Goal: Task Accomplishment & Management: Manage account settings

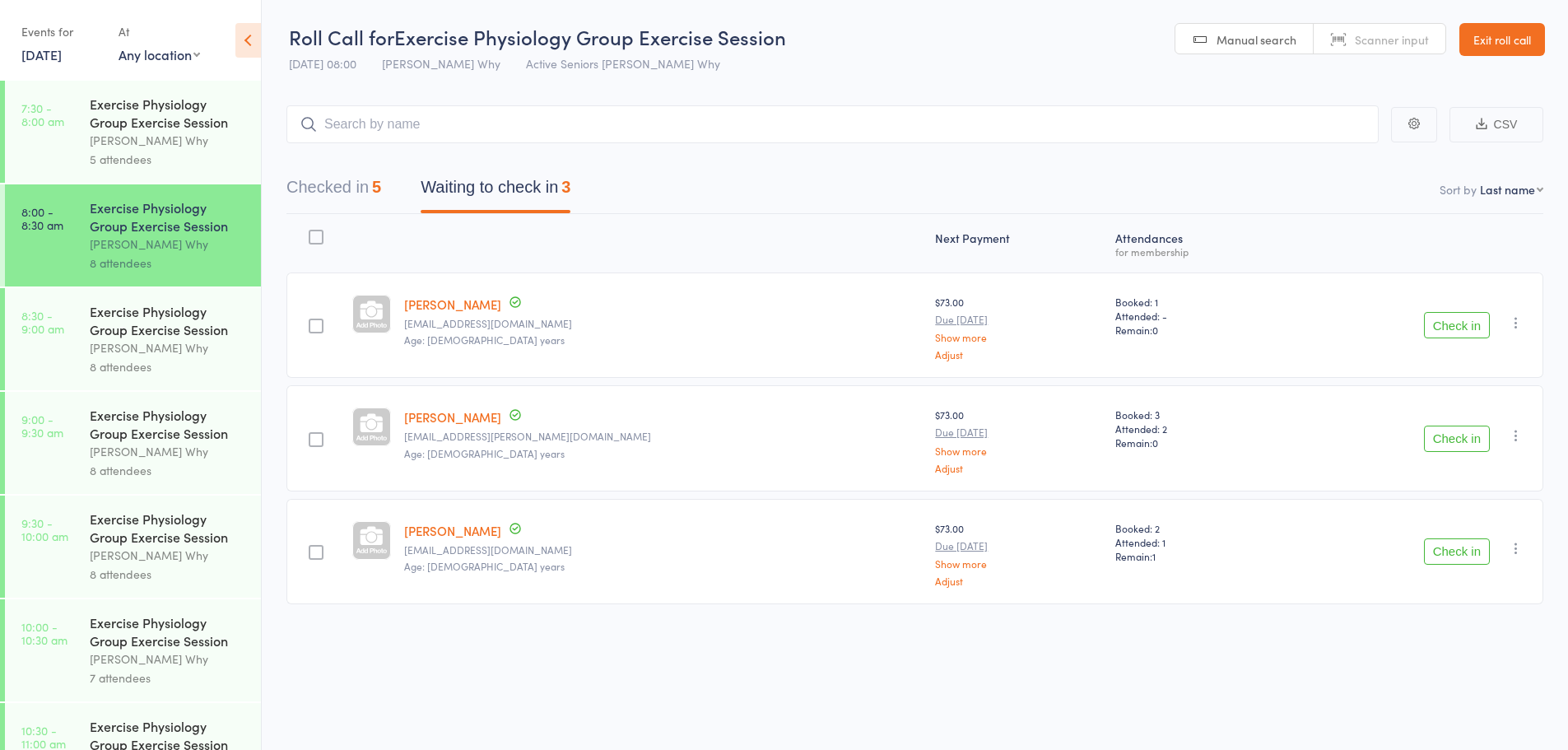
click at [115, 326] on div "Exercise Physiology Group Exercise Session" at bounding box center [168, 320] width 158 height 36
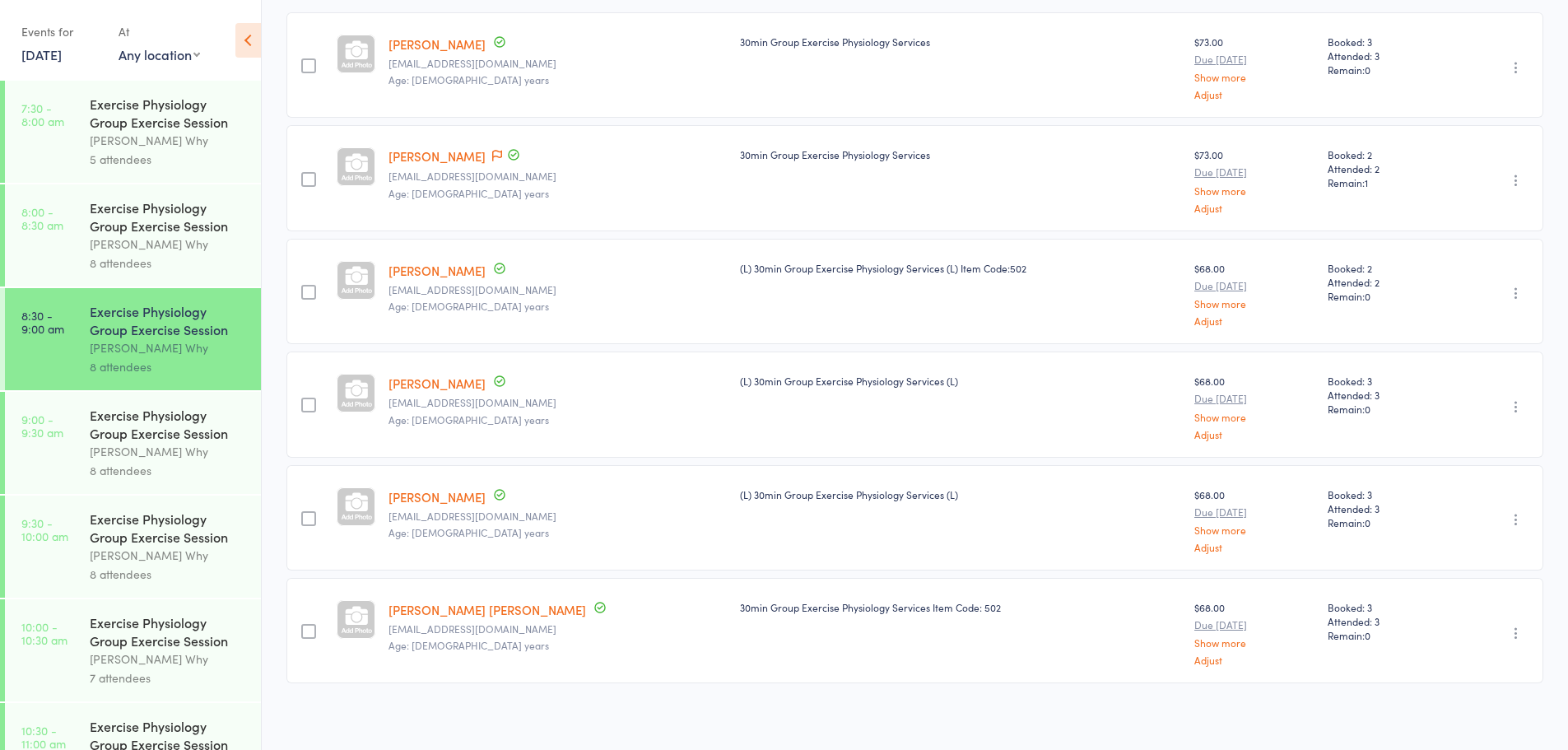
scroll to position [267, 0]
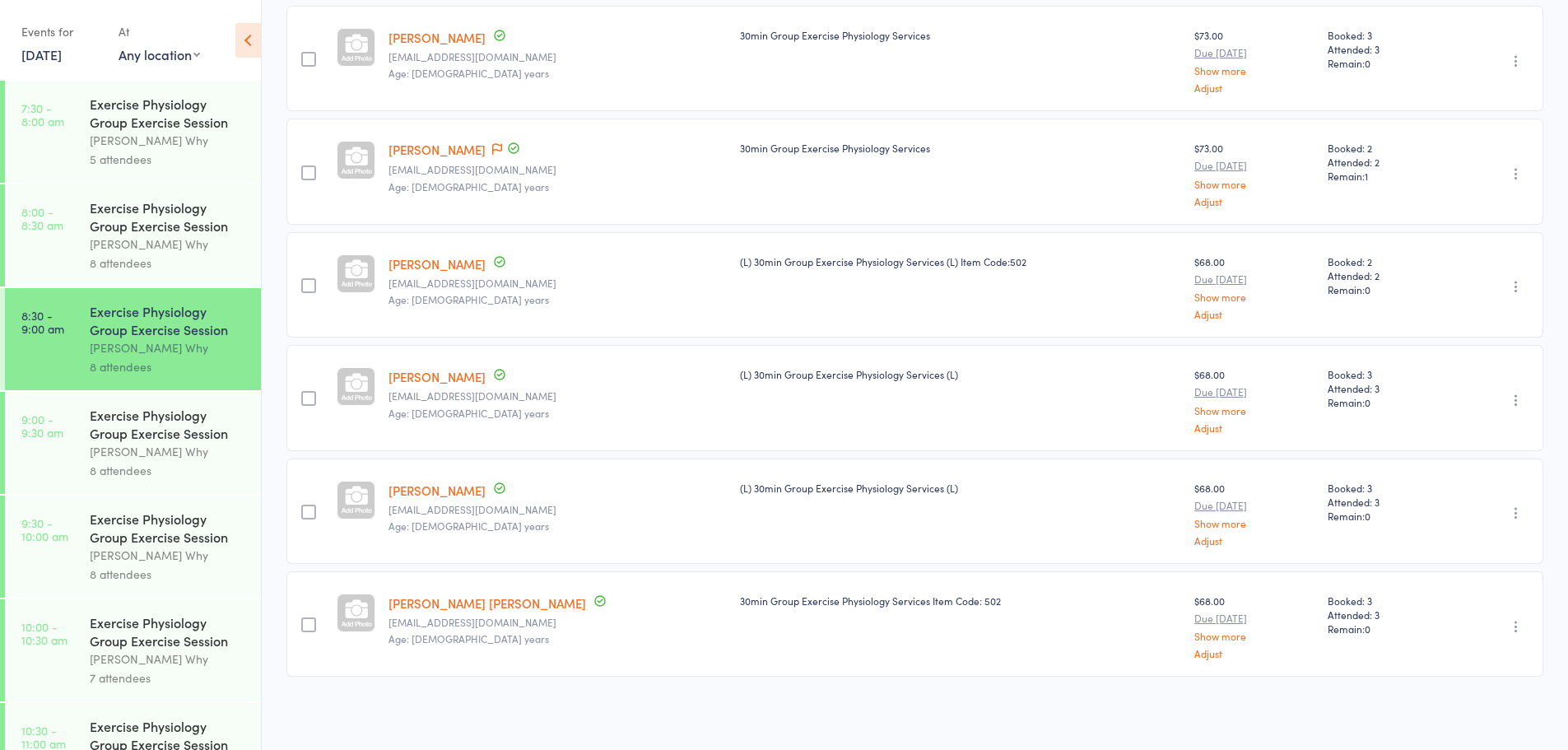
click at [196, 453] on div "[PERSON_NAME] Why" at bounding box center [168, 450] width 158 height 18
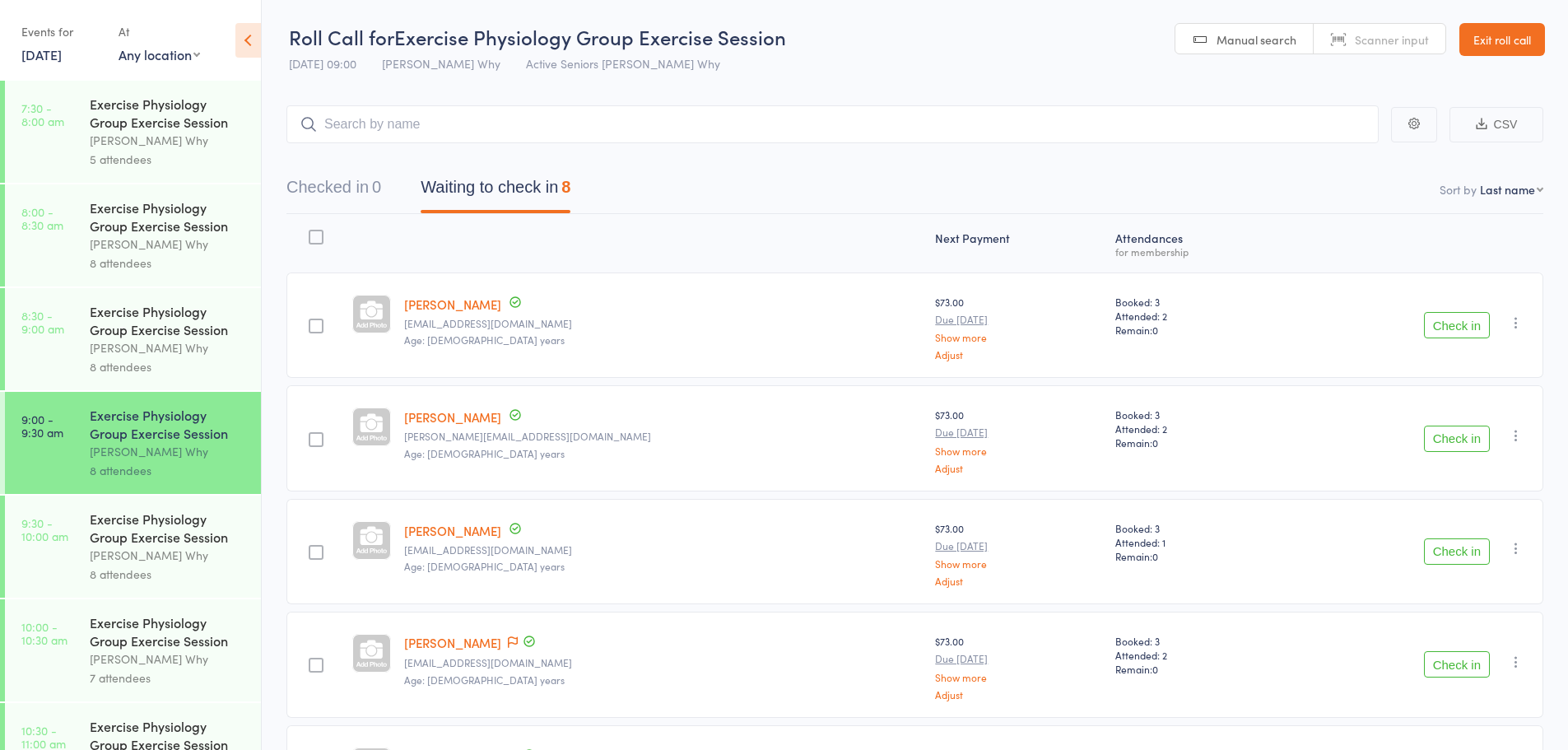
click at [103, 347] on div "[PERSON_NAME] Why" at bounding box center [168, 347] width 158 height 18
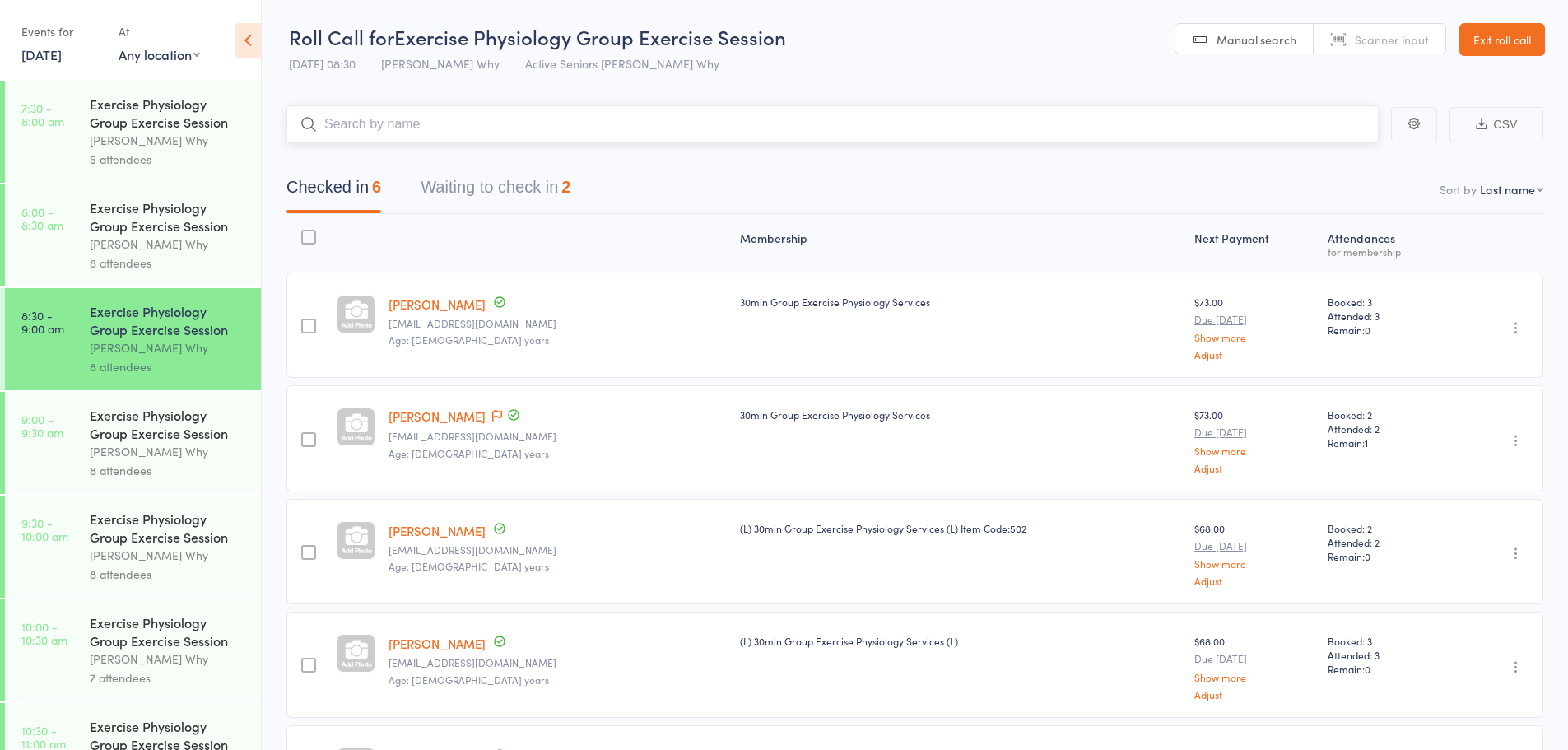
click at [524, 179] on button "Waiting to check in 2" at bounding box center [495, 191] width 150 height 44
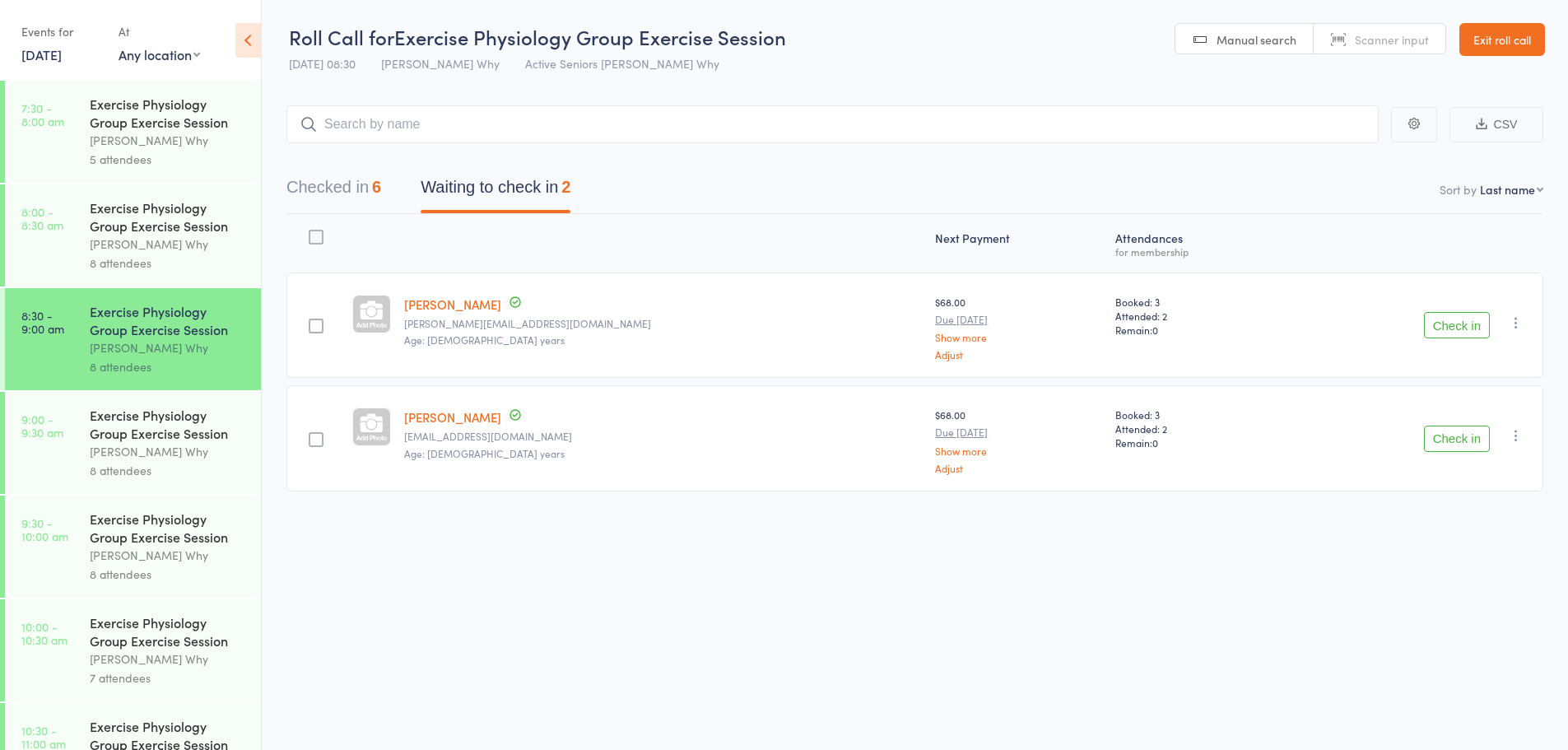
click at [1451, 438] on button "Check in" at bounding box center [1457, 438] width 66 height 26
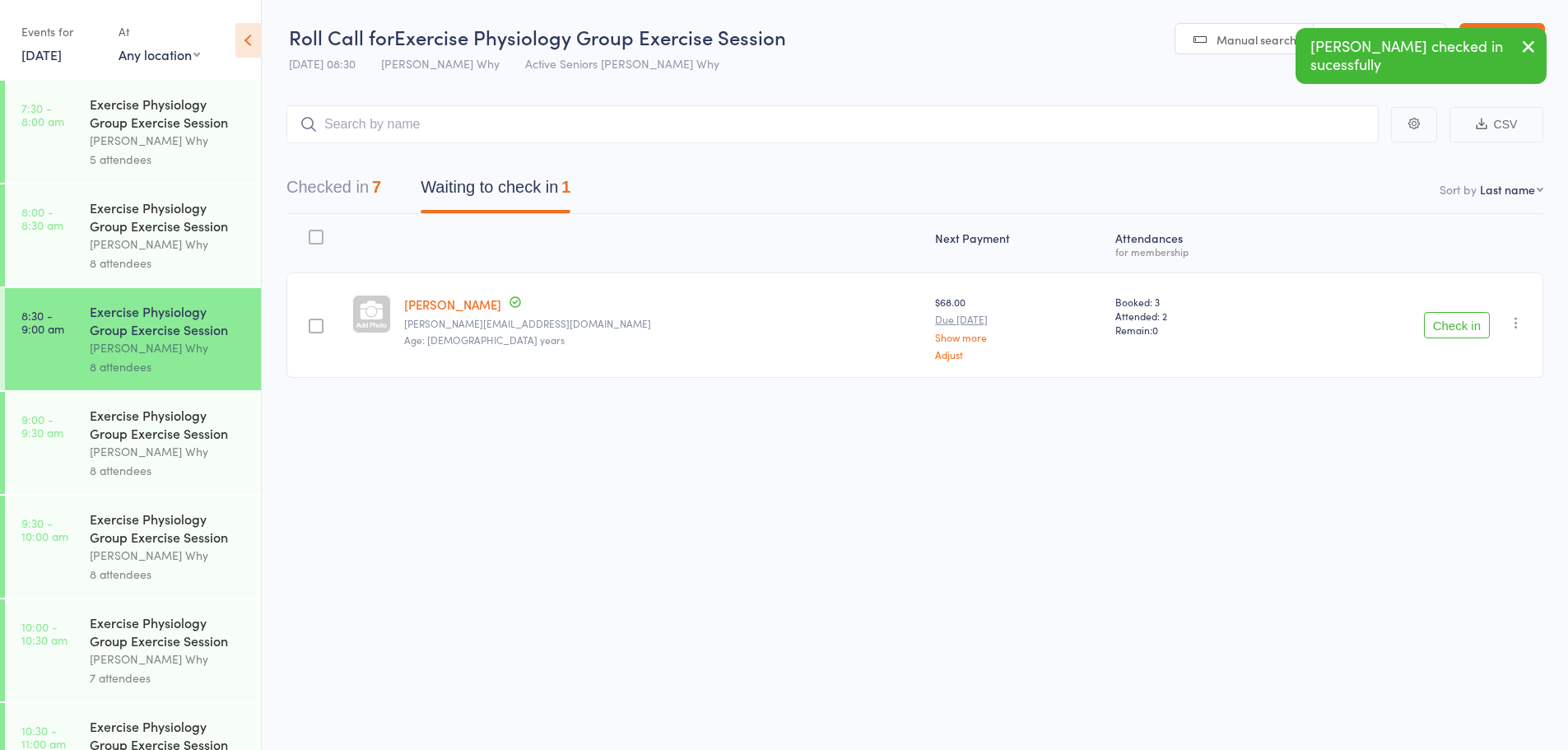
click at [85, 420] on link "9:00 - 9:30 am Exercise Physiology Group Exercise Session Dee Why 8 attendees" at bounding box center [132, 443] width 256 height 102
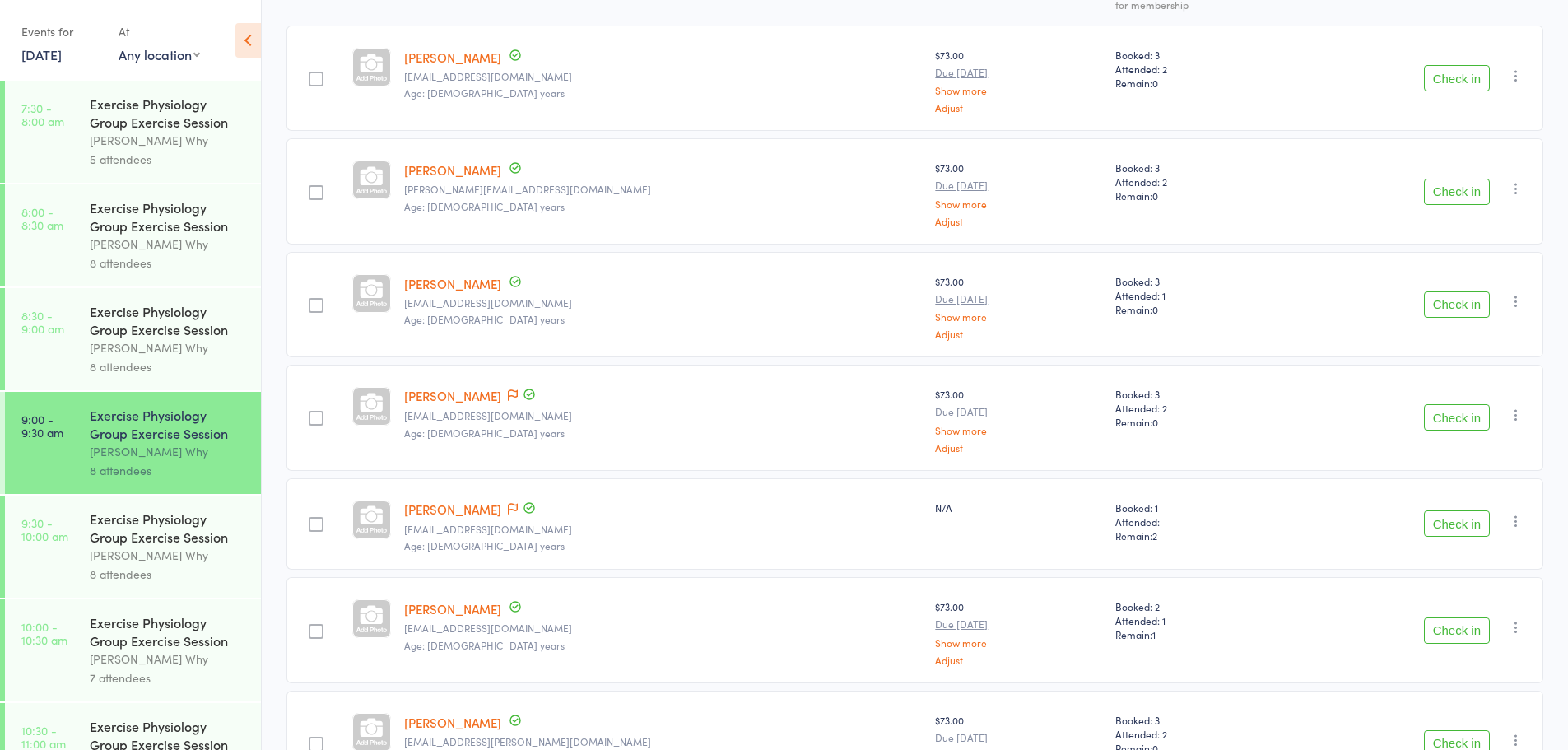
scroll to position [480, 0]
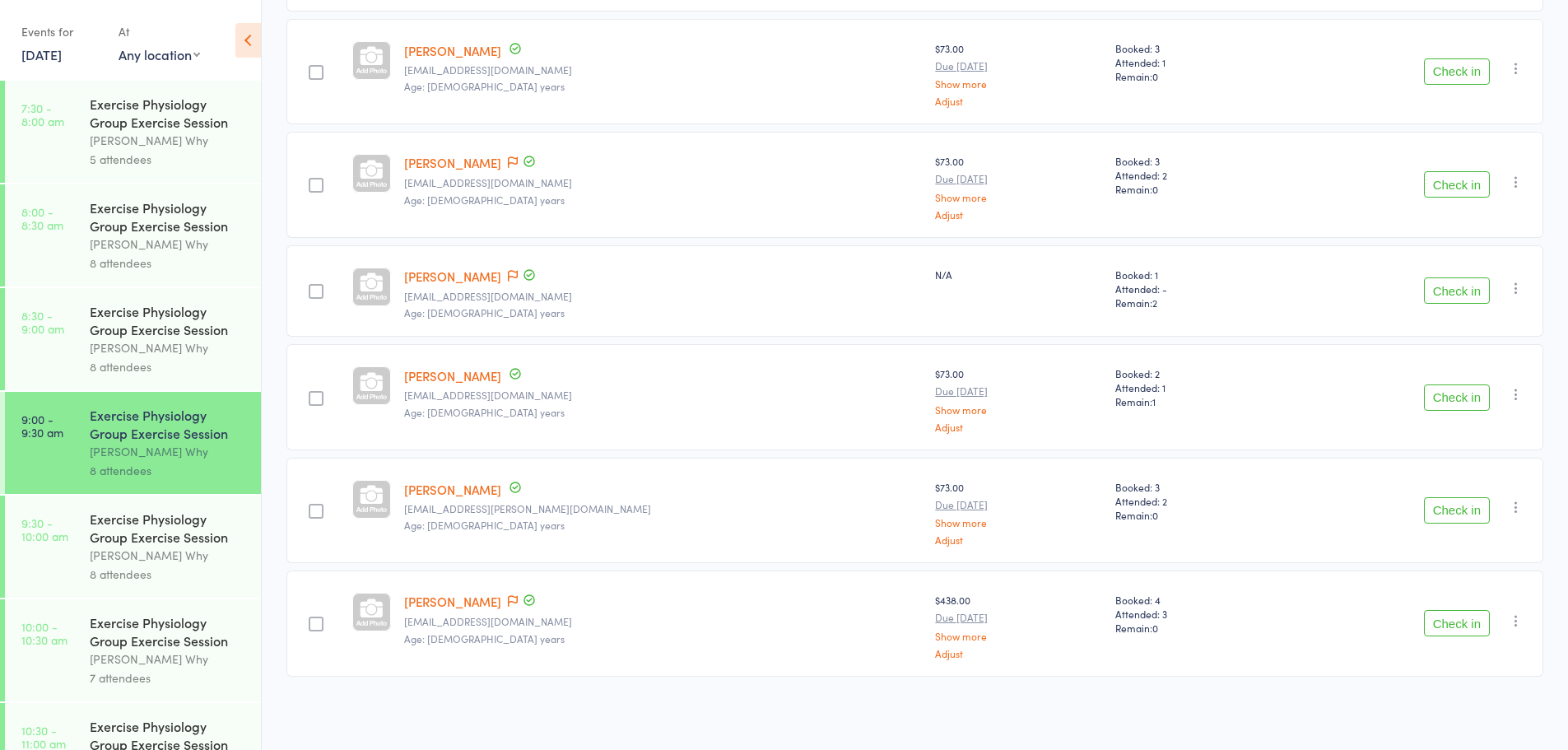
click at [105, 356] on div "[PERSON_NAME] Why" at bounding box center [168, 347] width 158 height 18
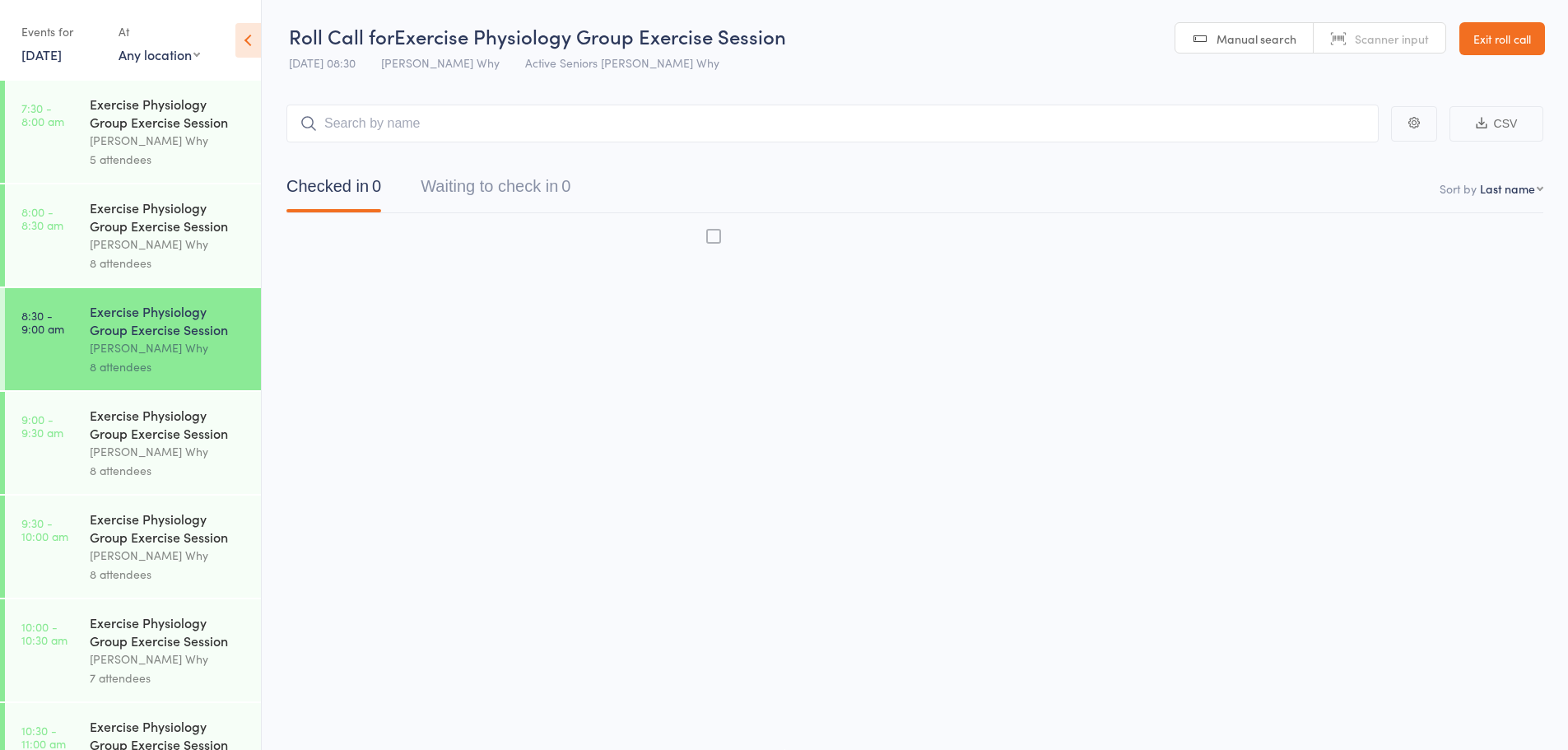
scroll to position [1, 0]
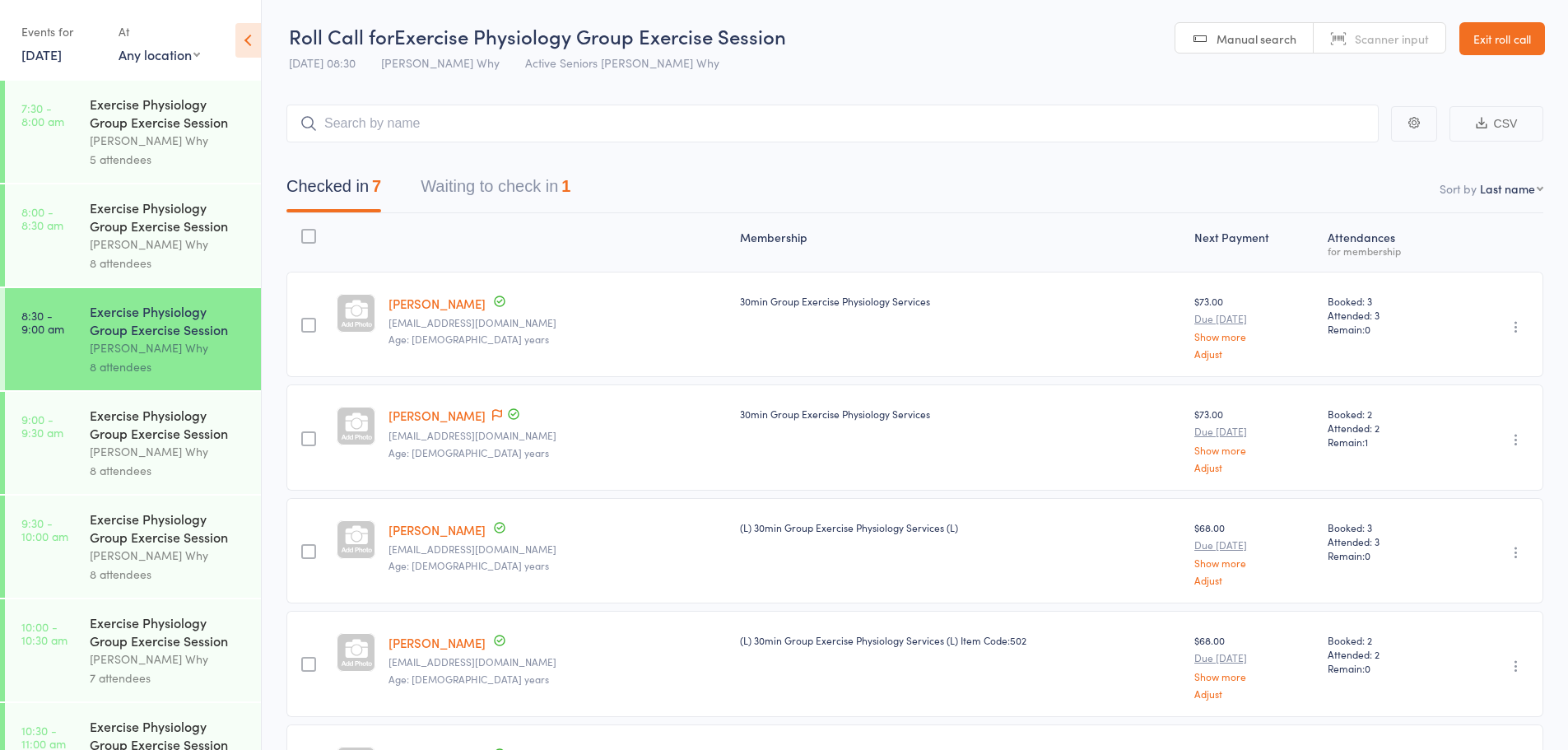
click at [494, 196] on button "Waiting to check in 1" at bounding box center [495, 190] width 150 height 44
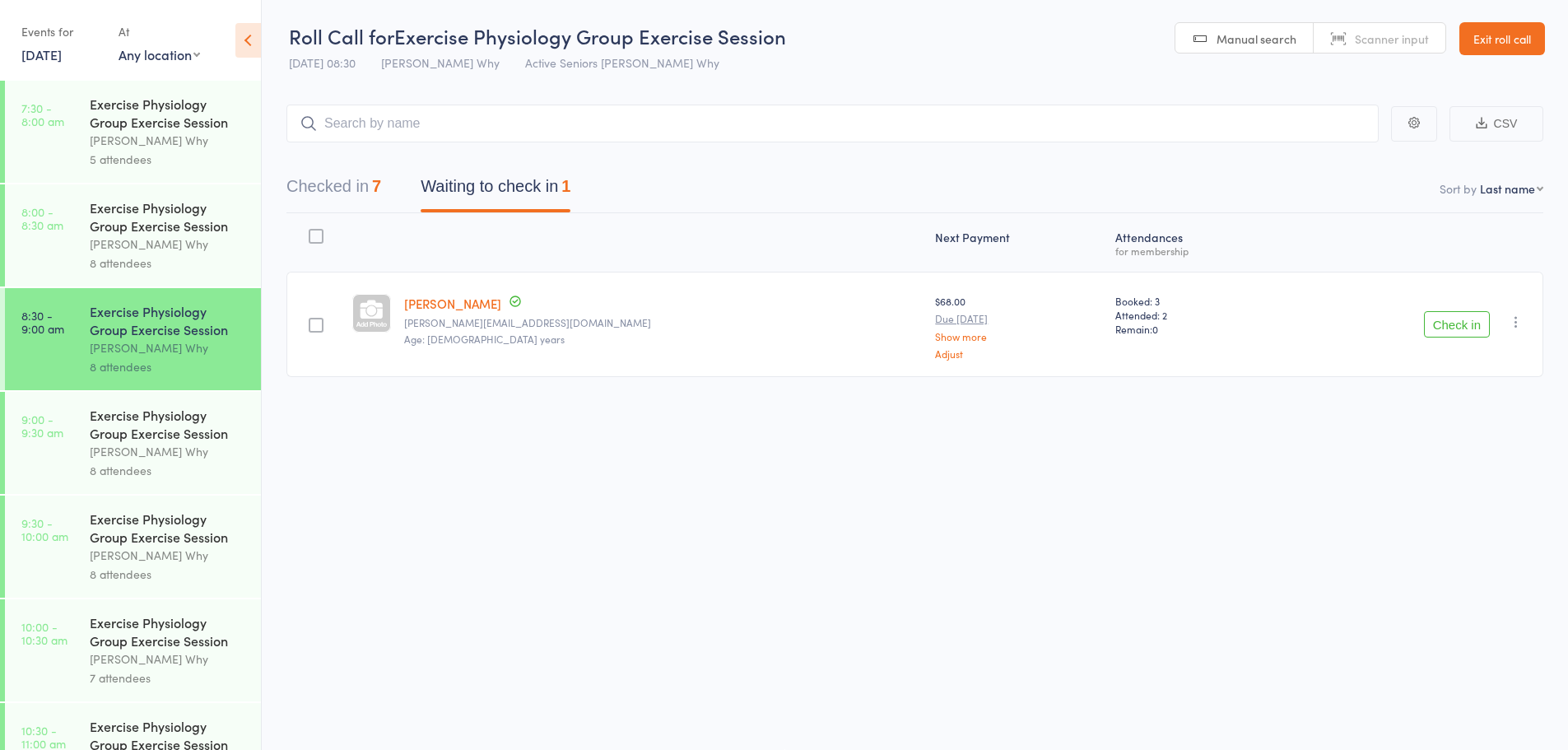
click at [323, 196] on button "Checked in 7" at bounding box center [333, 190] width 94 height 44
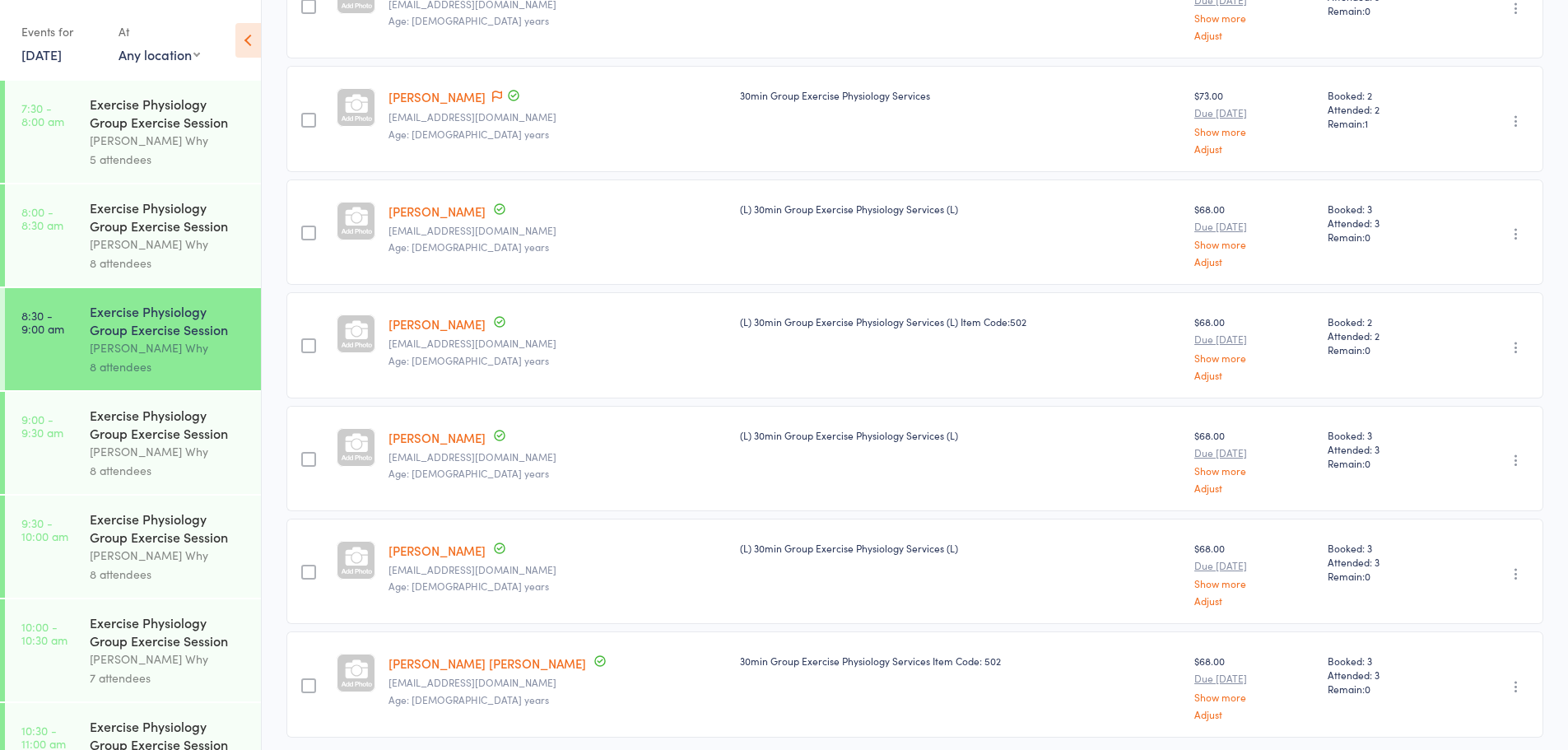
scroll to position [330, 0]
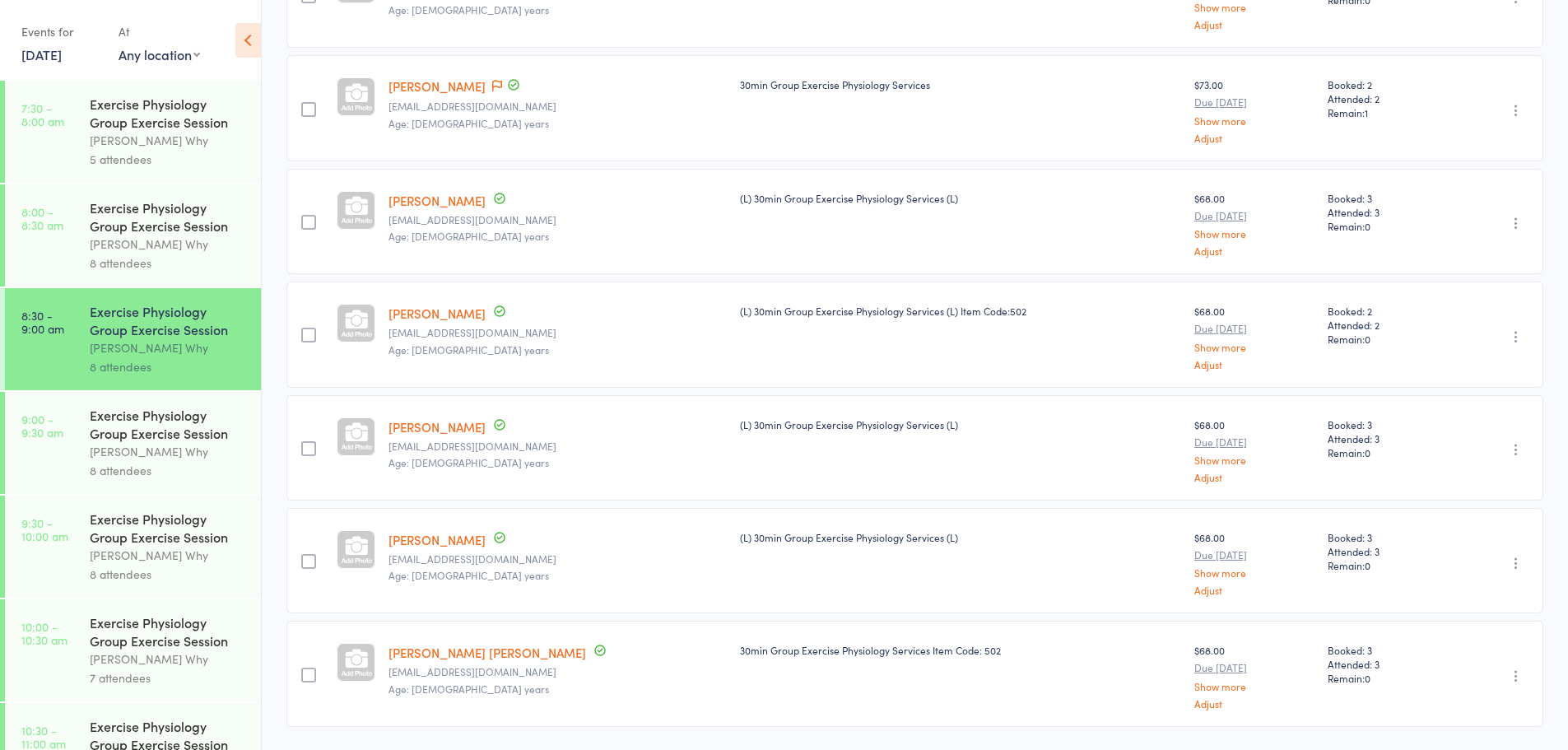
click at [170, 236] on div "[PERSON_NAME] Why" at bounding box center [168, 243] width 158 height 18
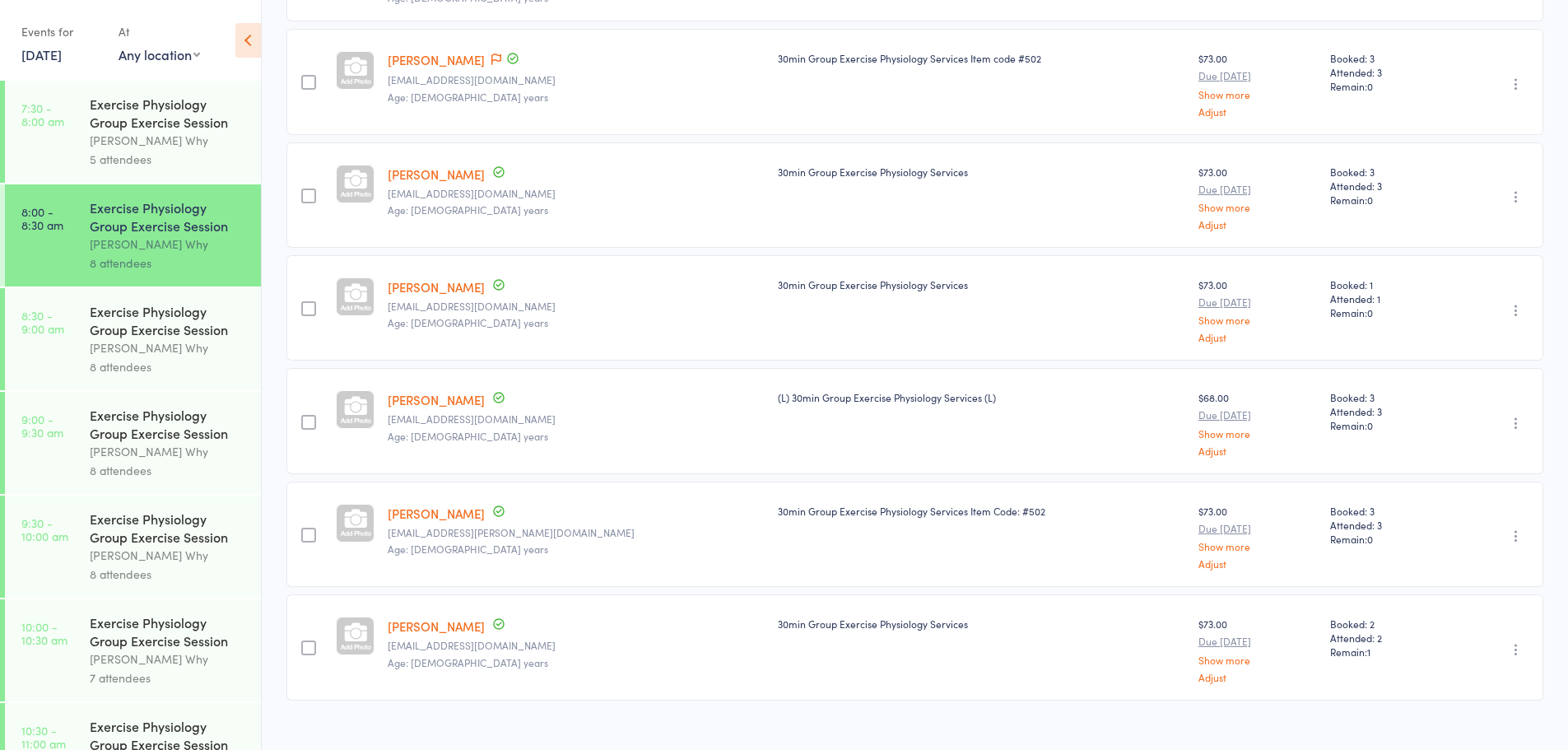
scroll to position [480, 0]
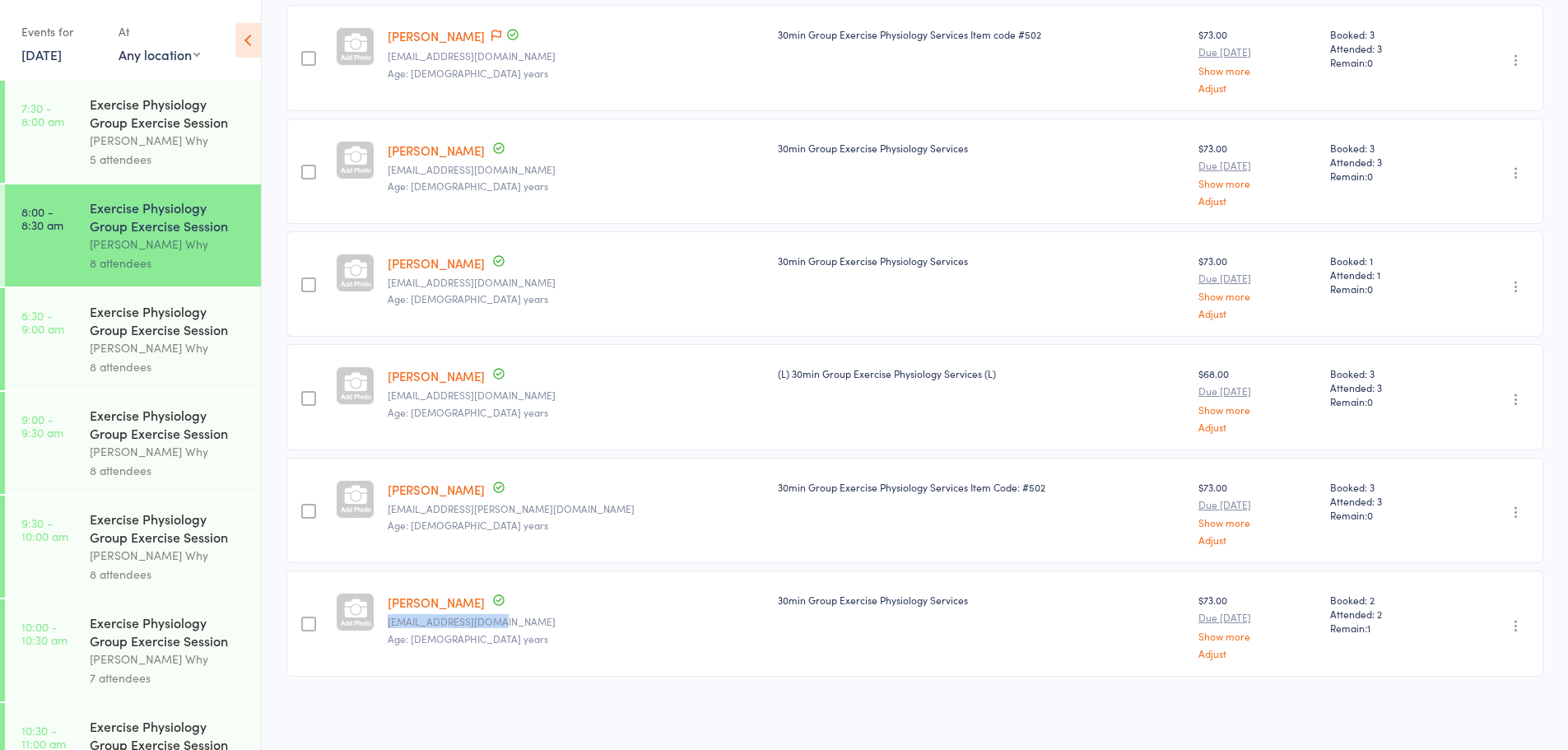
drag, startPoint x: 527, startPoint y: 625, endPoint x: 390, endPoint y: 623, distance: 137.0
click at [390, 623] on div "Lynette Wellens lynwellens@gmail.com Age: 74 years" at bounding box center [576, 623] width 390 height 105
copy small "lynwellens@gmail.com"
click at [328, 701] on div "Membership Next Payment Atten­dances for membership Avrille Ciccone avrillecicc…" at bounding box center [914, 242] width 1257 height 1016
click at [108, 348] on div "[PERSON_NAME] Why" at bounding box center [168, 347] width 158 height 18
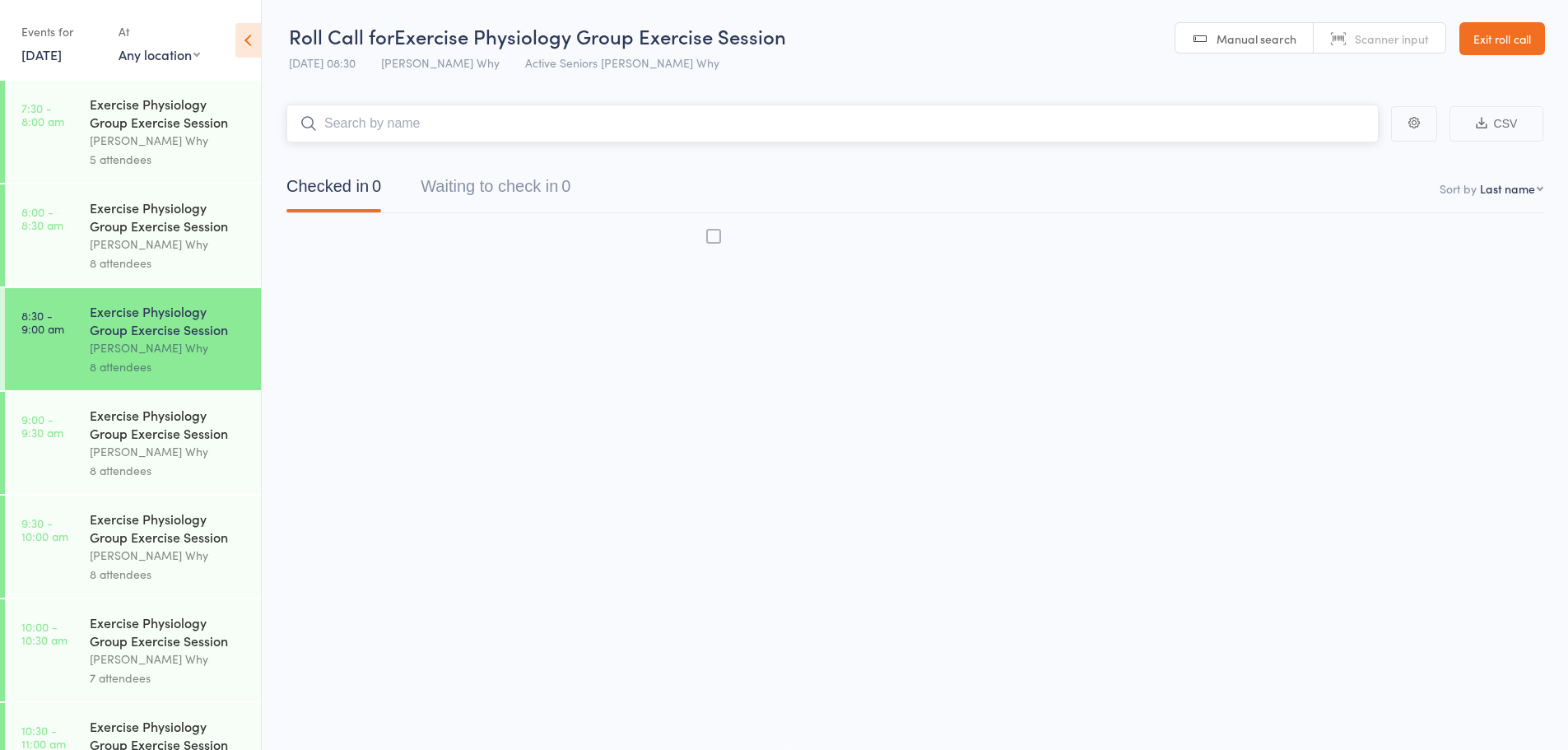
scroll to position [1, 0]
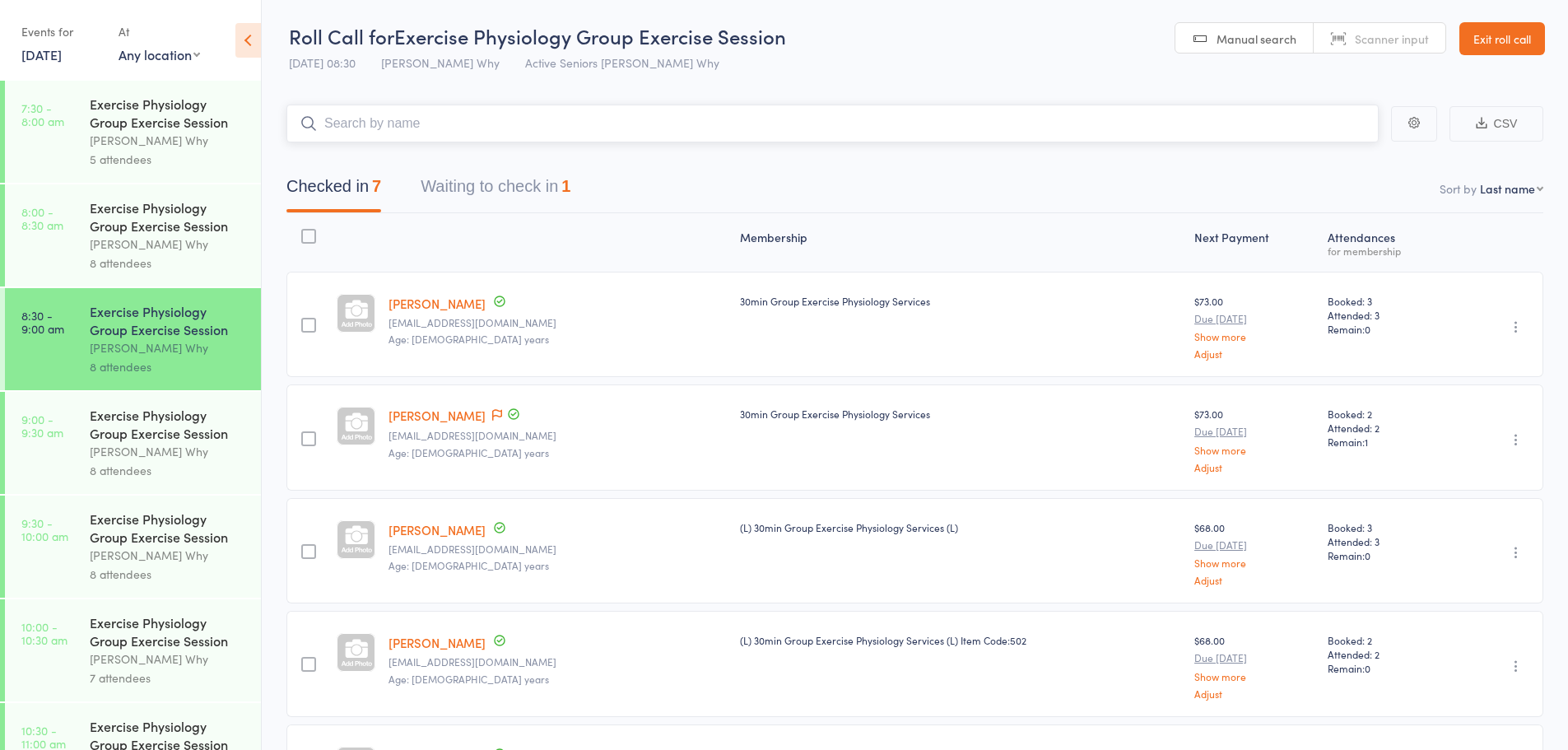
drag, startPoint x: 589, startPoint y: 190, endPoint x: 575, endPoint y: 188, distance: 14.1
click at [589, 190] on div "Checked in 7 Waiting to check in 1" at bounding box center [428, 190] width 324 height 44
click at [570, 187] on div "1" at bounding box center [565, 186] width 9 height 18
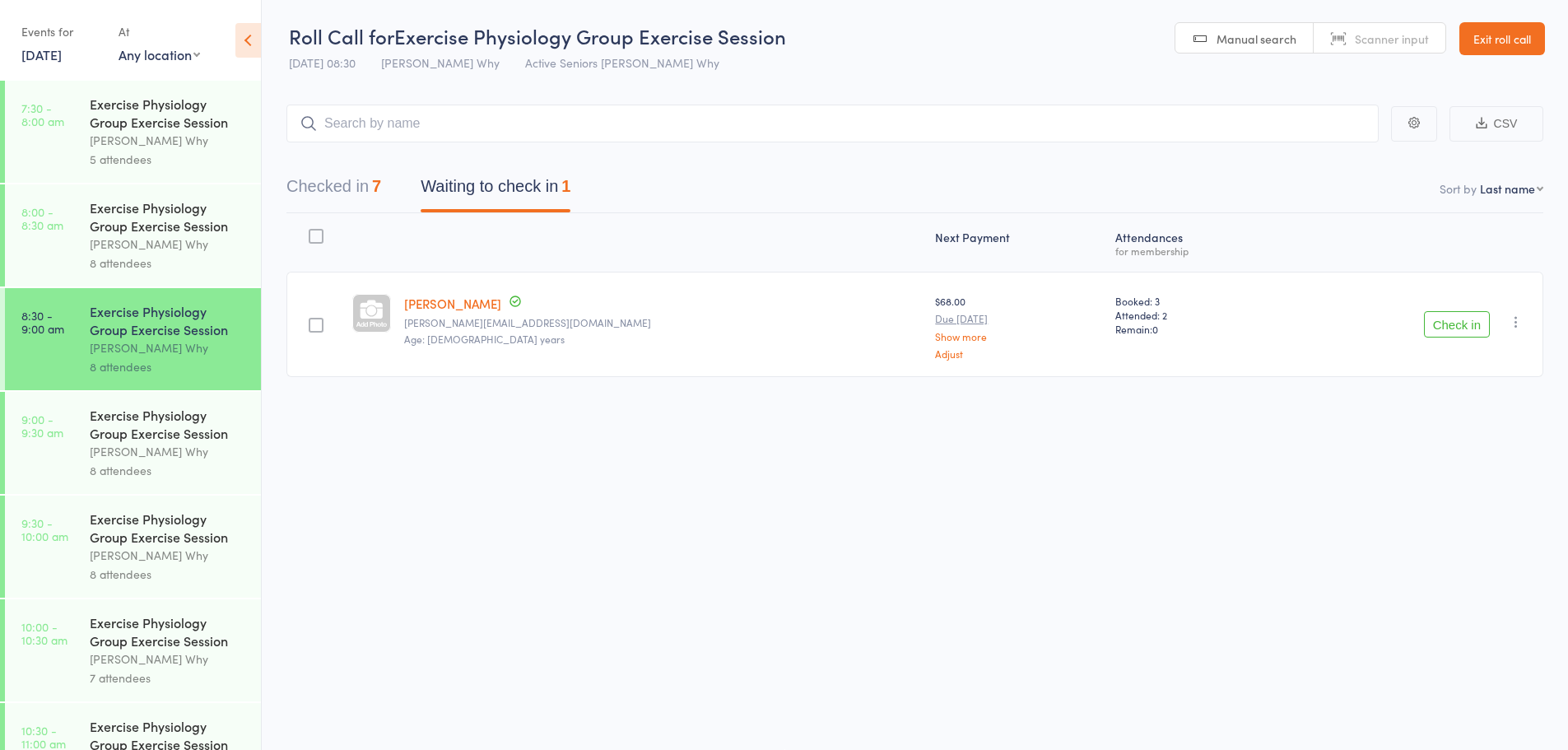
click at [124, 437] on div "Exercise Physiology Group Exercise Session" at bounding box center [168, 423] width 158 height 36
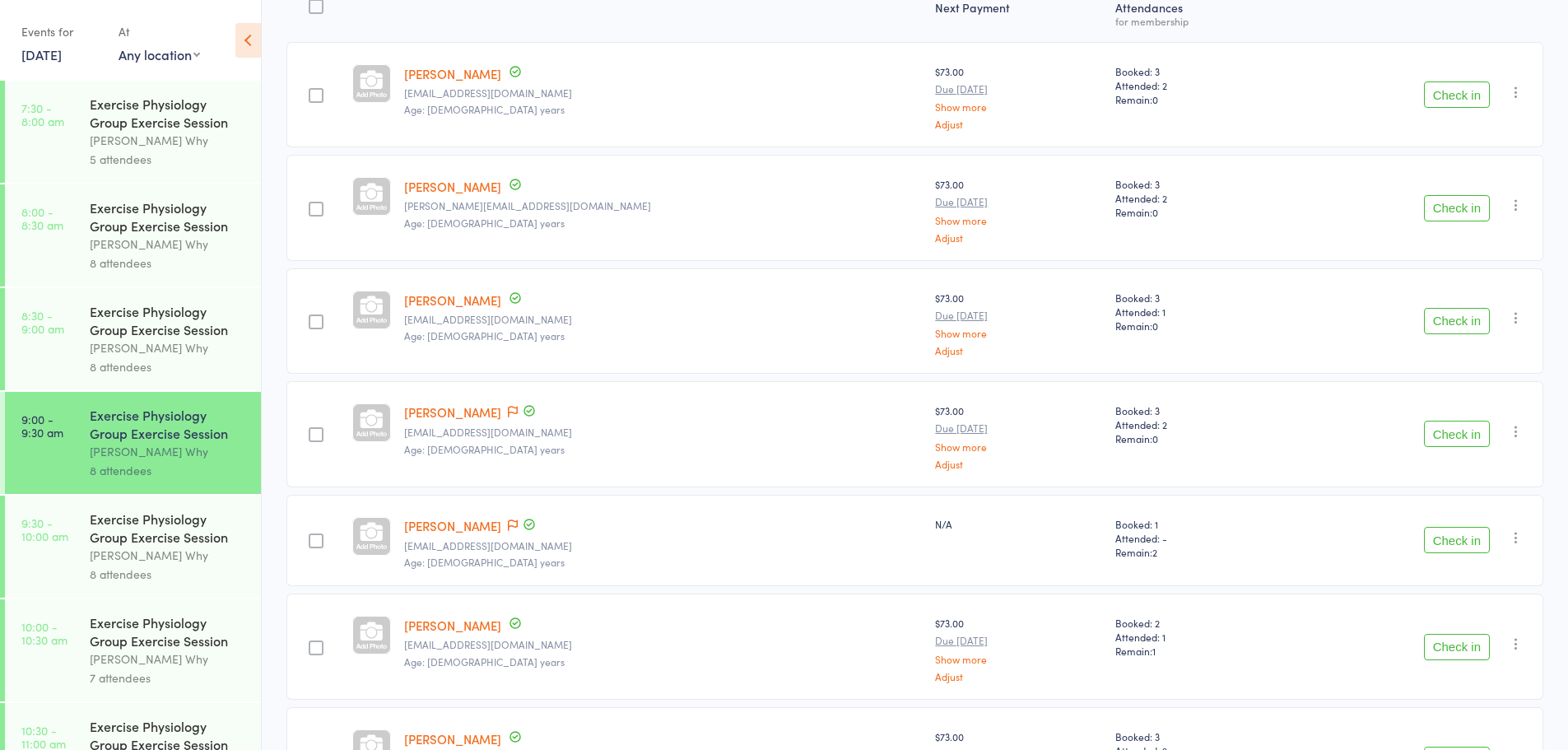
scroll to position [480, 0]
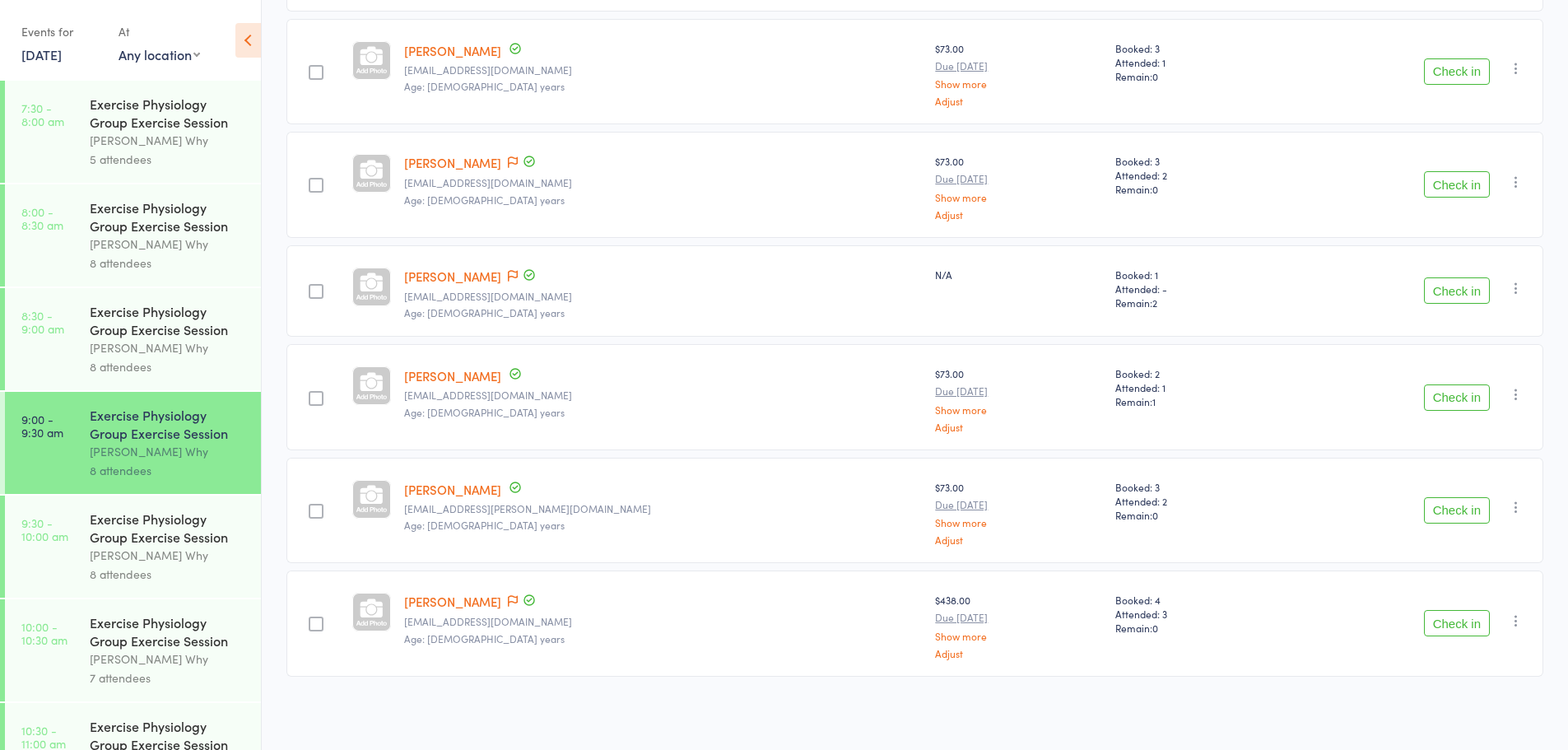
click at [84, 387] on li "8:30 - 9:00 am Exercise Physiology Group Exercise Session Dee Why 8 attendees" at bounding box center [130, 339] width 261 height 104
click at [91, 367] on div "8 attendees" at bounding box center [168, 366] width 158 height 18
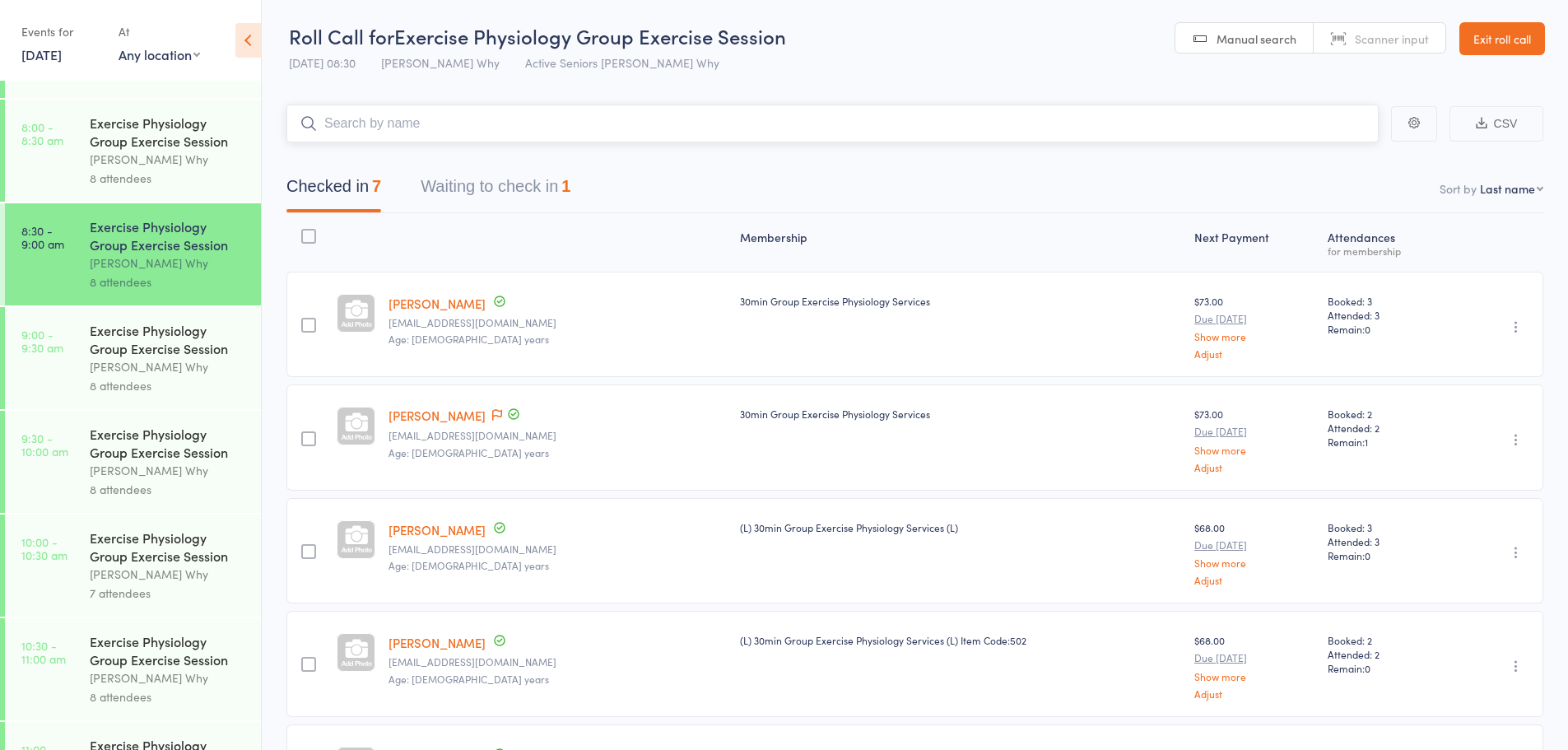
scroll to position [161, 0]
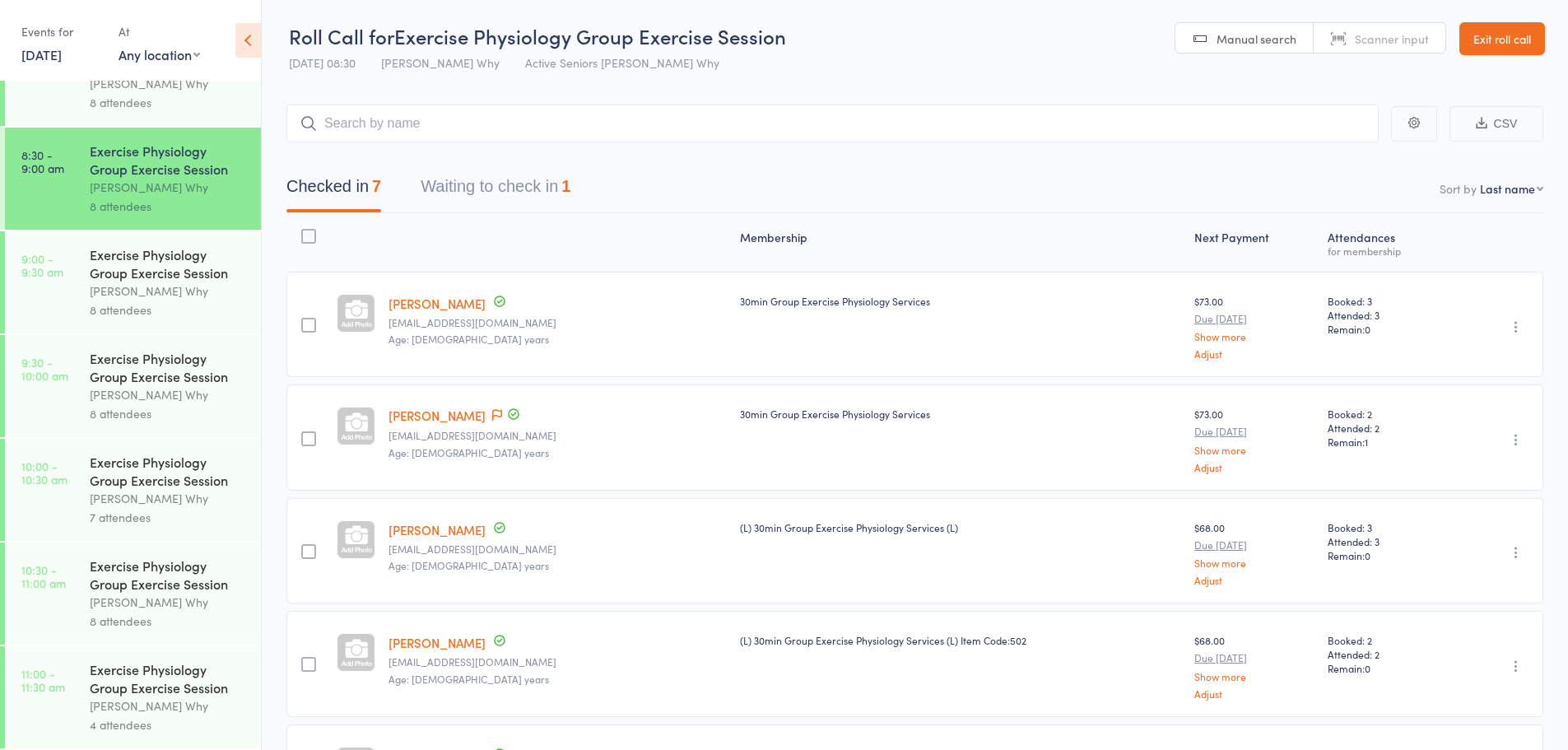
click at [121, 484] on div "Exercise Physiology Group Exercise Session" at bounding box center [168, 470] width 158 height 36
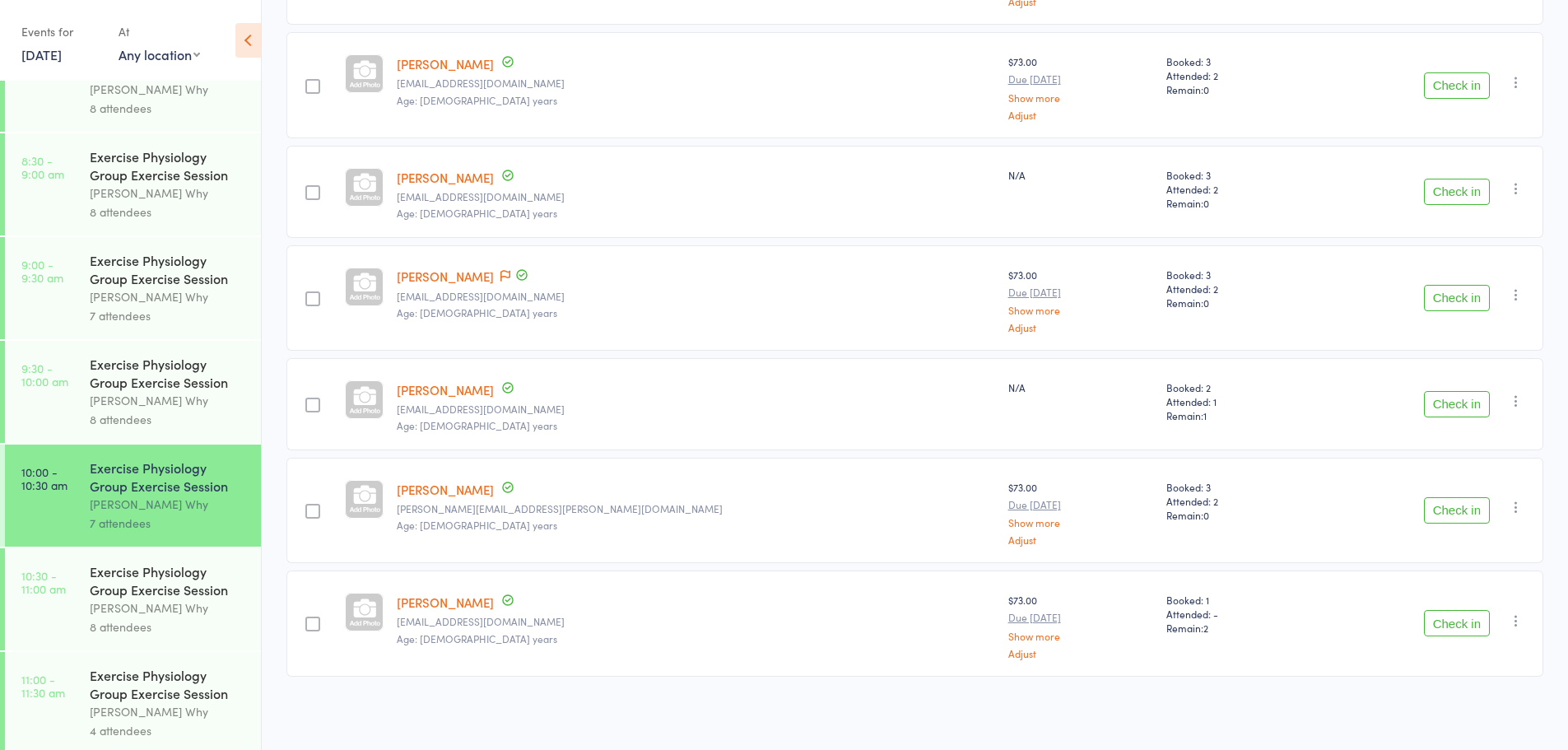
scroll to position [161, 0]
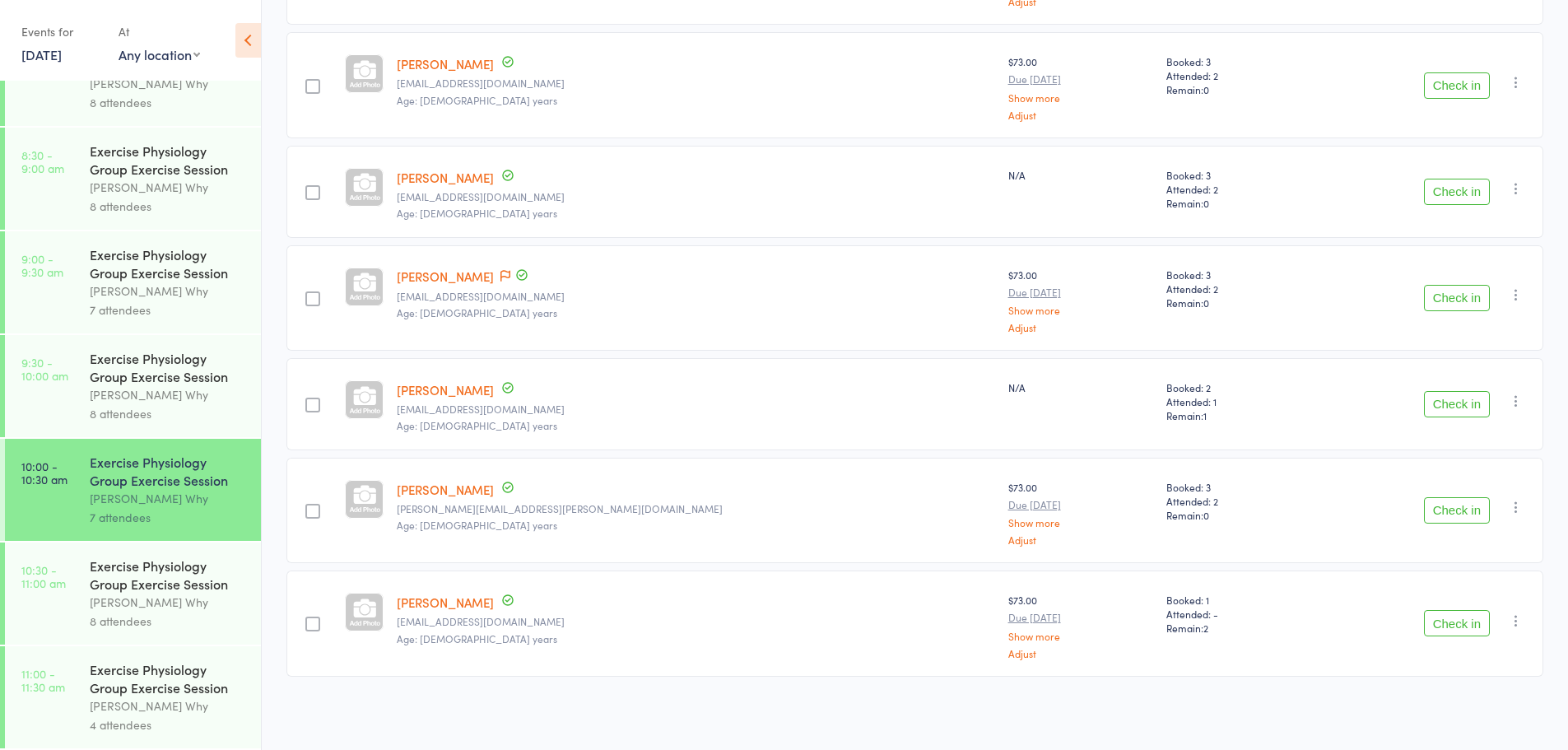
click at [163, 586] on div "Exercise Physiology Group Exercise Session" at bounding box center [168, 574] width 158 height 36
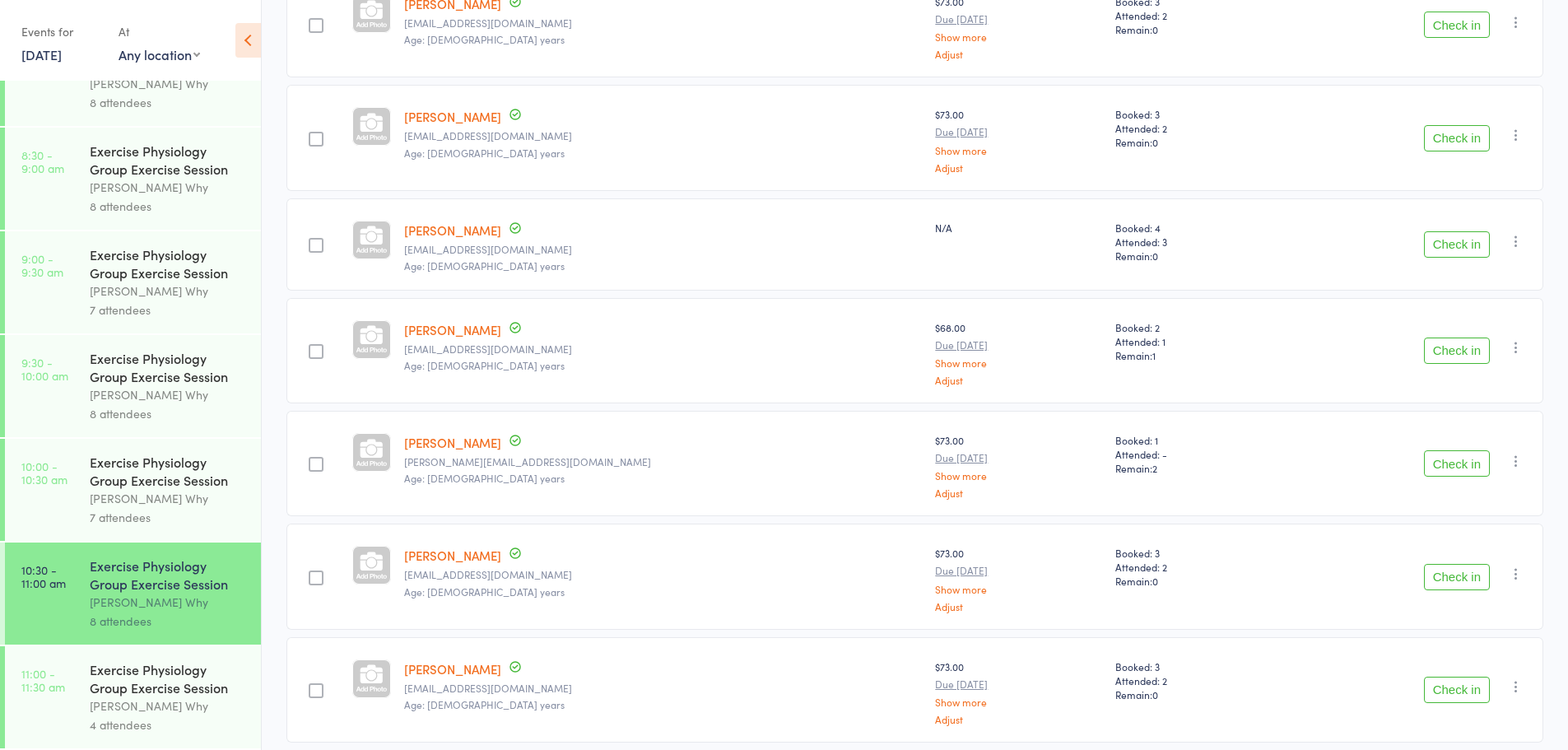
scroll to position [480, 0]
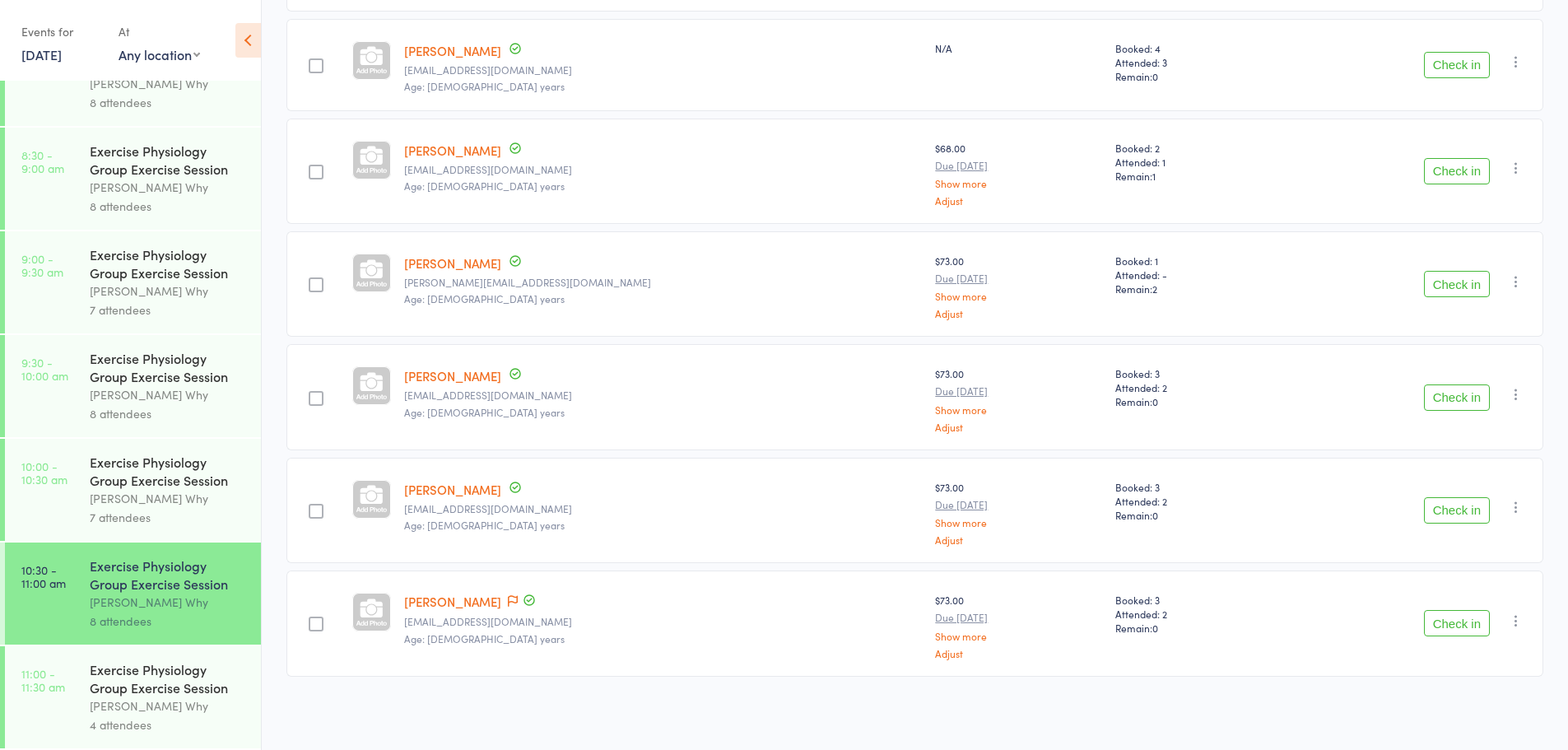
click at [163, 693] on div "Exercise Physiology Group Exercise Session" at bounding box center [168, 678] width 158 height 36
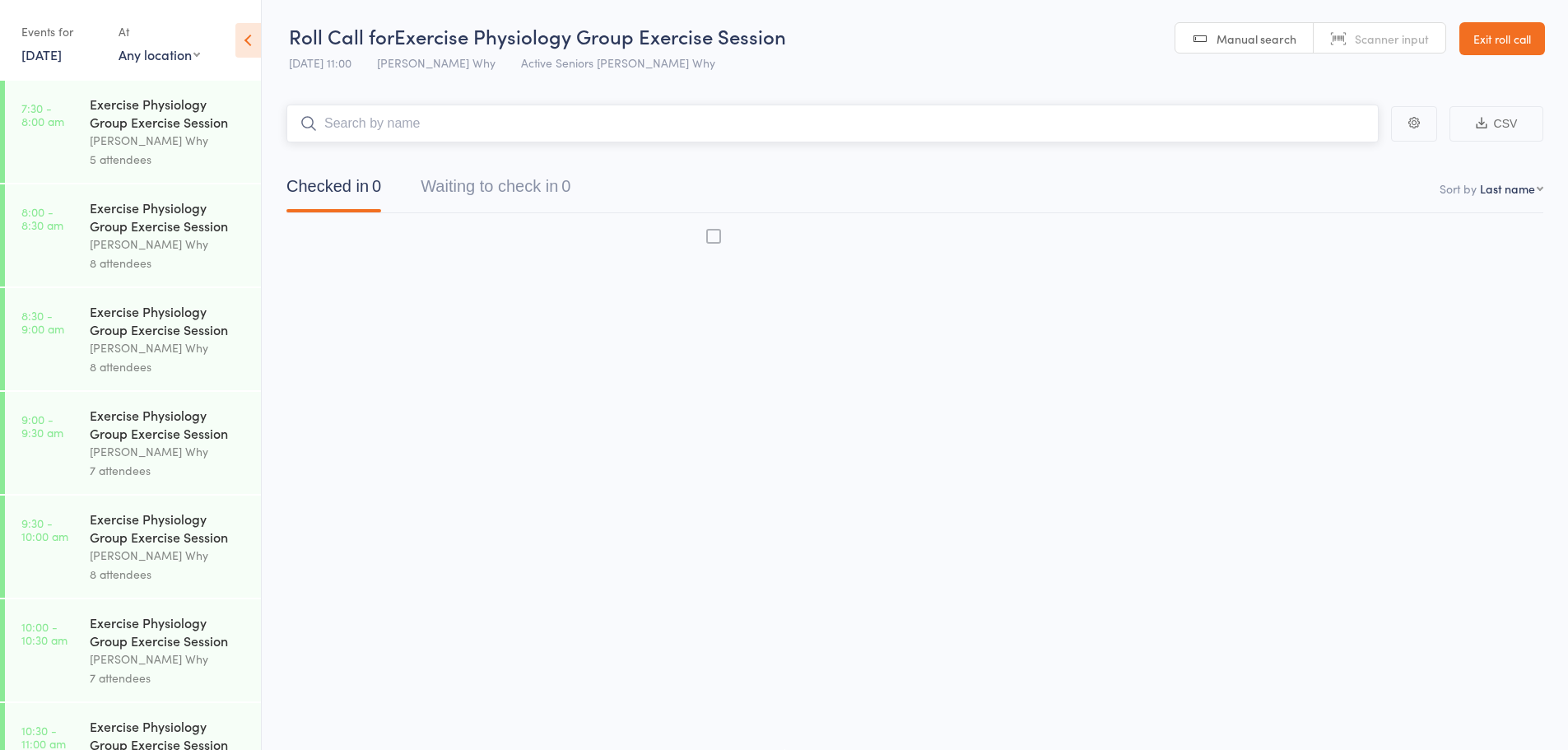
scroll to position [1, 0]
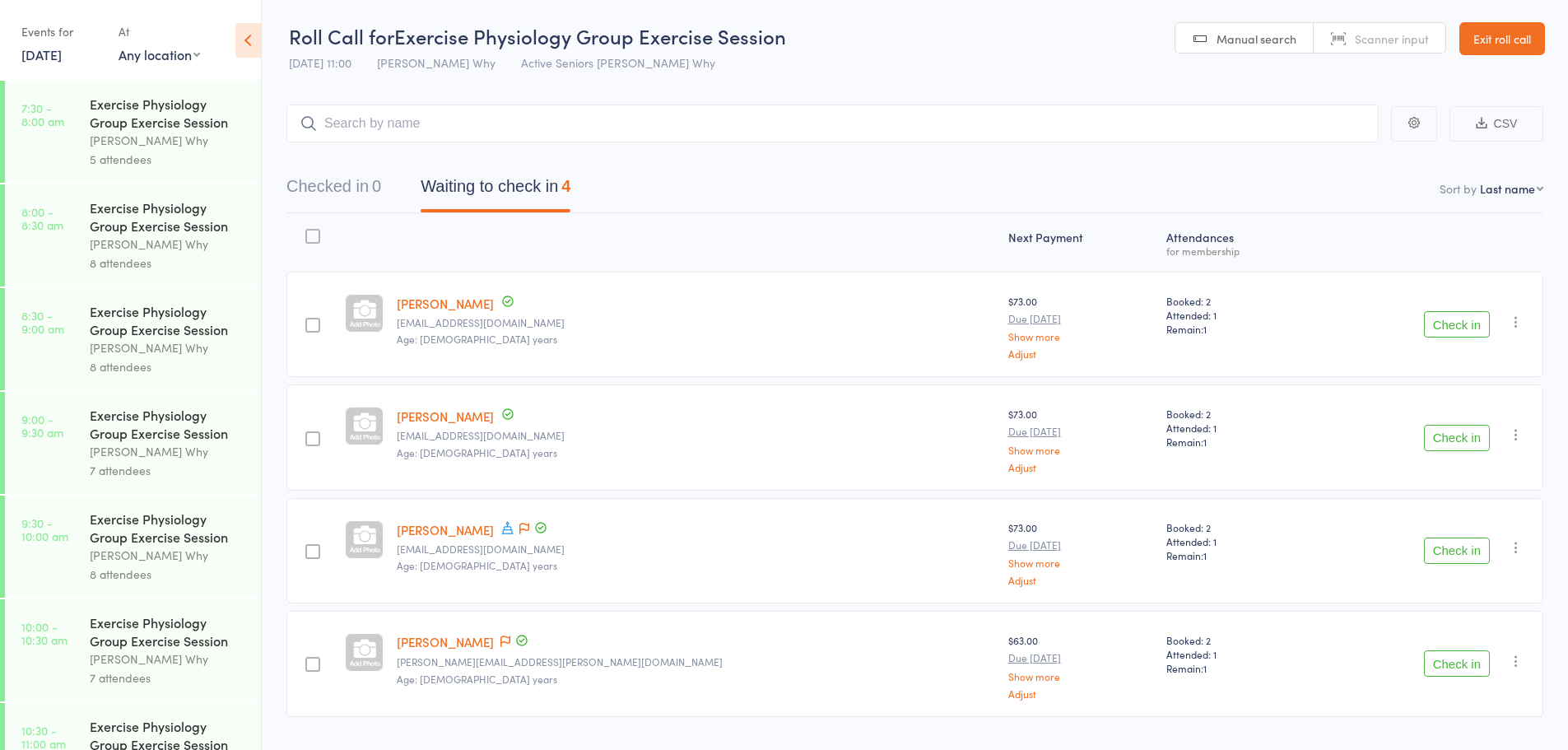
click at [1520, 430] on icon "button" at bounding box center [1515, 434] width 17 height 17
click at [1481, 586] on li "Remove" at bounding box center [1457, 577] width 136 height 22
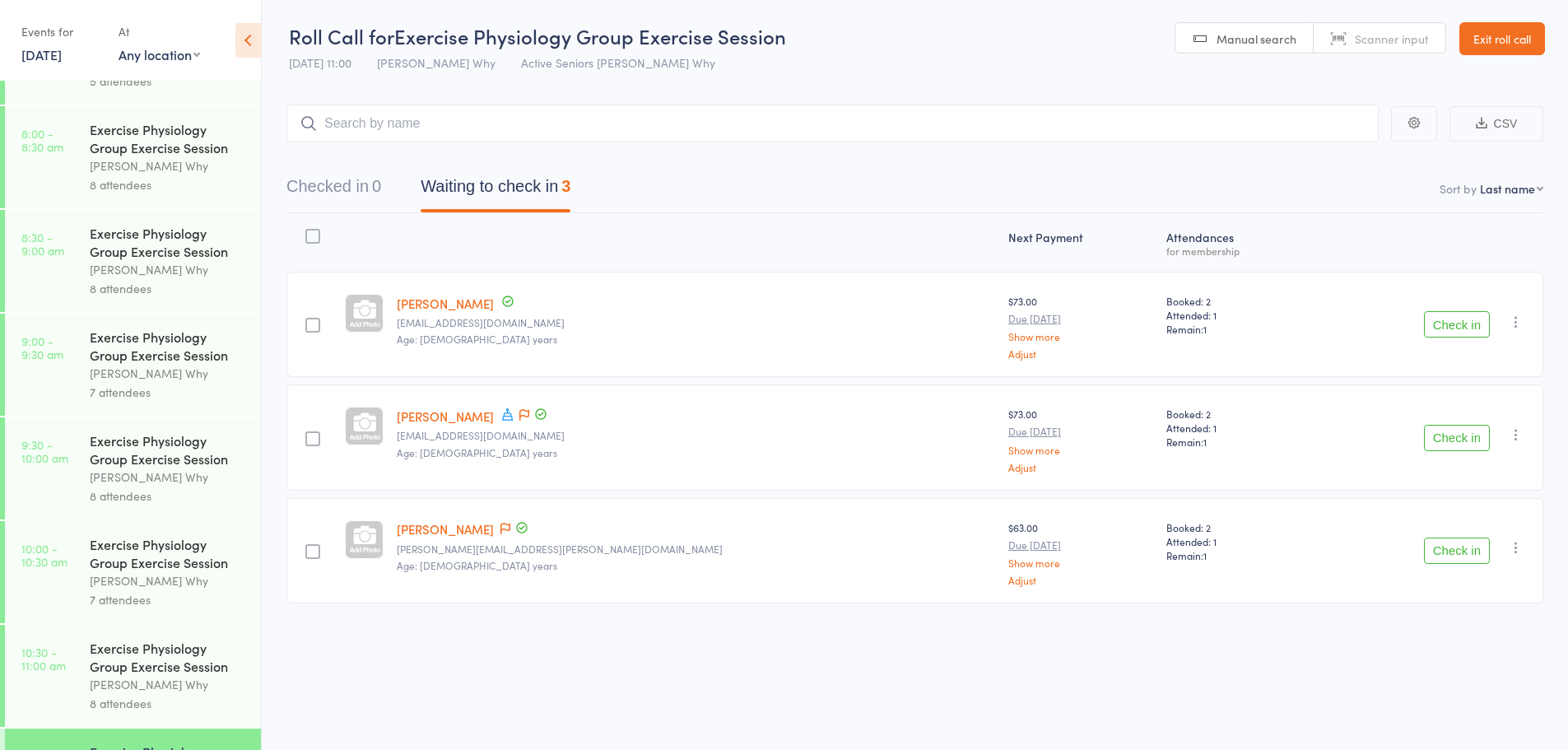
scroll to position [0, 0]
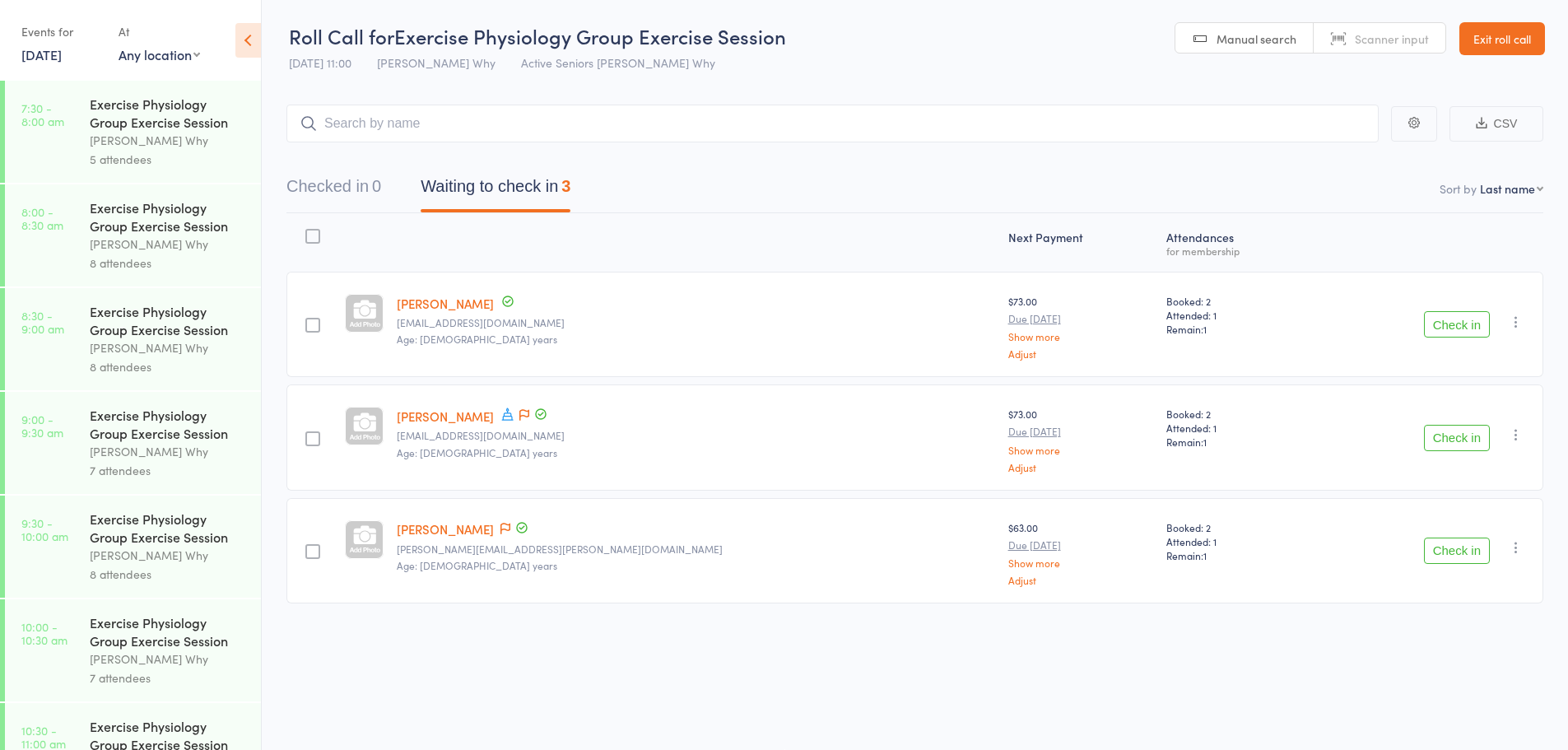
click at [136, 420] on div "Exercise Physiology Group Exercise Session" at bounding box center [168, 423] width 158 height 36
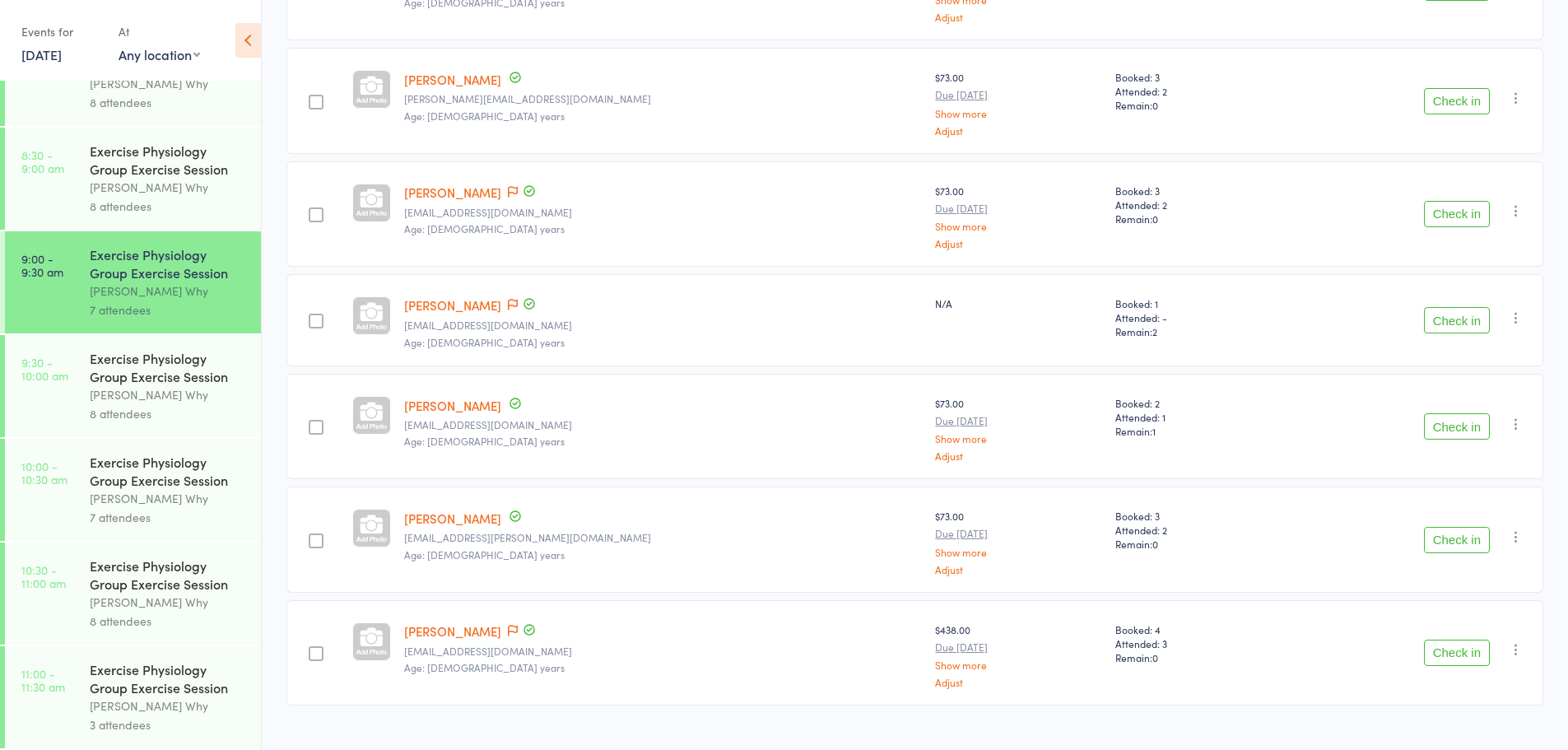
scroll to position [367, 0]
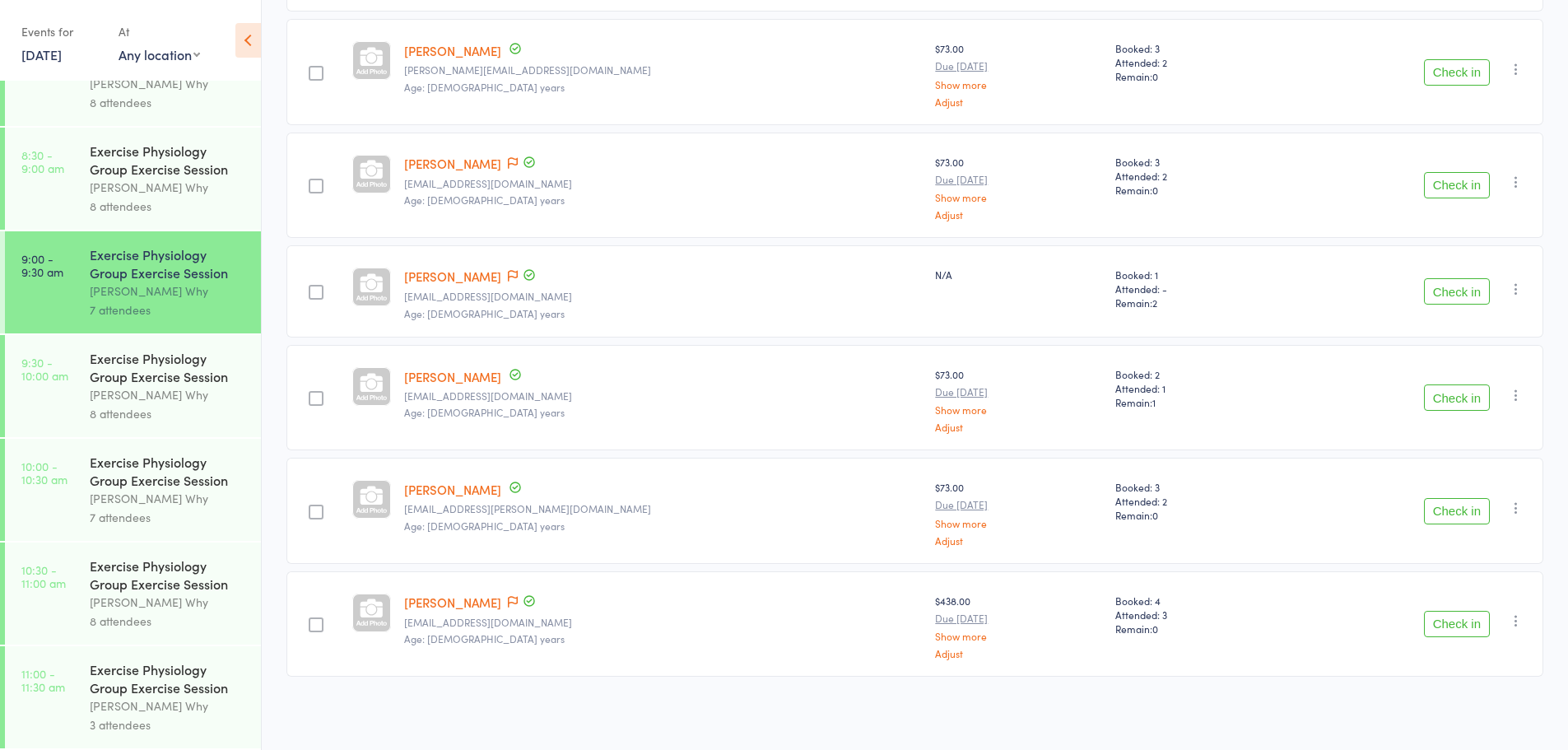
click at [136, 691] on div "Exercise Physiology Group Exercise Session" at bounding box center [168, 678] width 158 height 36
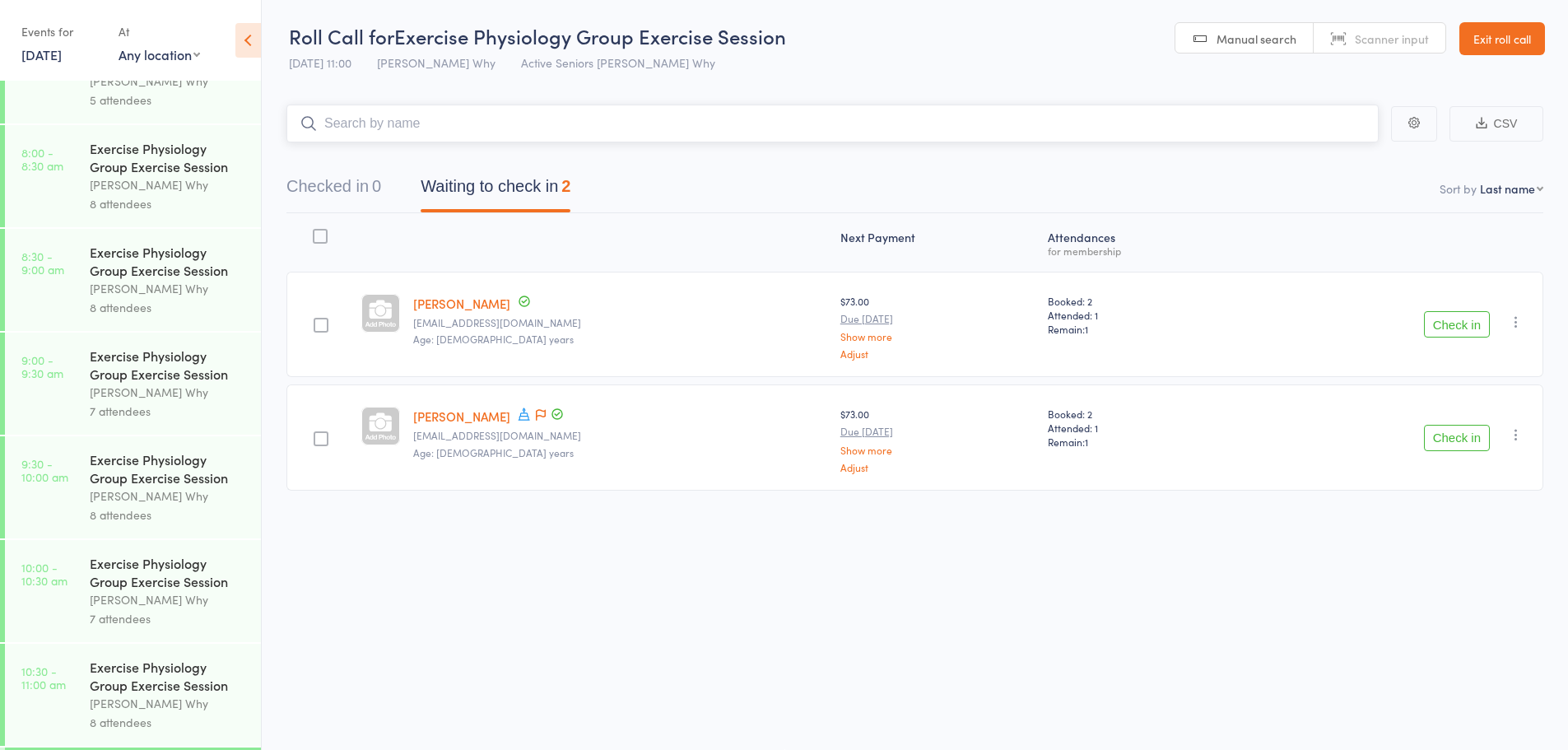
scroll to position [161, 0]
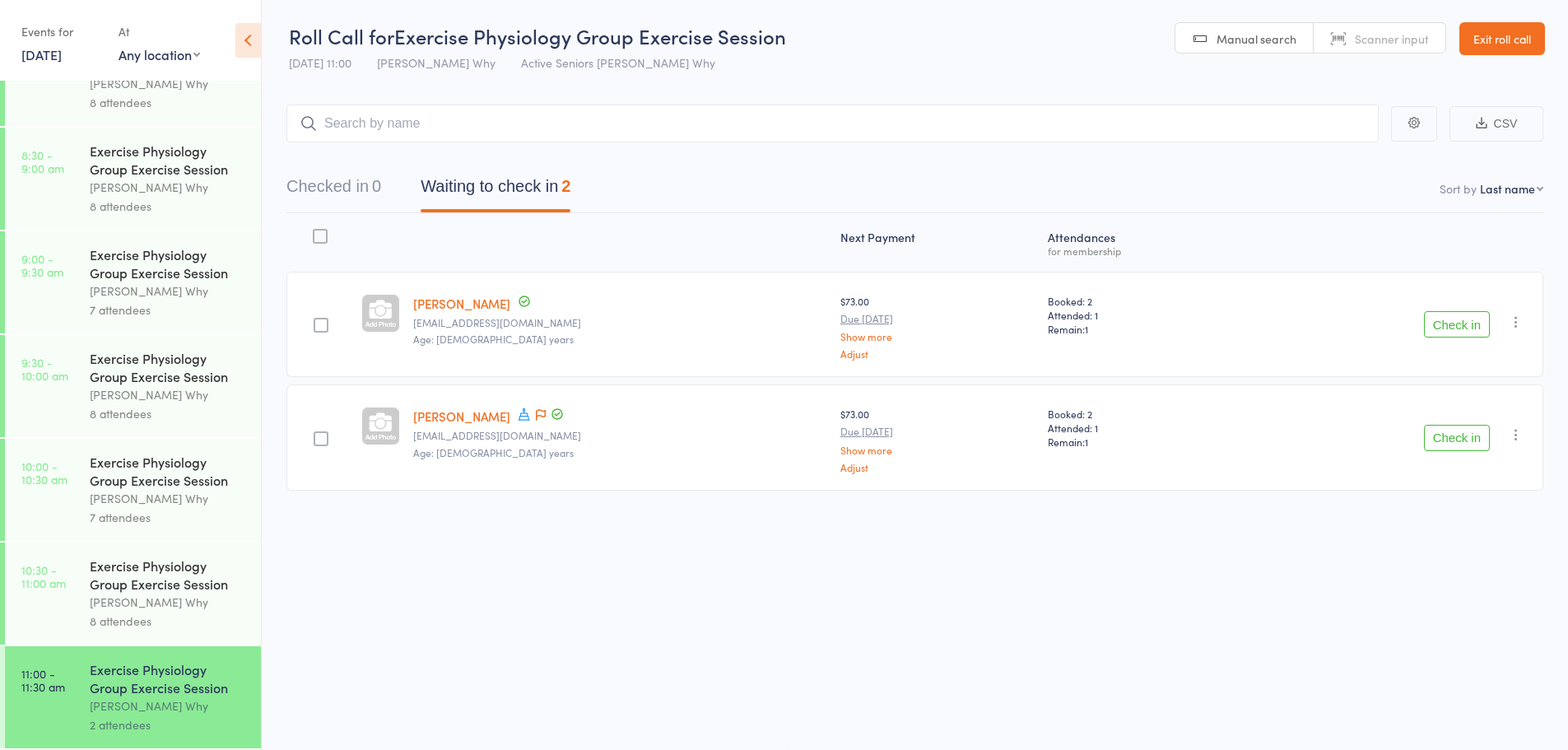
click at [134, 377] on div "Exercise Physiology Group Exercise Session" at bounding box center [168, 367] width 158 height 36
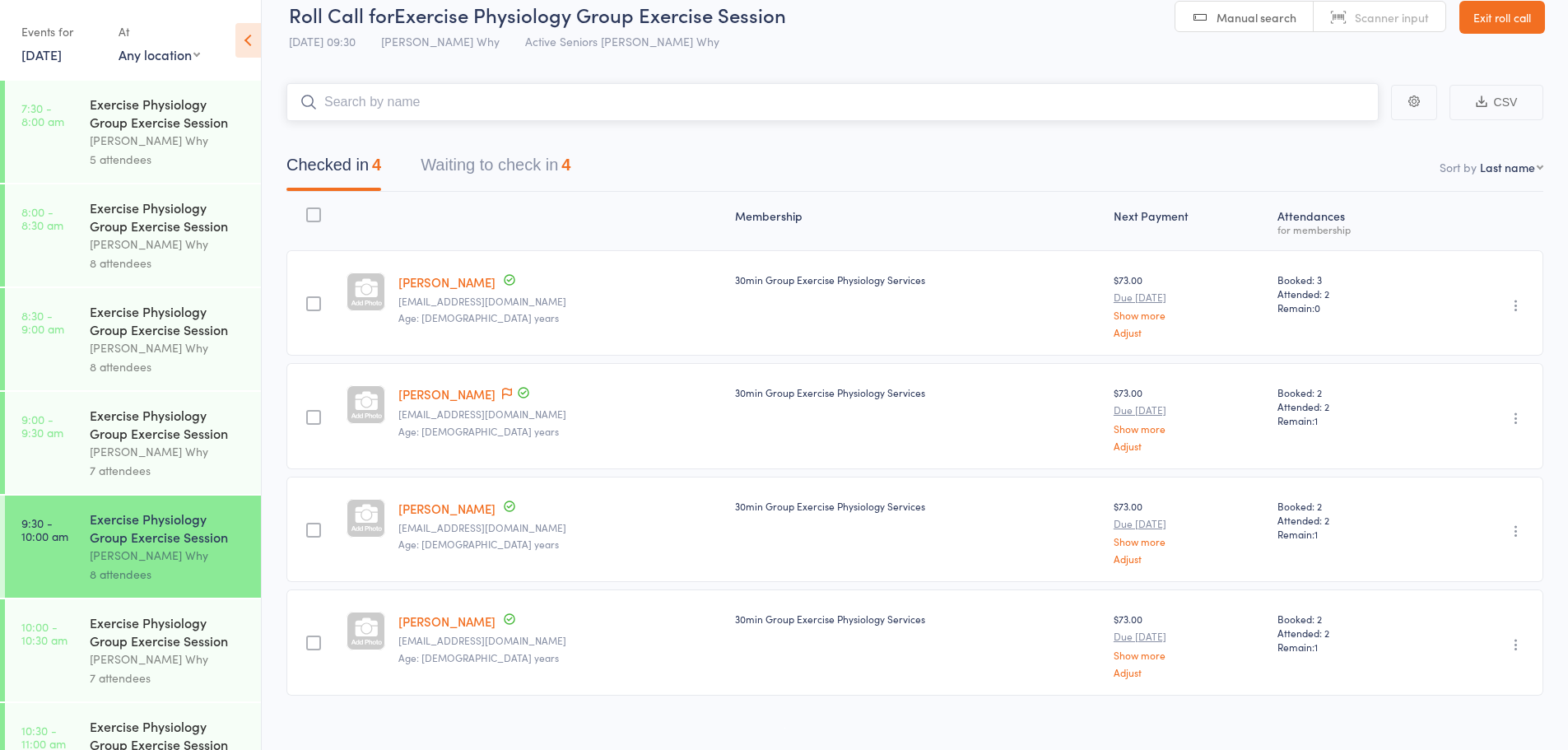
scroll to position [41, 0]
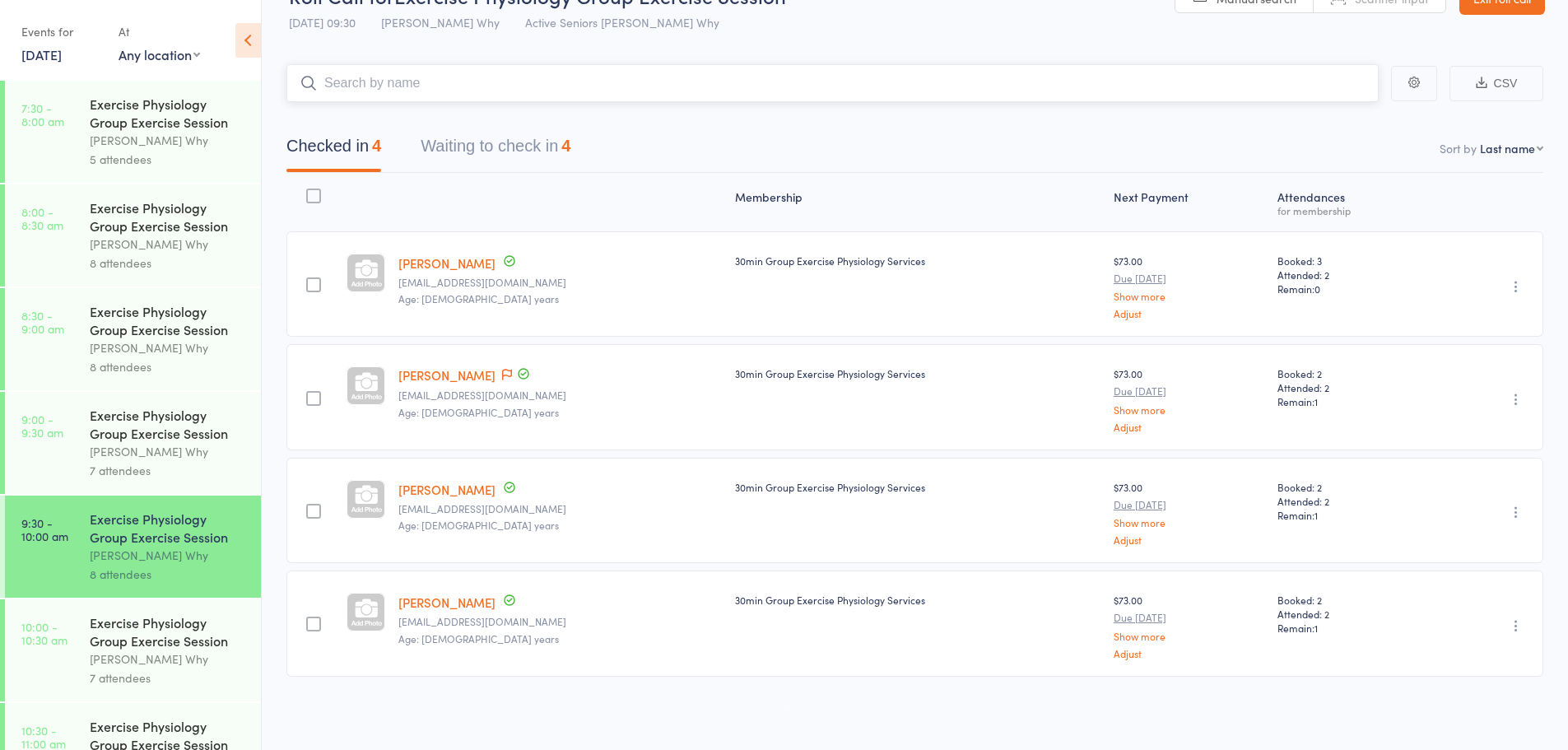
click at [539, 142] on button "Waiting to check in 4" at bounding box center [495, 150] width 150 height 44
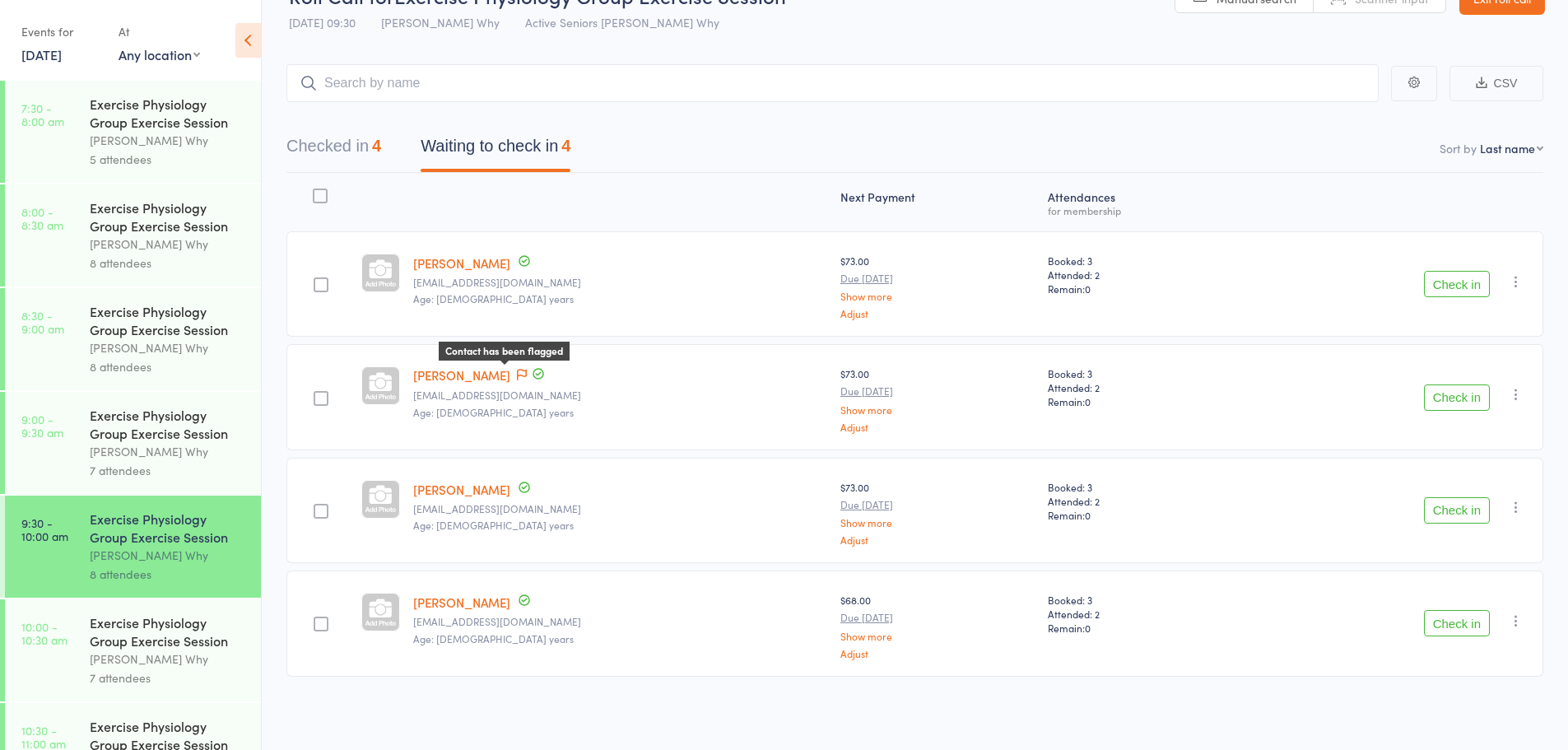
click at [517, 370] on icon at bounding box center [521, 375] width 10 height 12
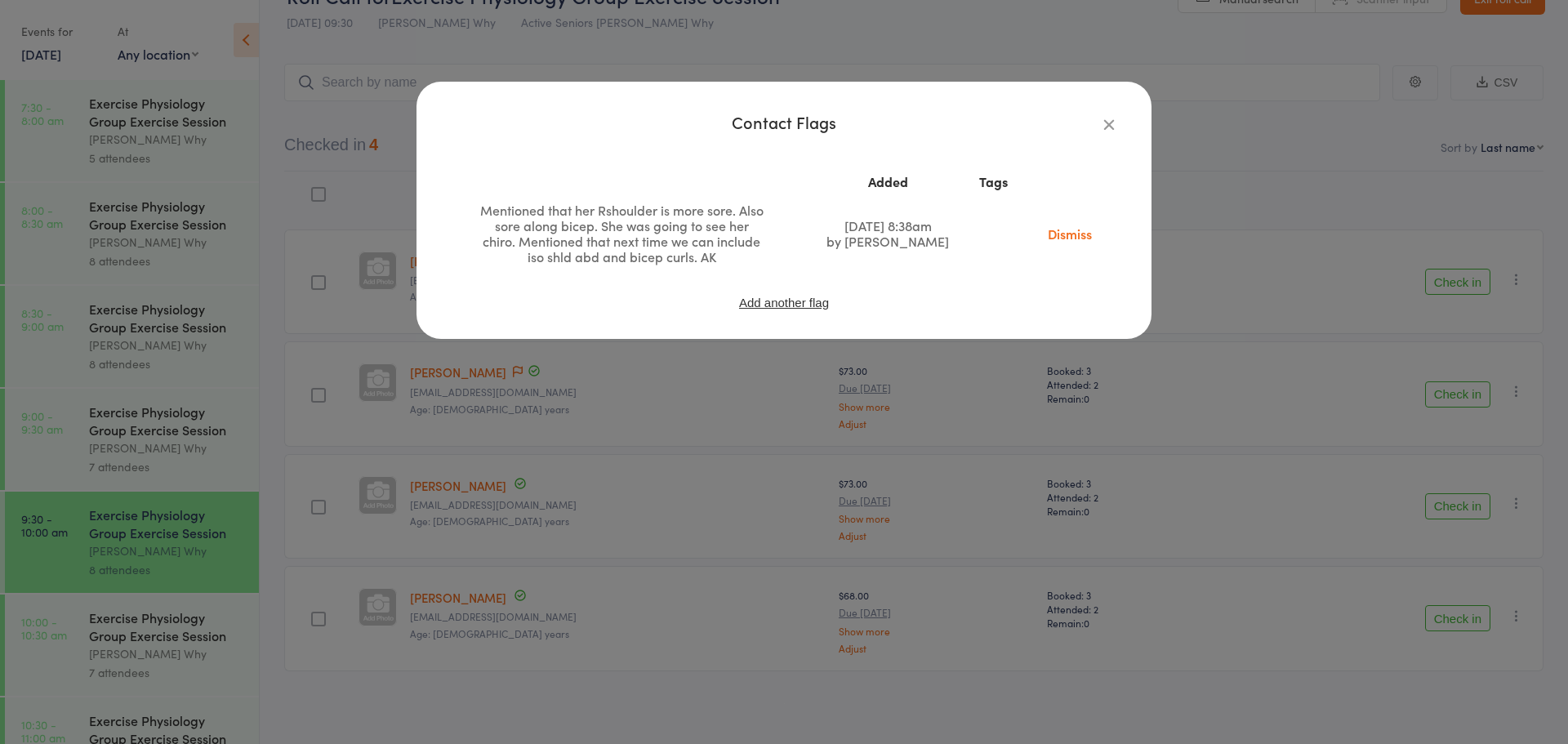
click at [1107, 135] on div "Contact Flags Added Tags Mentioned that her Rshoulder is more sore. Also sore a…" at bounding box center [784, 218] width 670 height 208
click at [1096, 120] on div "Contact Flags" at bounding box center [784, 122] width 670 height 15
click at [1102, 120] on icon "button" at bounding box center [1109, 124] width 18 height 18
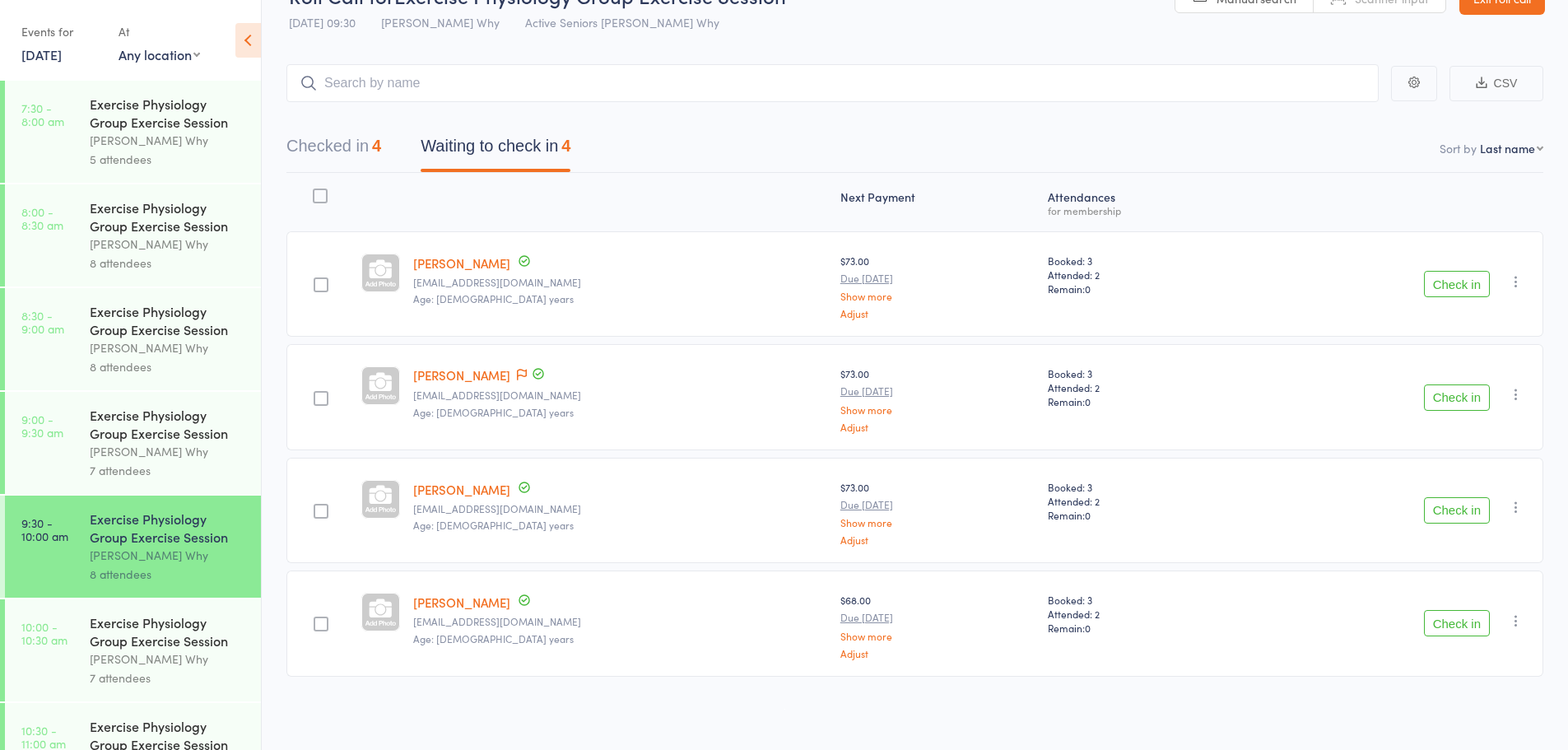
click at [1458, 404] on button "Check in" at bounding box center [1457, 397] width 66 height 26
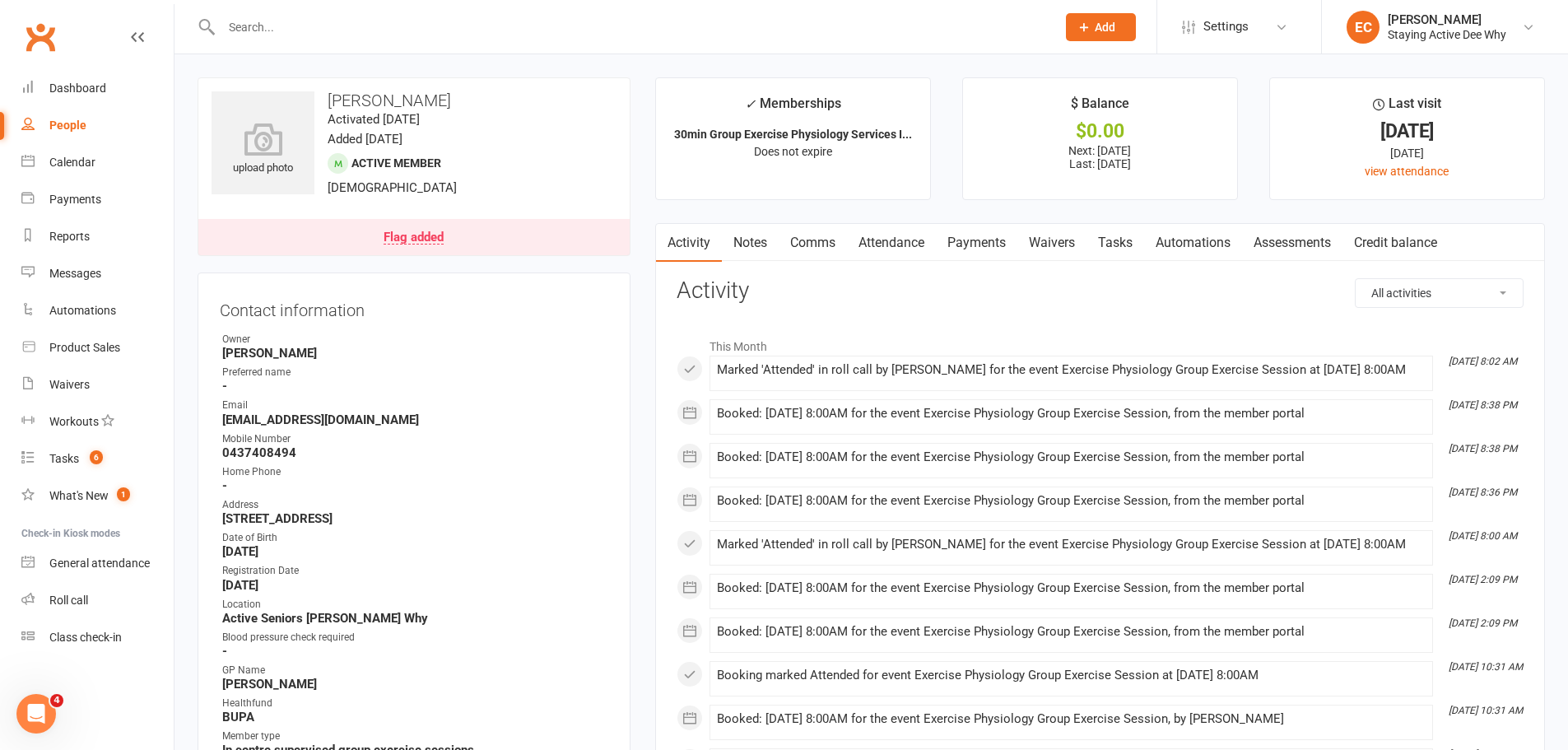
click at [569, 25] on input "text" at bounding box center [630, 27] width 828 height 23
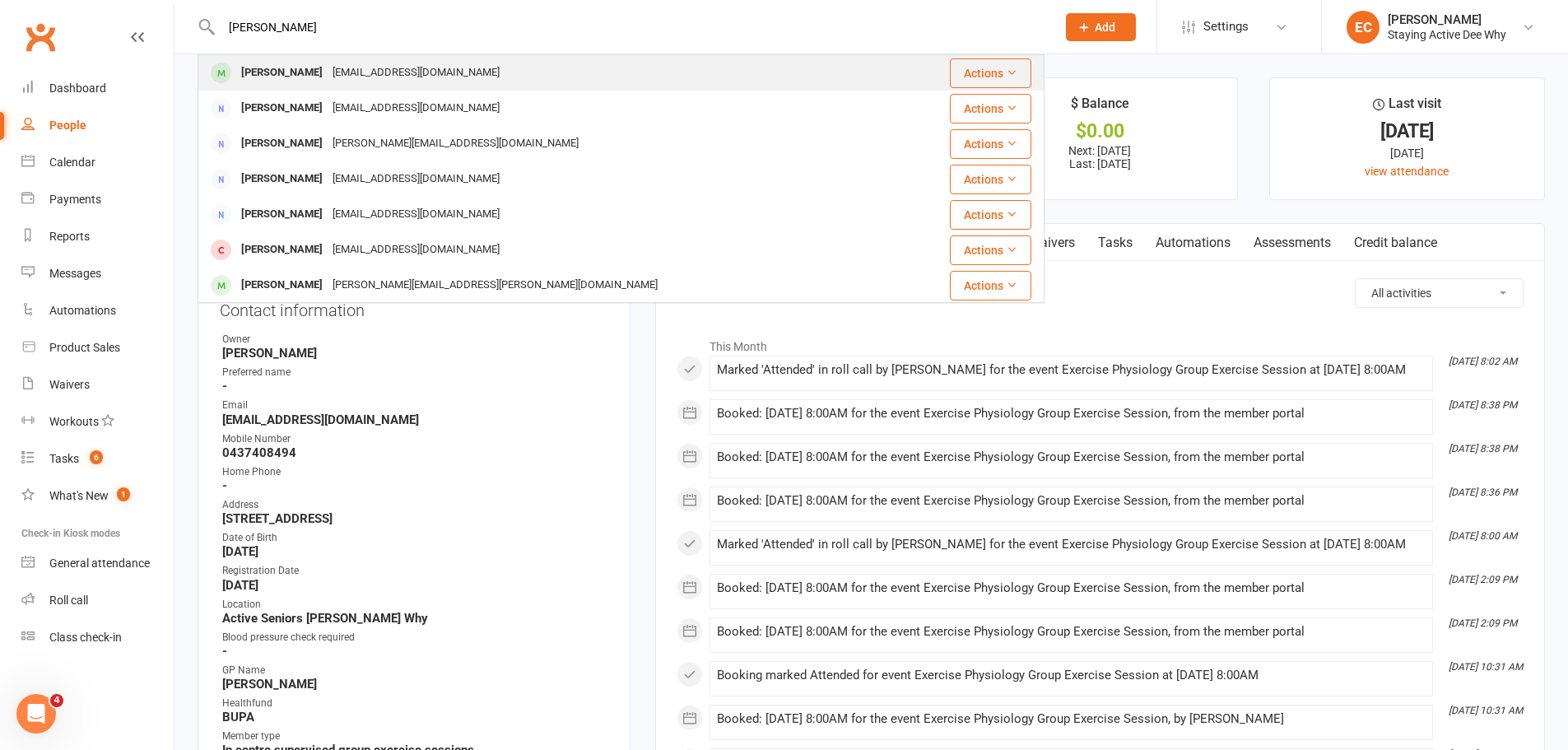
type input "[PERSON_NAME]"
click at [500, 66] on div "[PERSON_NAME] [EMAIL_ADDRESS][DOMAIN_NAME]" at bounding box center [551, 73] width 702 height 34
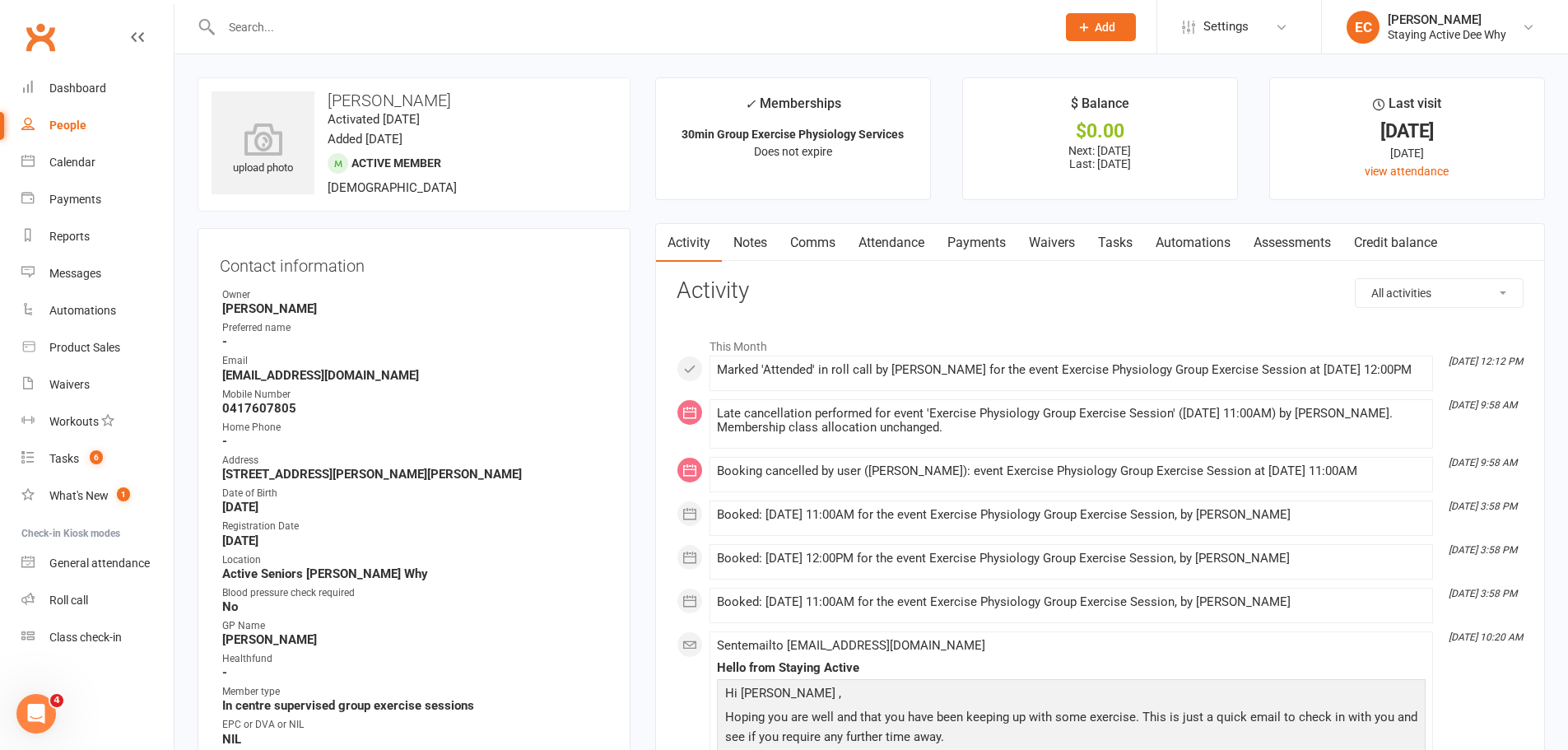
click at [897, 233] on link "Attendance" at bounding box center [891, 242] width 89 height 38
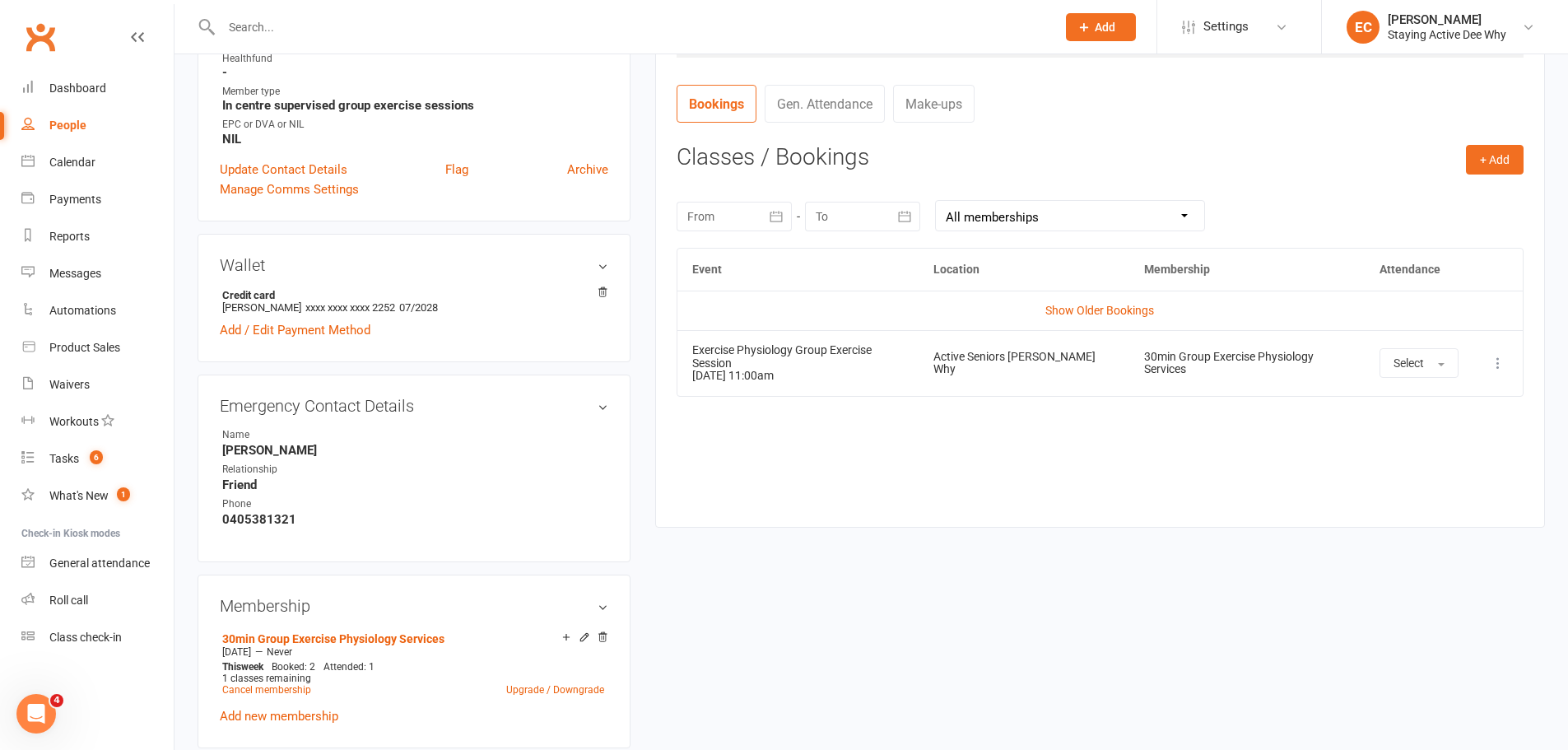
scroll to position [329, 0]
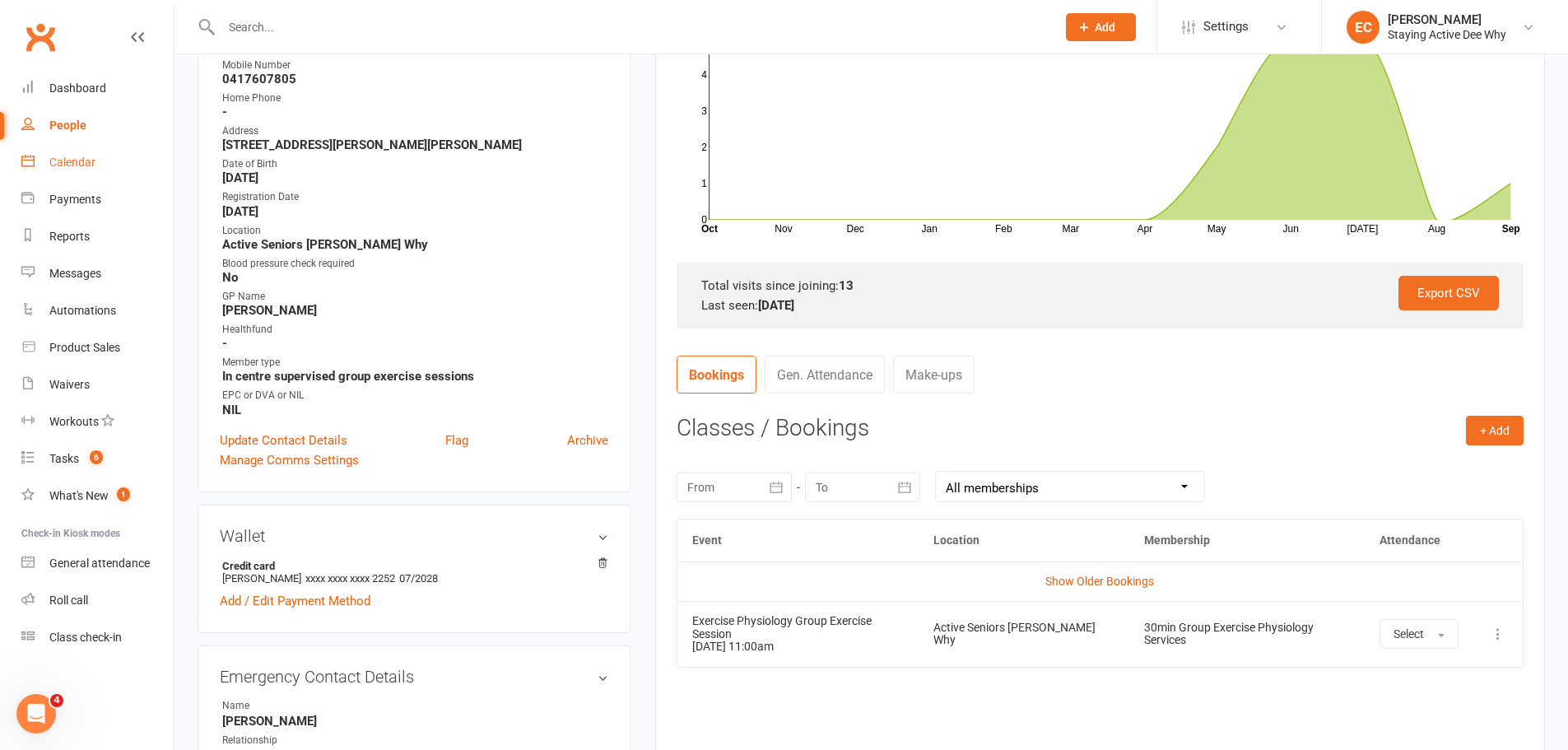
click at [92, 153] on link "Calendar" at bounding box center [97, 162] width 153 height 37
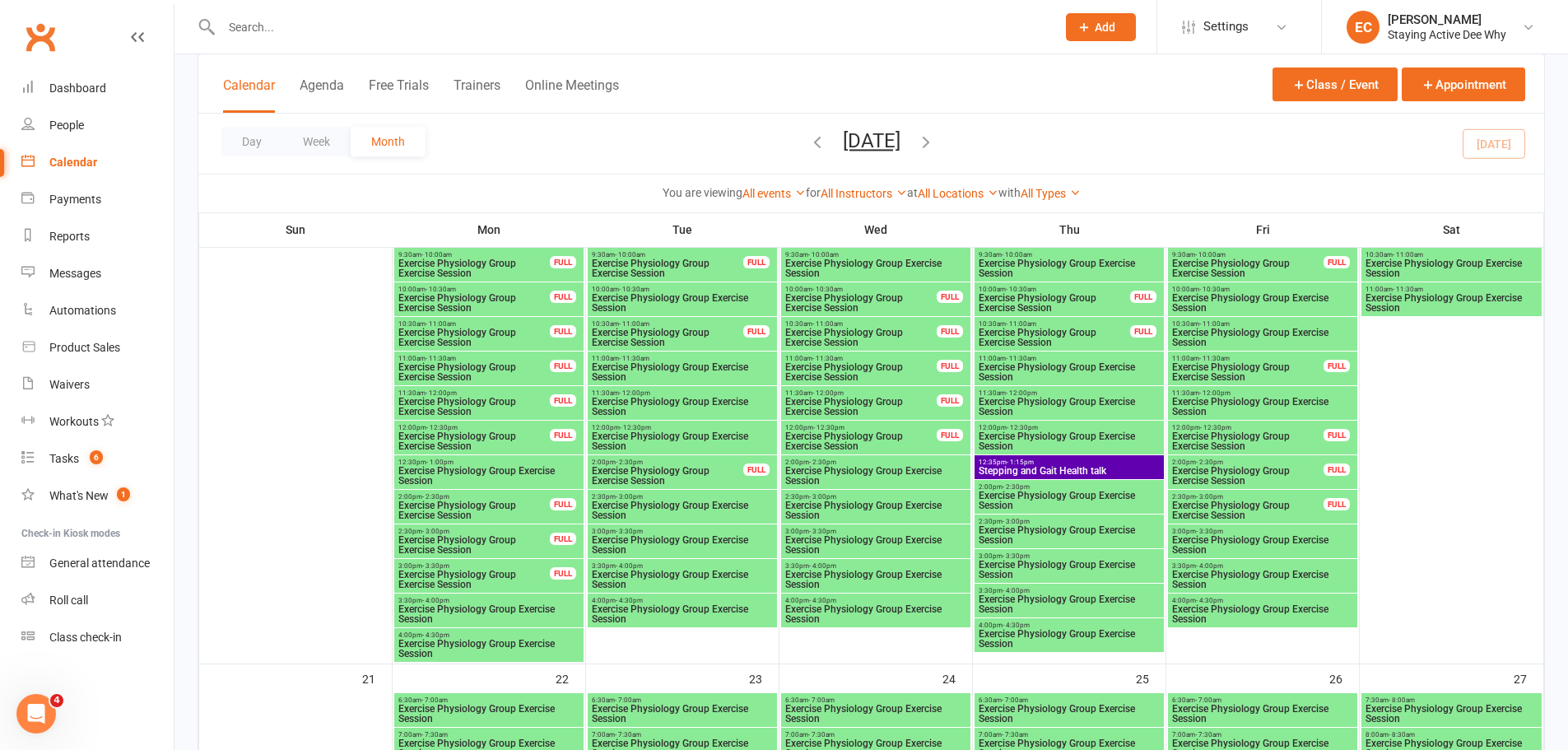
scroll to position [1646, 0]
click at [512, 468] on span "Exercise Physiology Group Exercise Session" at bounding box center [489, 475] width 183 height 19
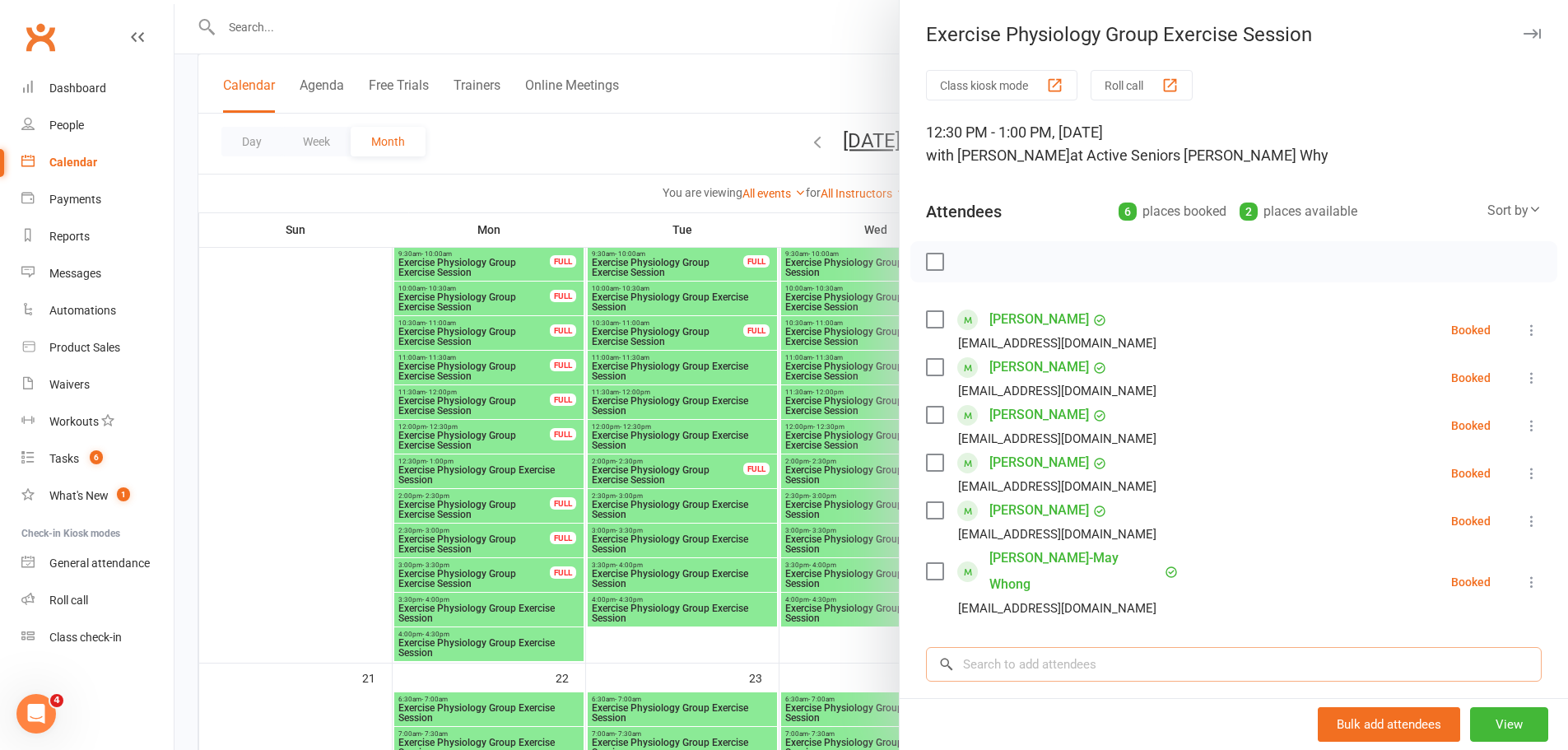
click at [1179, 650] on input "search" at bounding box center [1233, 664] width 616 height 35
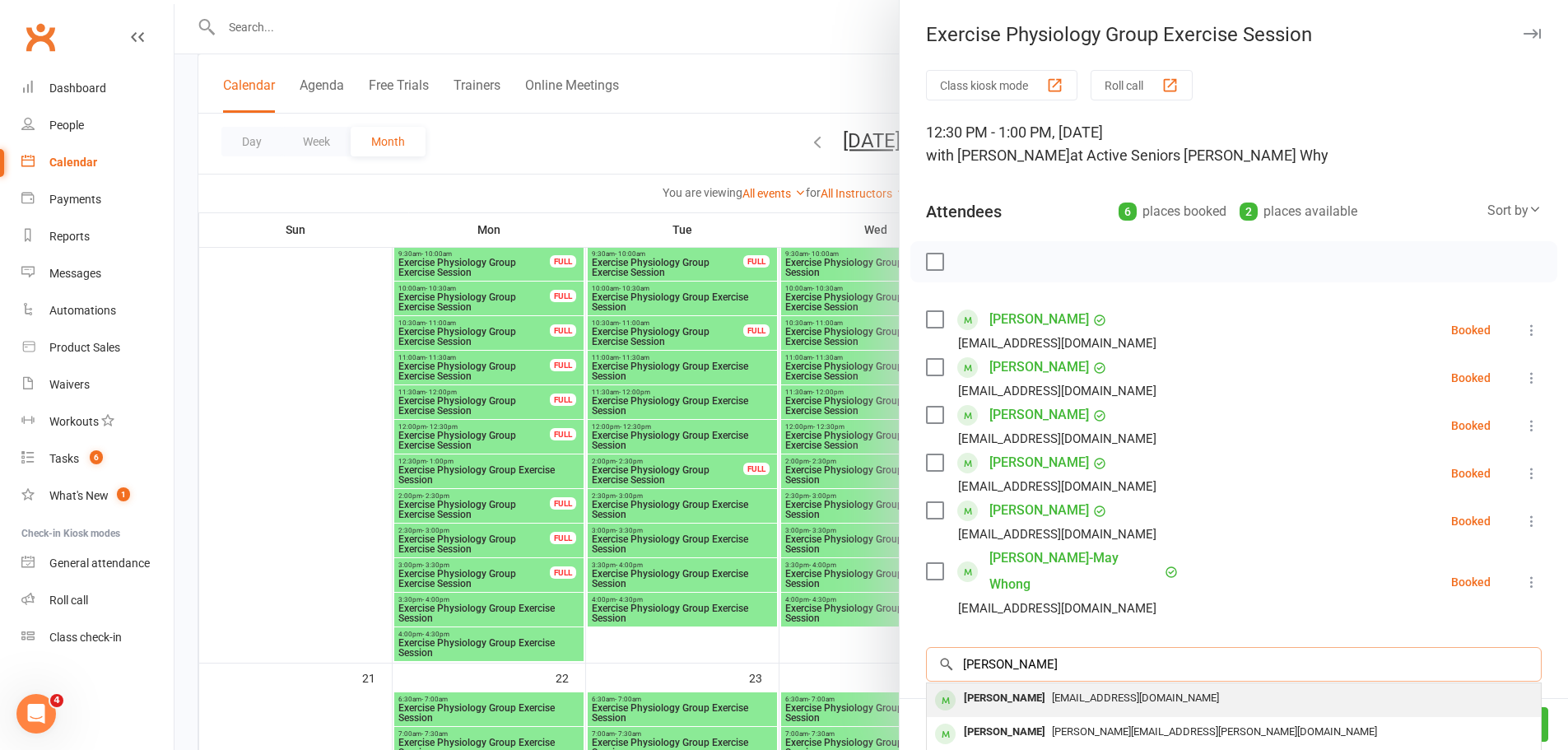
type input "jimmy colli"
click at [1191, 687] on div "jimmycollins9@live.com.au" at bounding box center [1233, 698] width 601 height 24
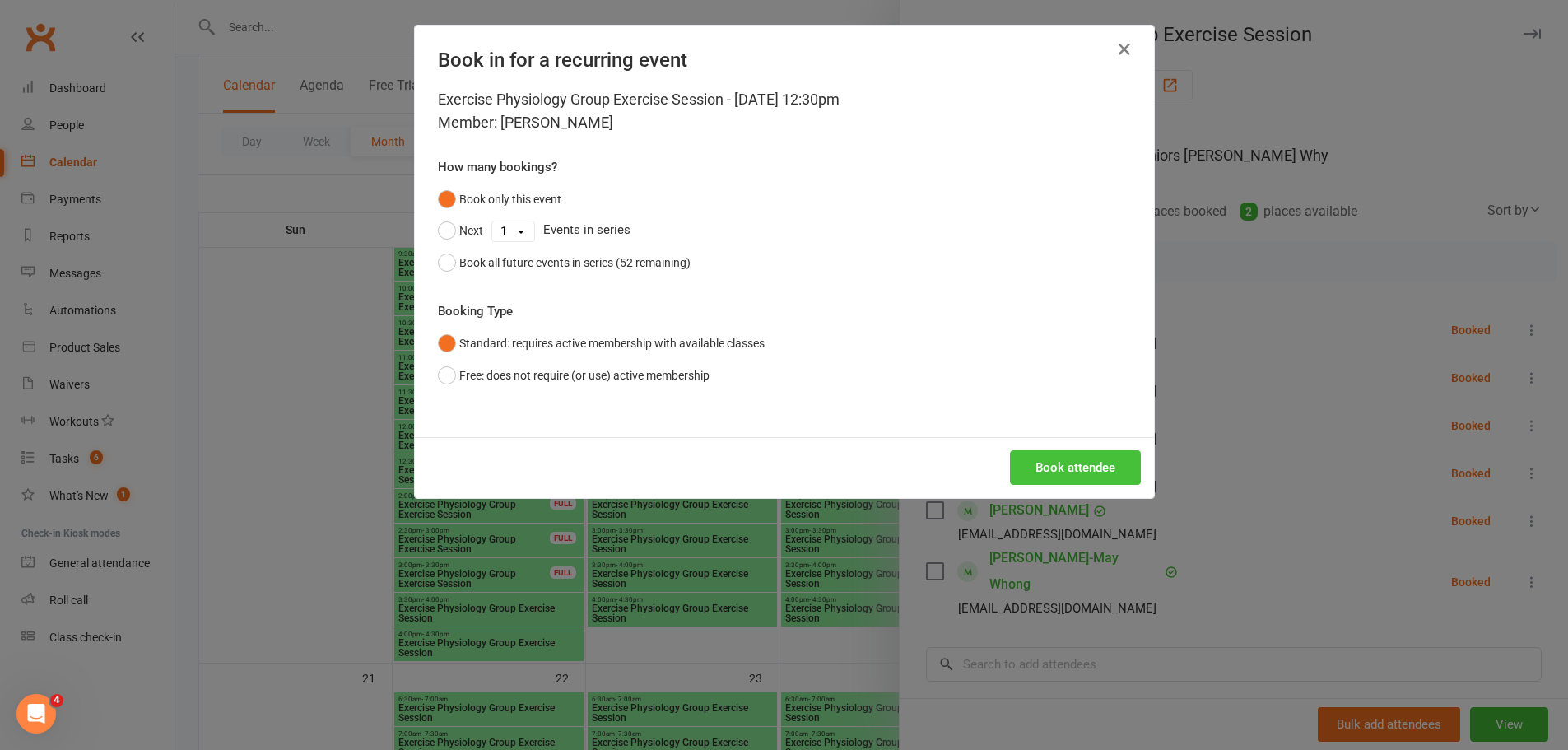
click at [1020, 465] on button "Book attendee" at bounding box center [1075, 468] width 131 height 35
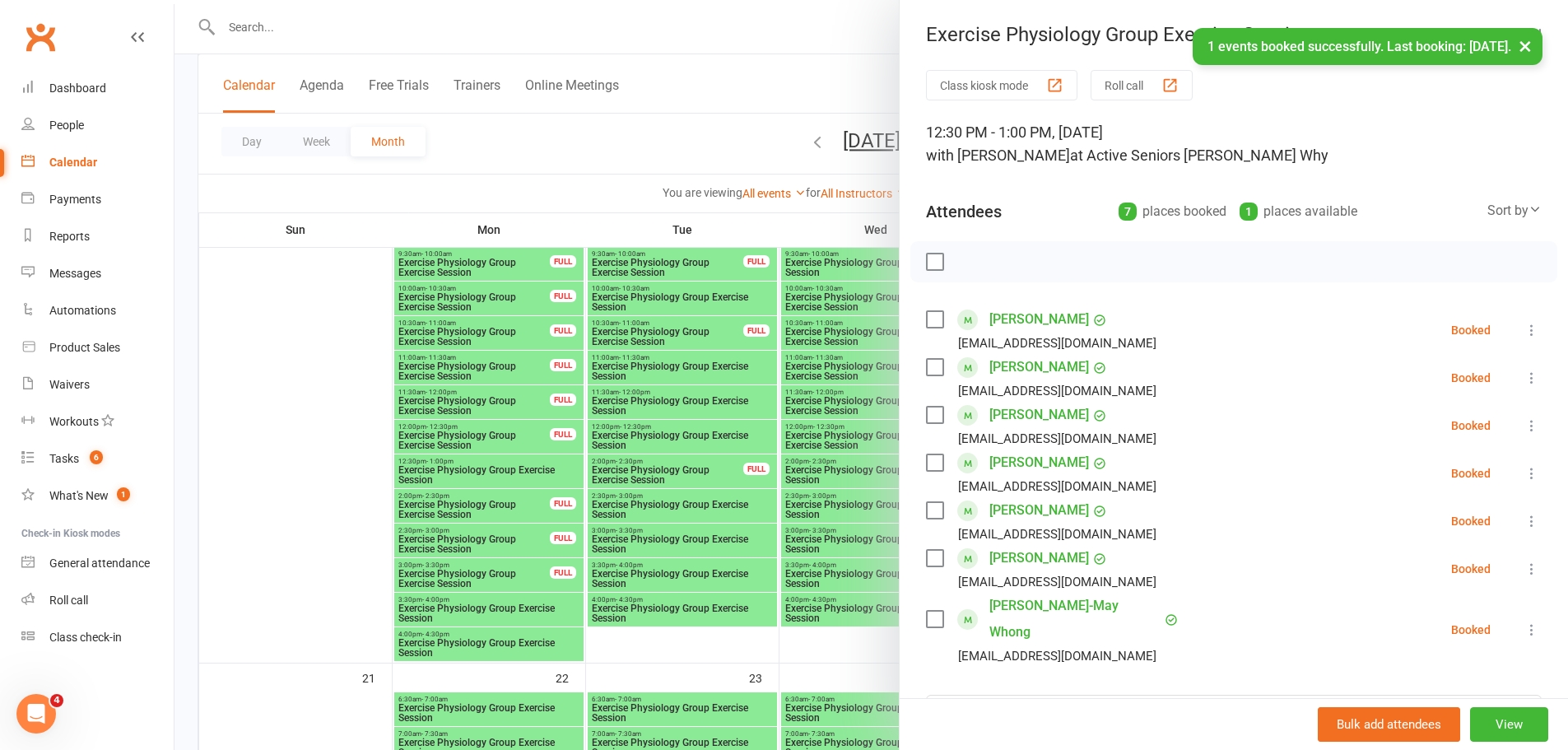
click at [1534, 47] on button "×" at bounding box center [1525, 46] width 29 height 35
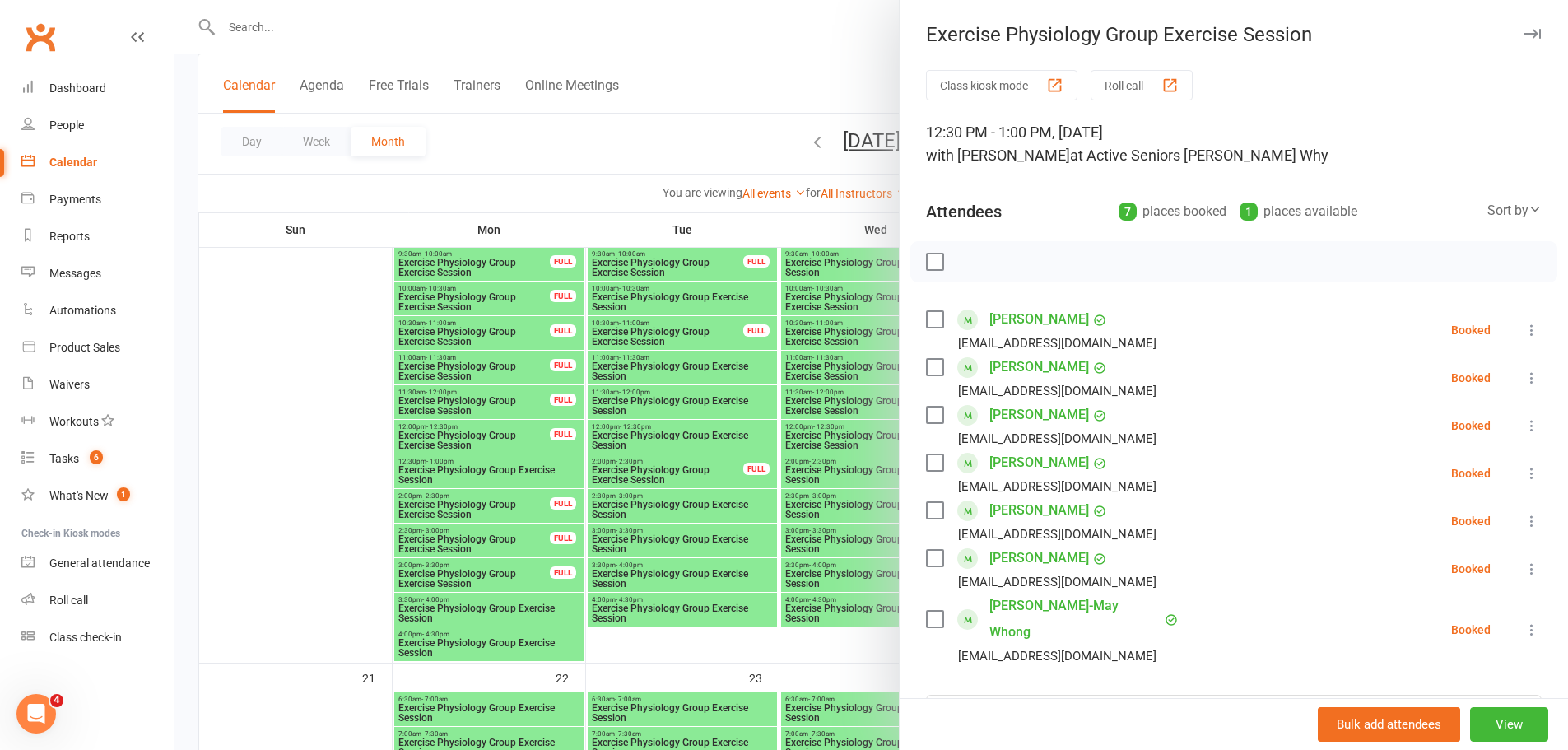
click at [1523, 35] on icon "button" at bounding box center [1532, 34] width 18 height 10
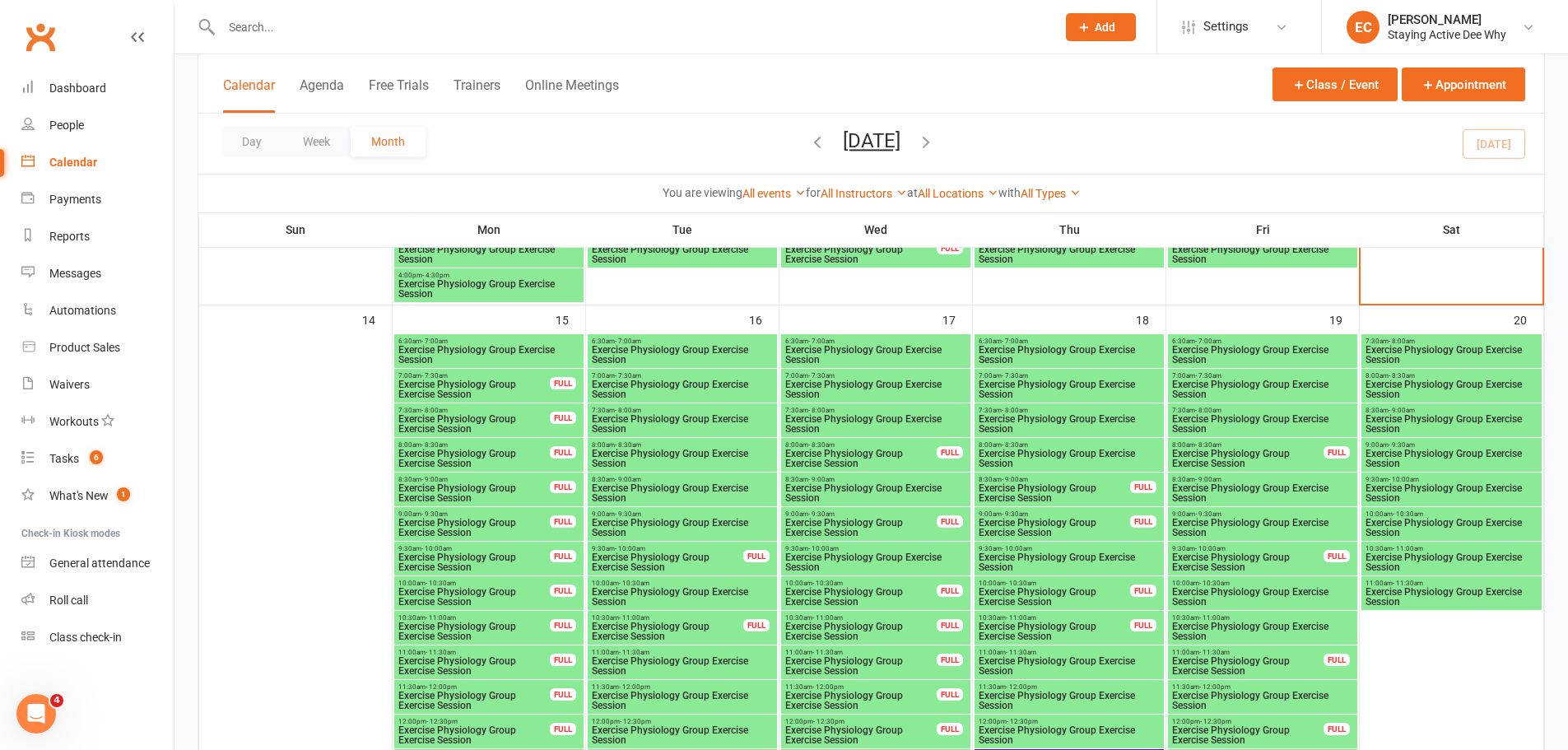
scroll to position [1411, 0]
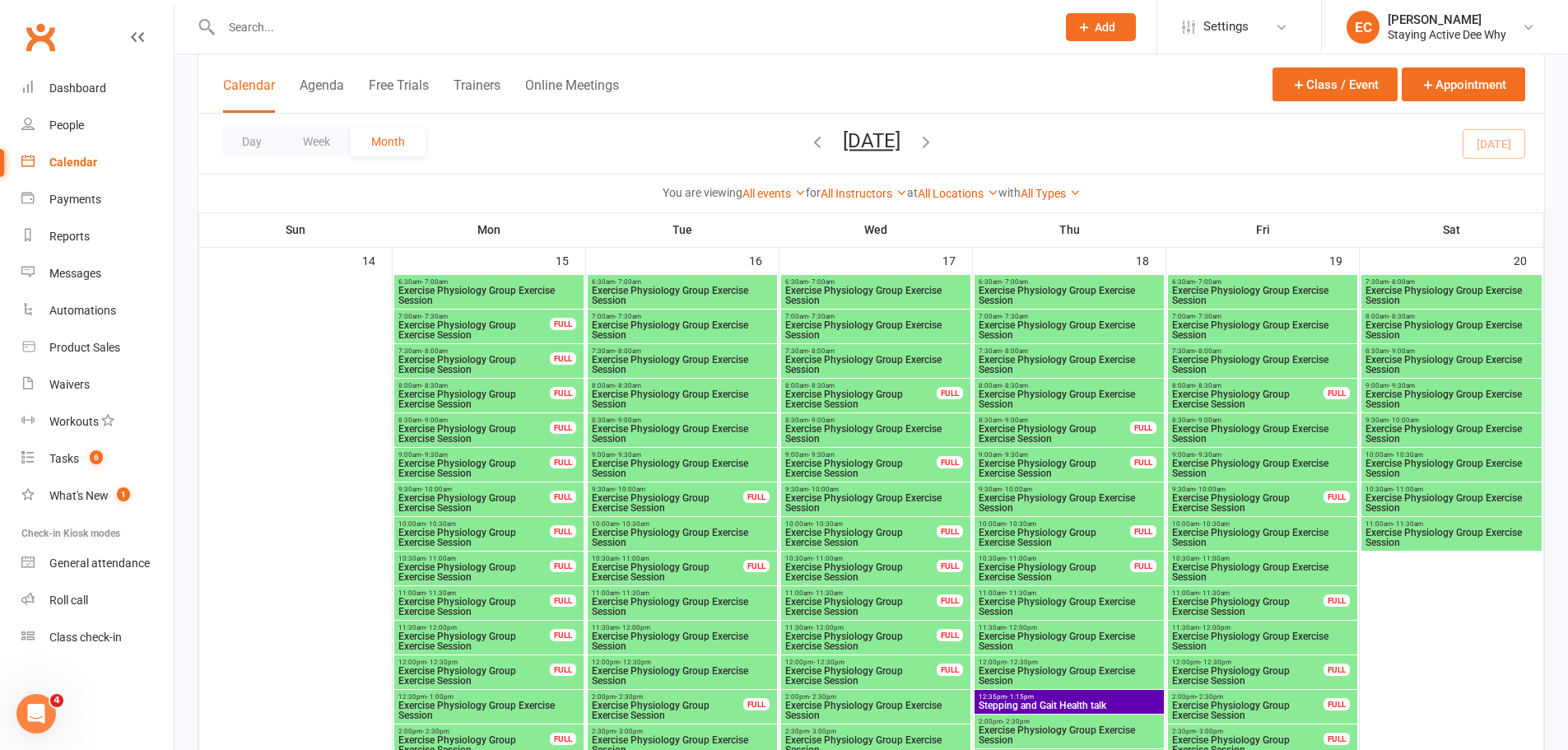
click at [346, 27] on input "text" at bounding box center [630, 27] width 828 height 23
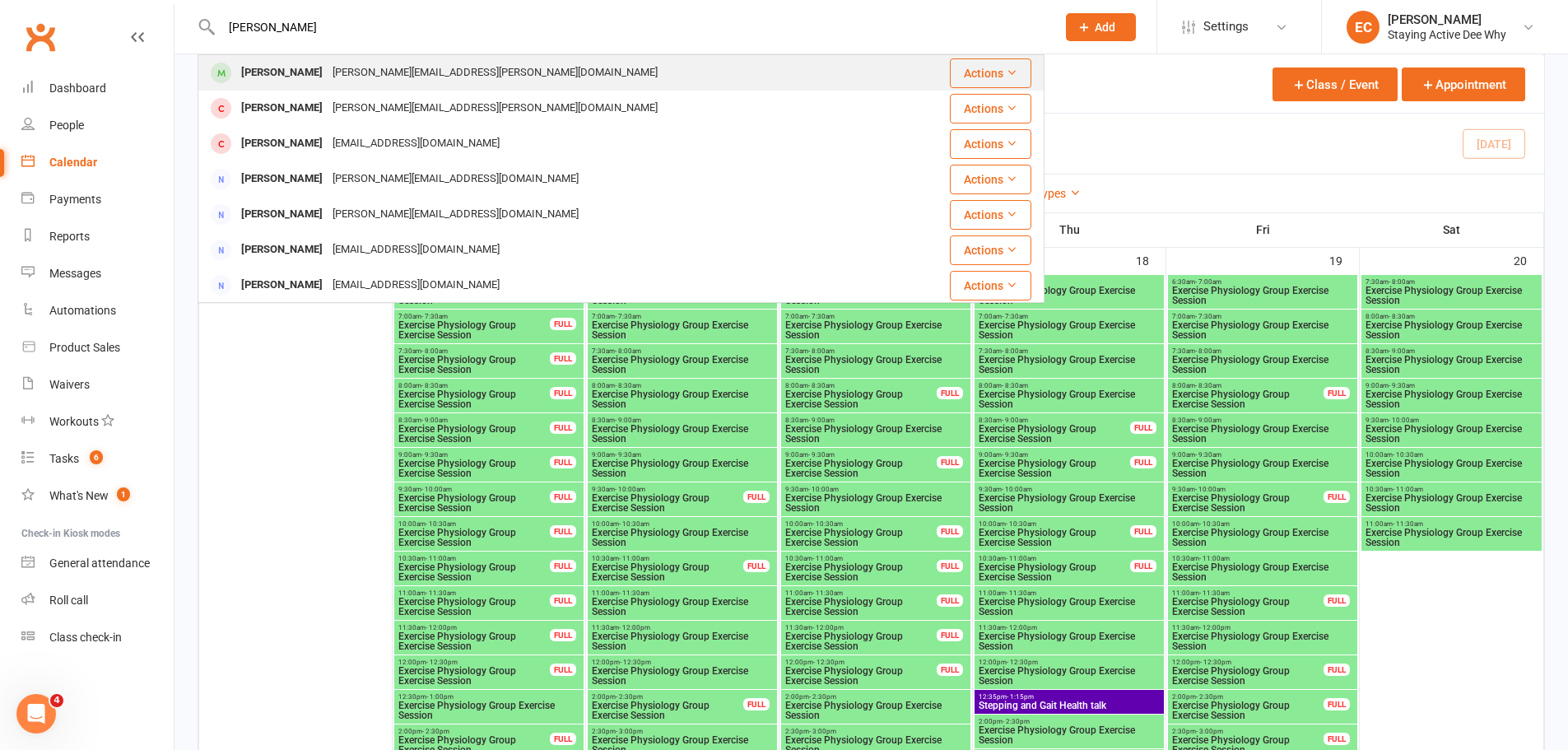
type input "robyn lovell"
click at [364, 63] on div "robyn.lovell@outlook.com" at bounding box center [495, 73] width 335 height 24
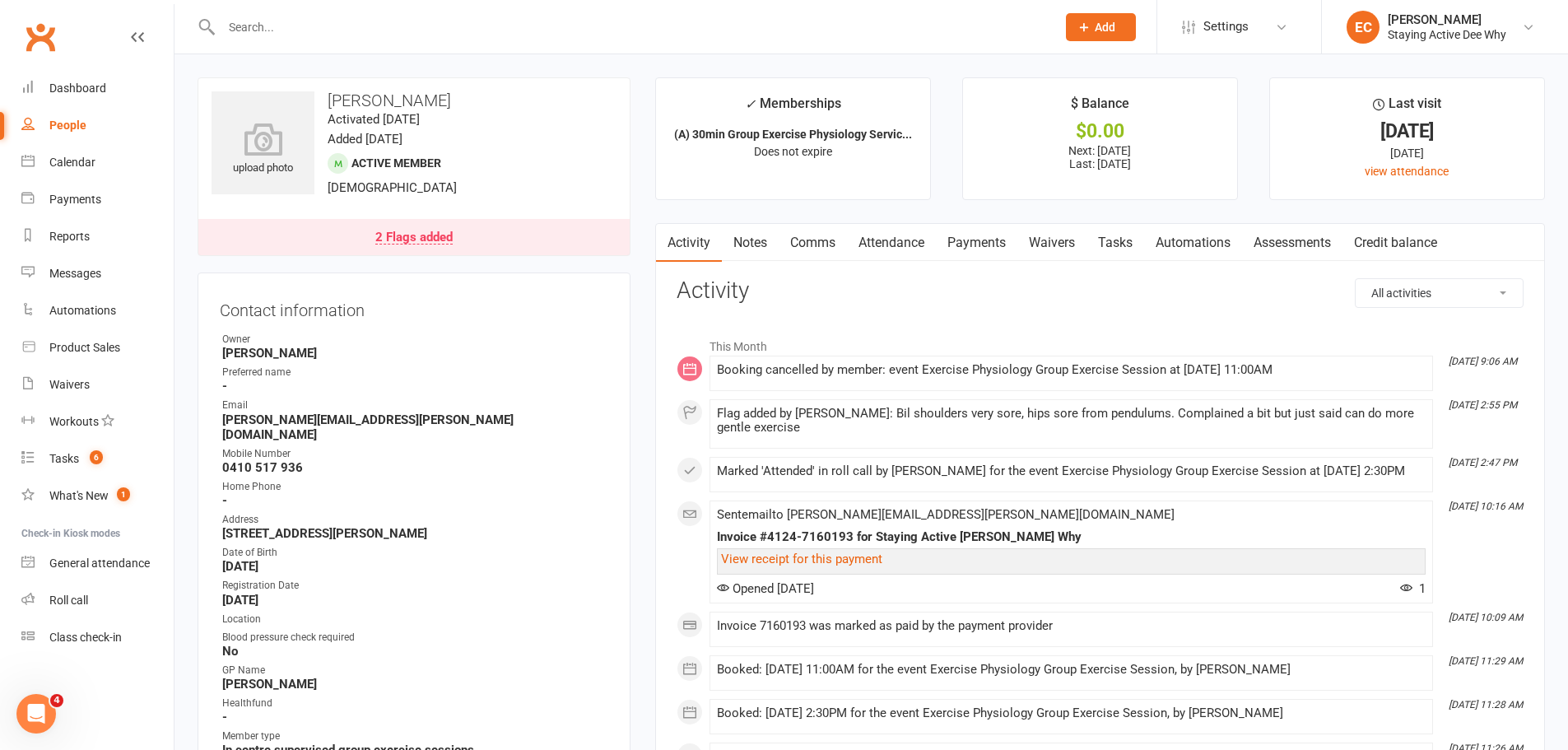
click at [436, 232] on div "2 Flags added" at bounding box center [414, 238] width 78 height 14
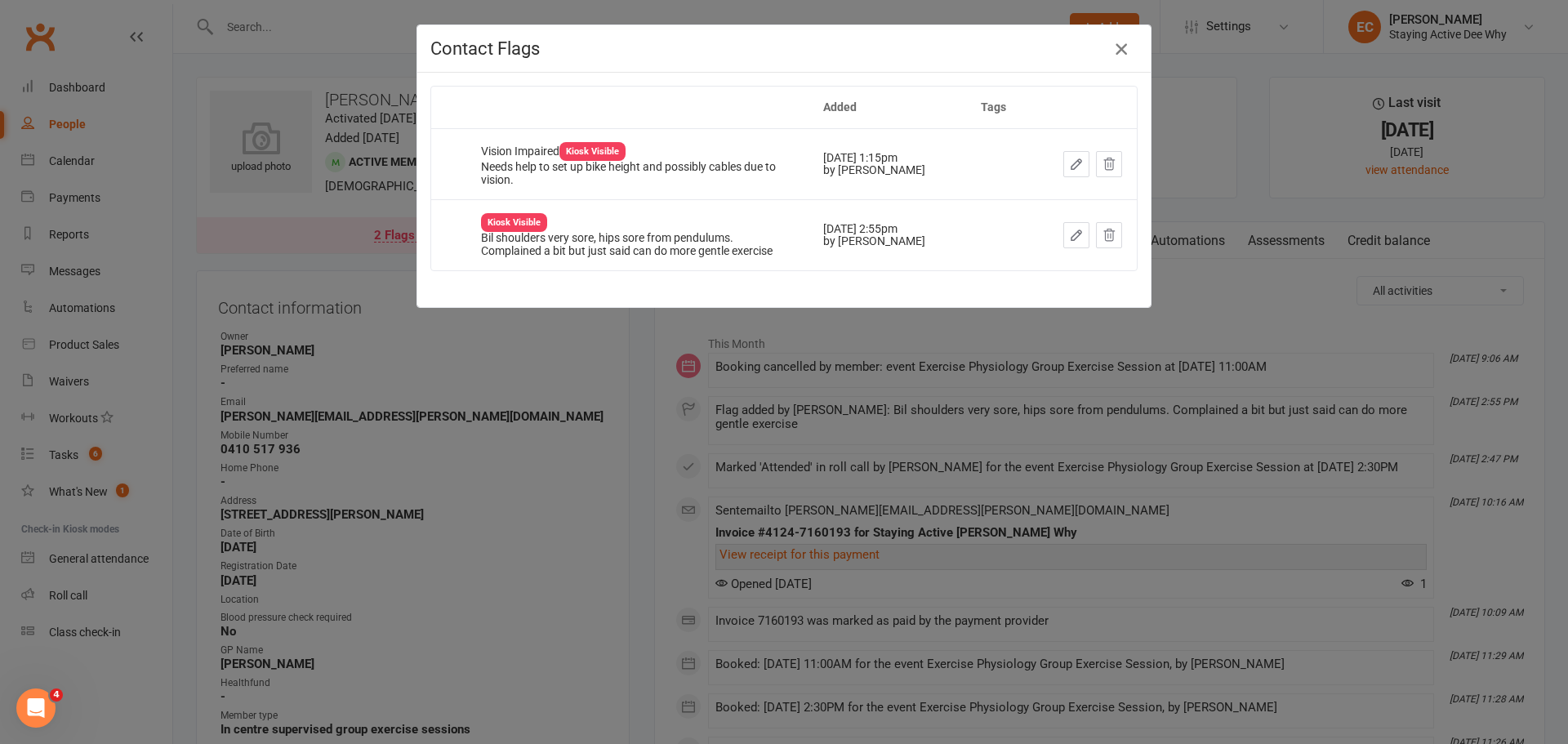
click at [1112, 49] on icon "button" at bounding box center [1121, 49] width 19 height 19
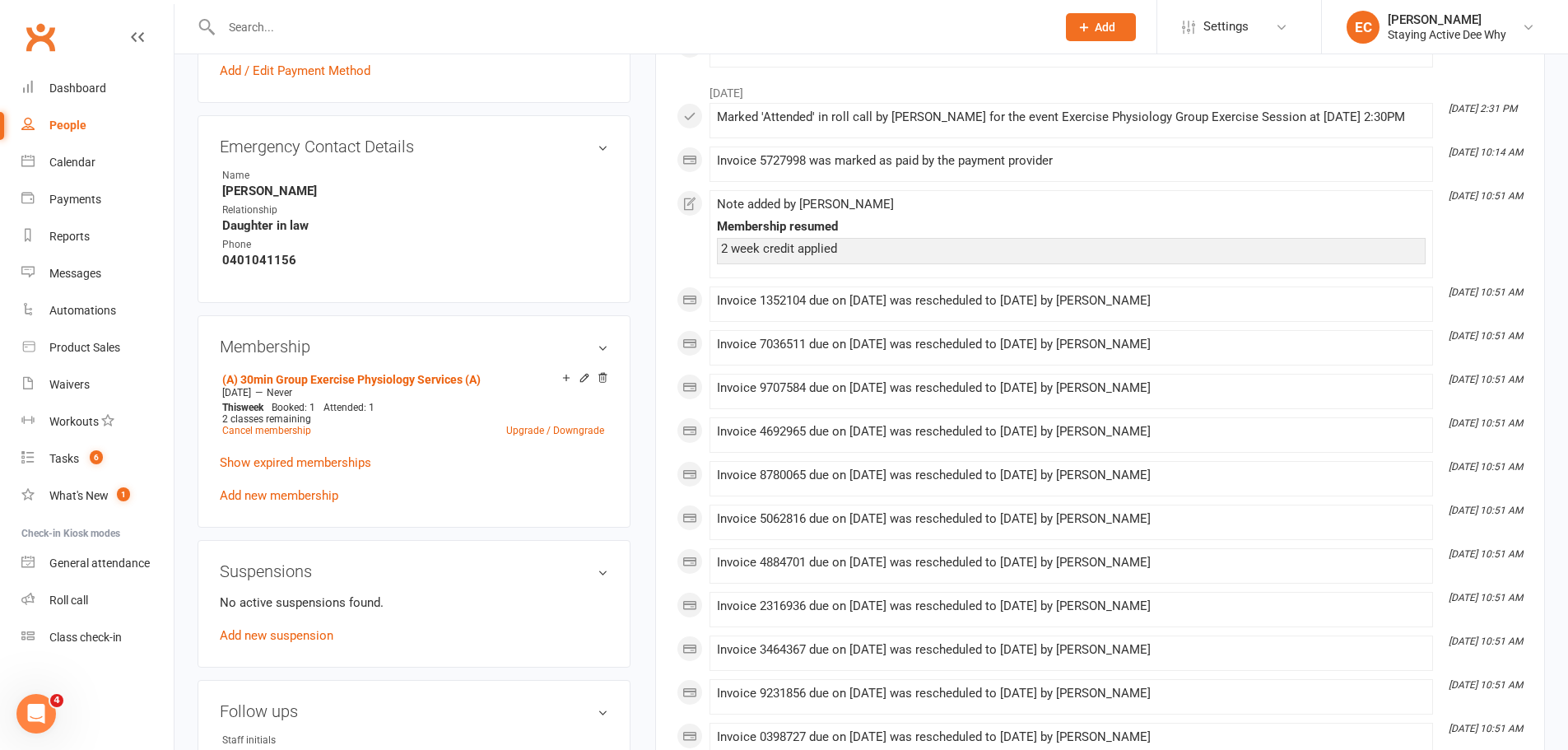
scroll to position [906, 0]
click at [601, 371] on icon at bounding box center [602, 376] width 12 height 12
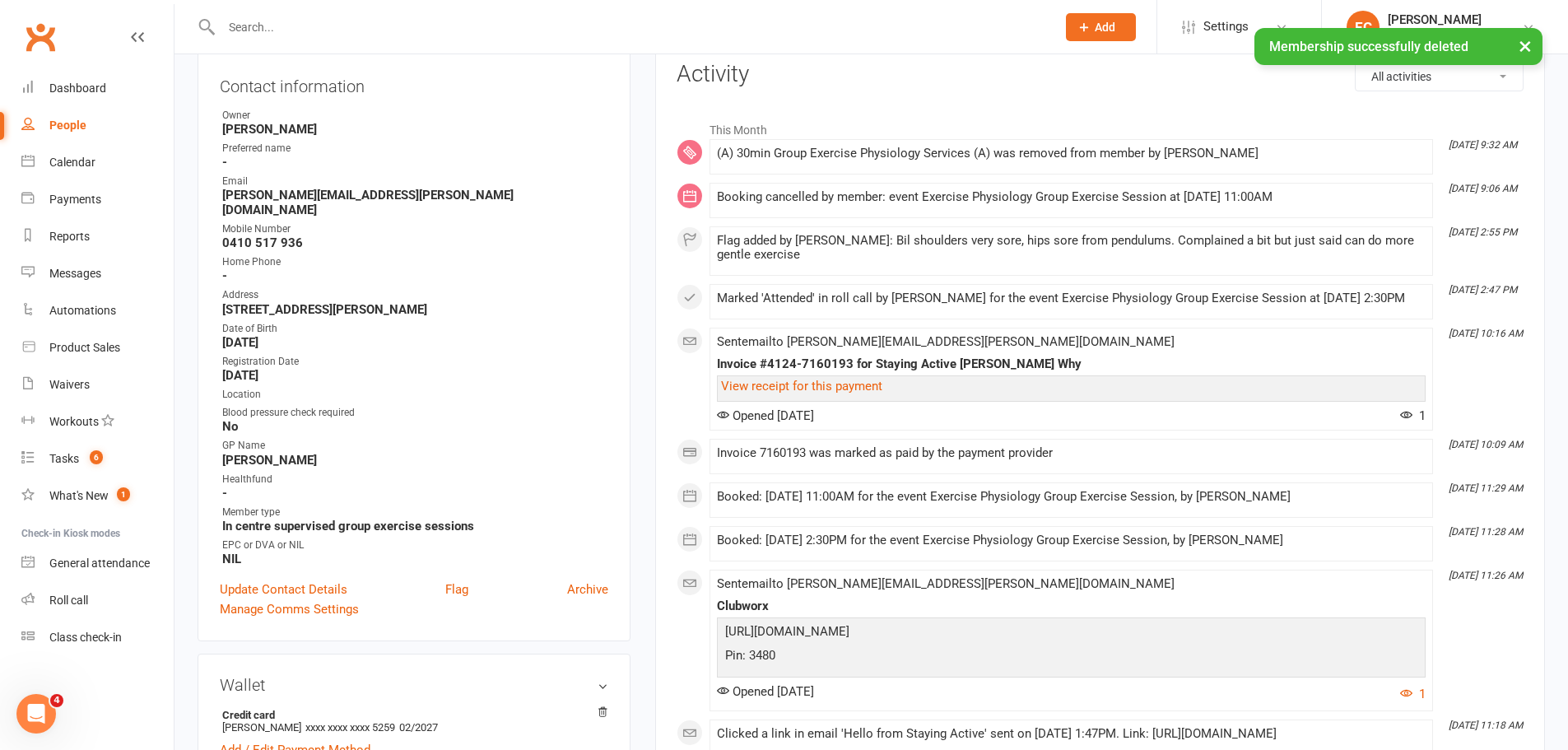
scroll to position [0, 0]
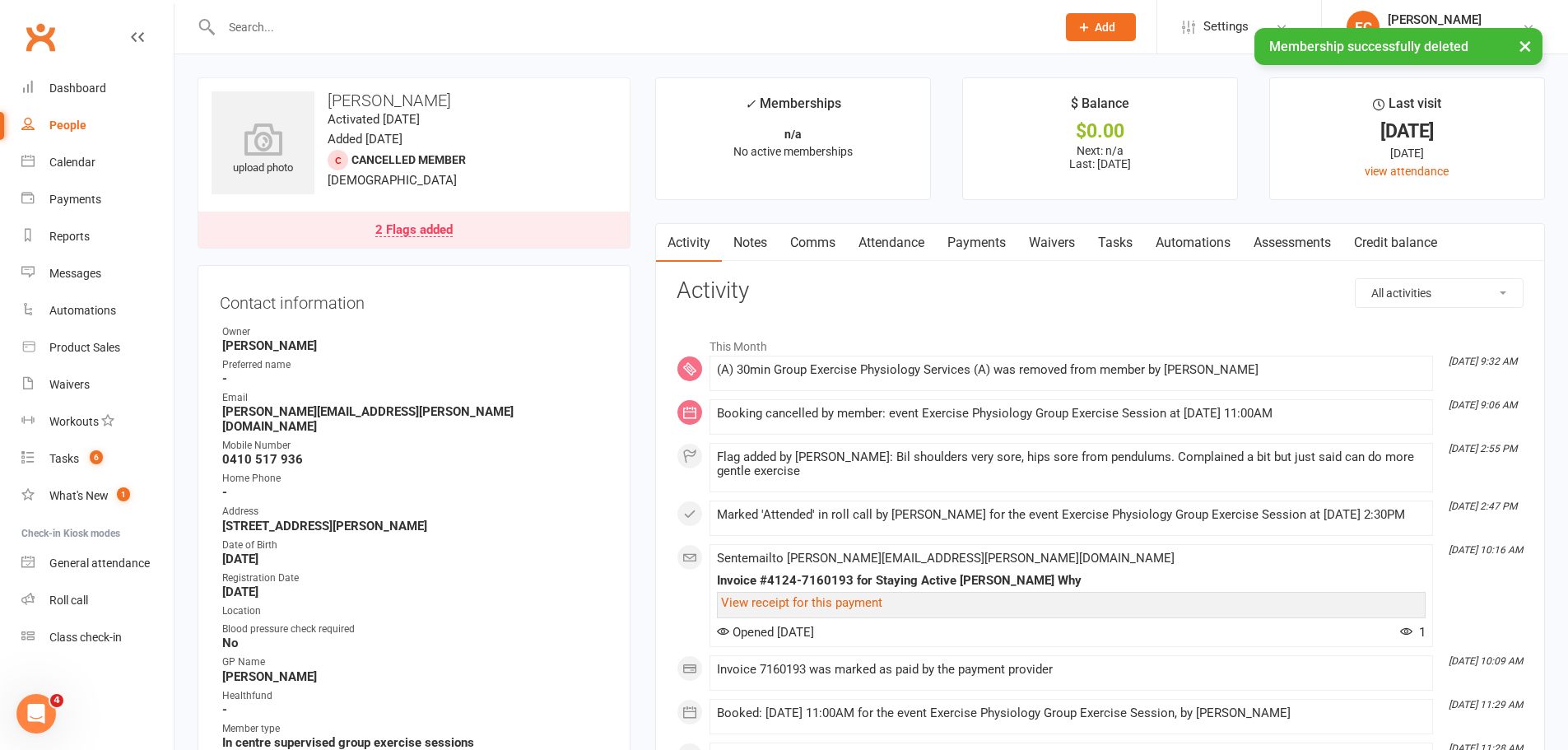
click at [889, 242] on link "Attendance" at bounding box center [891, 242] width 89 height 38
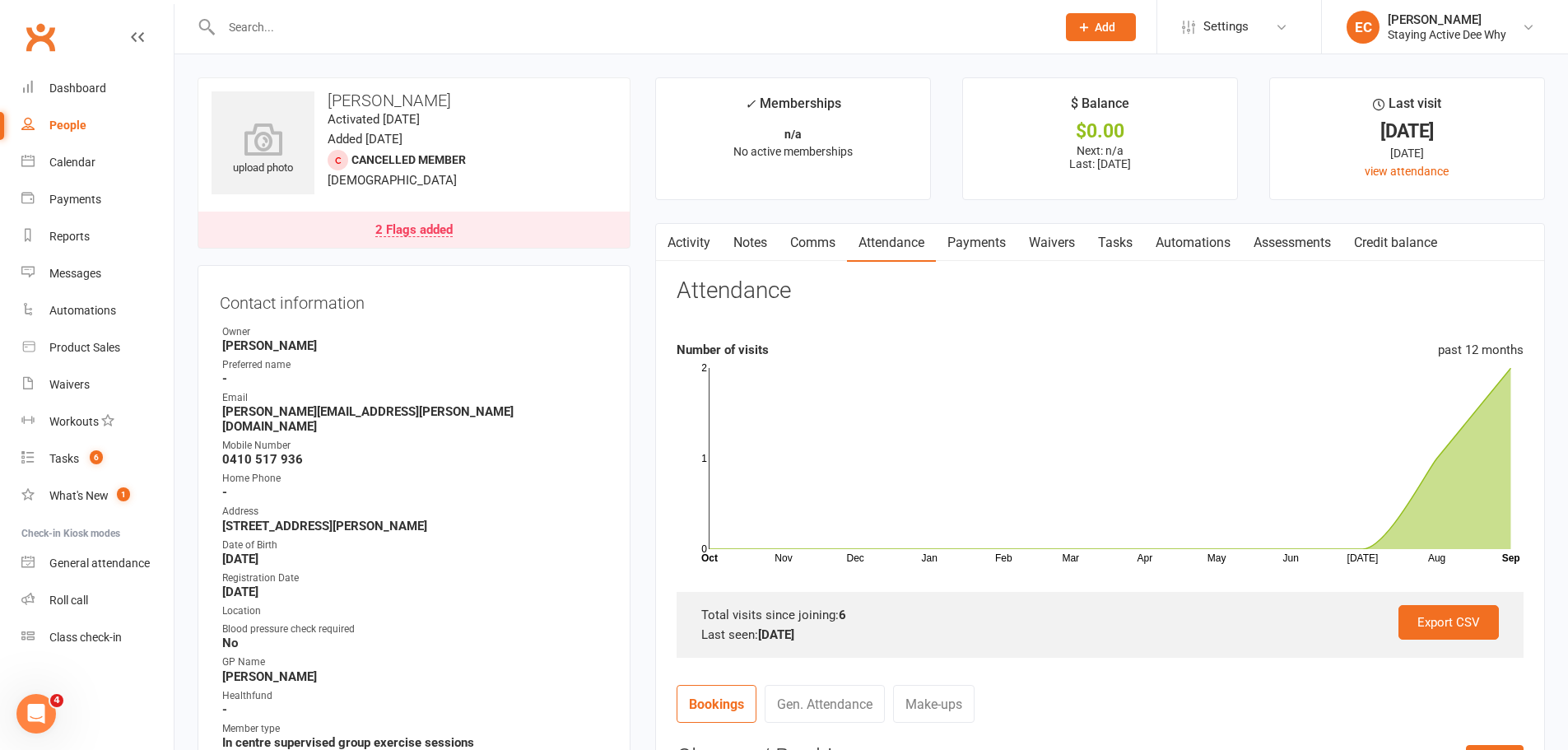
click at [996, 241] on link "Payments" at bounding box center [977, 242] width 82 height 38
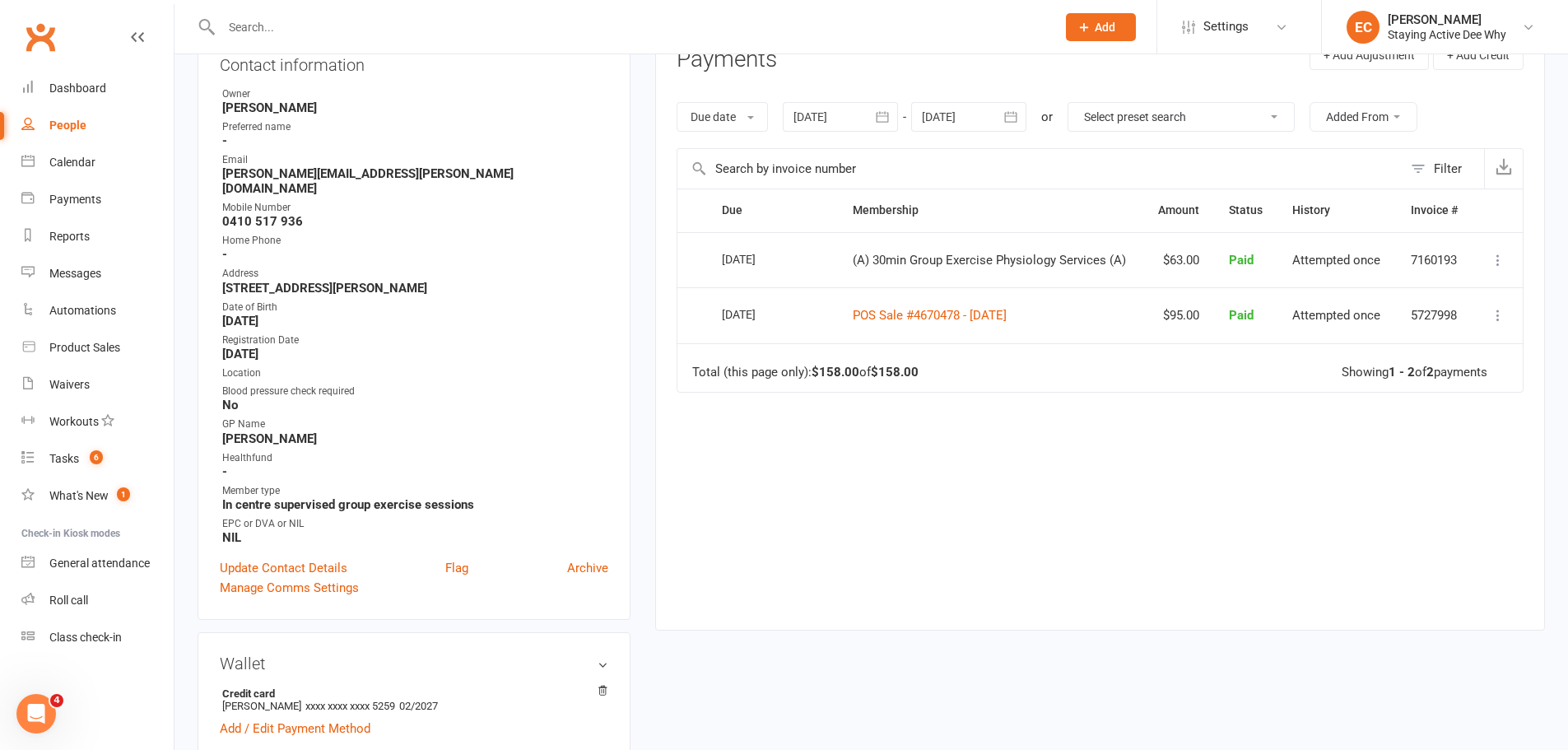
scroll to position [247, 0]
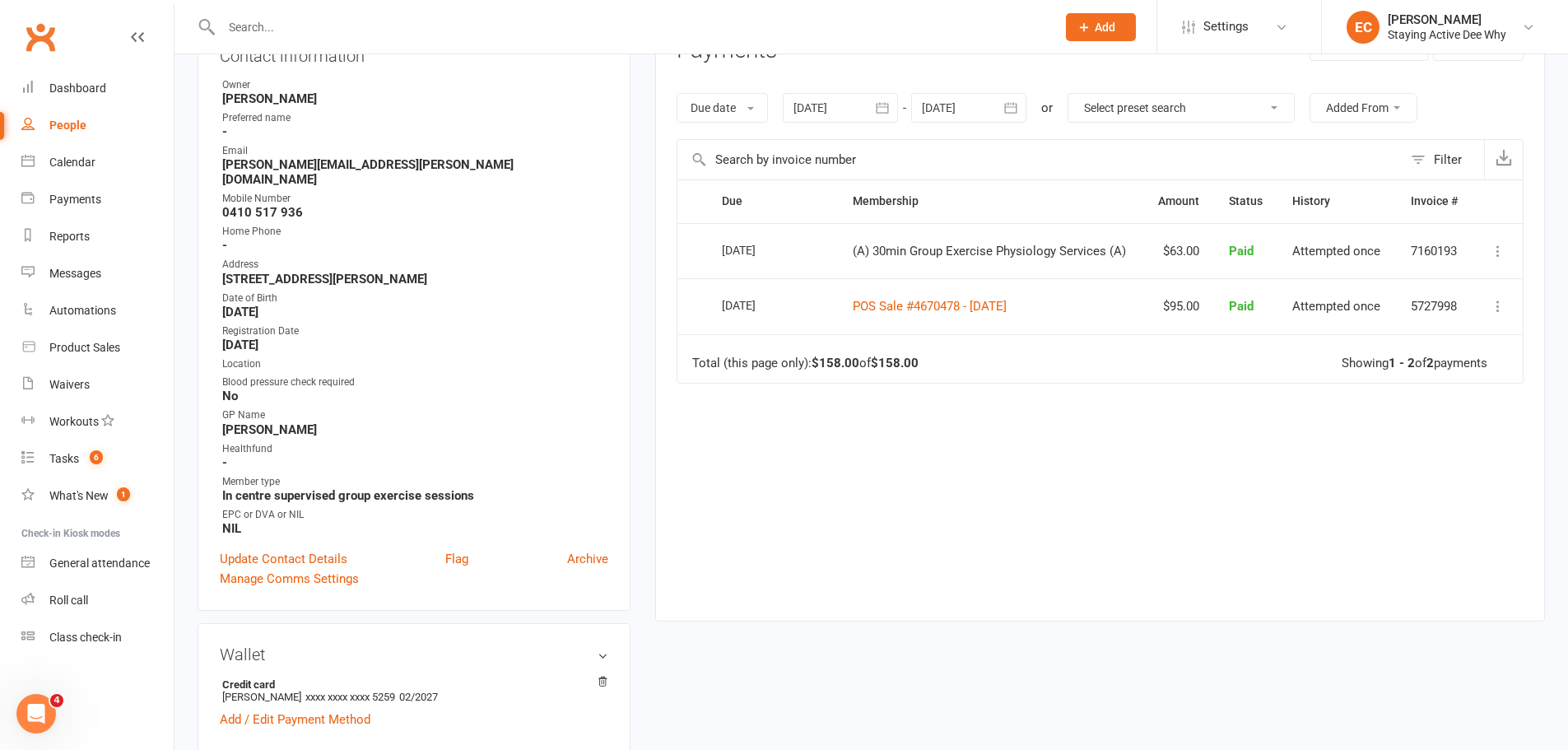
click at [920, 570] on div "Due Contact Membership Amount Status History Invoice # Select this 08 Sep 2025 …" at bounding box center [1100, 387] width 847 height 416
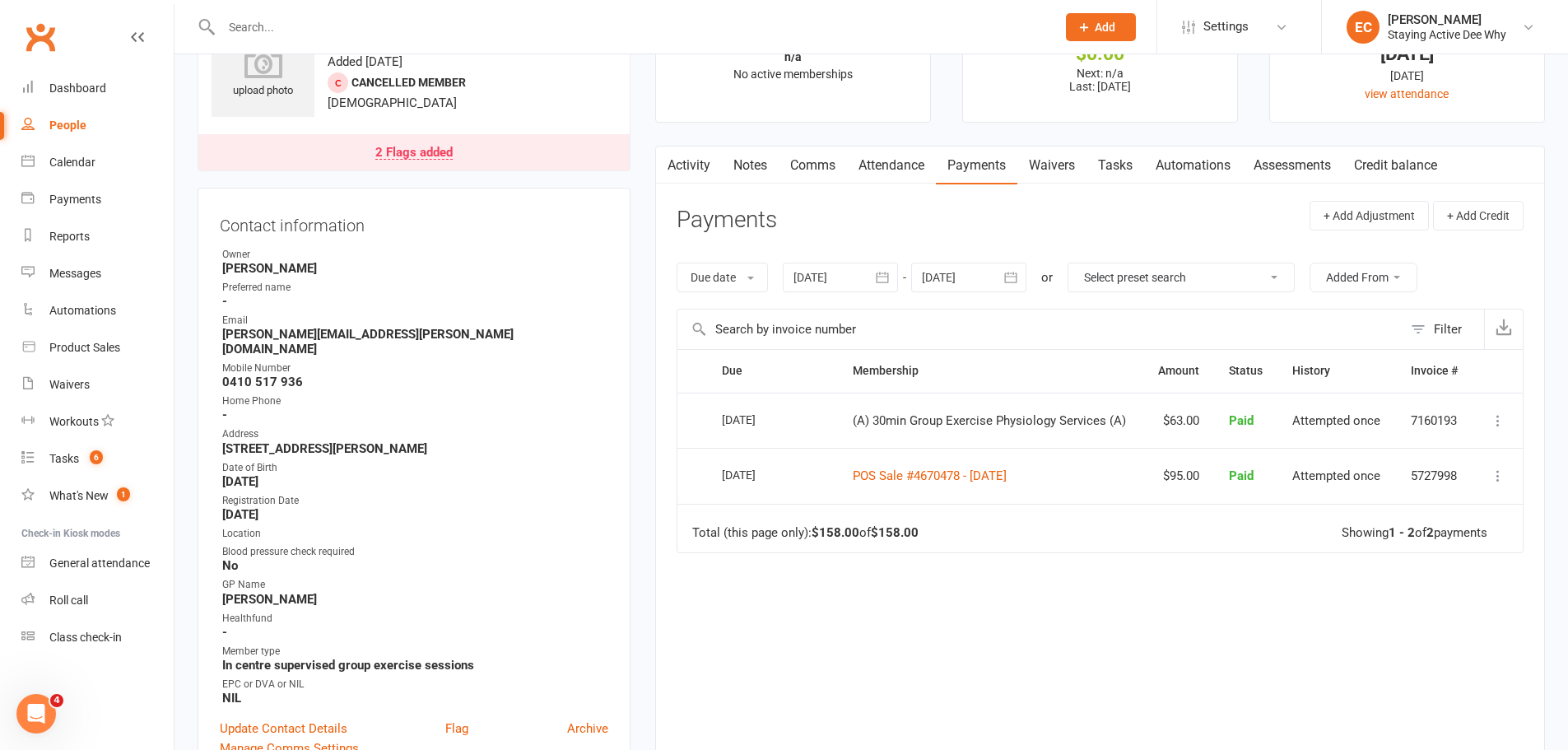
scroll to position [83, 0]
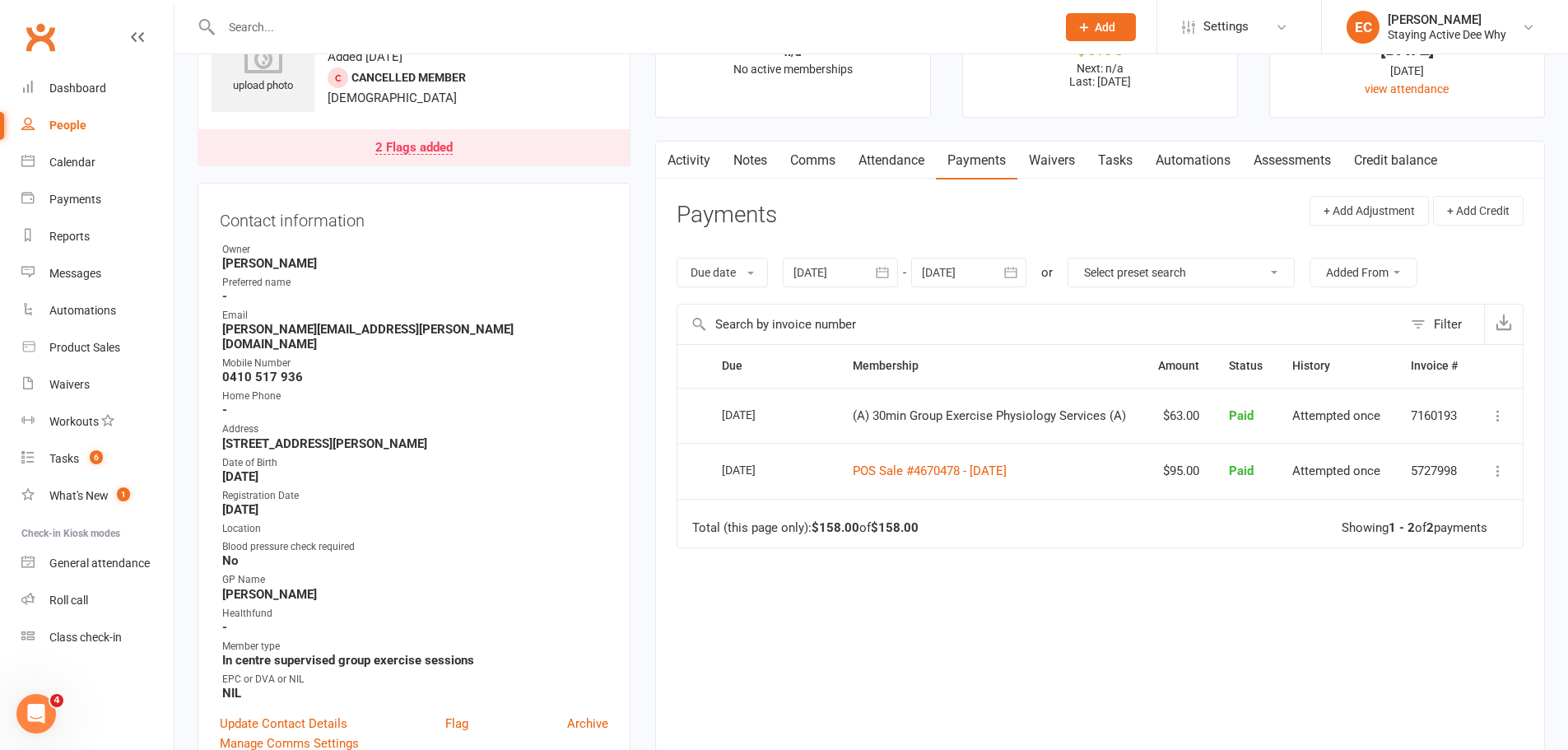
click at [756, 163] on link "Notes" at bounding box center [750, 161] width 56 height 38
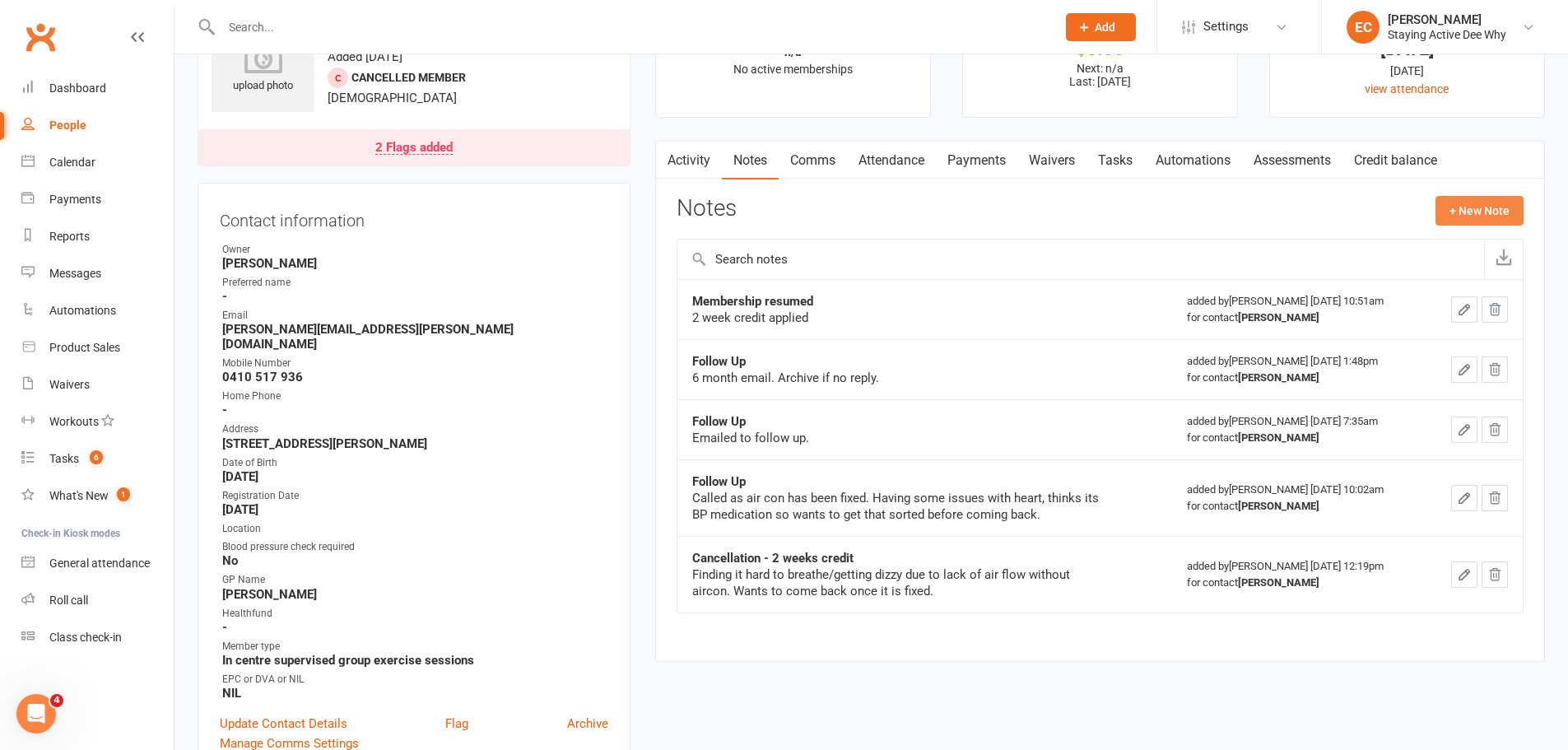
click at [1491, 211] on button "+ New Note" at bounding box center [1479, 210] width 89 height 29
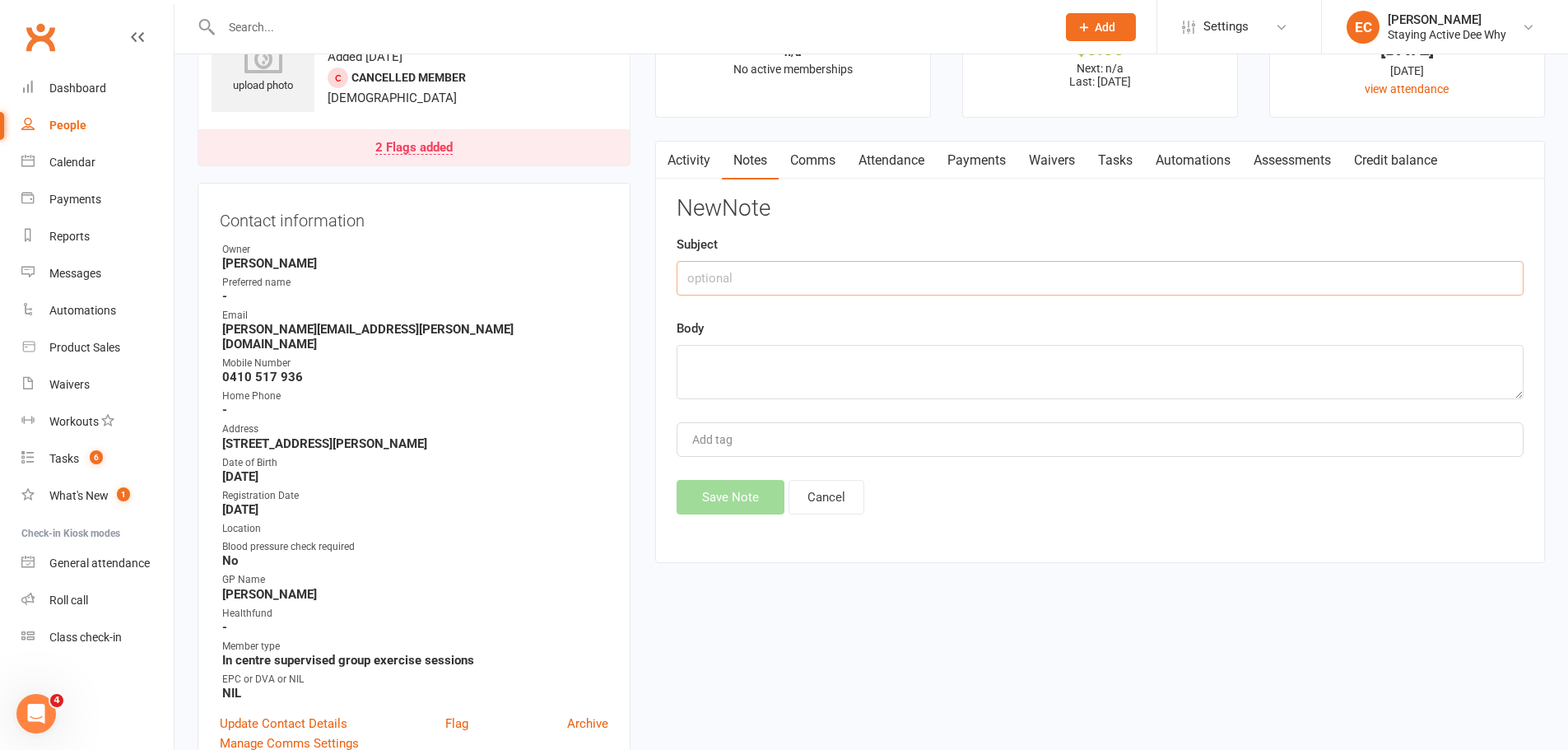
click at [859, 287] on input "text" at bounding box center [1100, 278] width 847 height 35
click at [867, 287] on input "Cancelled membership" at bounding box center [1100, 278] width 847 height 35
type input "Cancelled membership | +1 wk credit if return"
click at [843, 402] on div "New Note Subject Cancelled membership | +1 wk credit if return Body Add tag Sav…" at bounding box center [1100, 354] width 847 height 318
click at [843, 377] on textarea at bounding box center [1100, 373] width 847 height 54
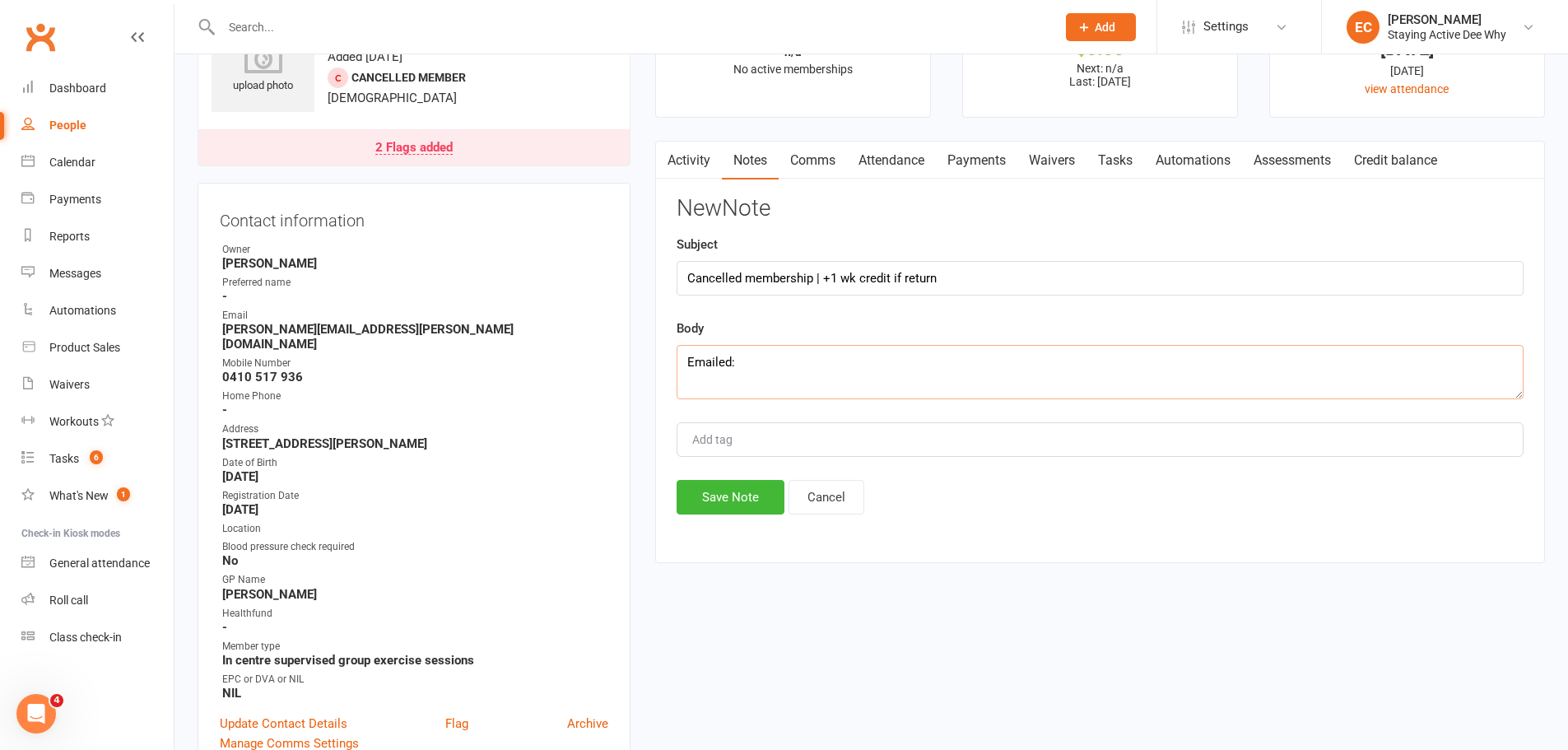
paste textarea "I am cancelling my membership from today. It’s nothing you have done as you are…"
type textarea "Emailed: I am cancelling my membership from today. It’s nothing you have done a…"
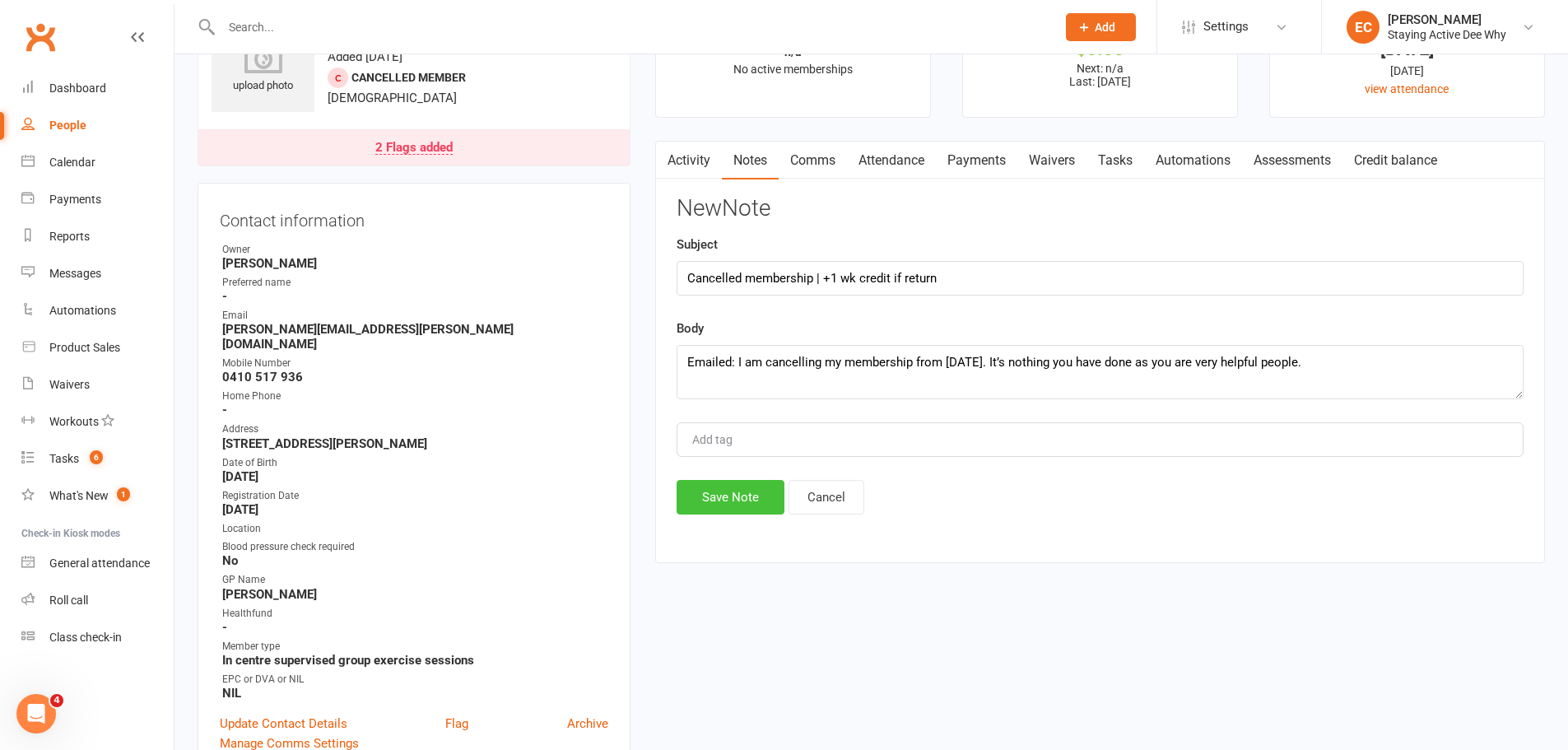
click at [731, 485] on button "Save Note" at bounding box center [731, 497] width 108 height 35
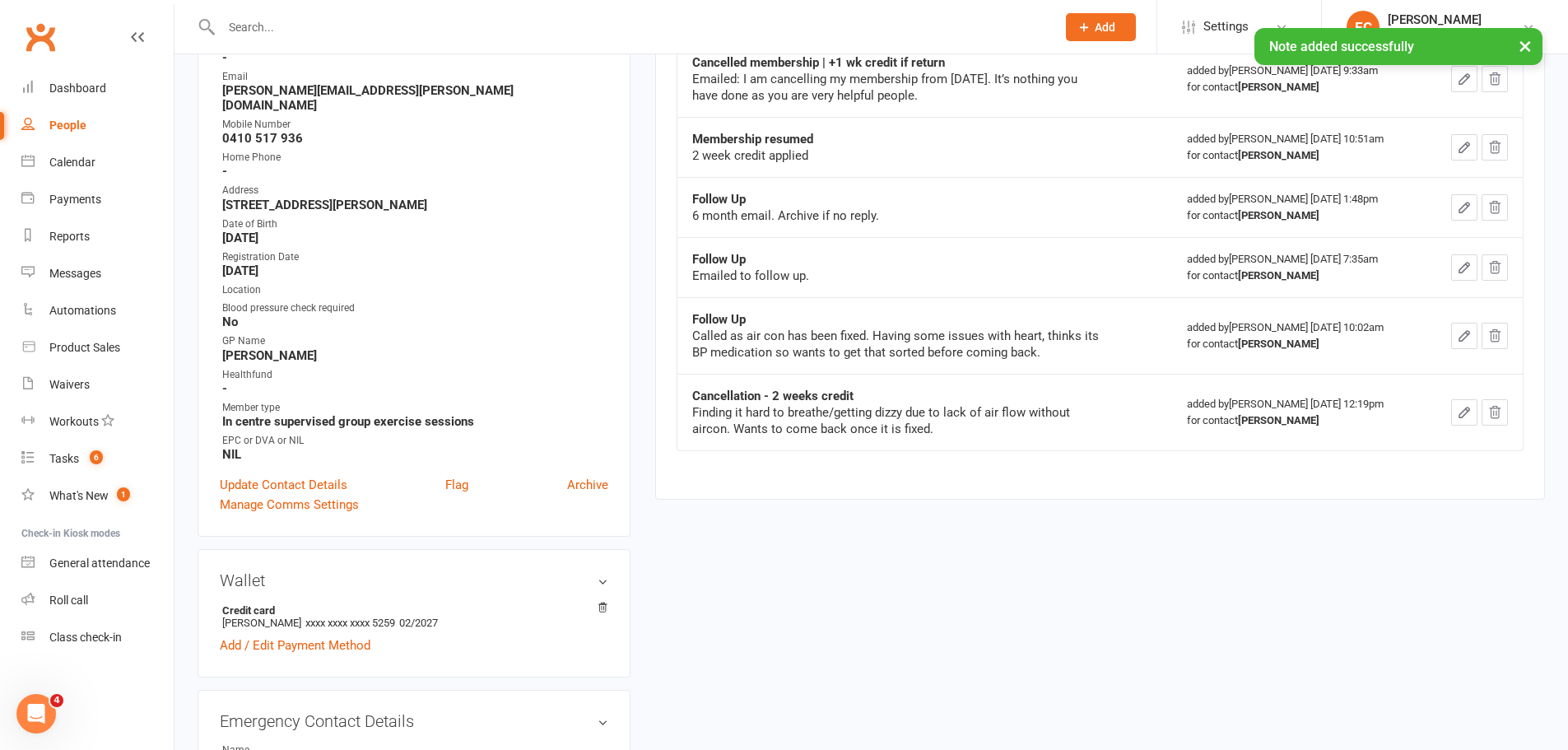
scroll to position [329, 0]
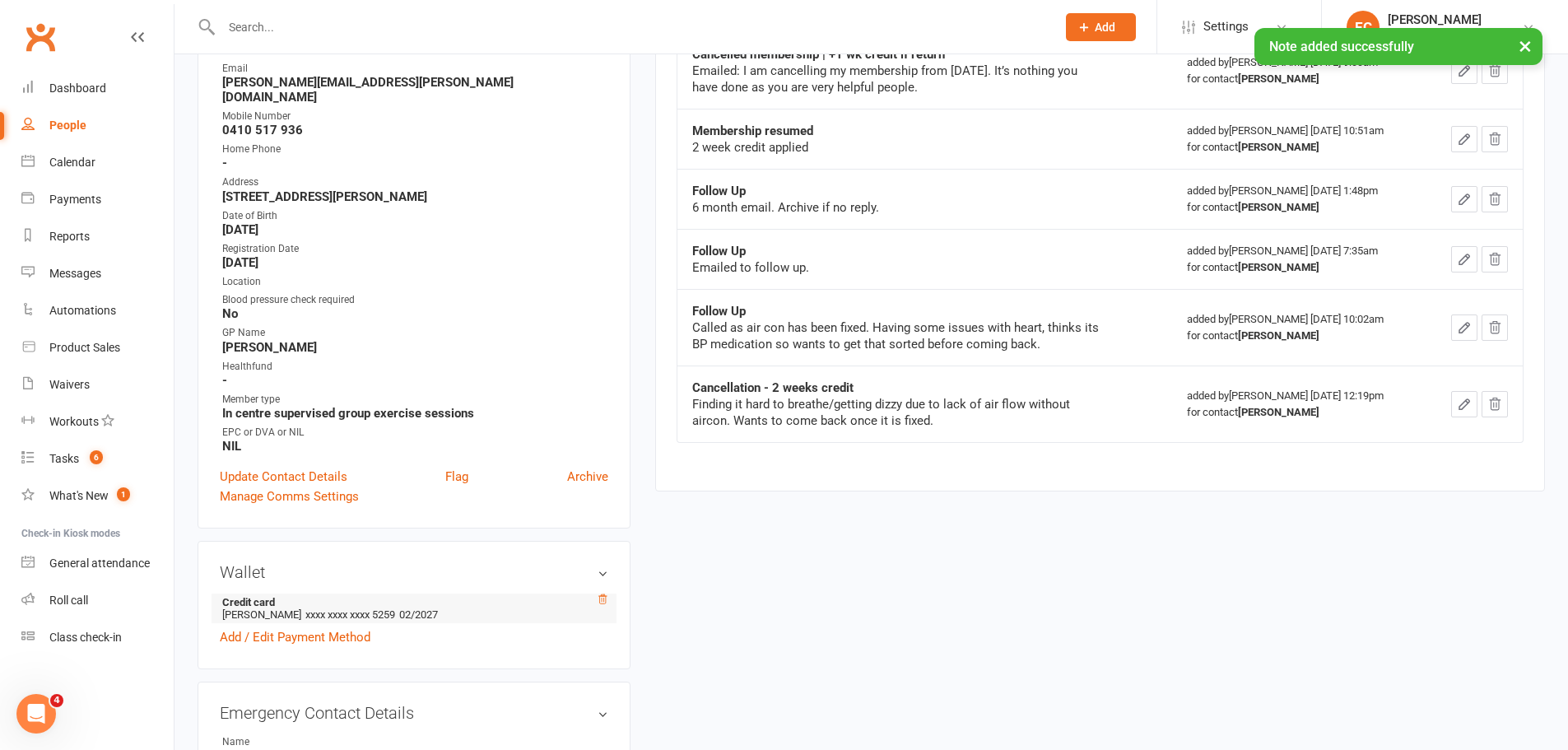
click at [605, 593] on icon at bounding box center [602, 599] width 12 height 12
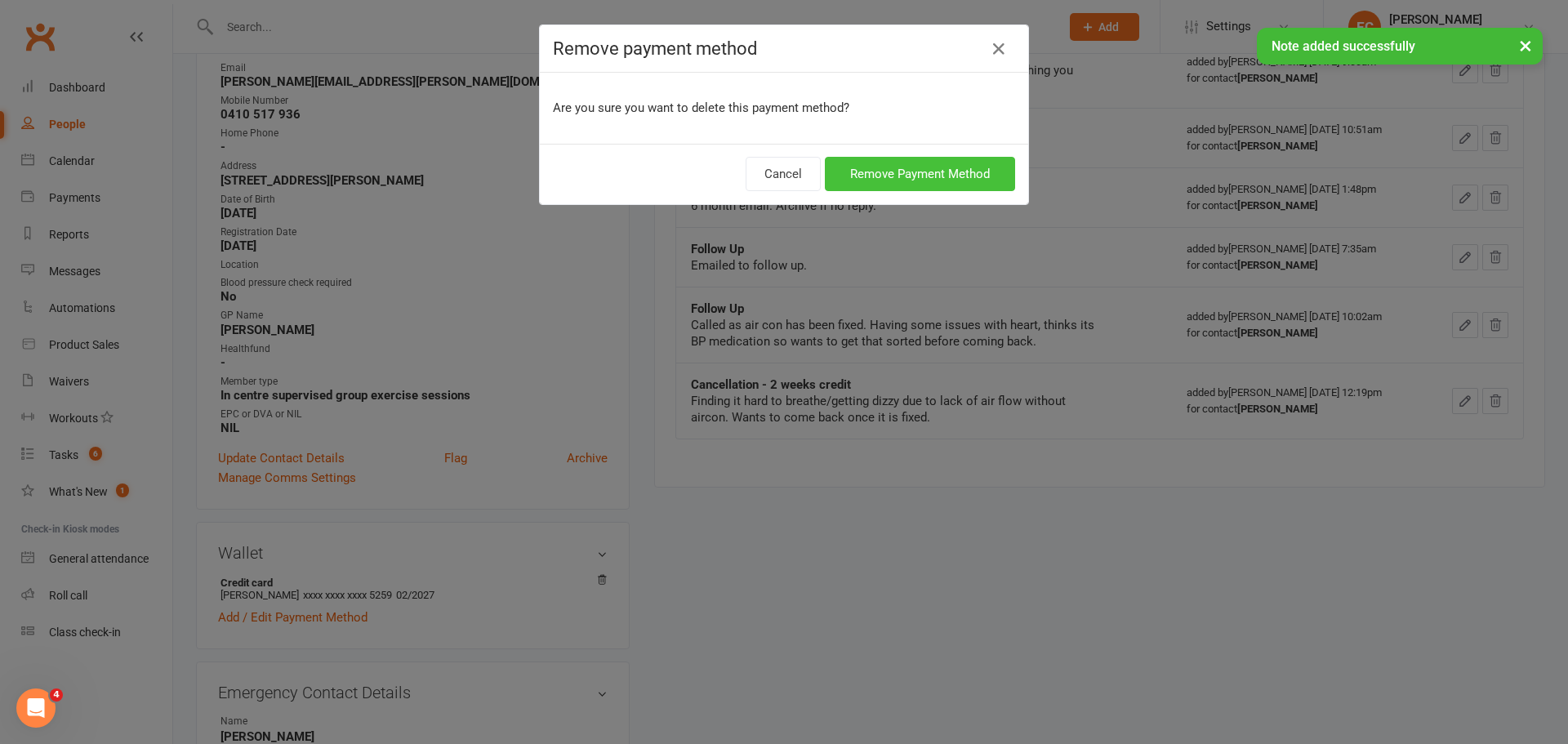
click at [905, 178] on button "Remove Payment Method" at bounding box center [920, 174] width 190 height 35
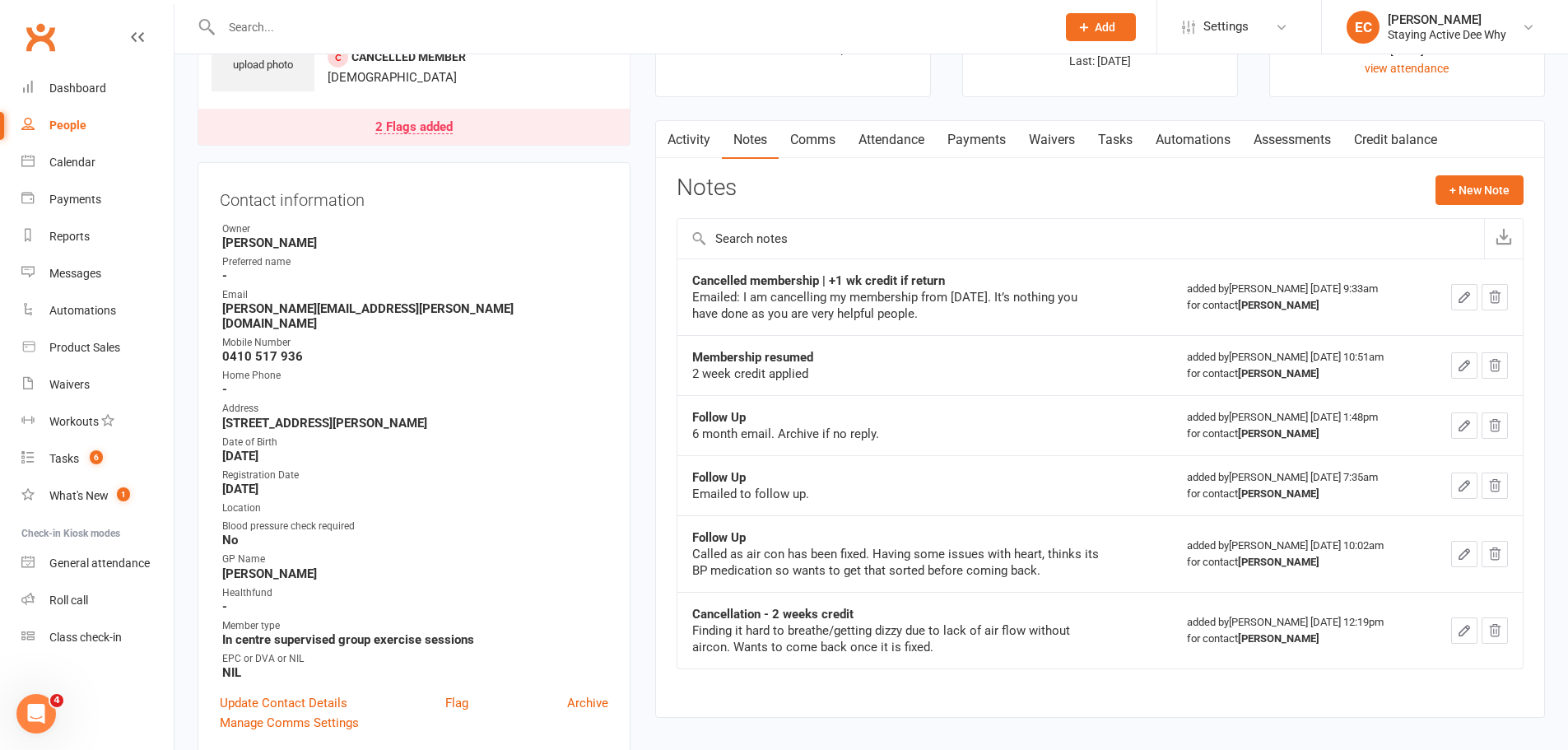
scroll to position [0, 0]
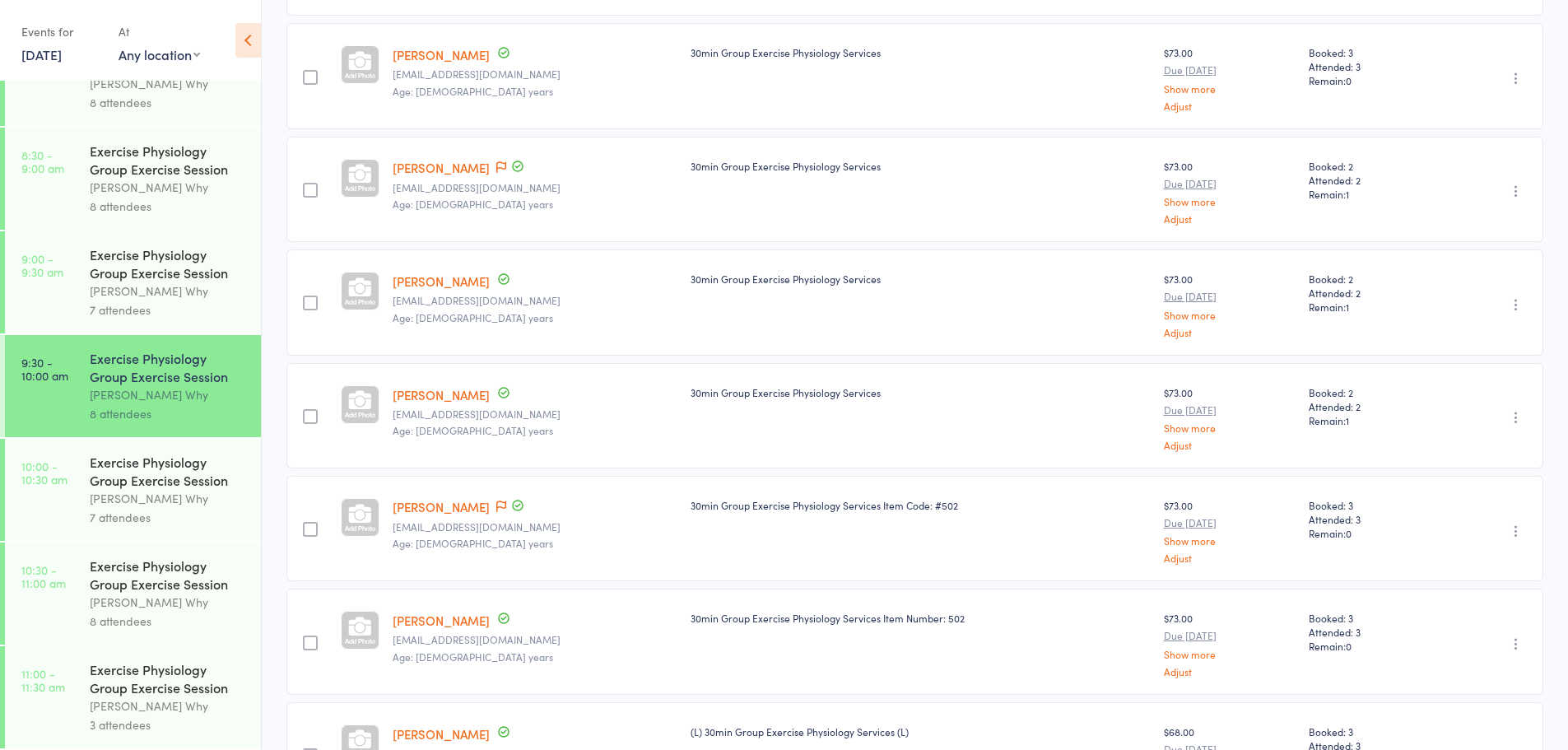
scroll to position [412, 0]
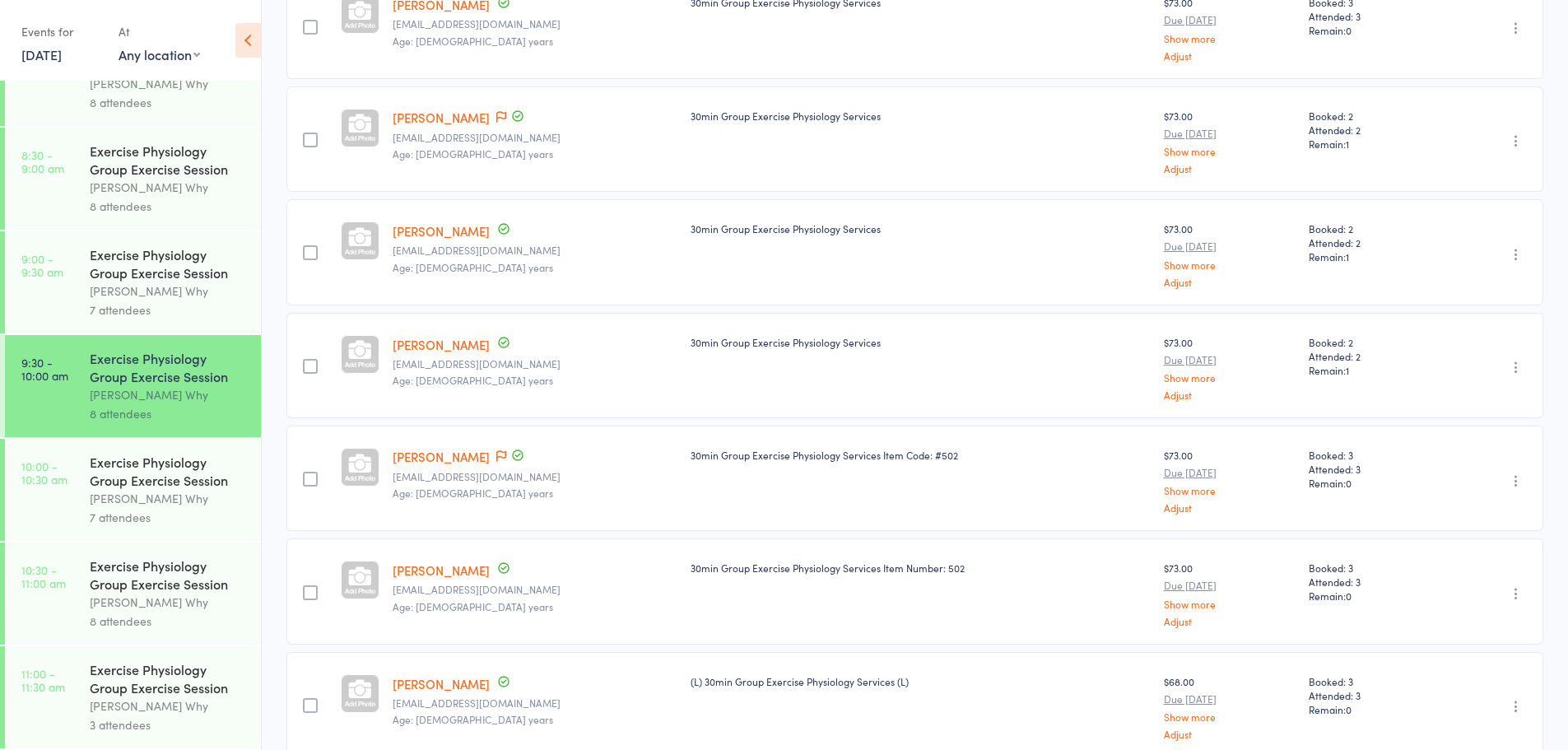
click at [100, 511] on div "7 attendees" at bounding box center [168, 517] width 158 height 18
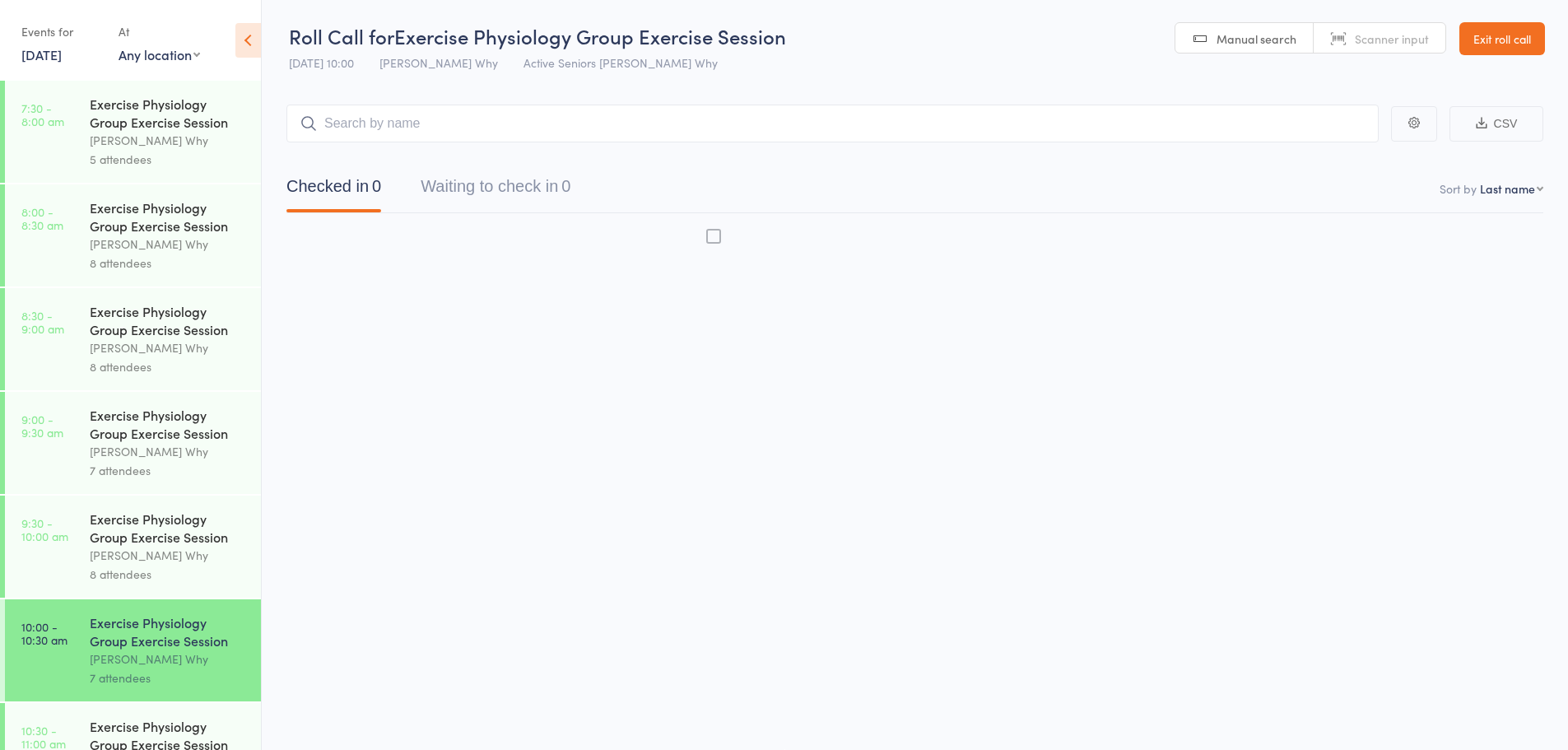
scroll to position [1, 0]
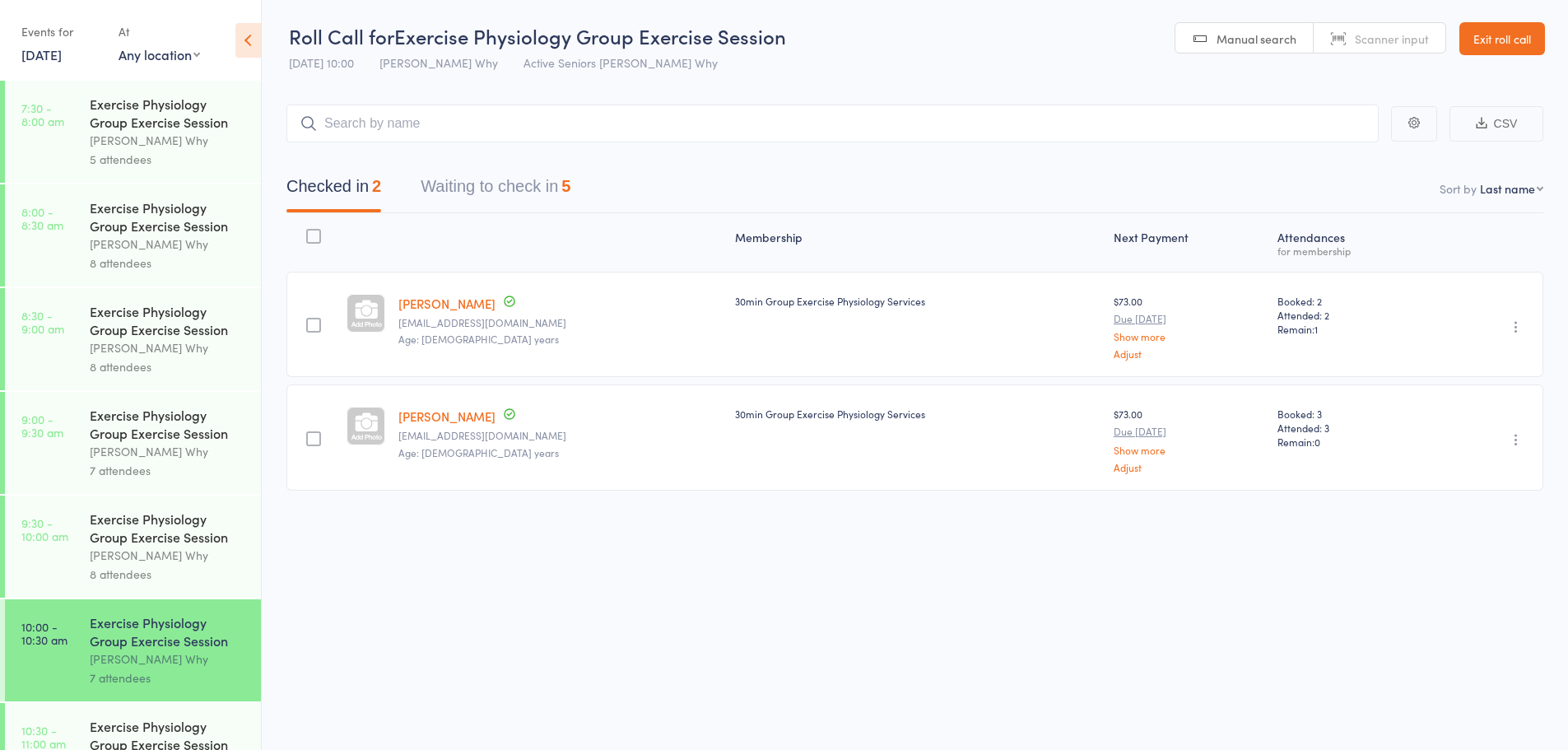
click at [515, 171] on button "Waiting to check in 5" at bounding box center [495, 190] width 150 height 44
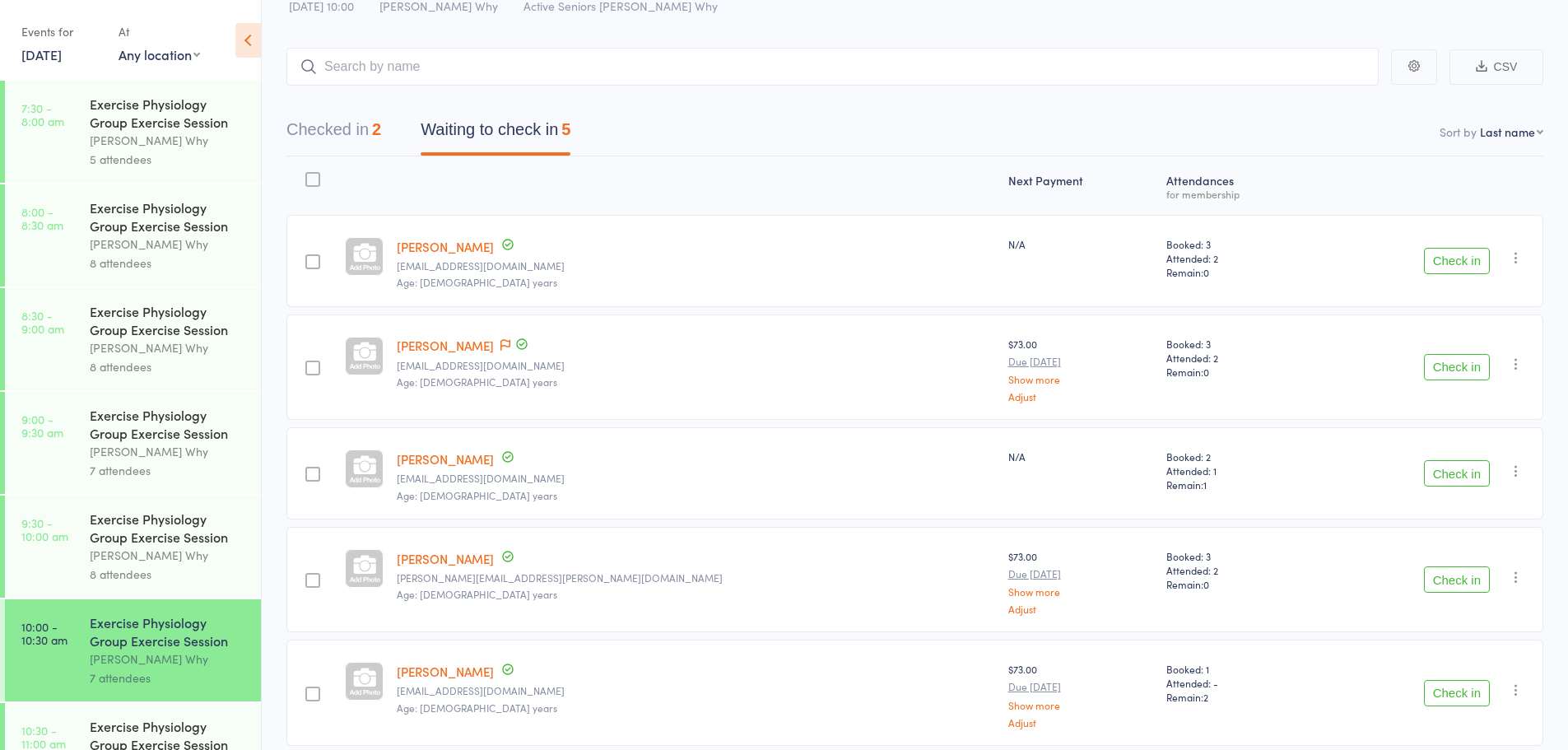
scroll to position [126, 0]
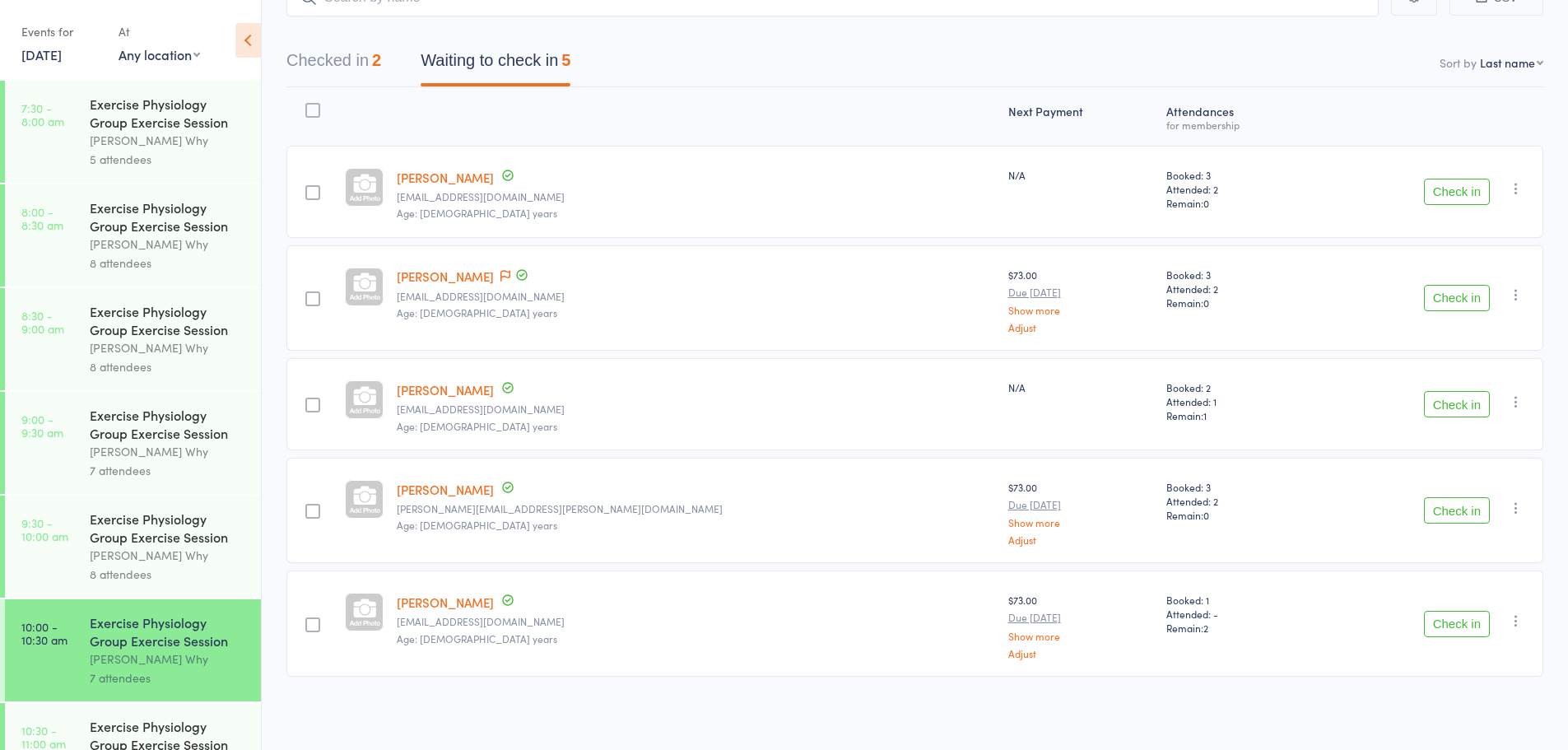
click at [1479, 498] on button "Check in" at bounding box center [1457, 510] width 66 height 26
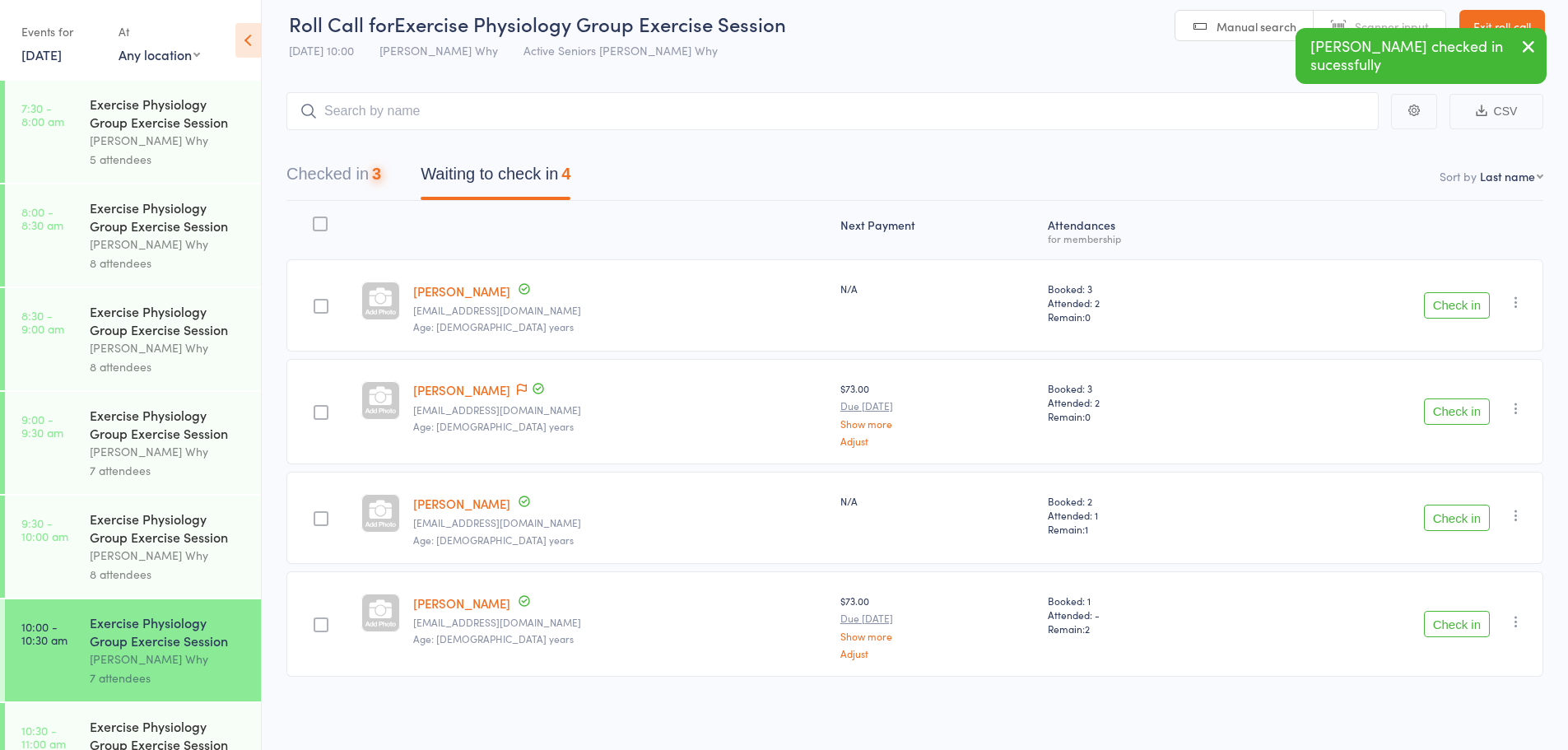
scroll to position [14, 0]
click at [517, 389] on icon at bounding box center [521, 389] width 10 height 12
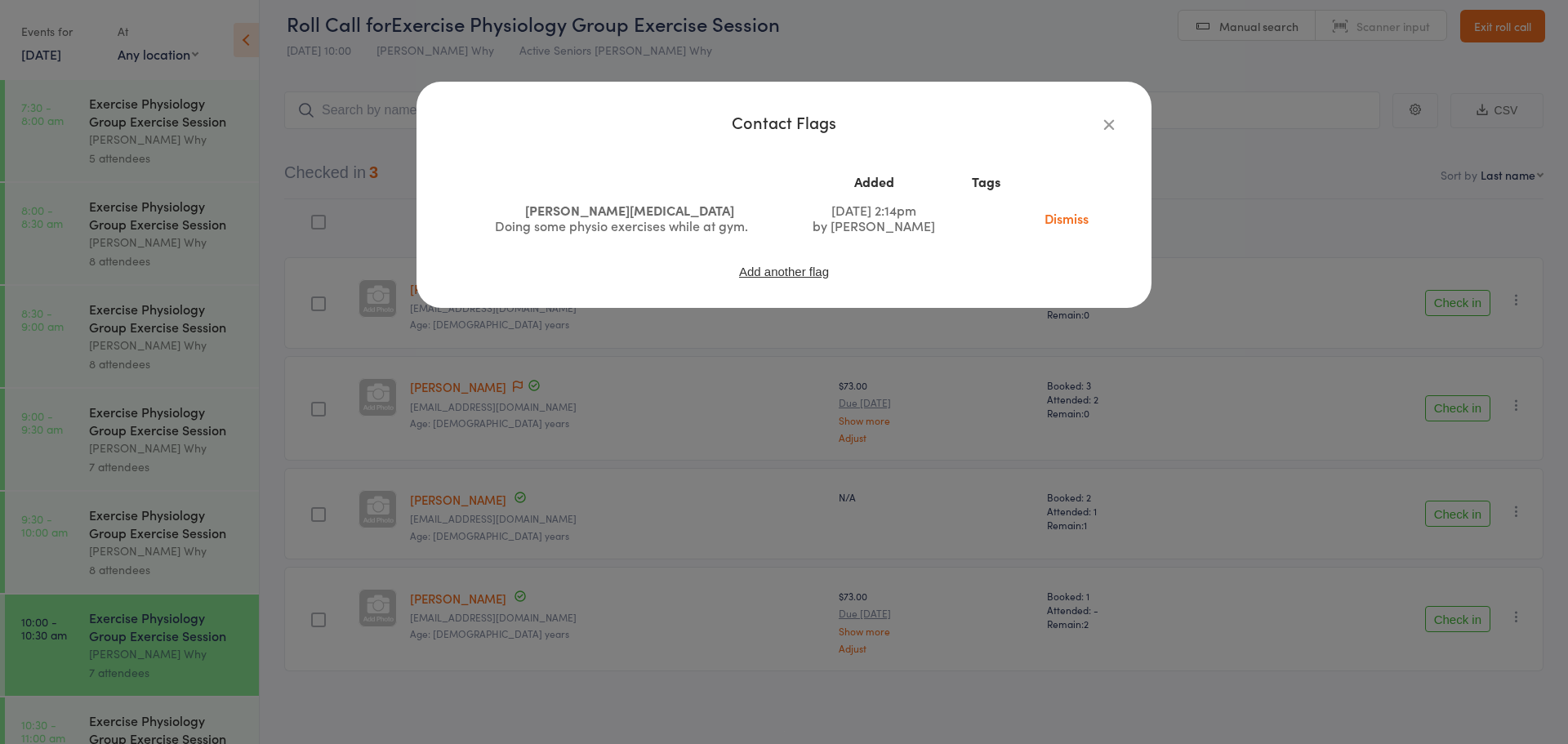
click at [1101, 124] on icon "button" at bounding box center [1109, 124] width 18 height 18
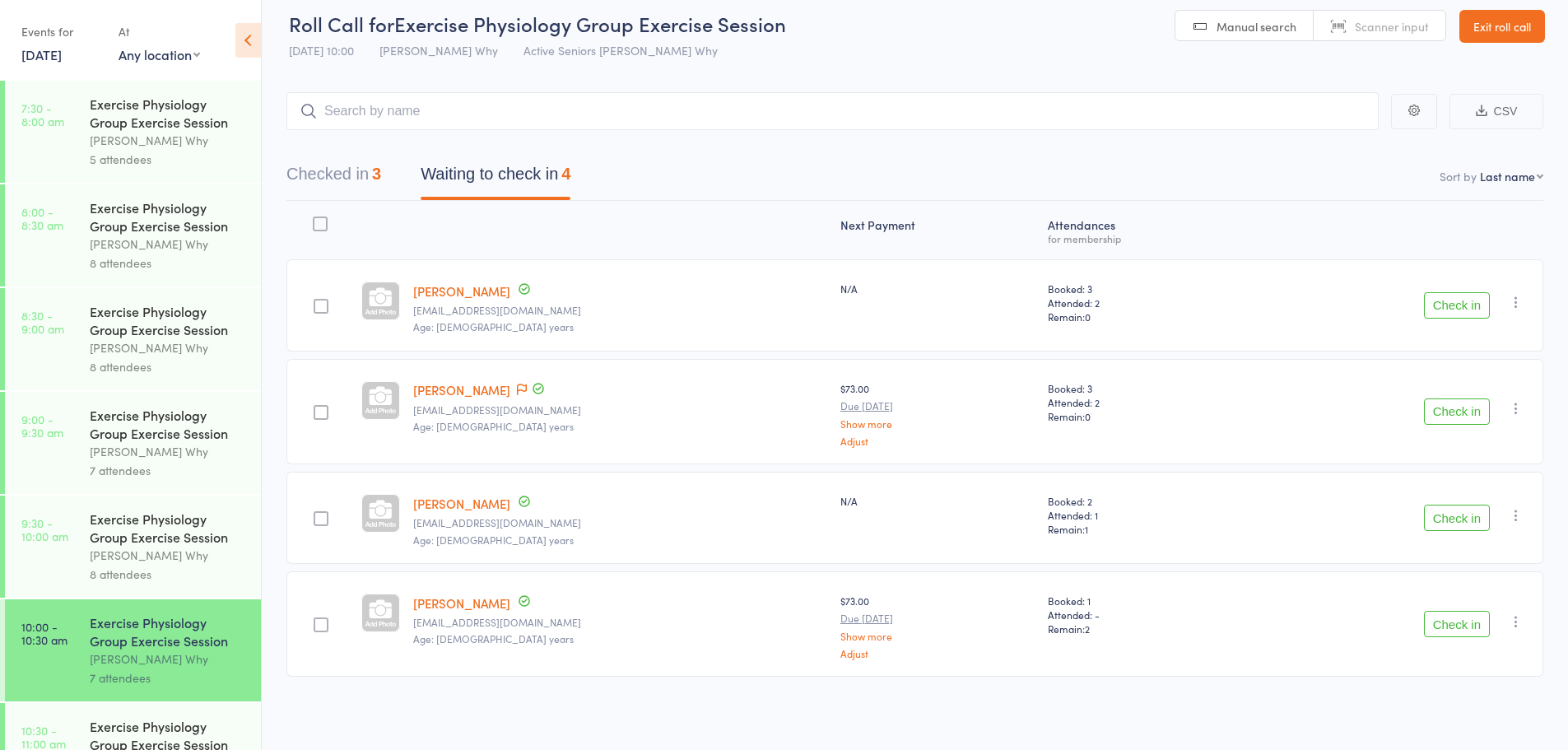
click at [1450, 420] on button "Check in" at bounding box center [1457, 411] width 66 height 26
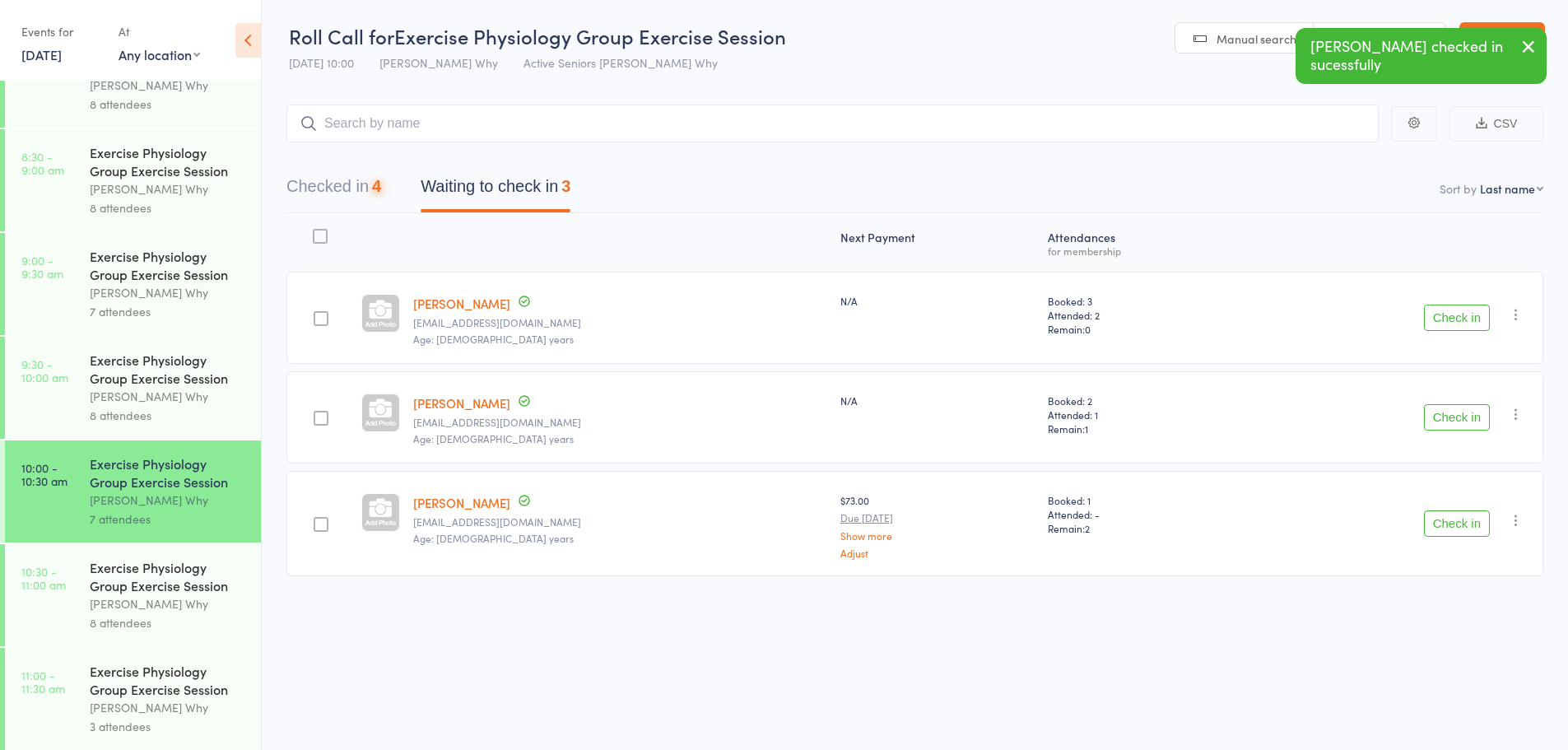
scroll to position [161, 0]
click at [76, 701] on link "11:00 - 11:30 am Exercise Physiology Group Exercise Session Dee Why 3 attendees" at bounding box center [132, 696] width 256 height 102
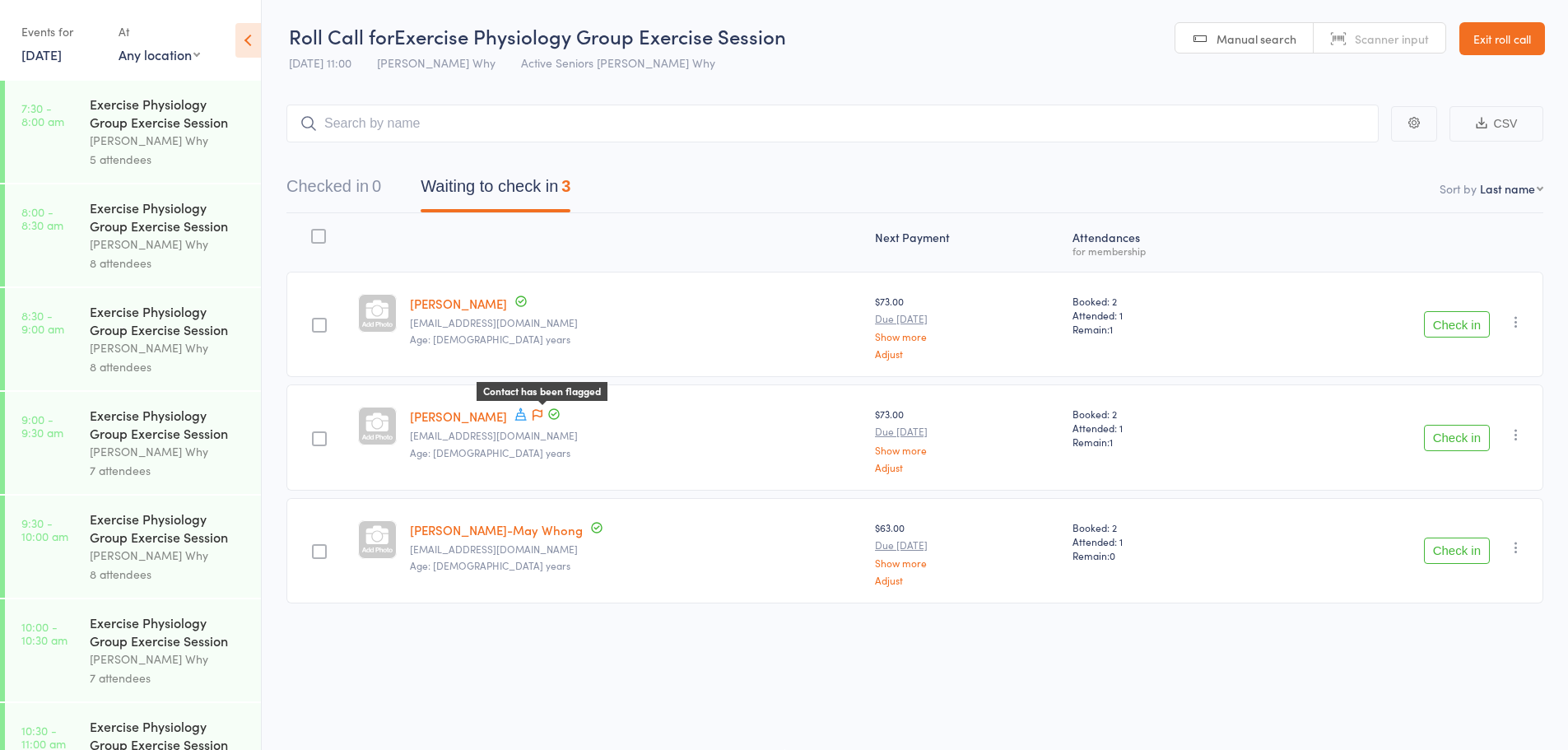
click at [543, 410] on icon at bounding box center [537, 415] width 10 height 12
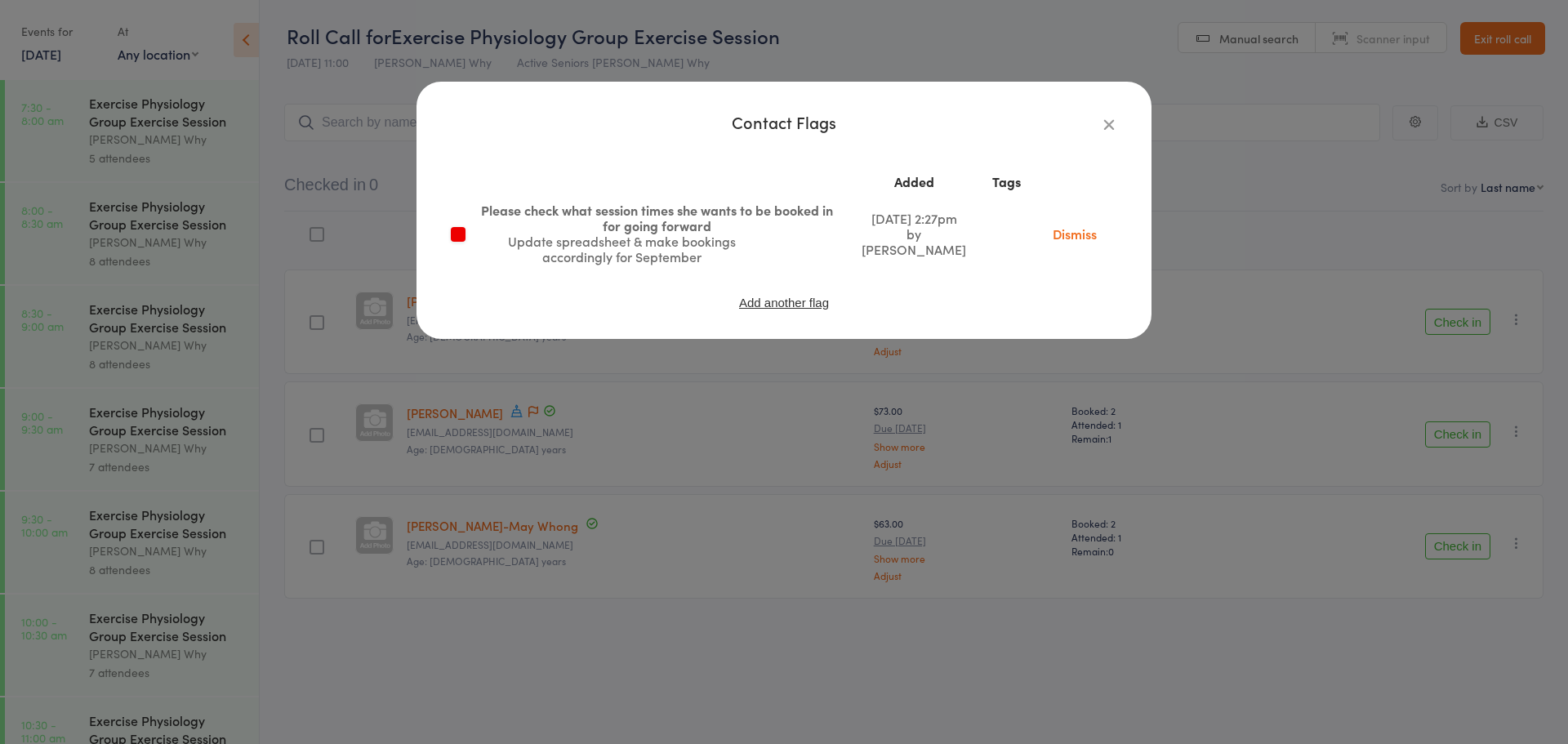
click at [1110, 120] on icon "button" at bounding box center [1109, 124] width 18 height 18
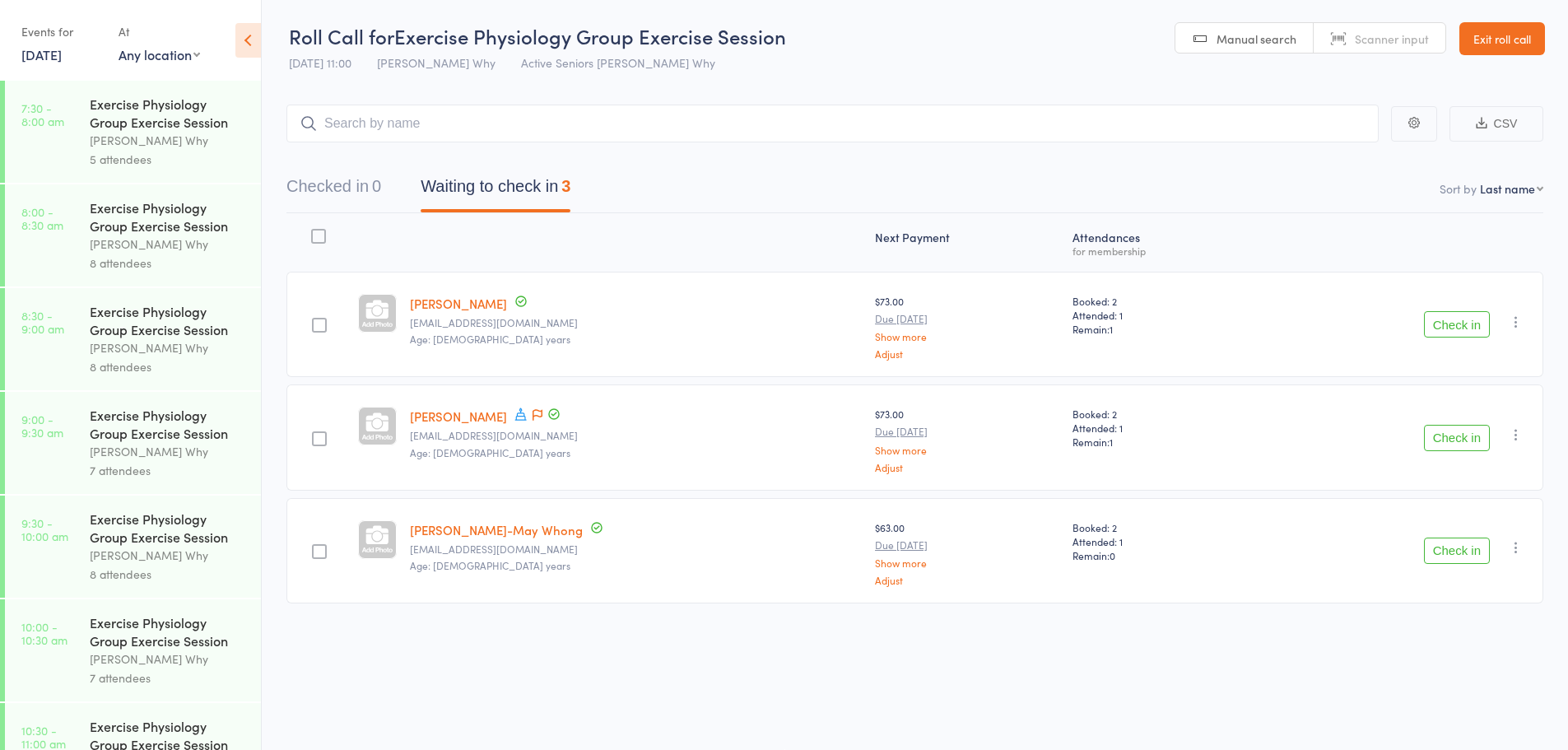
click at [1520, 433] on icon "button" at bounding box center [1515, 434] width 17 height 17
click at [1488, 583] on li "Remove" at bounding box center [1457, 577] width 136 height 22
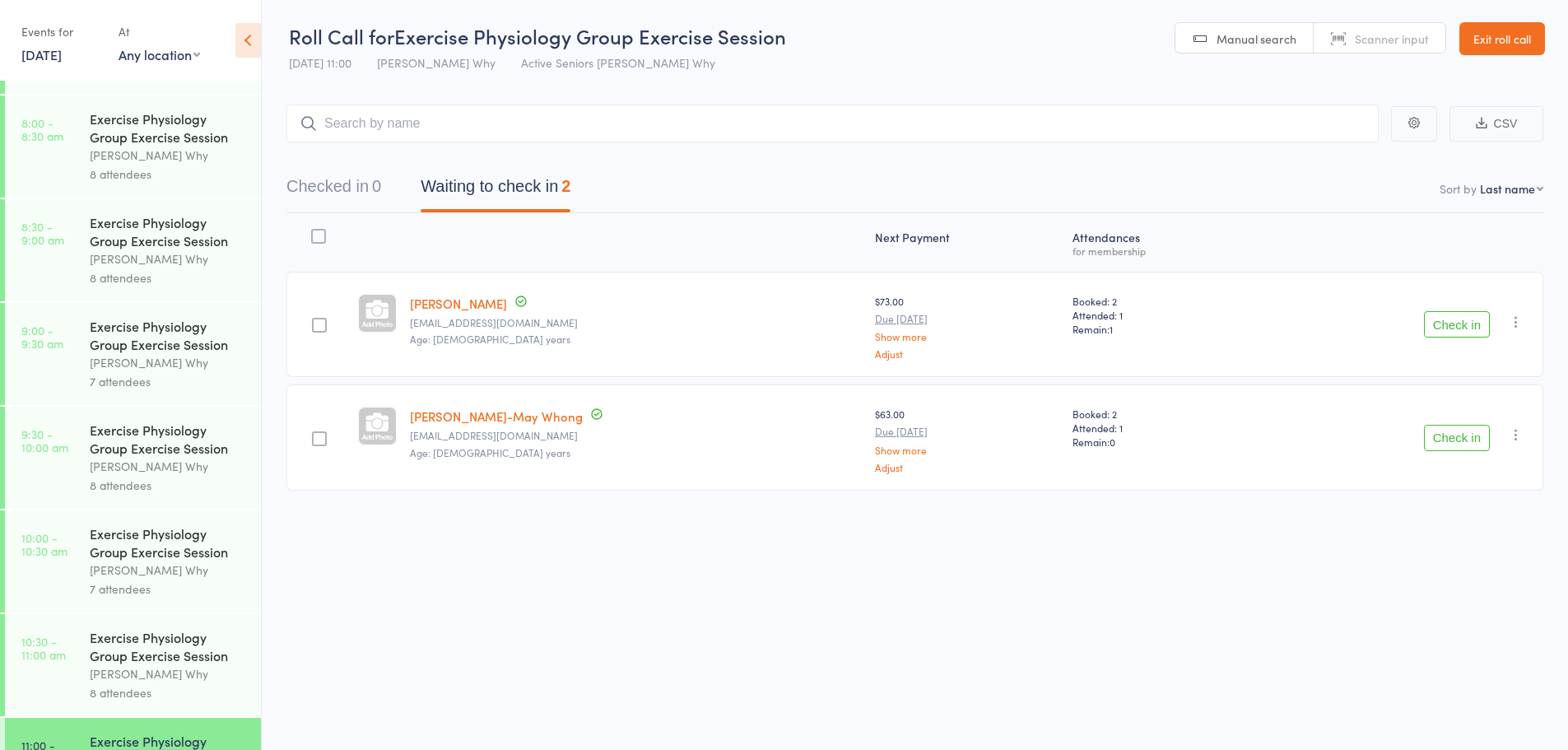
scroll to position [161, 0]
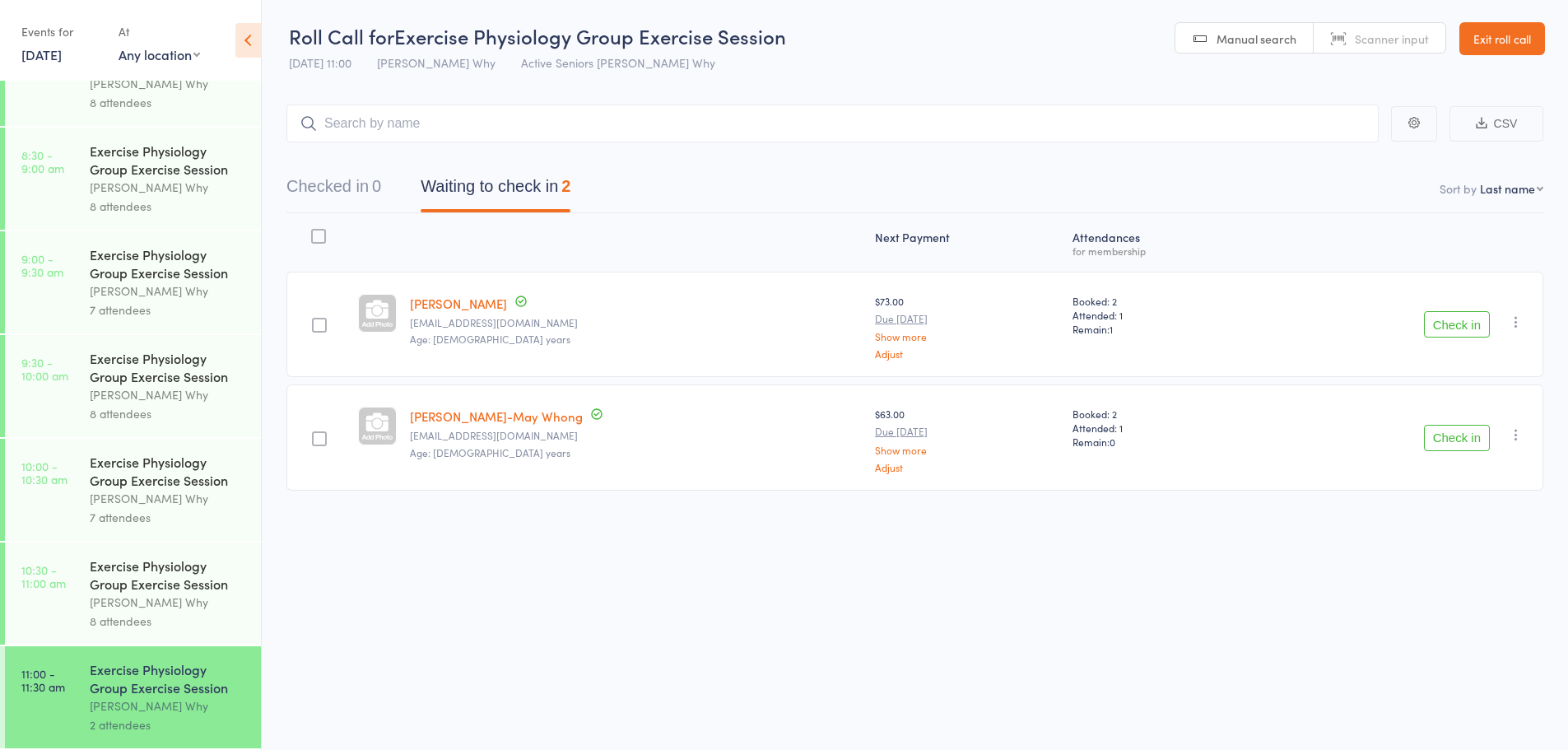
click at [117, 490] on div "Dee Why" at bounding box center [168, 498] width 158 height 18
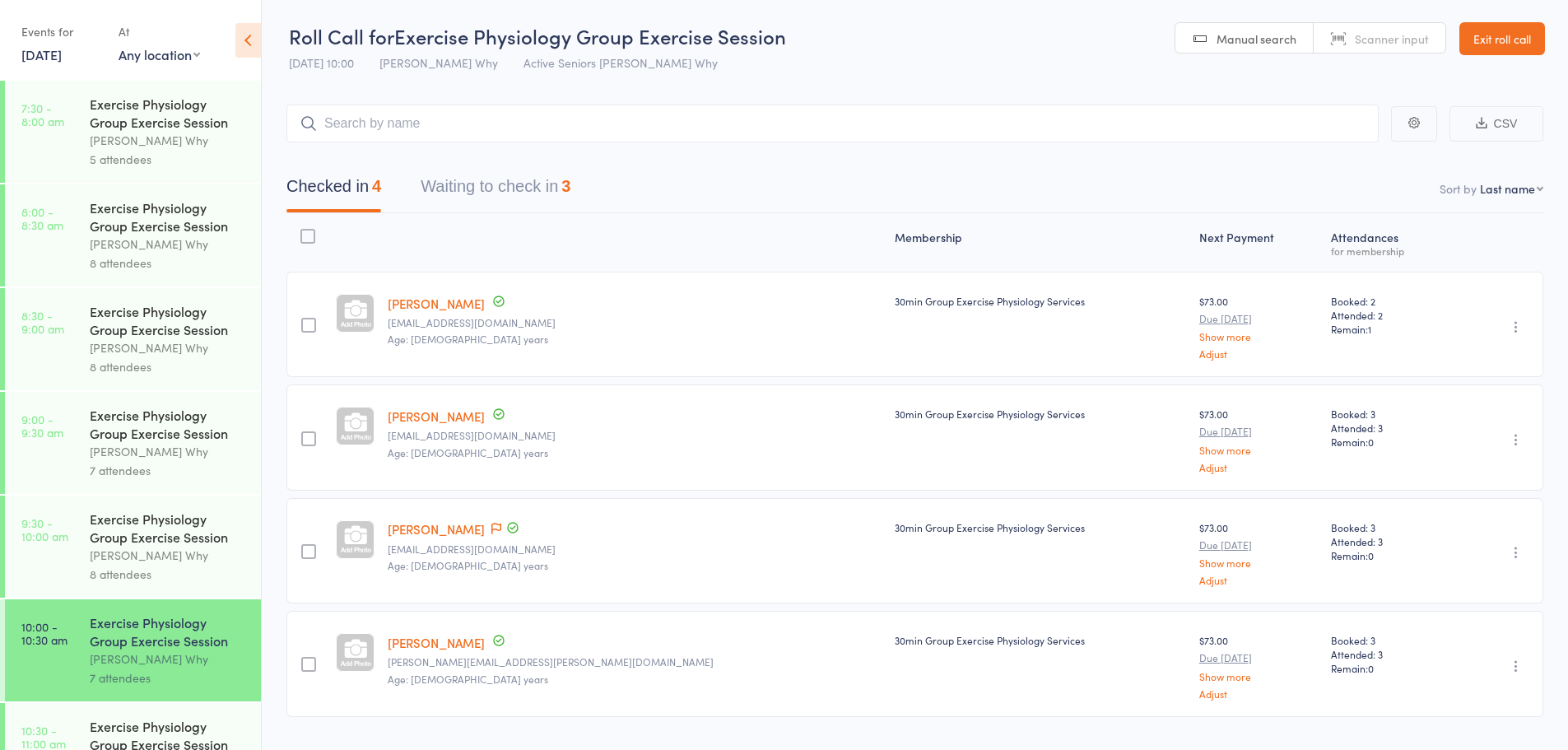
drag, startPoint x: 496, startPoint y: 125, endPoint x: 505, endPoint y: 128, distance: 9.5
click at [505, 128] on input "search" at bounding box center [832, 123] width 1092 height 38
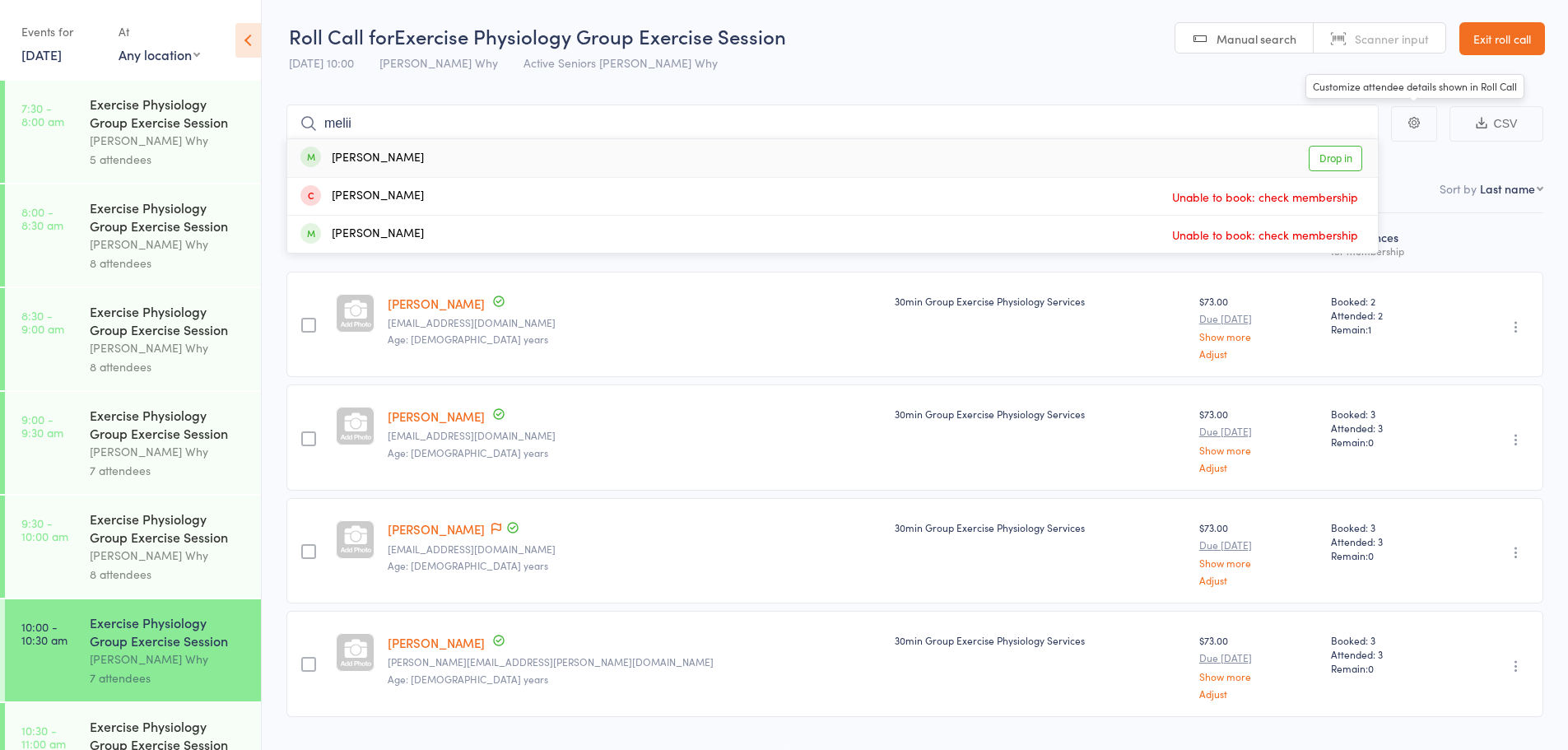
type input "melii"
click at [1336, 160] on link "Drop in" at bounding box center [1335, 159] width 53 height 25
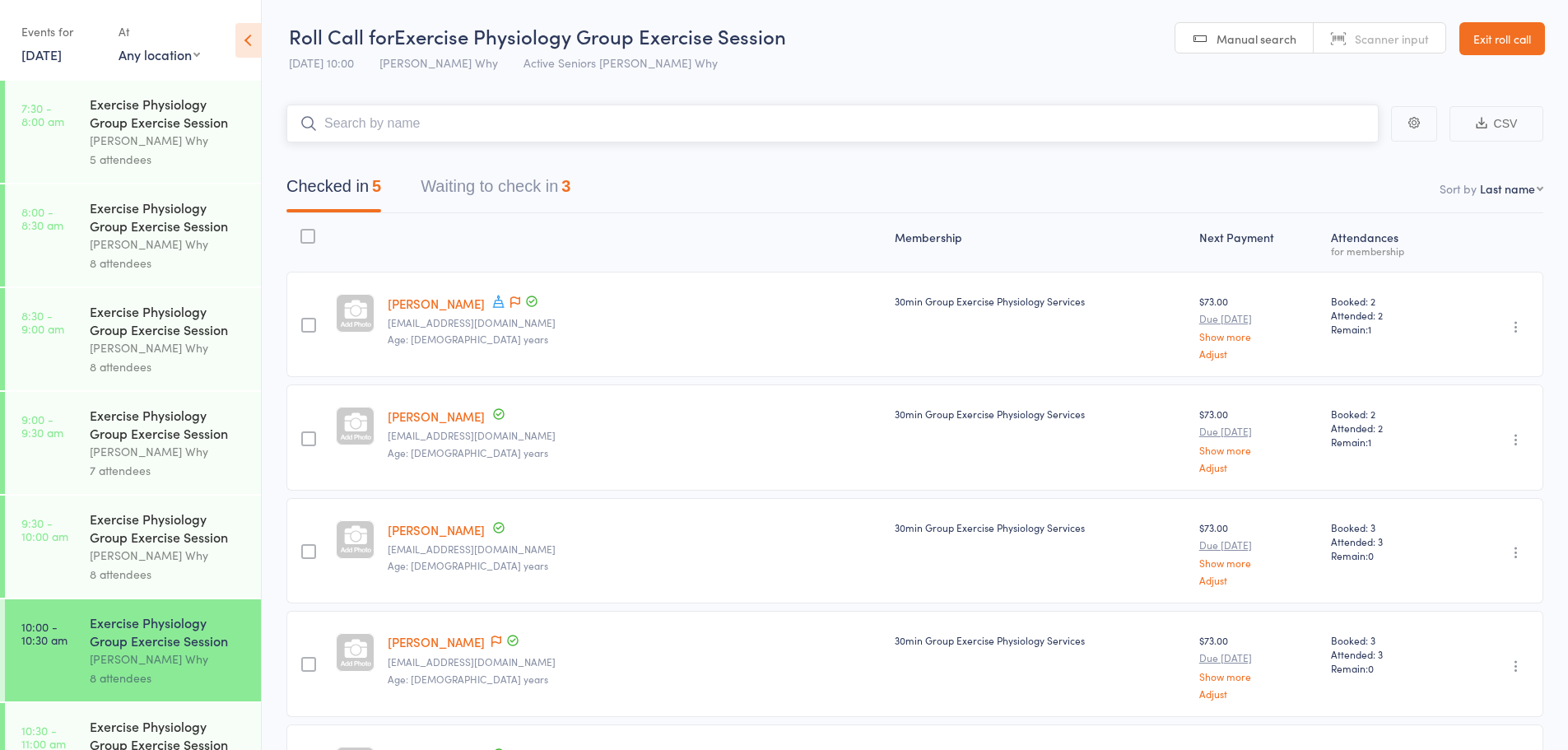
scroll to position [154, 0]
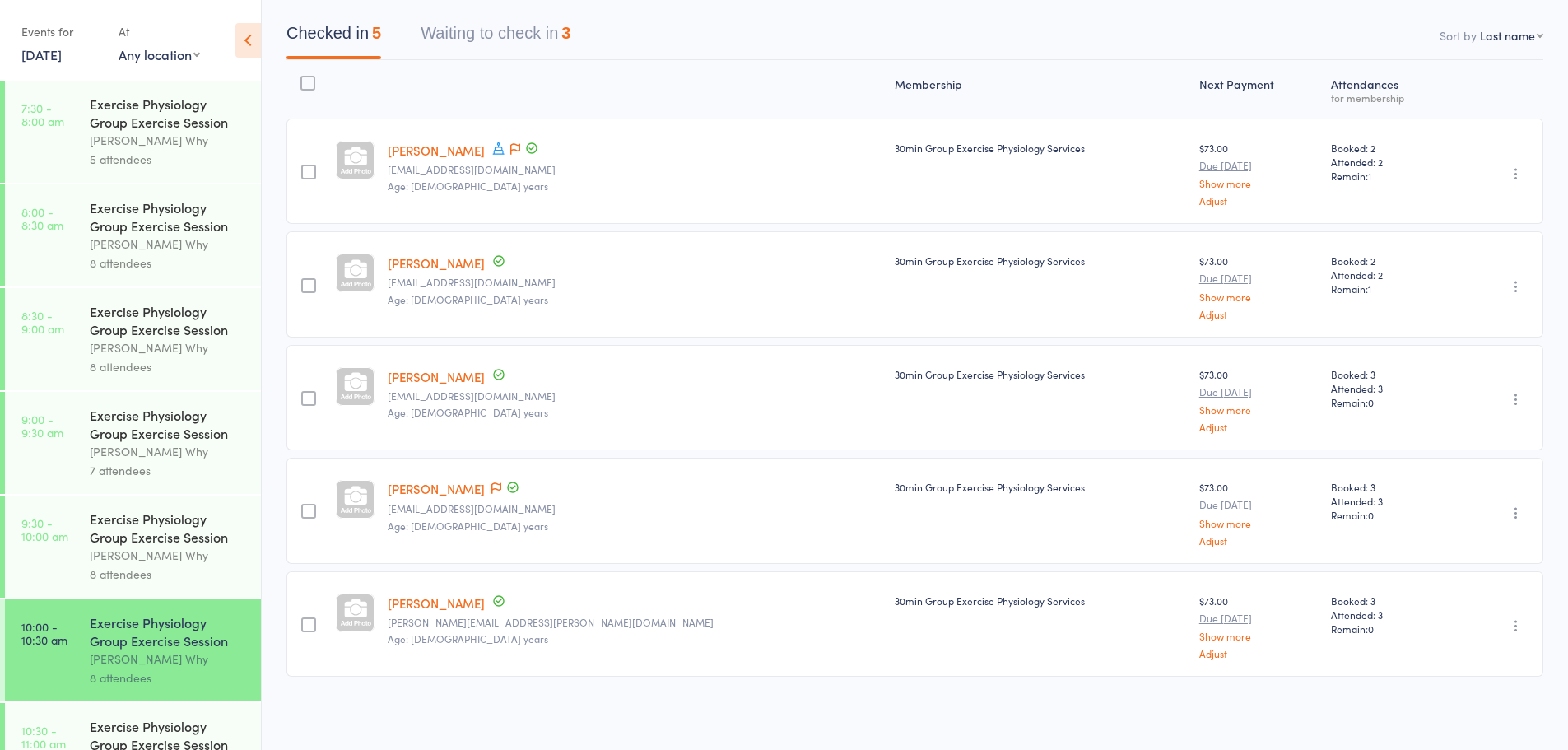
click at [505, 22] on button "Waiting to check in 3" at bounding box center [495, 37] width 150 height 44
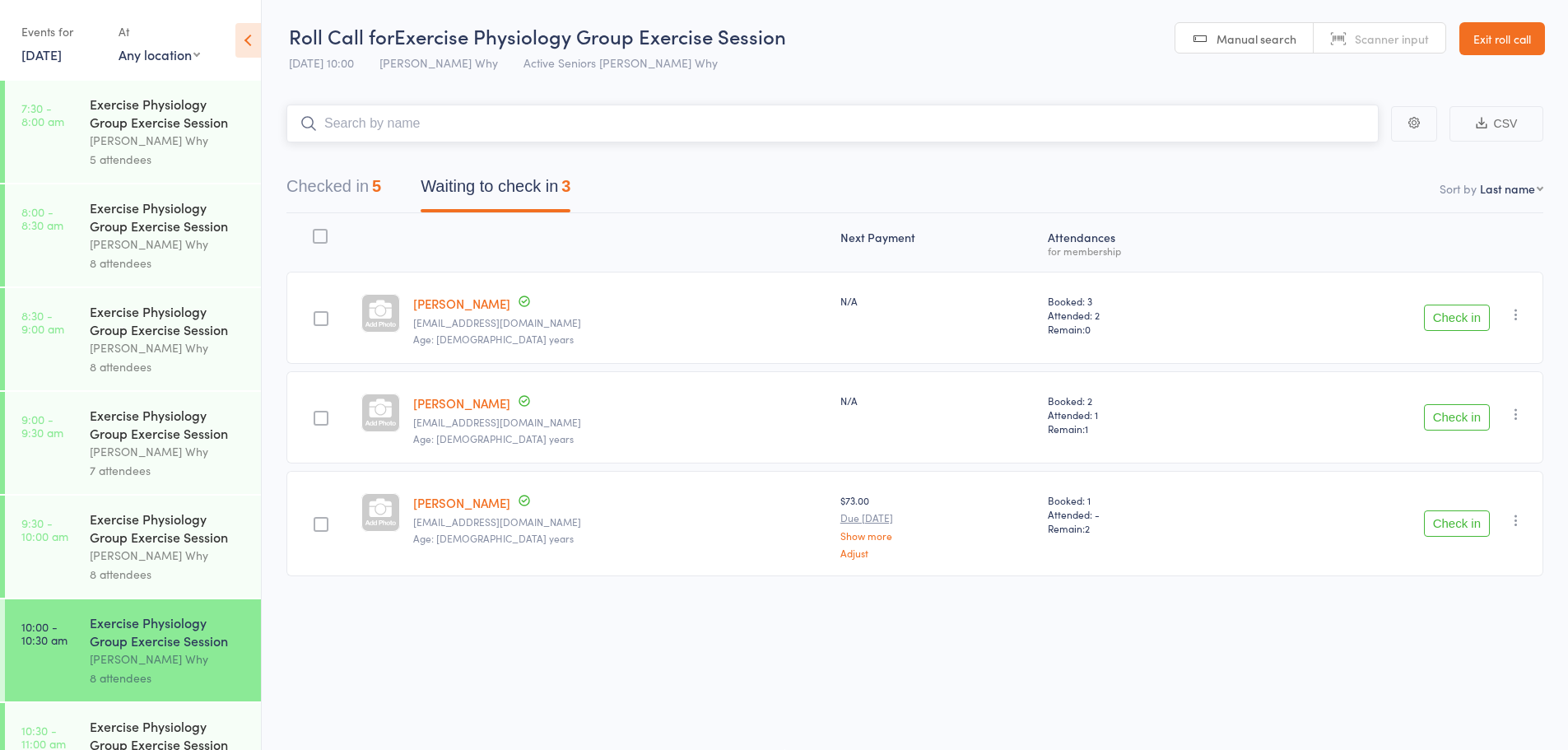
scroll to position [1, 0]
click at [1446, 416] on button "Check in" at bounding box center [1457, 416] width 66 height 26
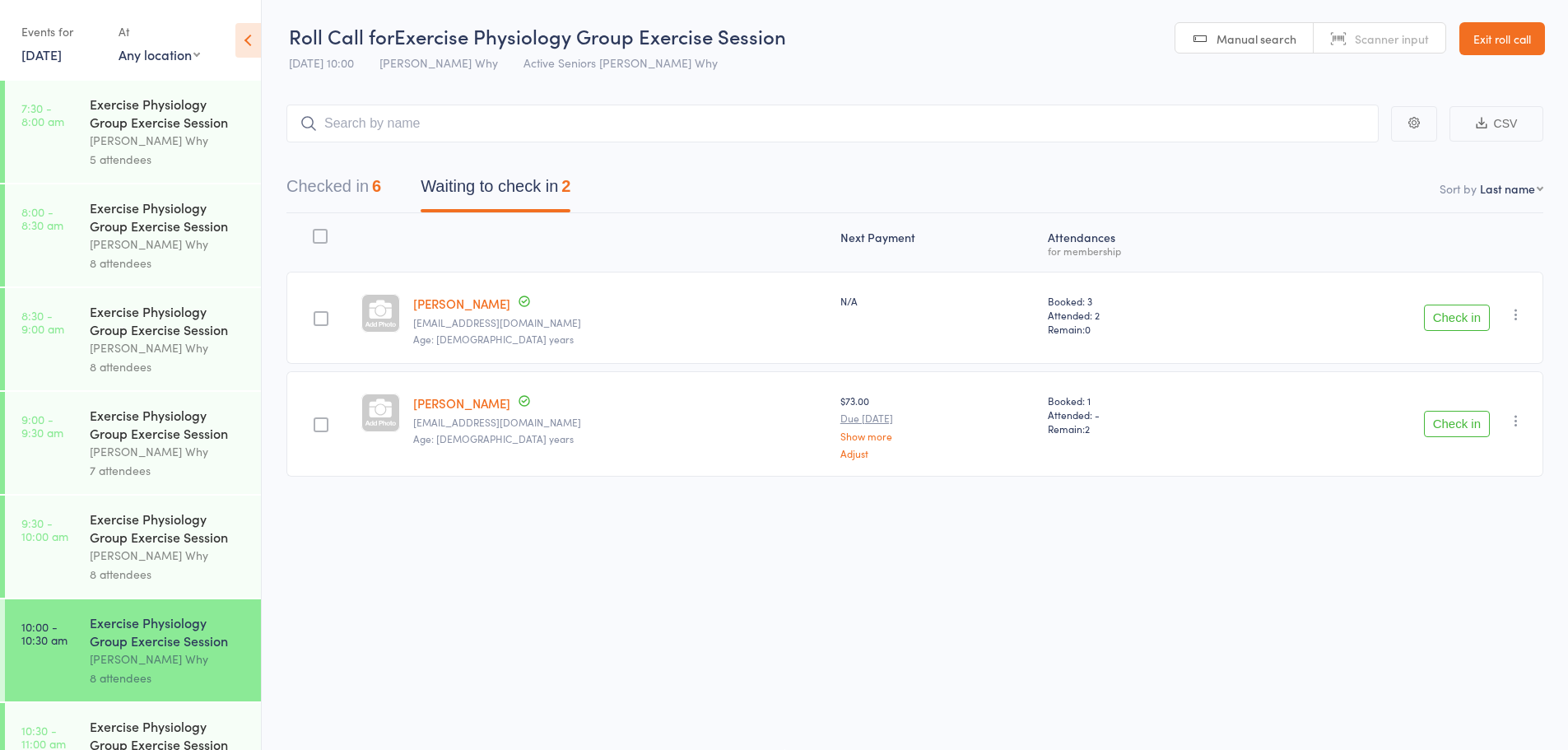
click at [1462, 321] on button "Check in" at bounding box center [1457, 317] width 66 height 26
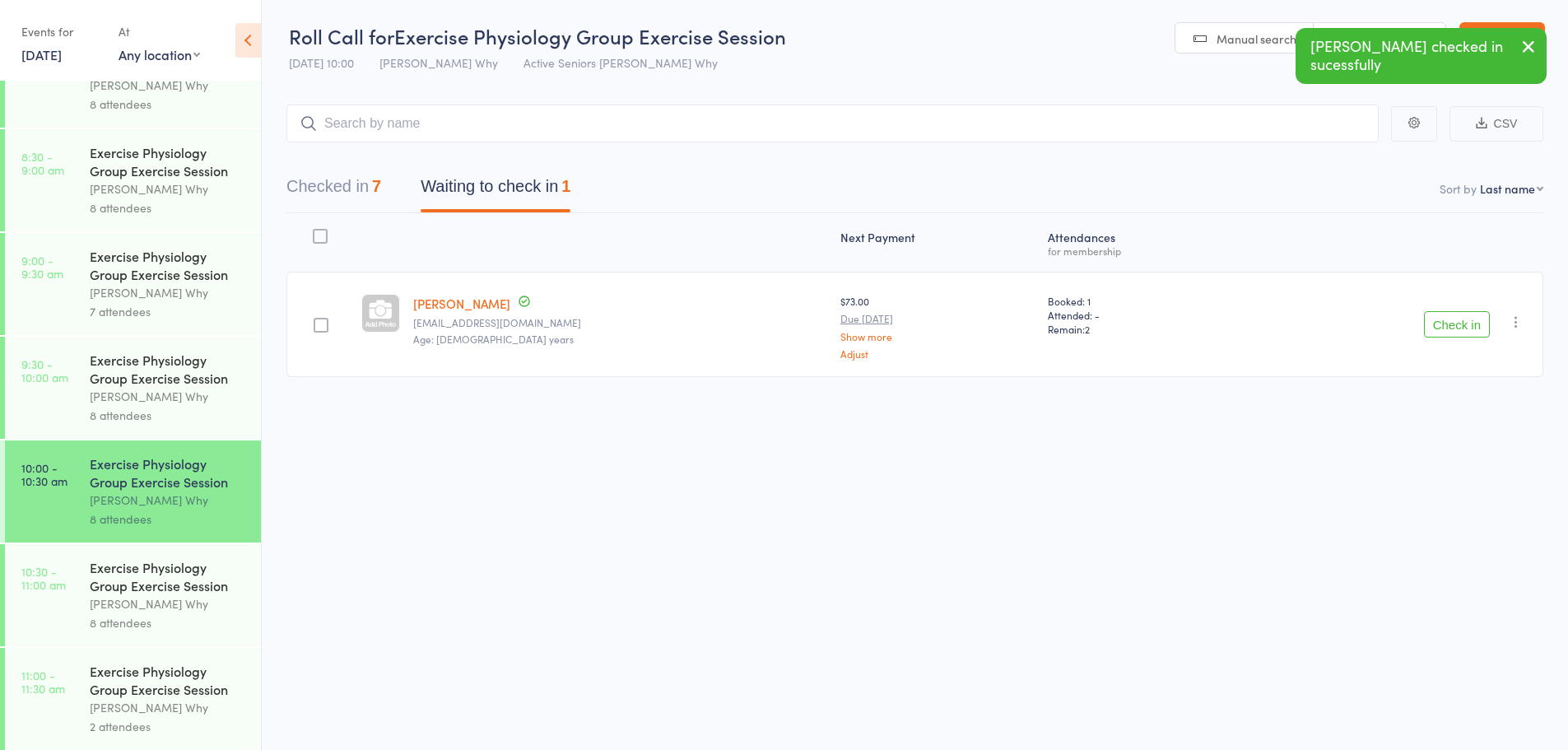
scroll to position [161, 0]
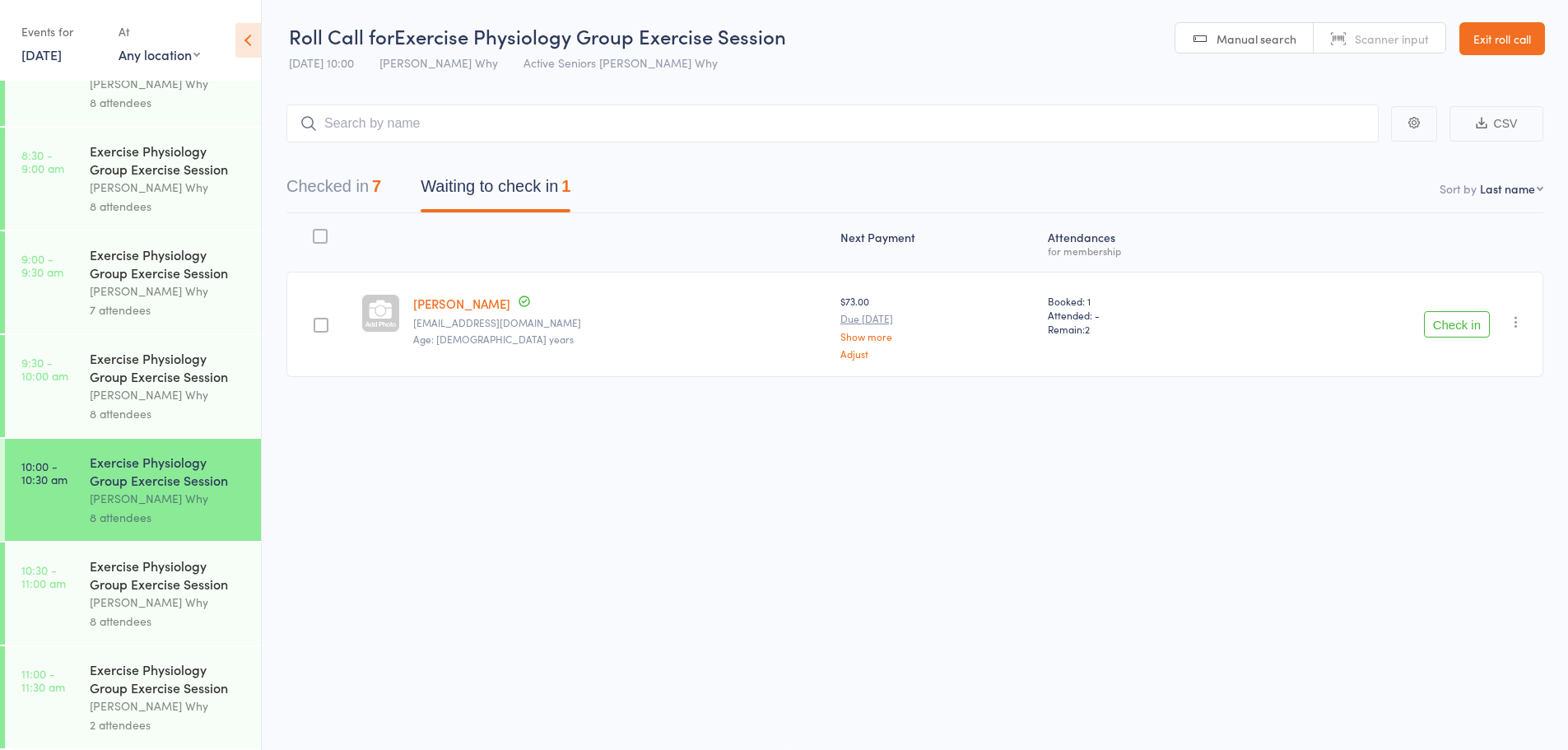
click at [1463, 328] on button "Check in" at bounding box center [1457, 324] width 66 height 26
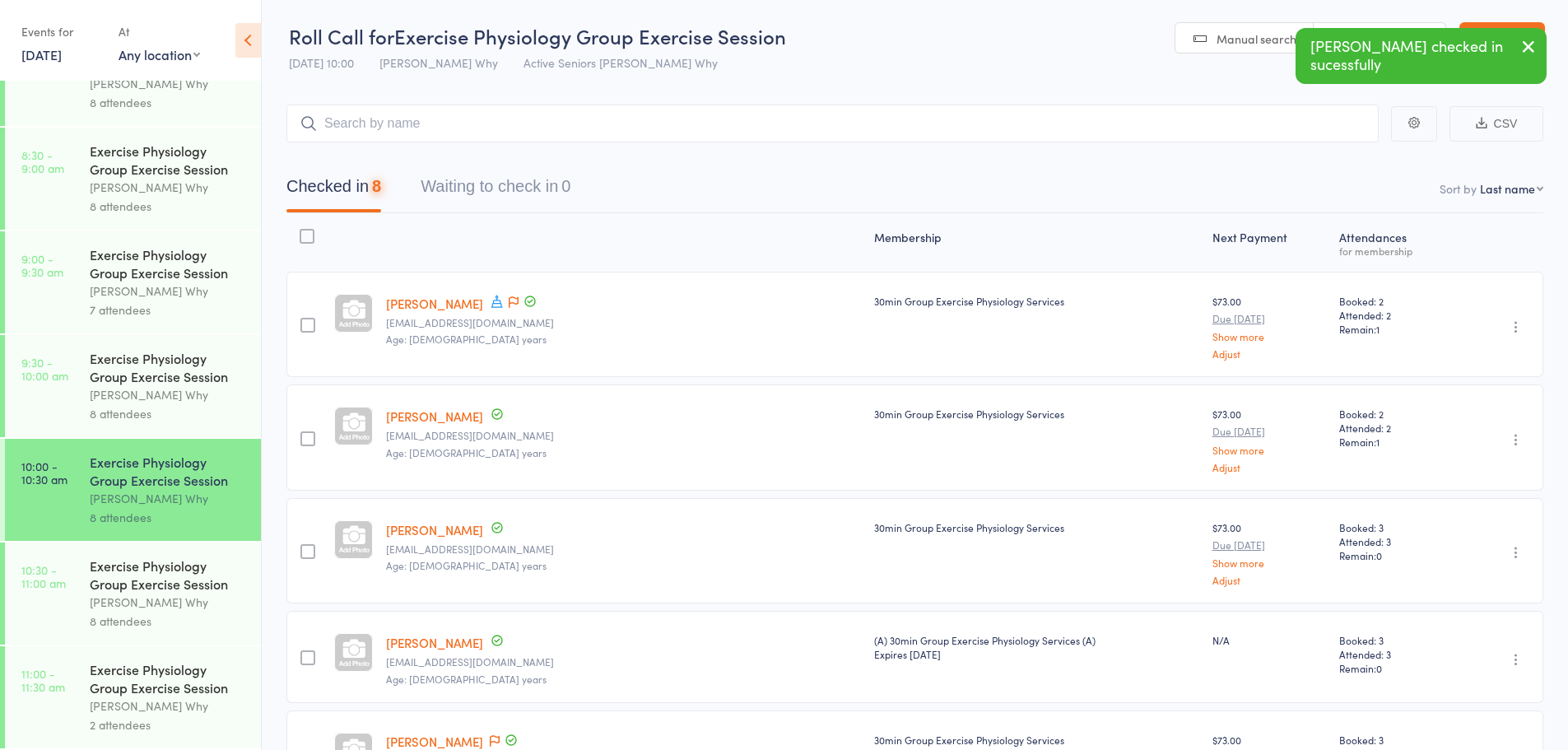
click at [174, 607] on div "Dee Why" at bounding box center [168, 601] width 158 height 18
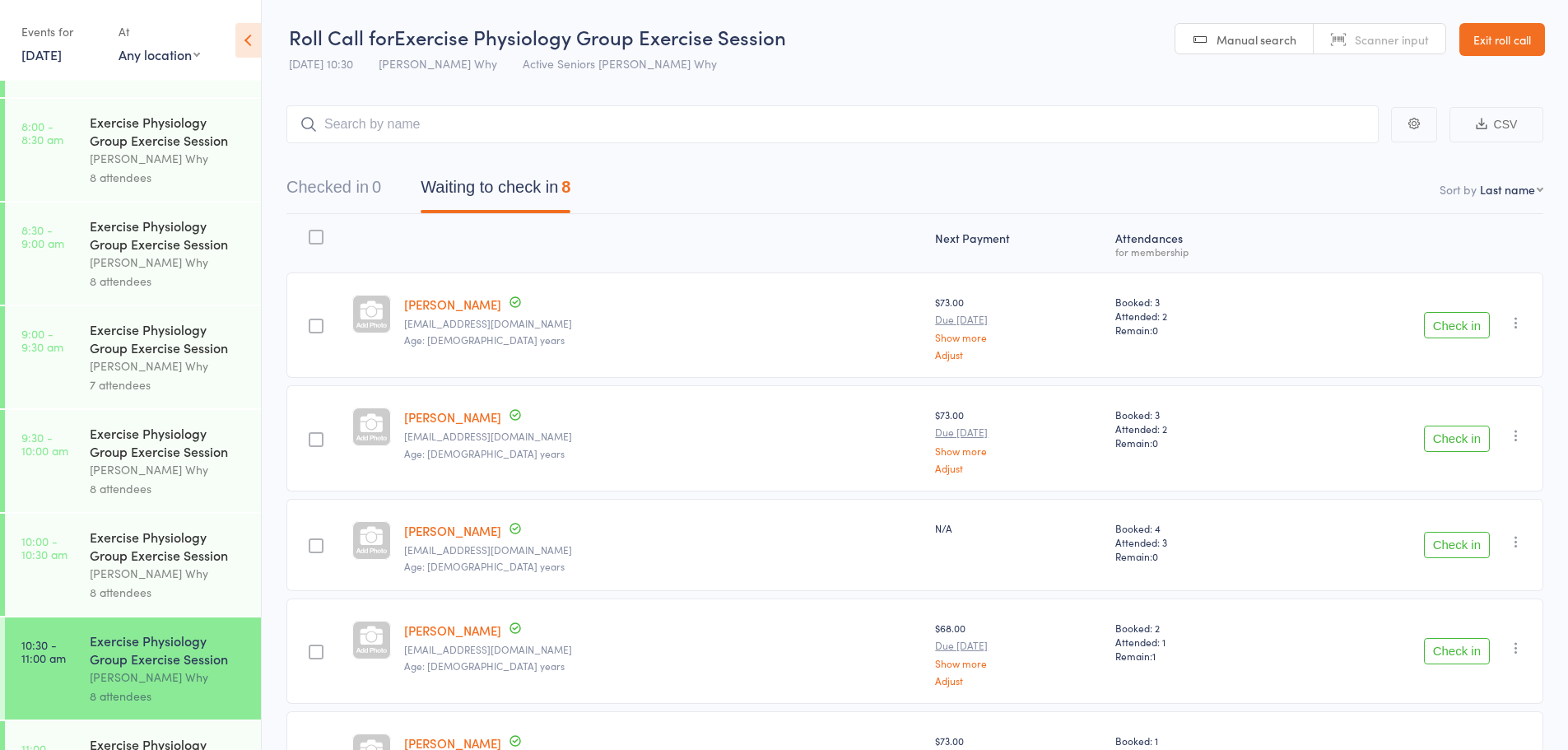
scroll to position [161, 0]
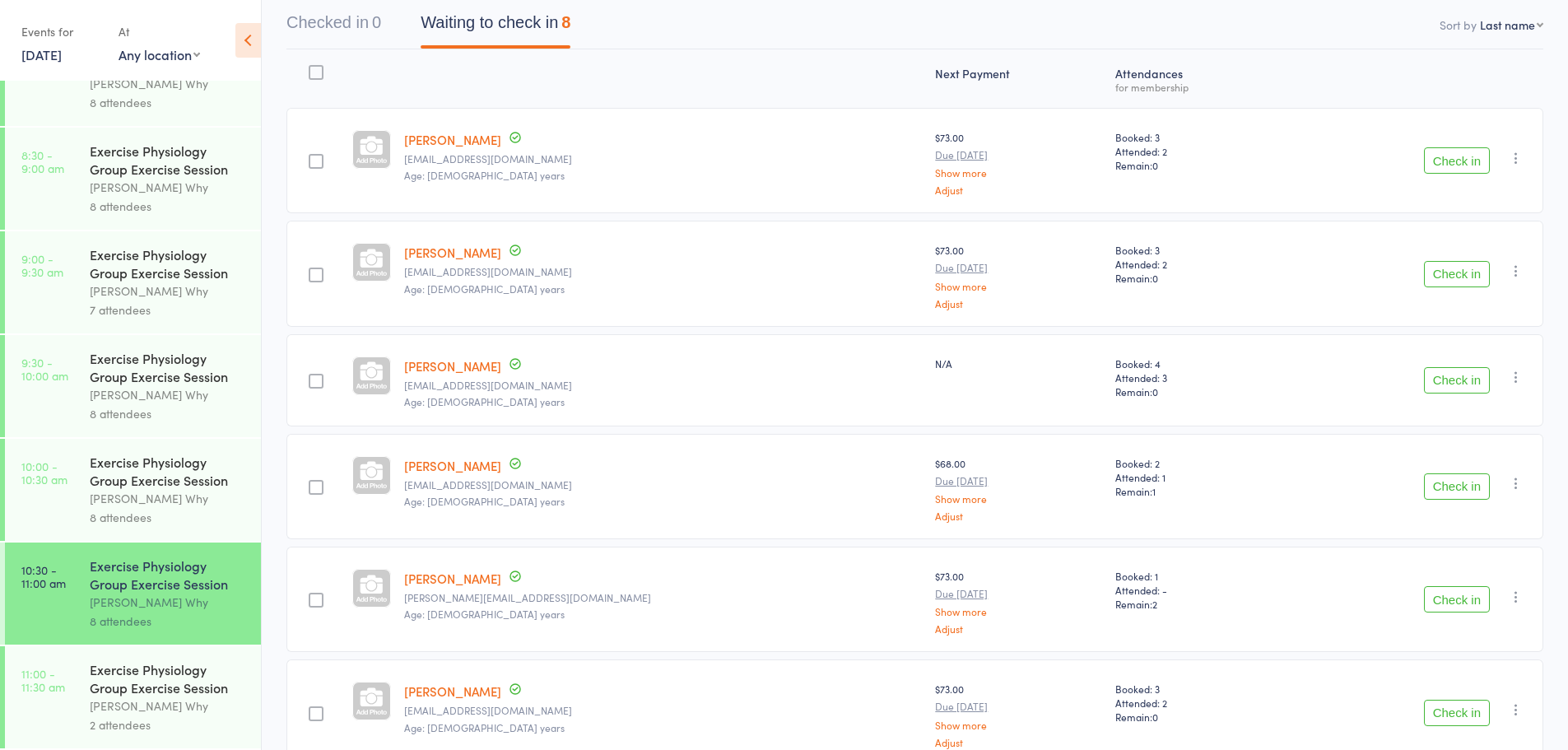
click at [139, 676] on div "Exercise Physiology Group Exercise Session" at bounding box center [168, 678] width 158 height 36
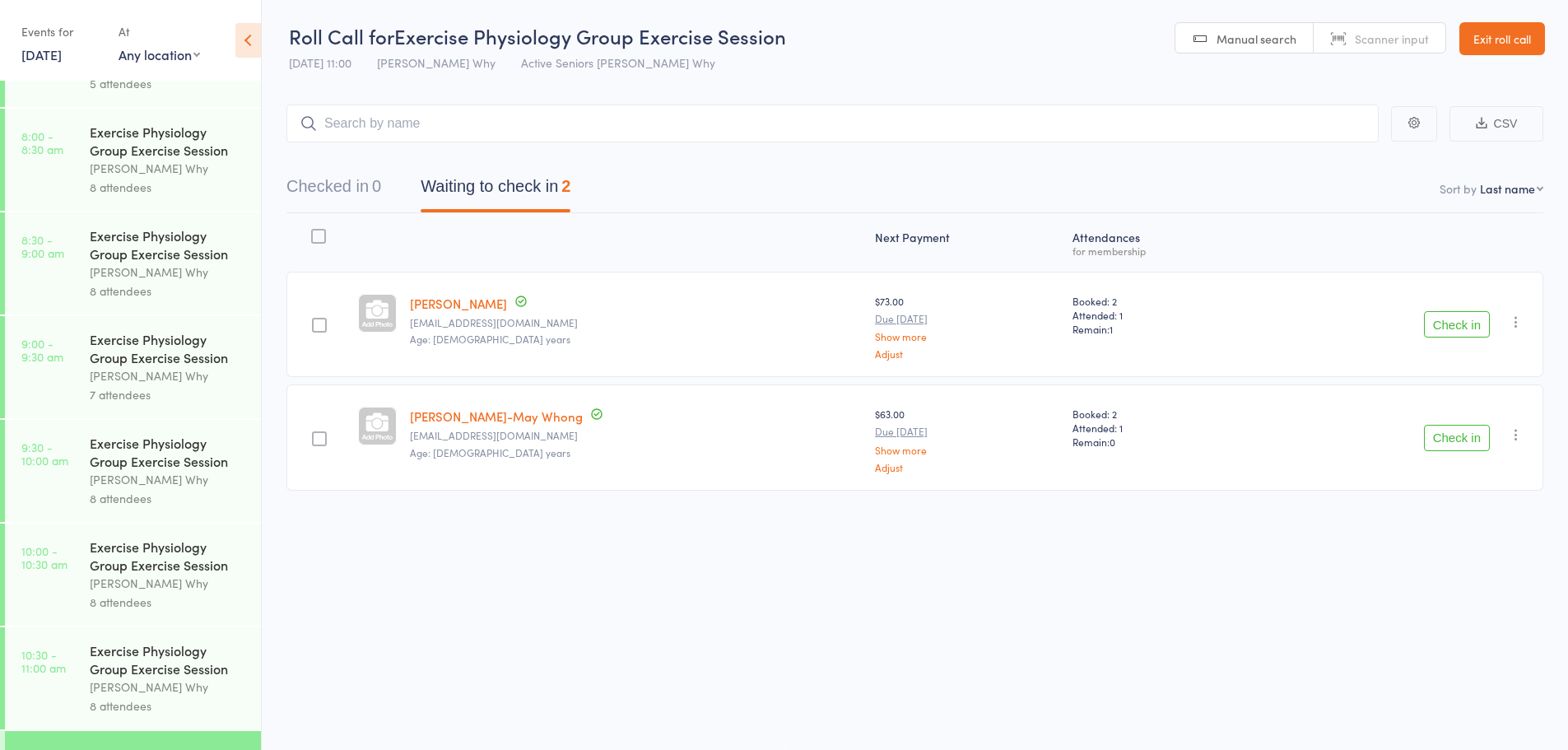
scroll to position [161, 0]
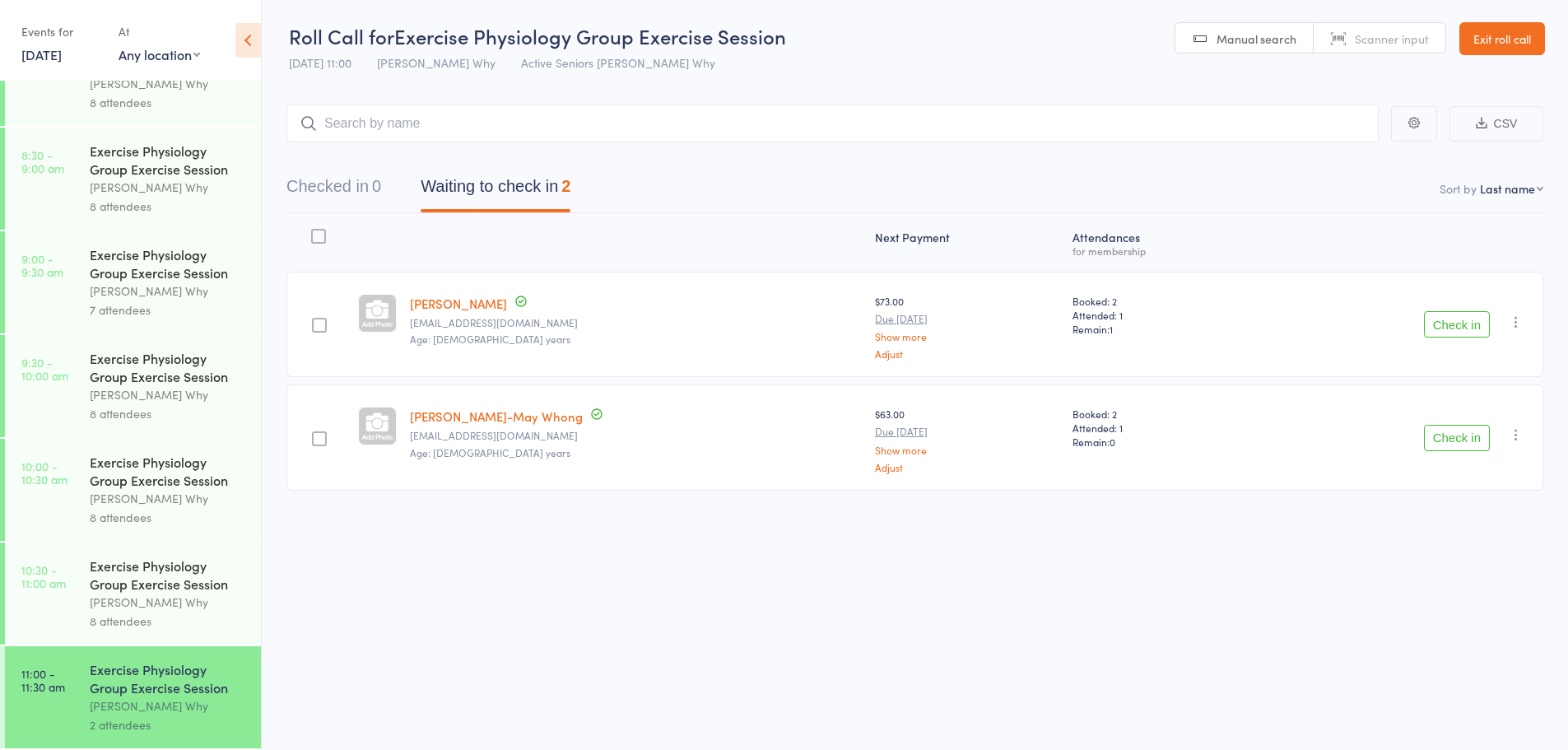
click at [160, 611] on div "Dee Why" at bounding box center [168, 601] width 158 height 18
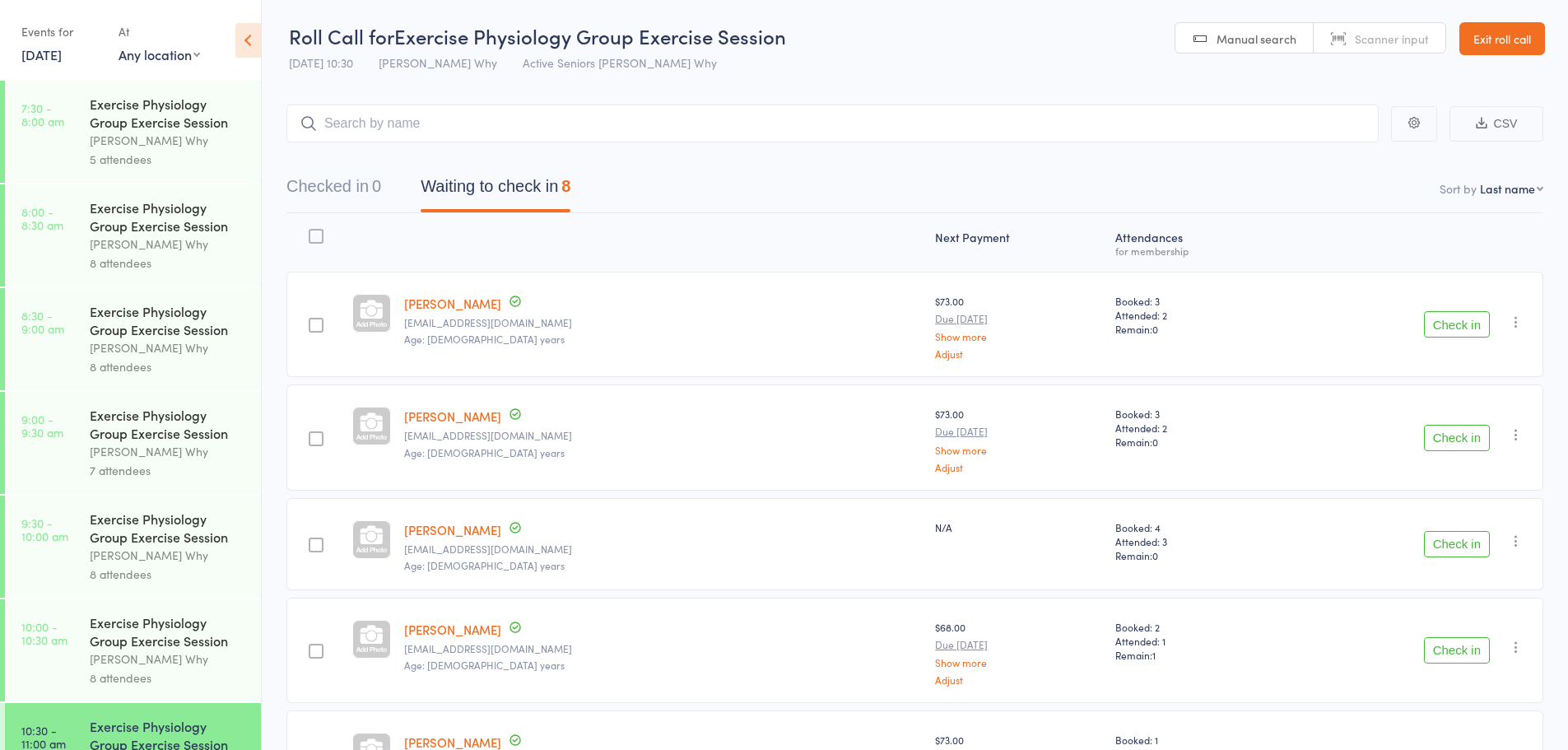
click at [1465, 329] on button "Check in" at bounding box center [1457, 324] width 66 height 26
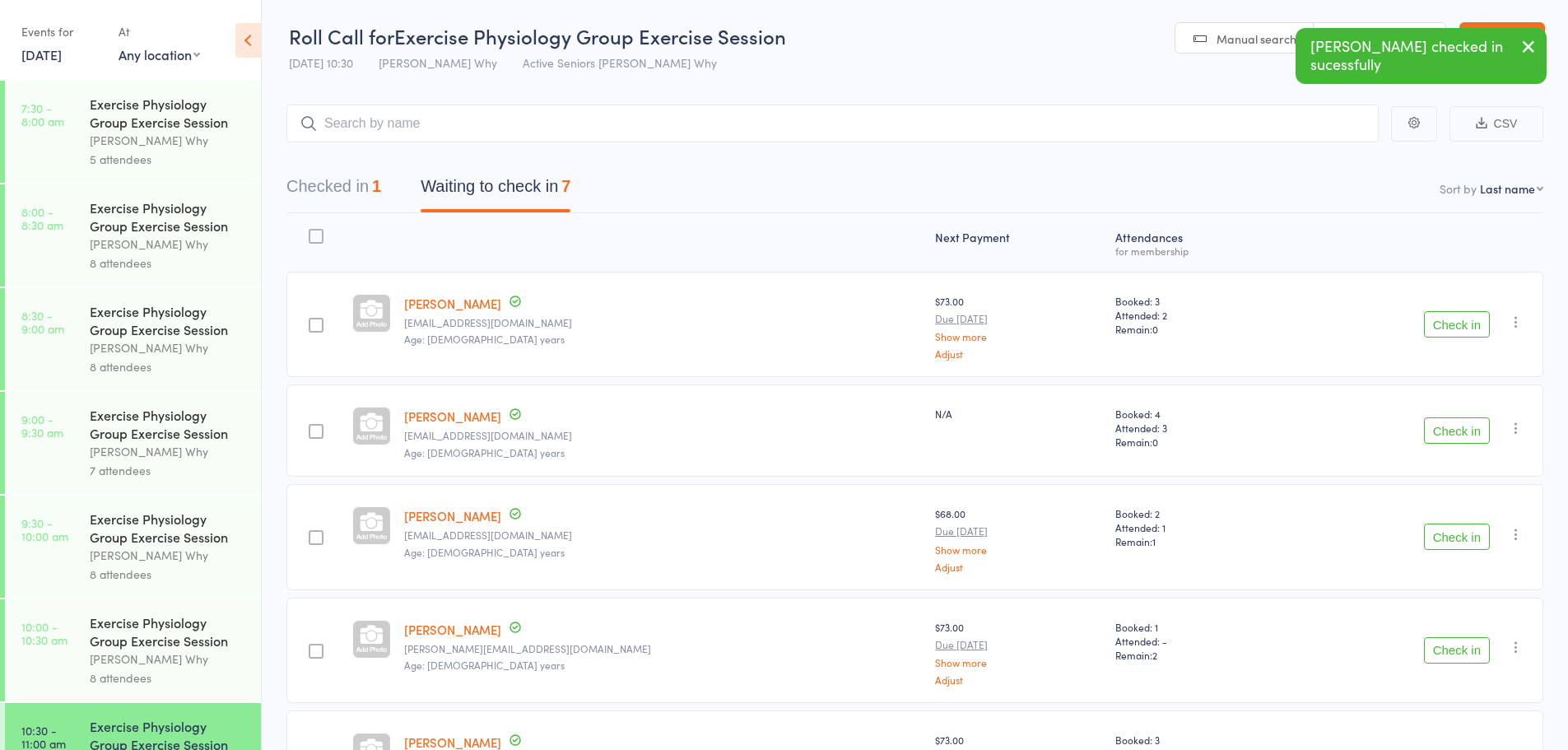
click at [1465, 329] on button "Check in" at bounding box center [1457, 324] width 66 height 26
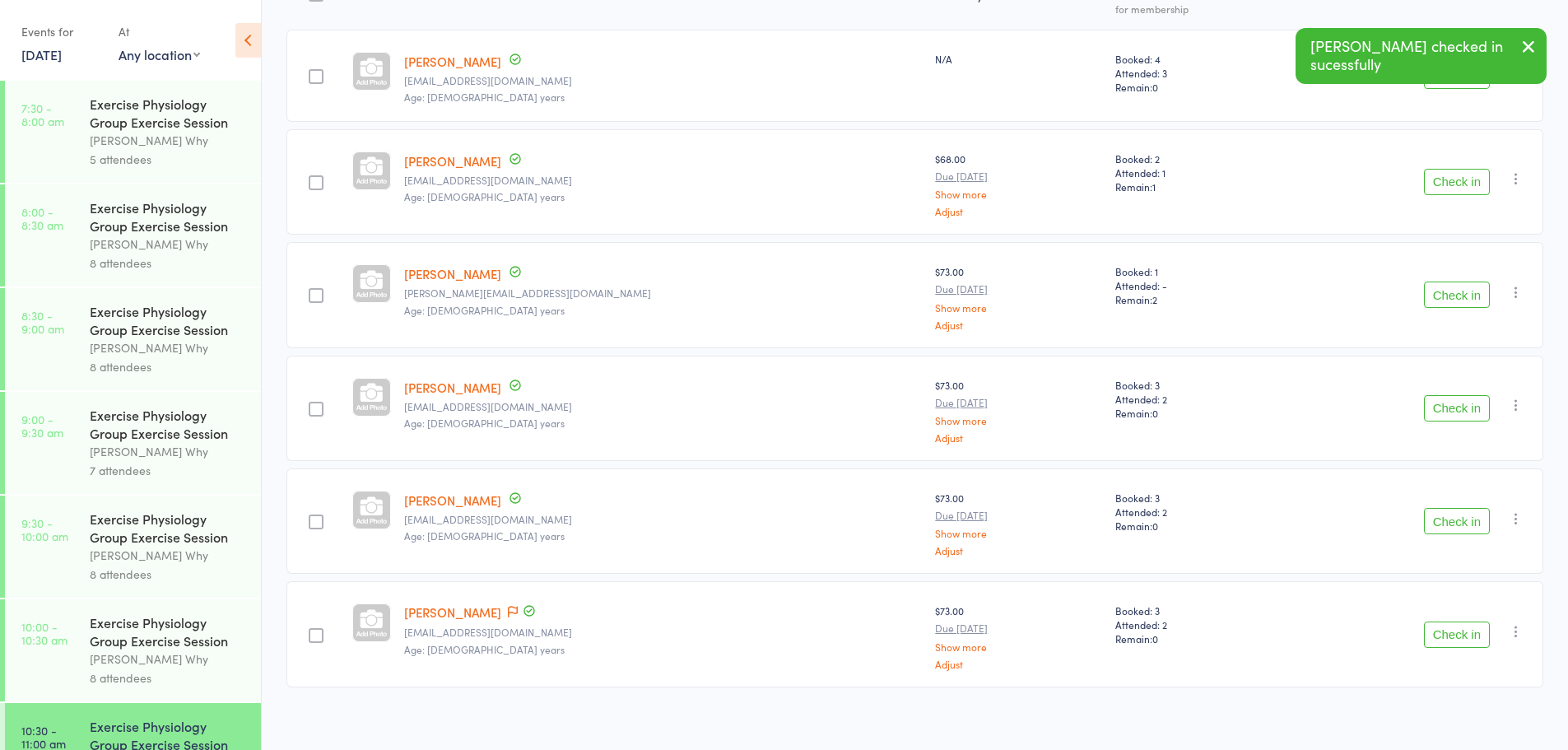
scroll to position [248, 0]
click at [1472, 516] on button "Check in" at bounding box center [1457, 516] width 66 height 26
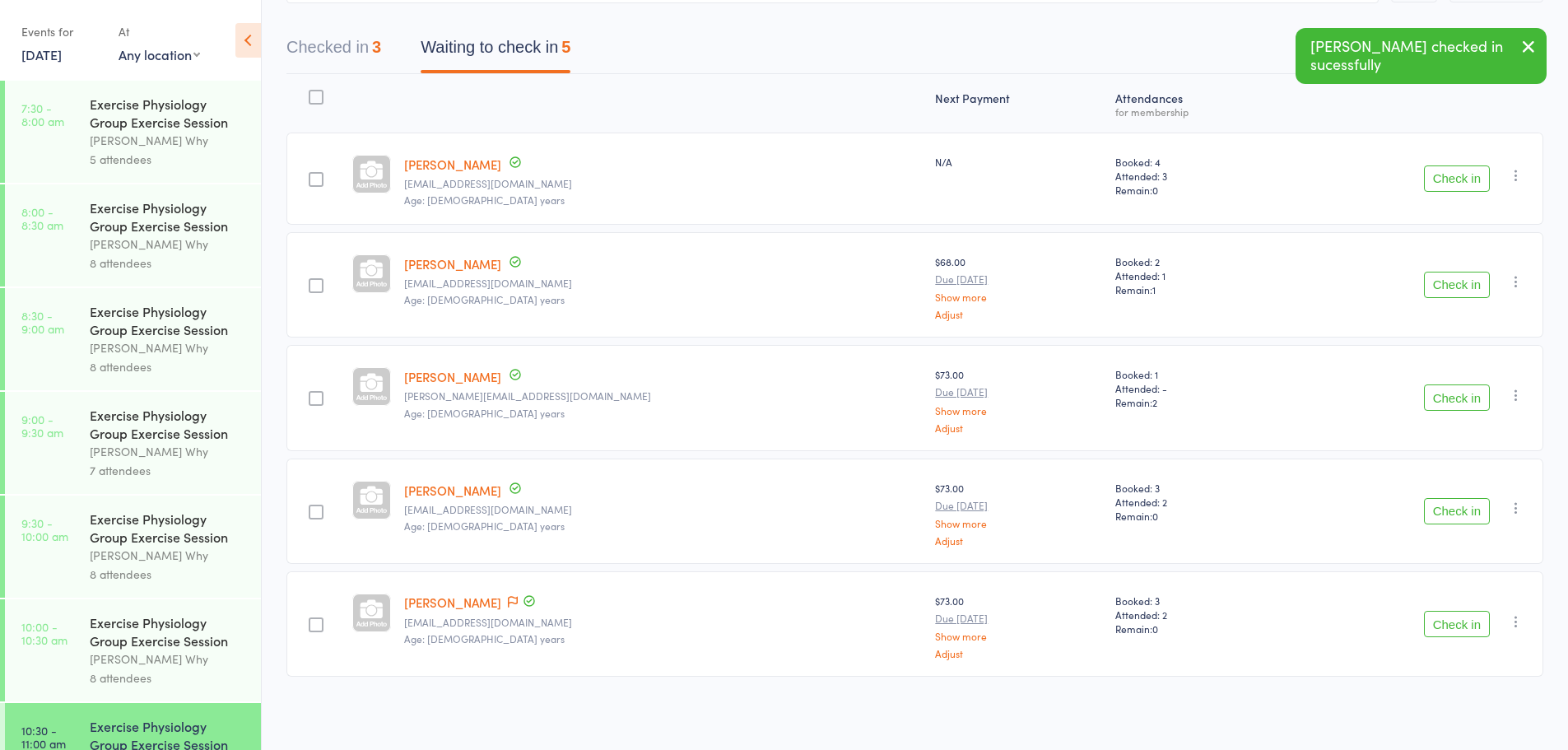
click at [1443, 615] on button "Check in" at bounding box center [1457, 624] width 66 height 26
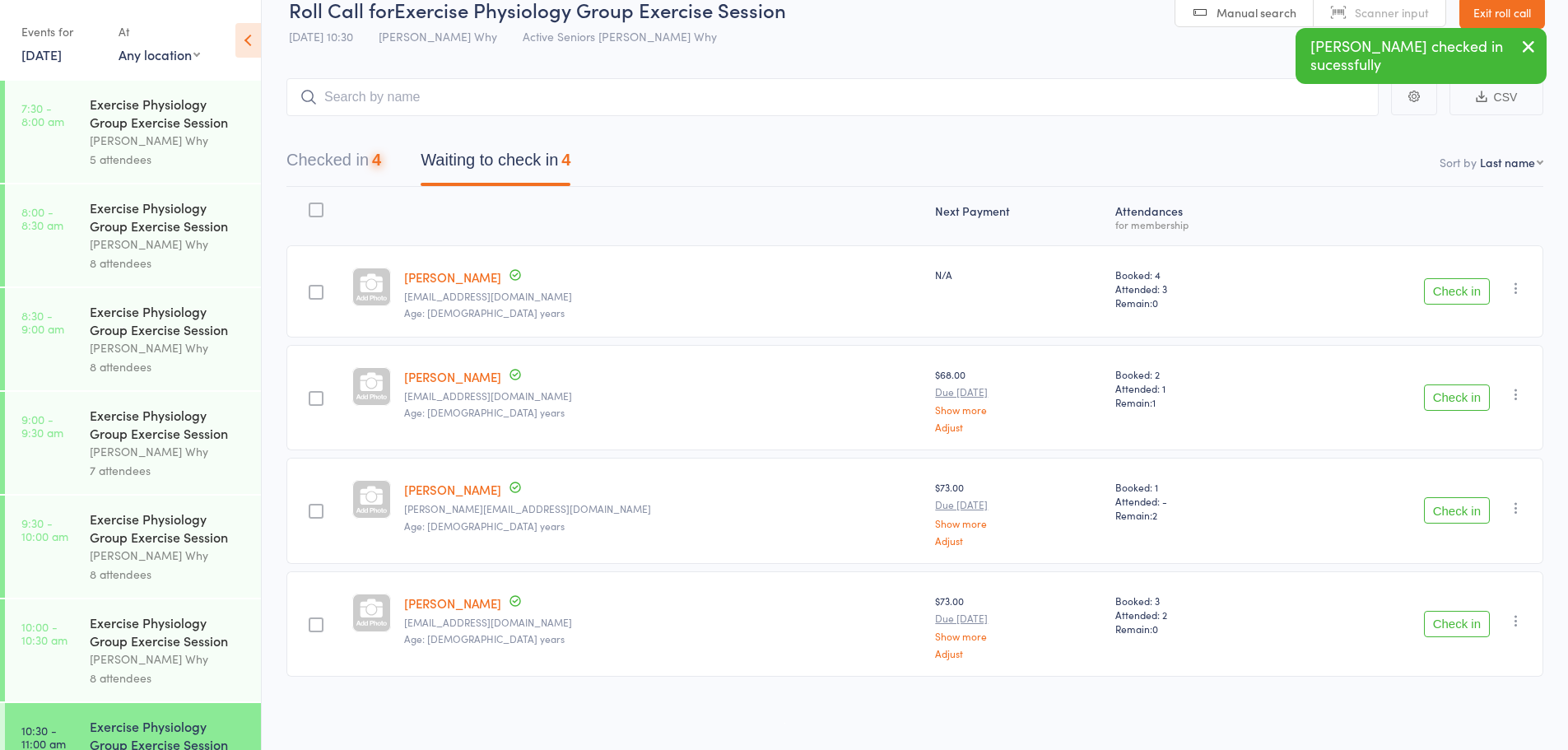
scroll to position [27, 0]
click at [1453, 509] on button "Check in" at bounding box center [1457, 510] width 66 height 26
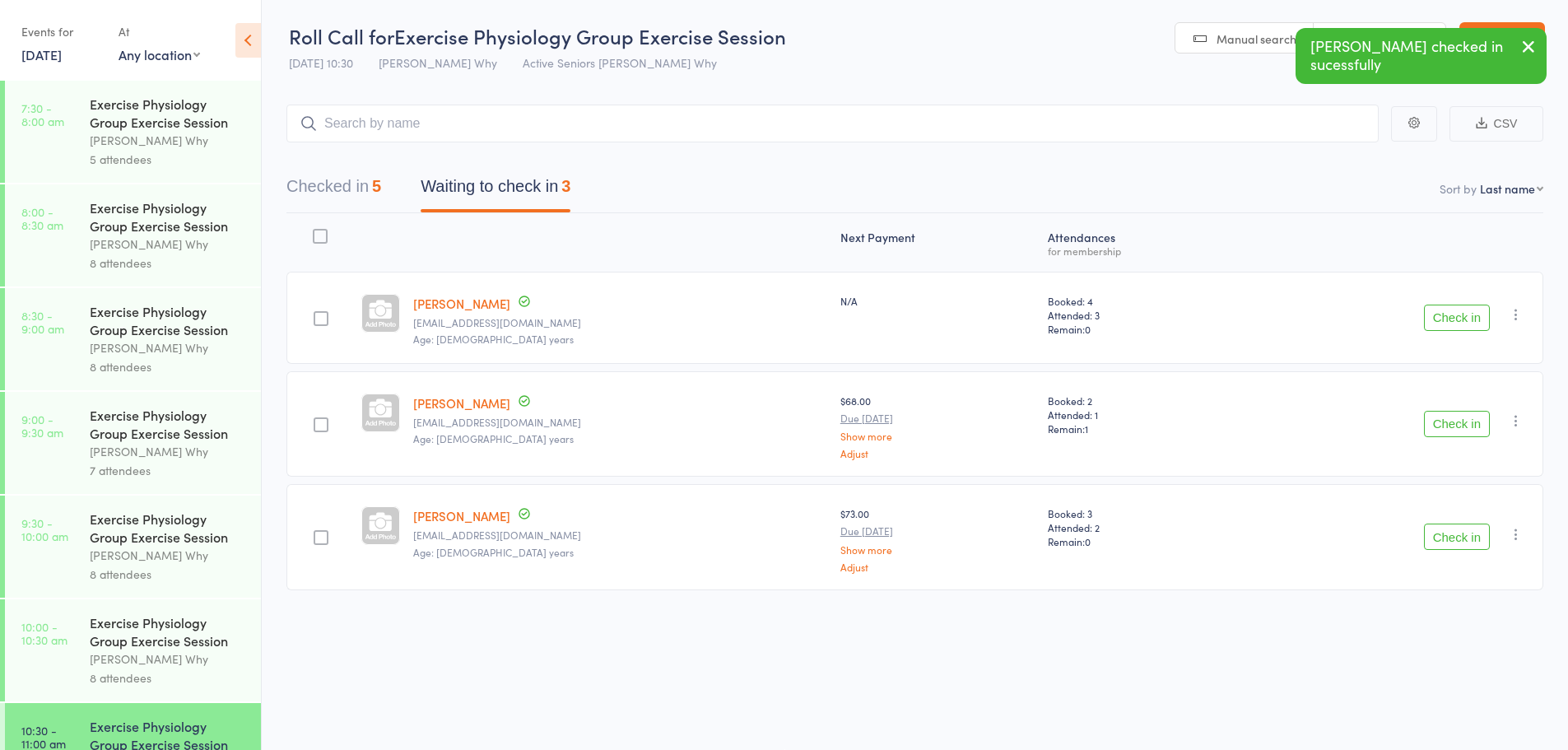
click at [1470, 422] on button "Check in" at bounding box center [1457, 423] width 66 height 26
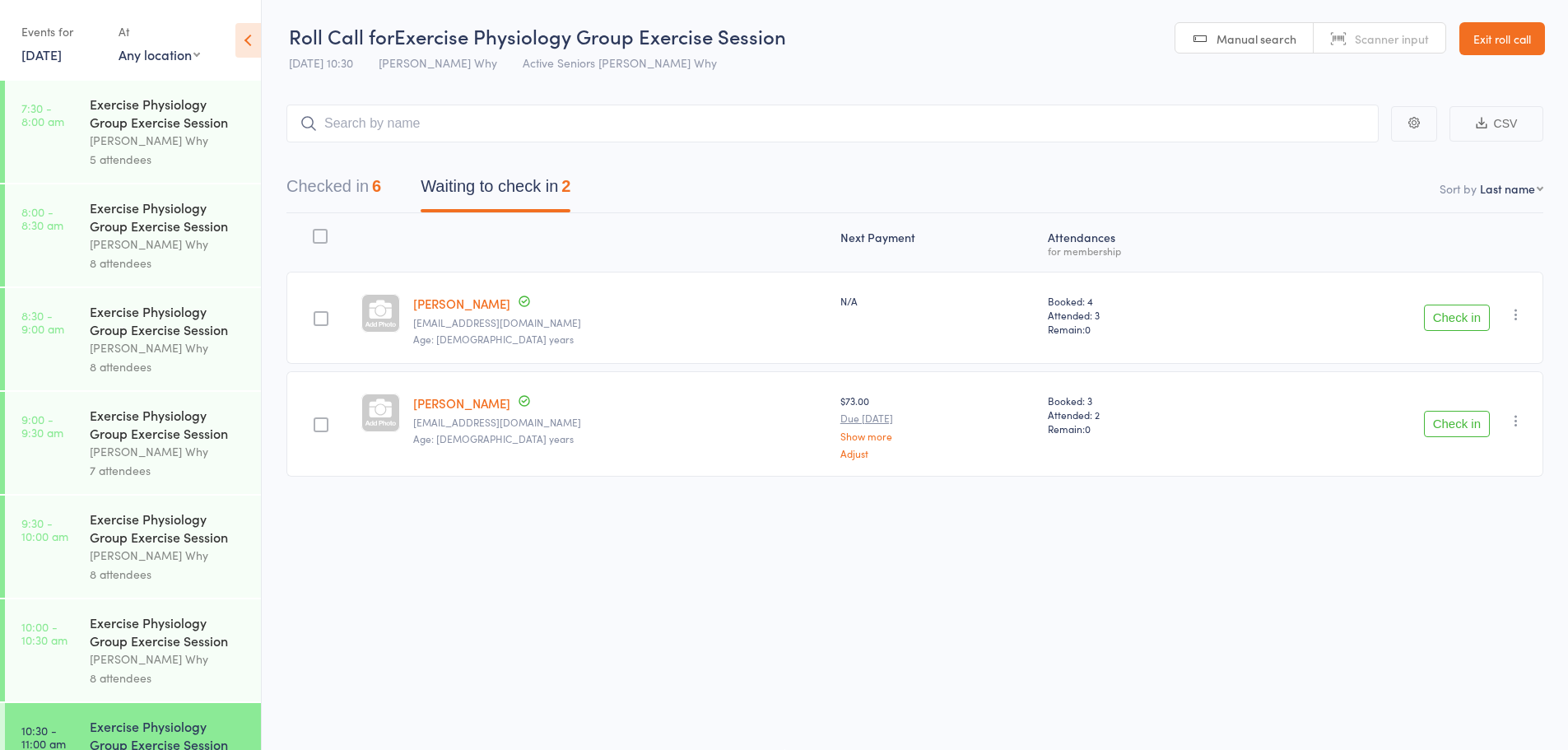
click at [1479, 316] on button "Check in" at bounding box center [1457, 317] width 66 height 26
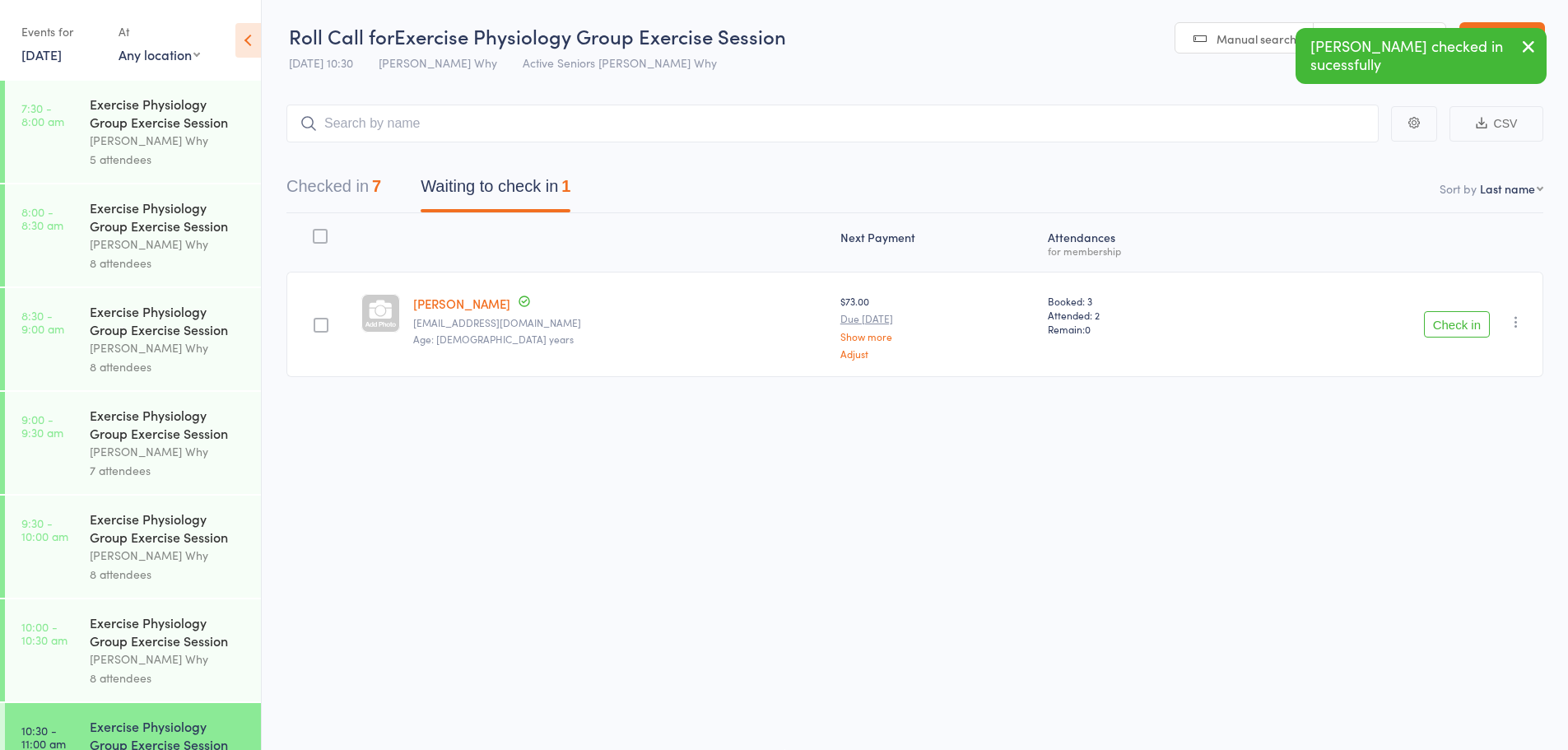
click at [339, 183] on button "Checked in 7" at bounding box center [333, 190] width 94 height 44
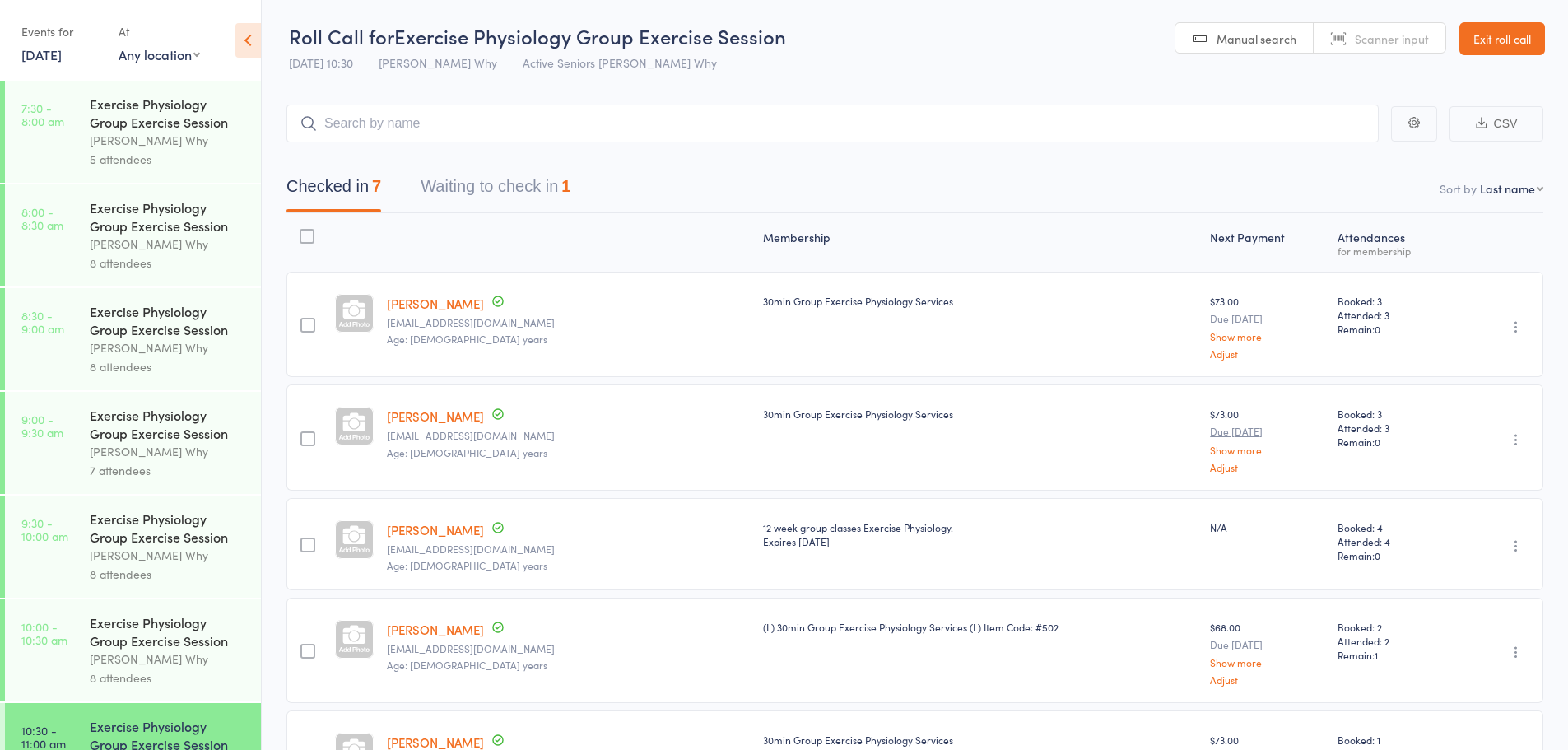
click at [498, 183] on button "Waiting to check in 1" at bounding box center [495, 190] width 150 height 44
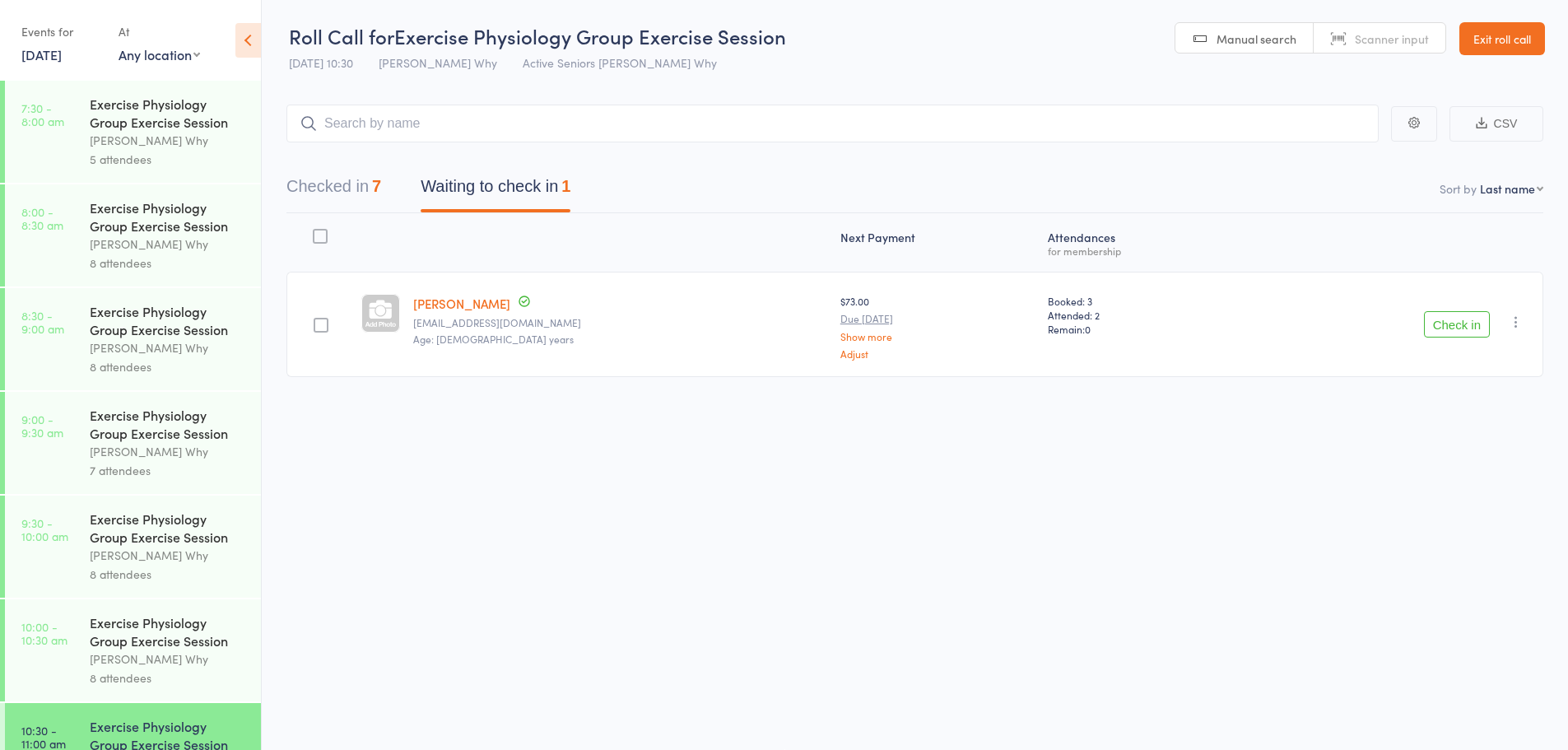
click at [321, 234] on div at bounding box center [320, 235] width 15 height 15
click at [316, 232] on input "checkbox" at bounding box center [316, 232] width 0 height 0
drag, startPoint x: 323, startPoint y: 229, endPoint x: 345, endPoint y: 233, distance: 22.4
click at [323, 229] on div at bounding box center [320, 235] width 15 height 15
click at [316, 232] on input "checkbox" at bounding box center [316, 232] width 0 height 0
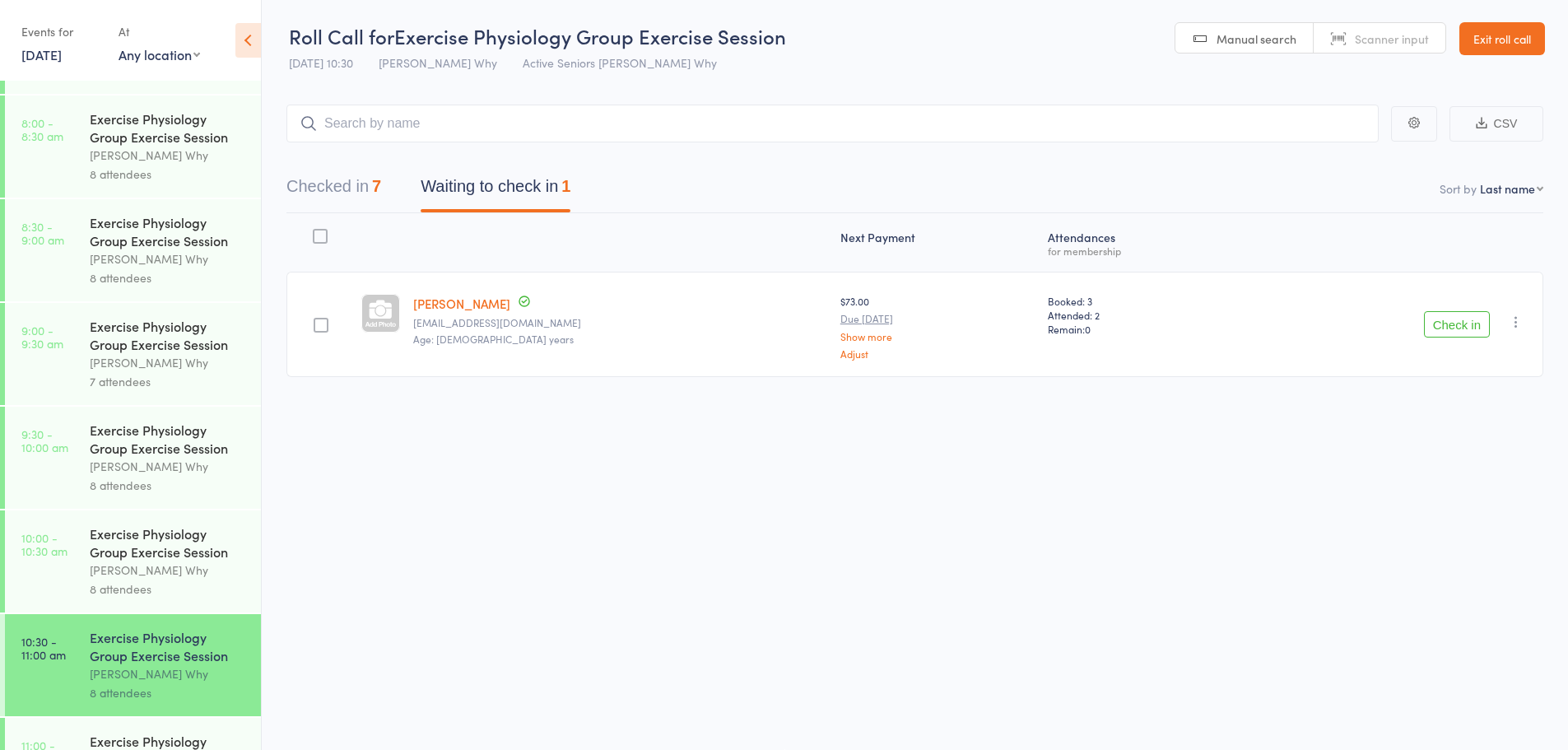
scroll to position [161, 0]
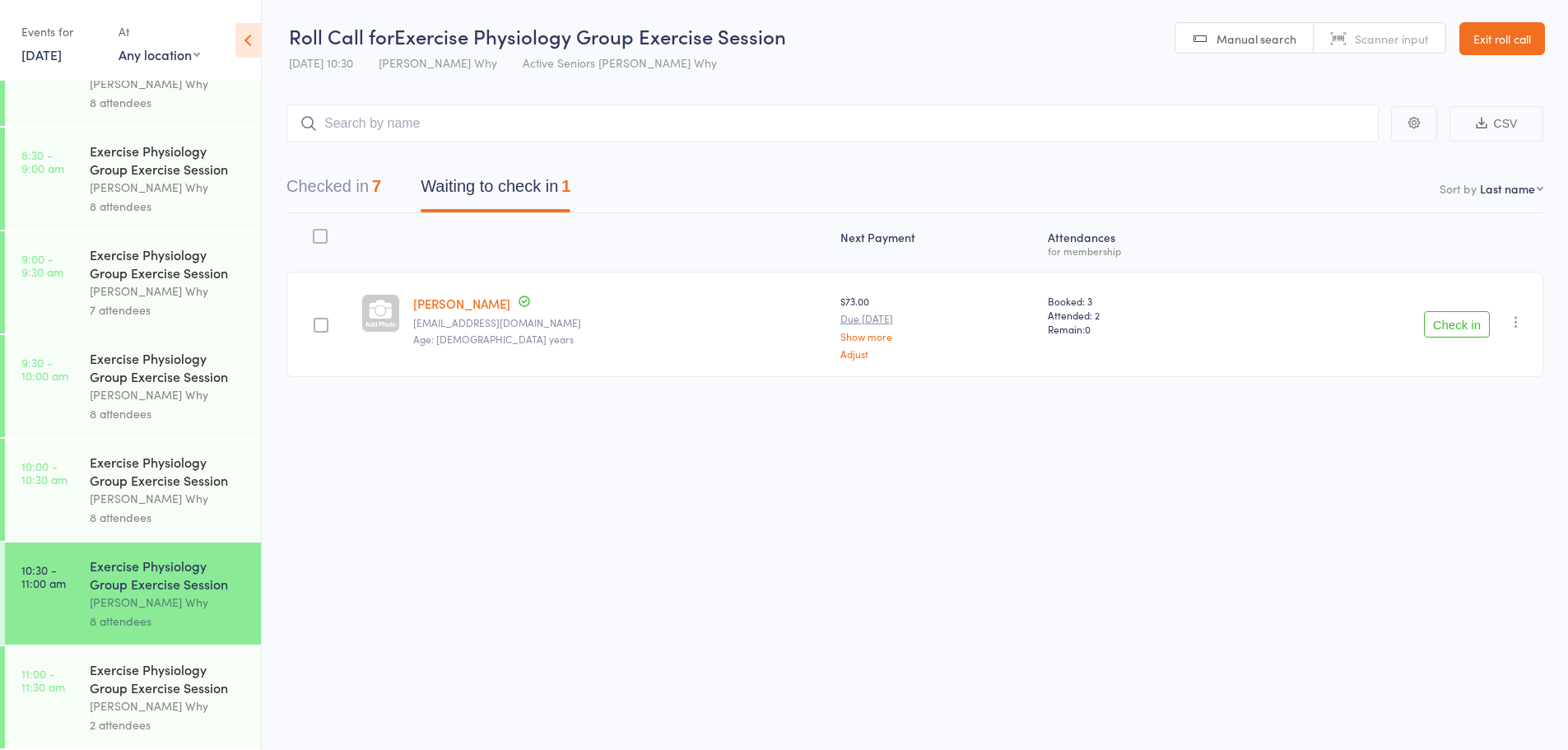
drag, startPoint x: 1457, startPoint y: 341, endPoint x: 1457, endPoint y: 332, distance: 9.0
click at [1457, 338] on div "Check in Check in Send message Add Note Add Task Add Flag Remove Mark absent" at bounding box center [1394, 324] width 298 height 105
click at [1456, 329] on button "Check in" at bounding box center [1457, 324] width 66 height 26
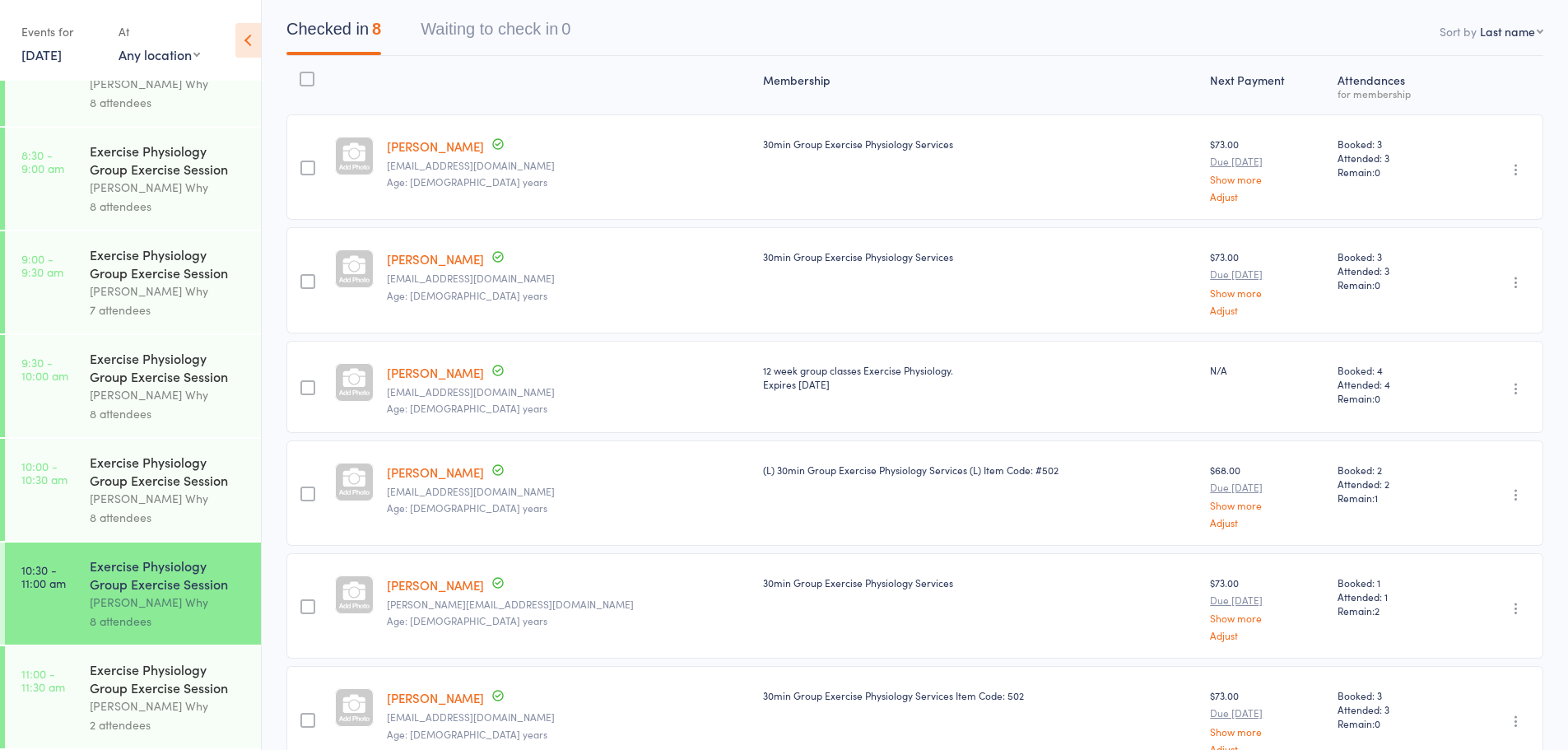
scroll to position [480, 0]
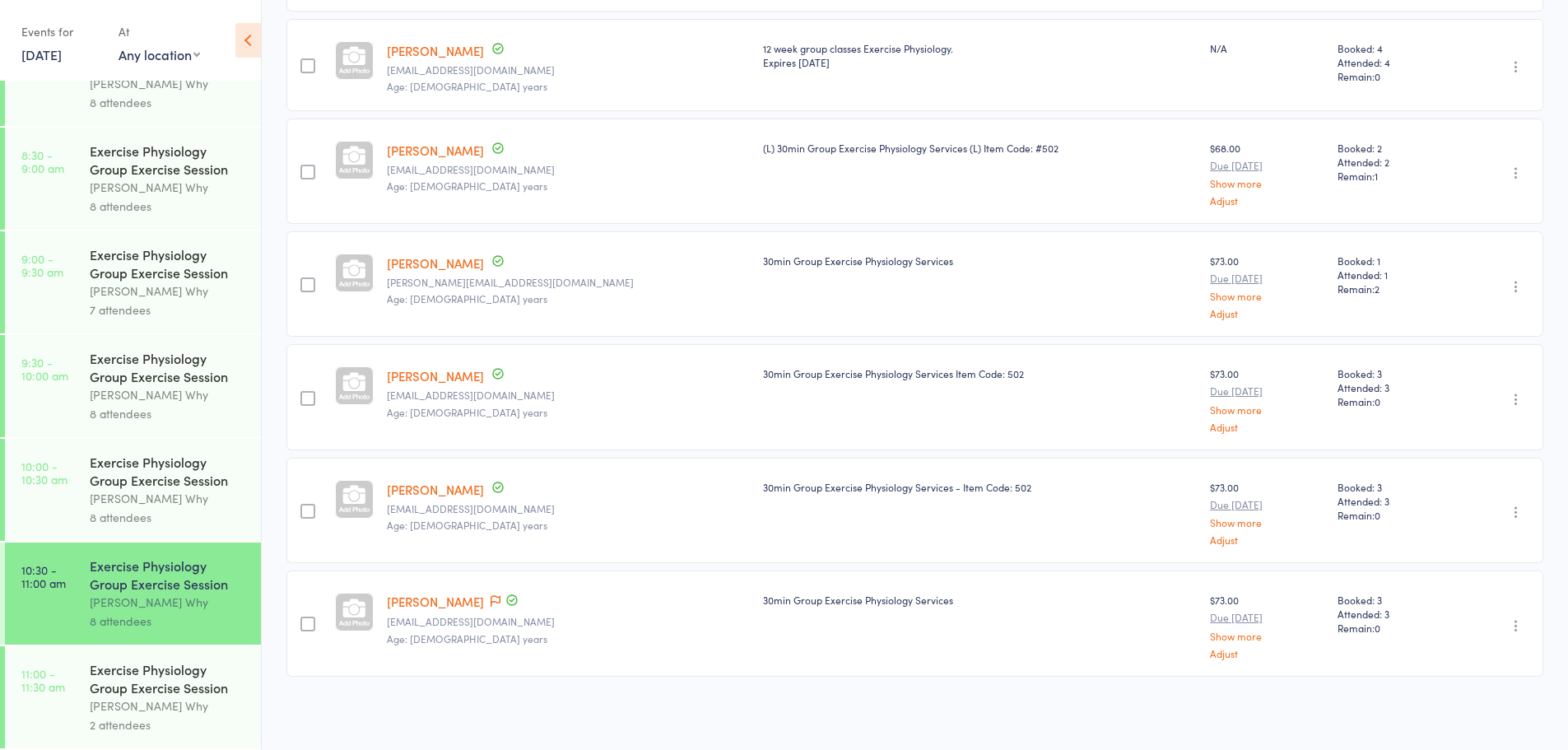
click at [153, 725] on div "2 attendees" at bounding box center [168, 724] width 158 height 18
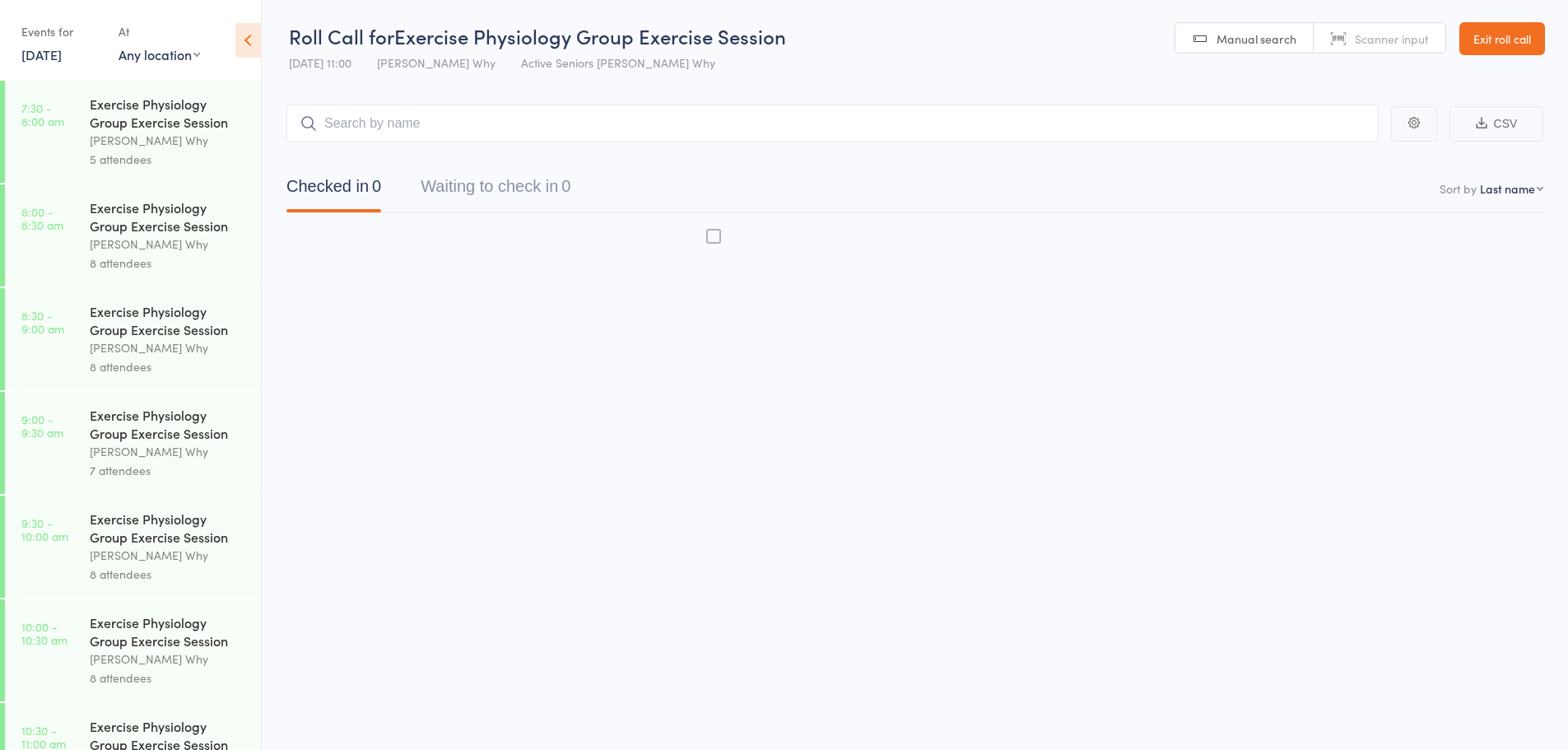
scroll to position [1, 0]
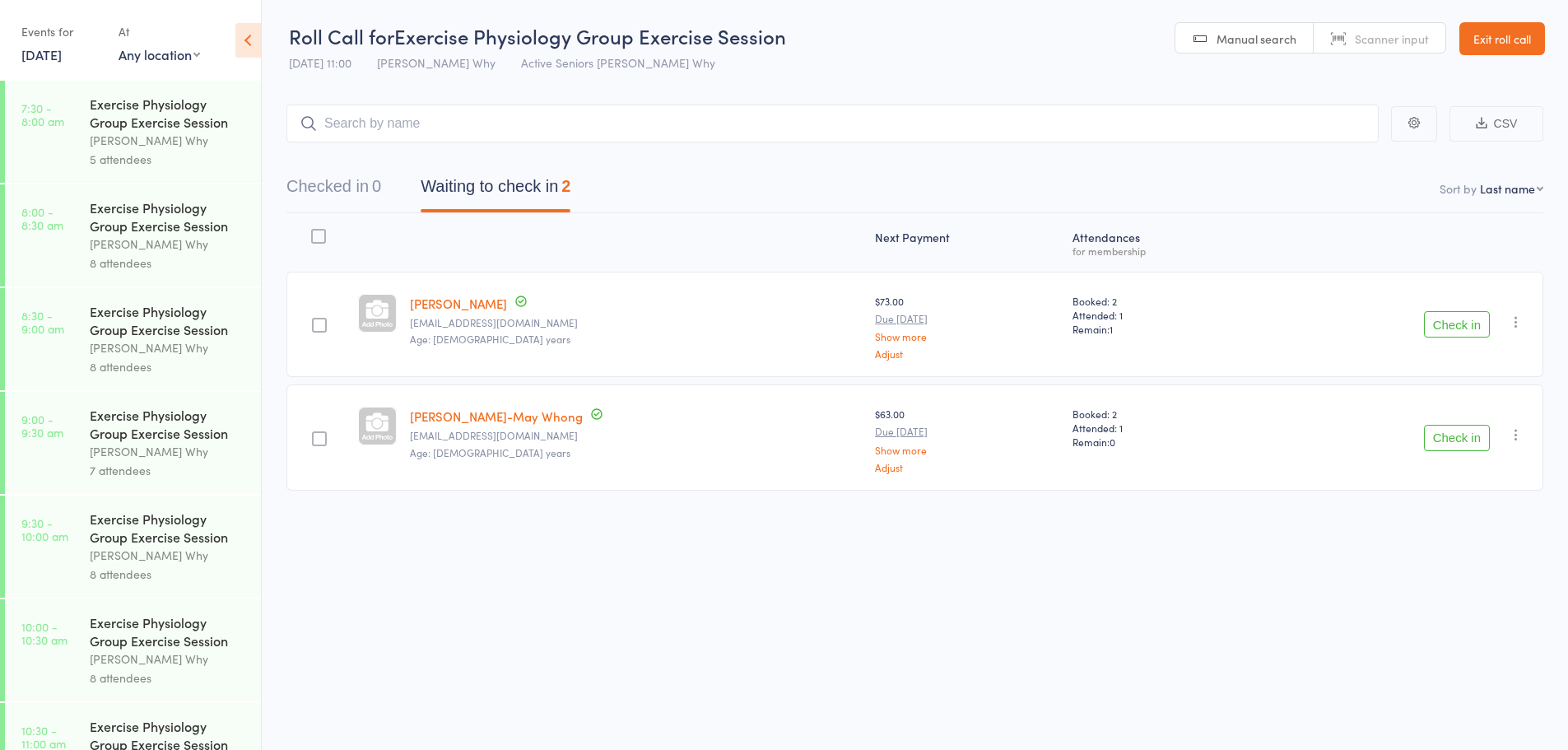
click at [469, 422] on link "[PERSON_NAME]-May Whong" at bounding box center [496, 416] width 173 height 18
click at [1426, 317] on button "Check in" at bounding box center [1457, 324] width 66 height 26
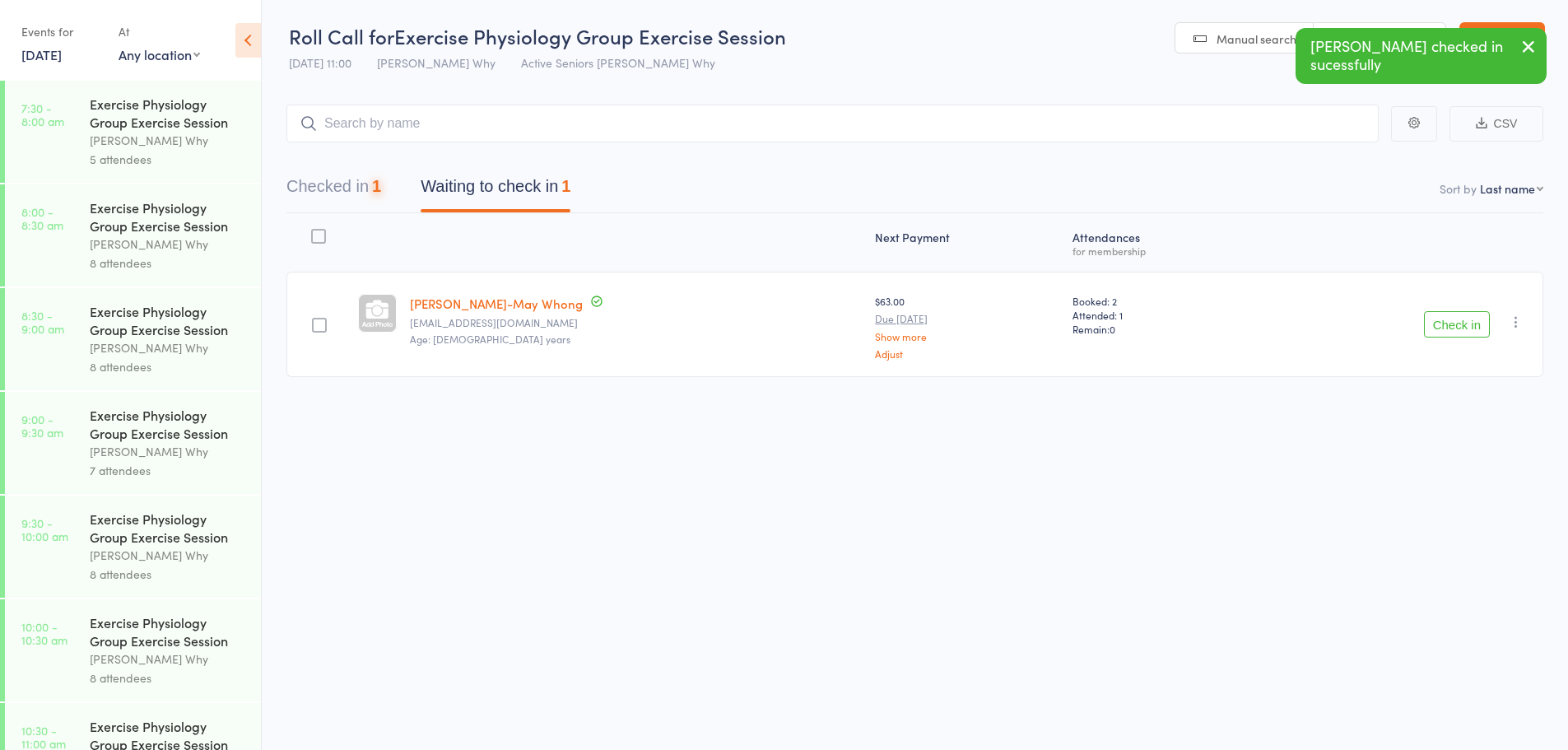
click at [1428, 320] on button "Check in" at bounding box center [1457, 324] width 66 height 26
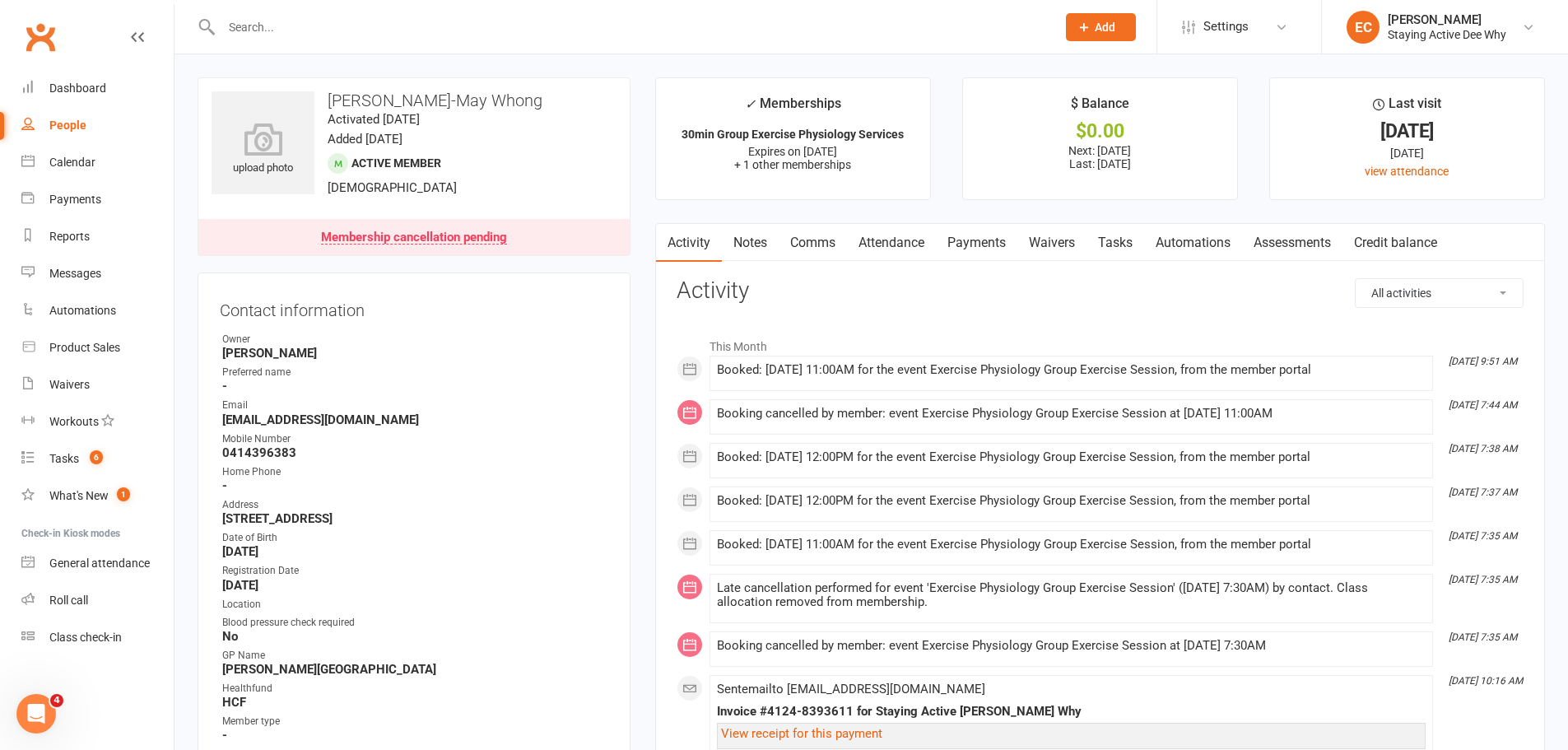
click at [485, 237] on div "Membership cancellation pending" at bounding box center [413, 238] width 186 height 14
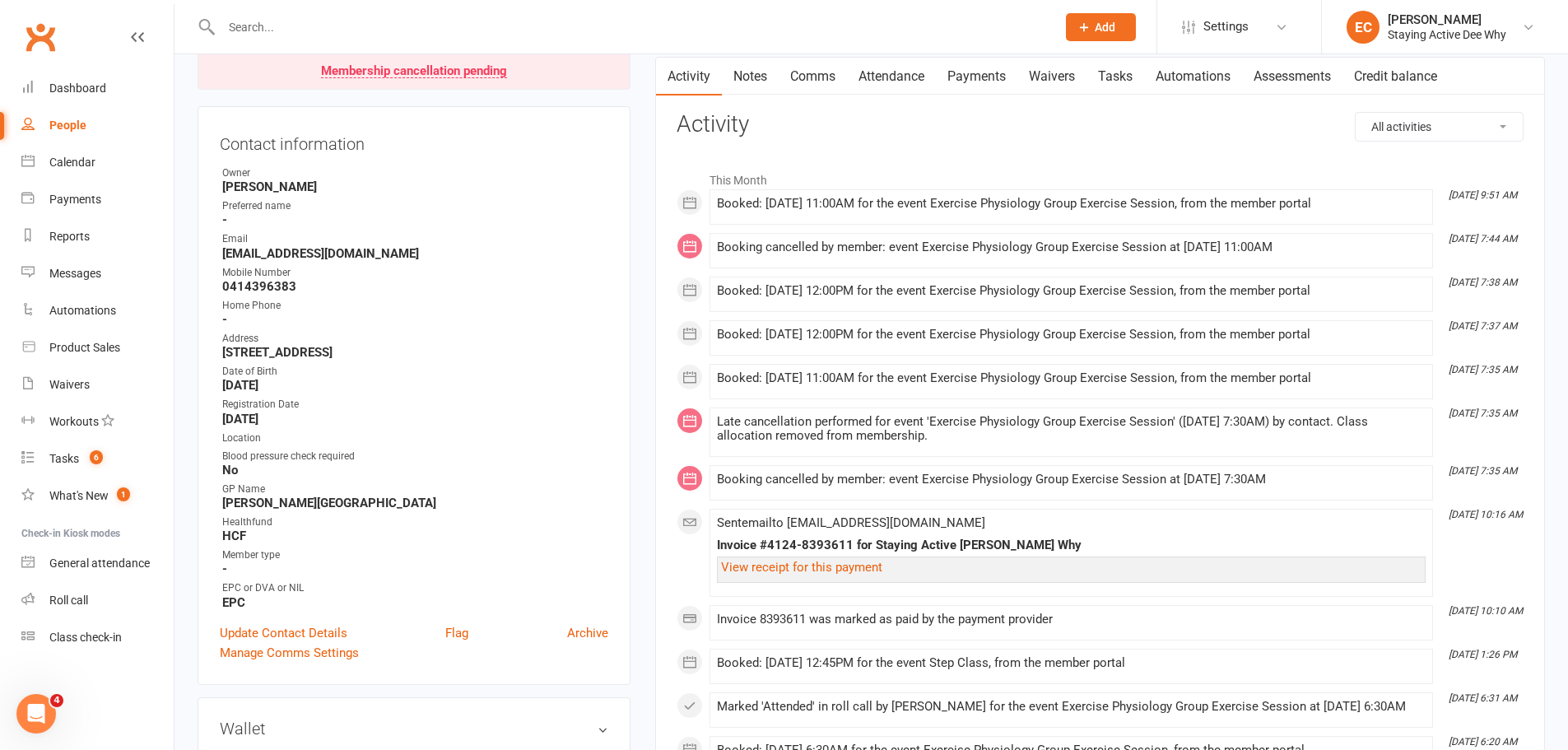
scroll to position [134, 0]
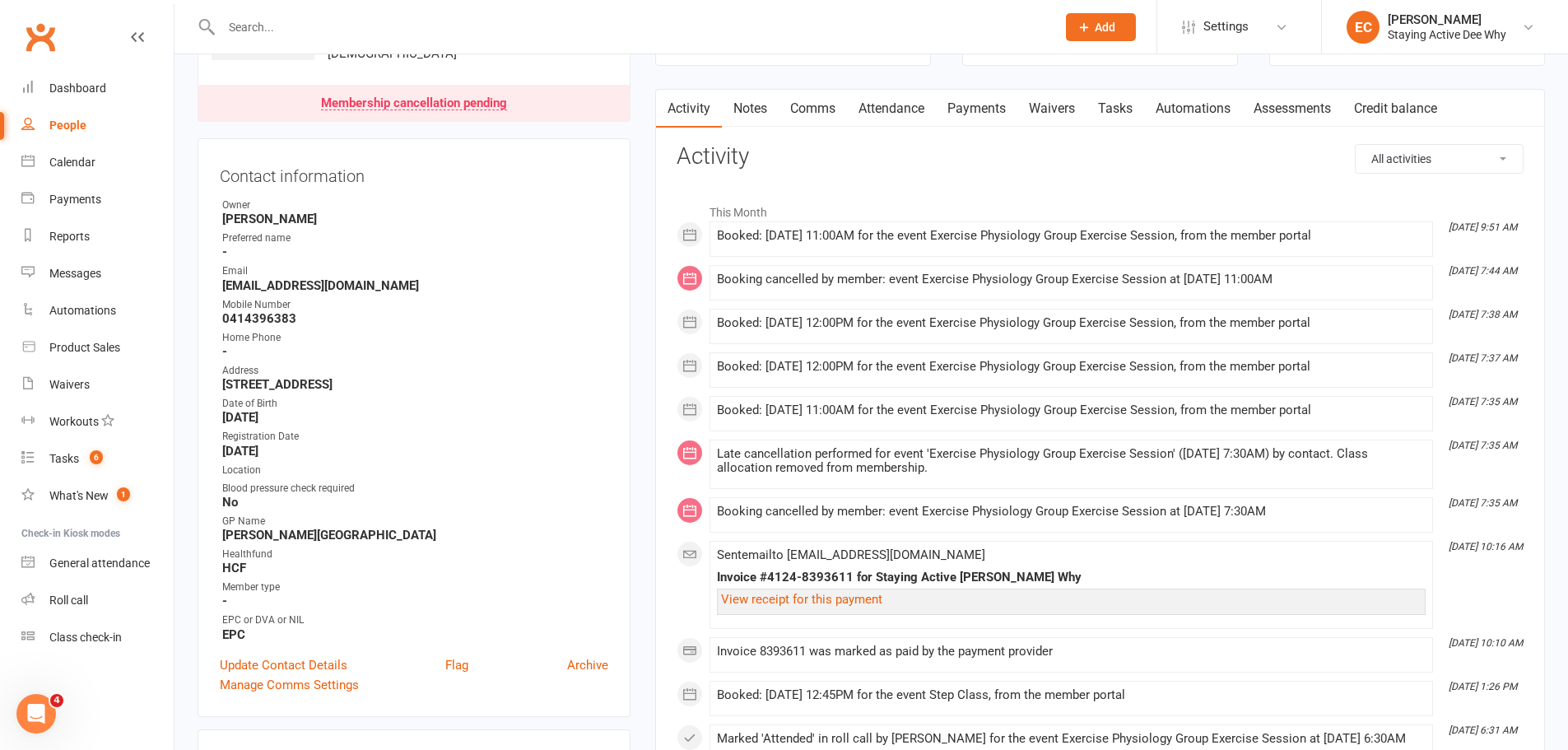
click at [758, 113] on link "Notes" at bounding box center [750, 108] width 56 height 38
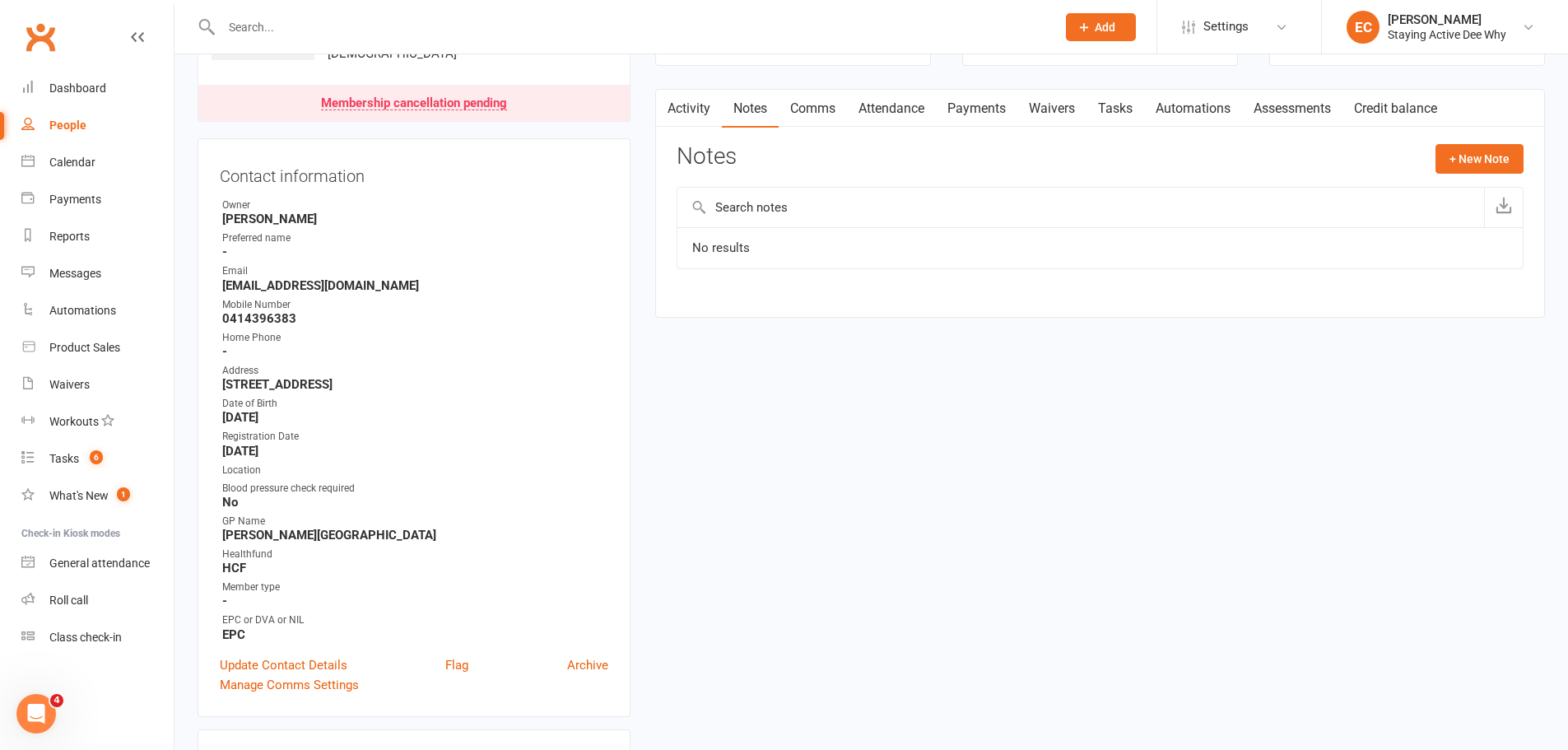
click at [869, 125] on link "Attendance" at bounding box center [891, 108] width 89 height 38
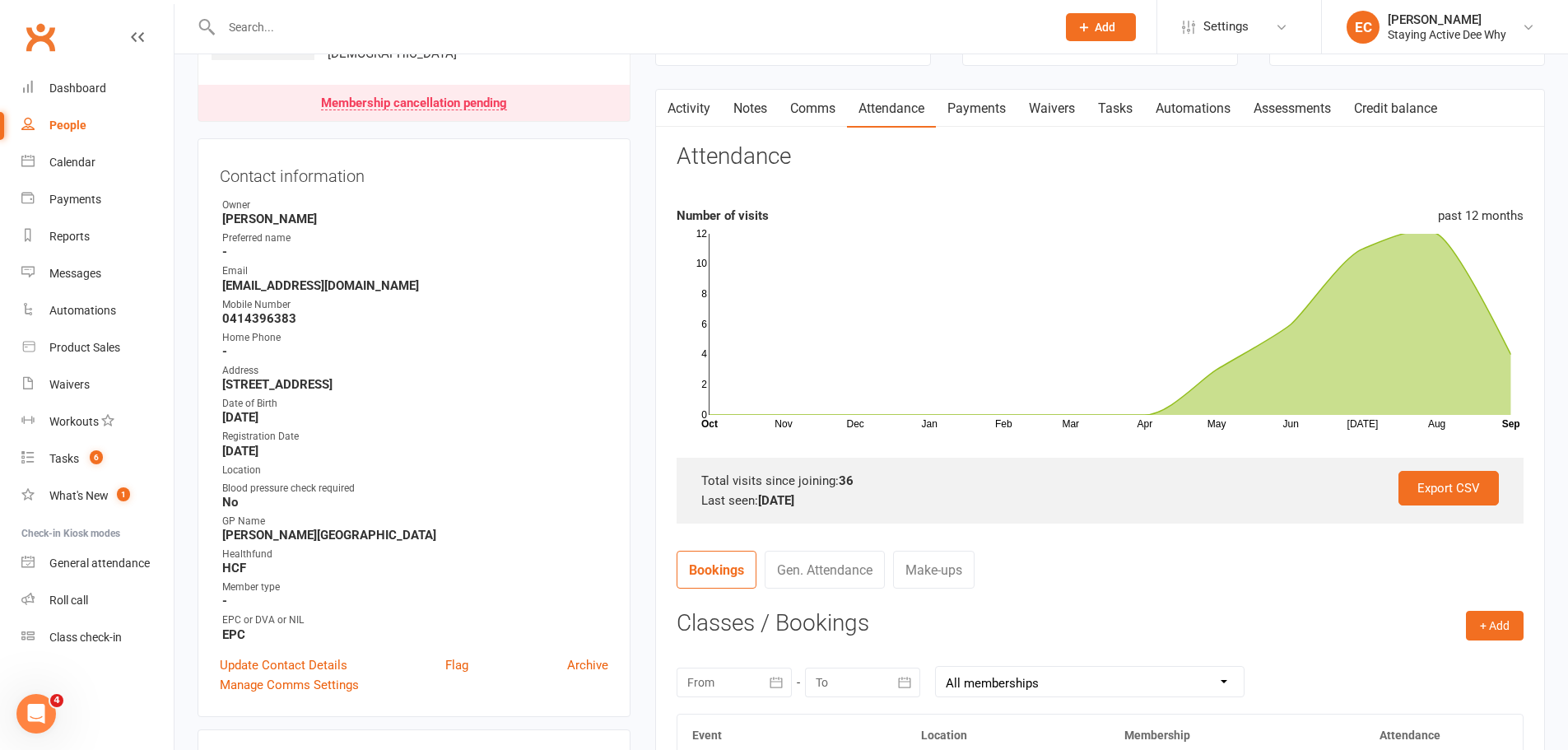
click at [660, 118] on button "button" at bounding box center [665, 108] width 20 height 37
click at [685, 115] on link "Activity" at bounding box center [689, 108] width 66 height 38
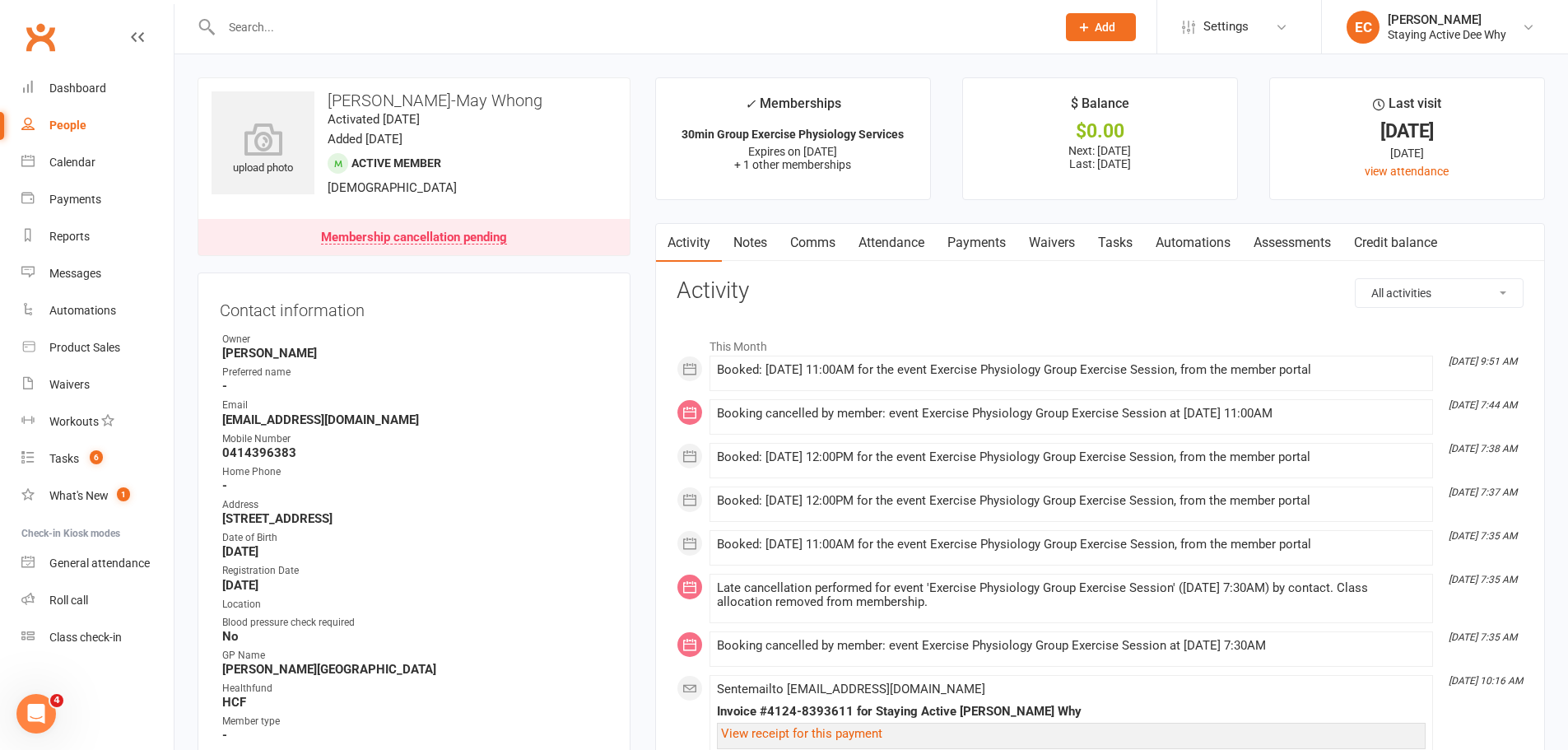
click at [560, 39] on div at bounding box center [621, 26] width 847 height 54
click at [563, 46] on div at bounding box center [621, 26] width 847 height 54
click at [564, 36] on input "text" at bounding box center [630, 27] width 828 height 23
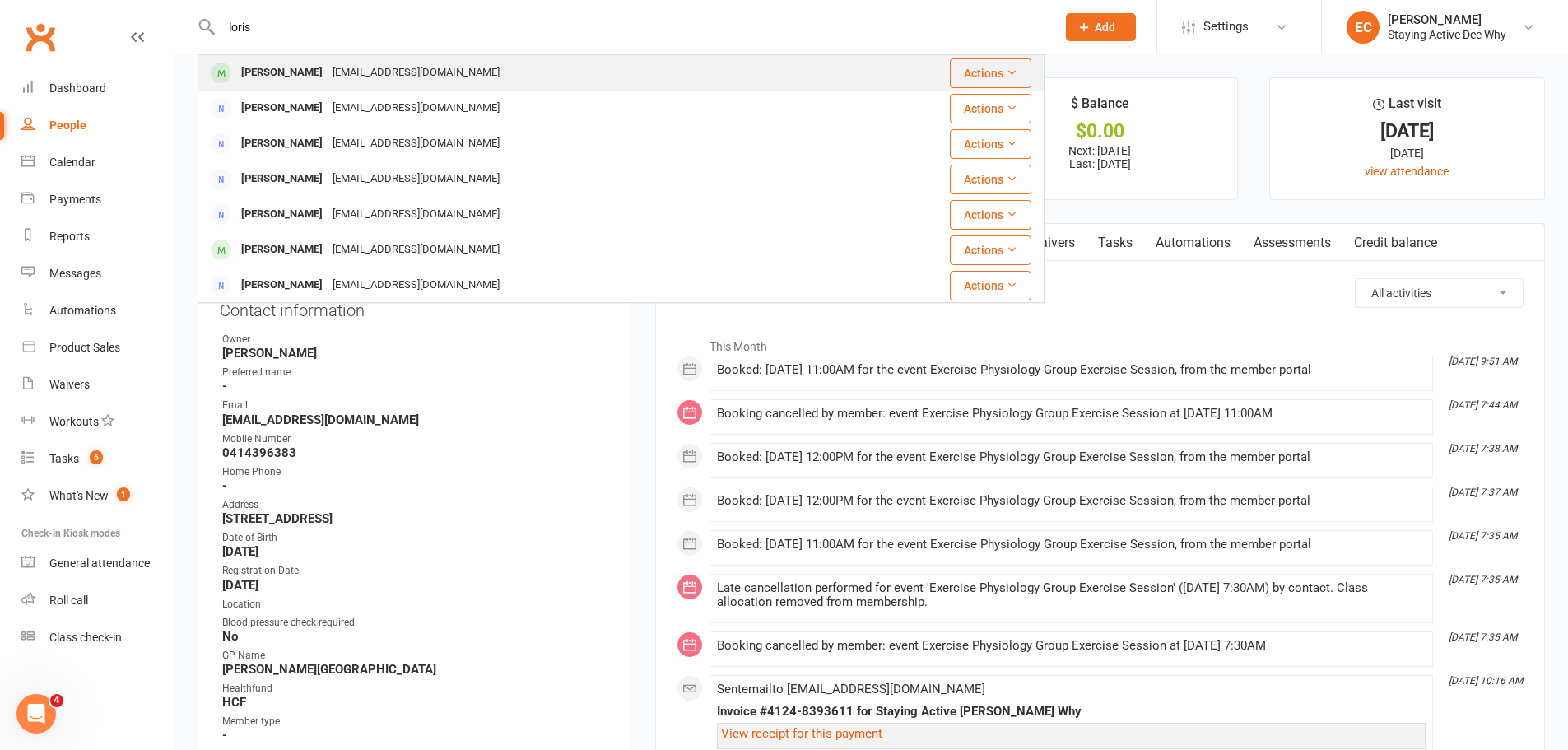
type input "loris"
click at [463, 78] on div "[PERSON_NAME] [EMAIL_ADDRESS][DOMAIN_NAME]" at bounding box center [539, 73] width 679 height 34
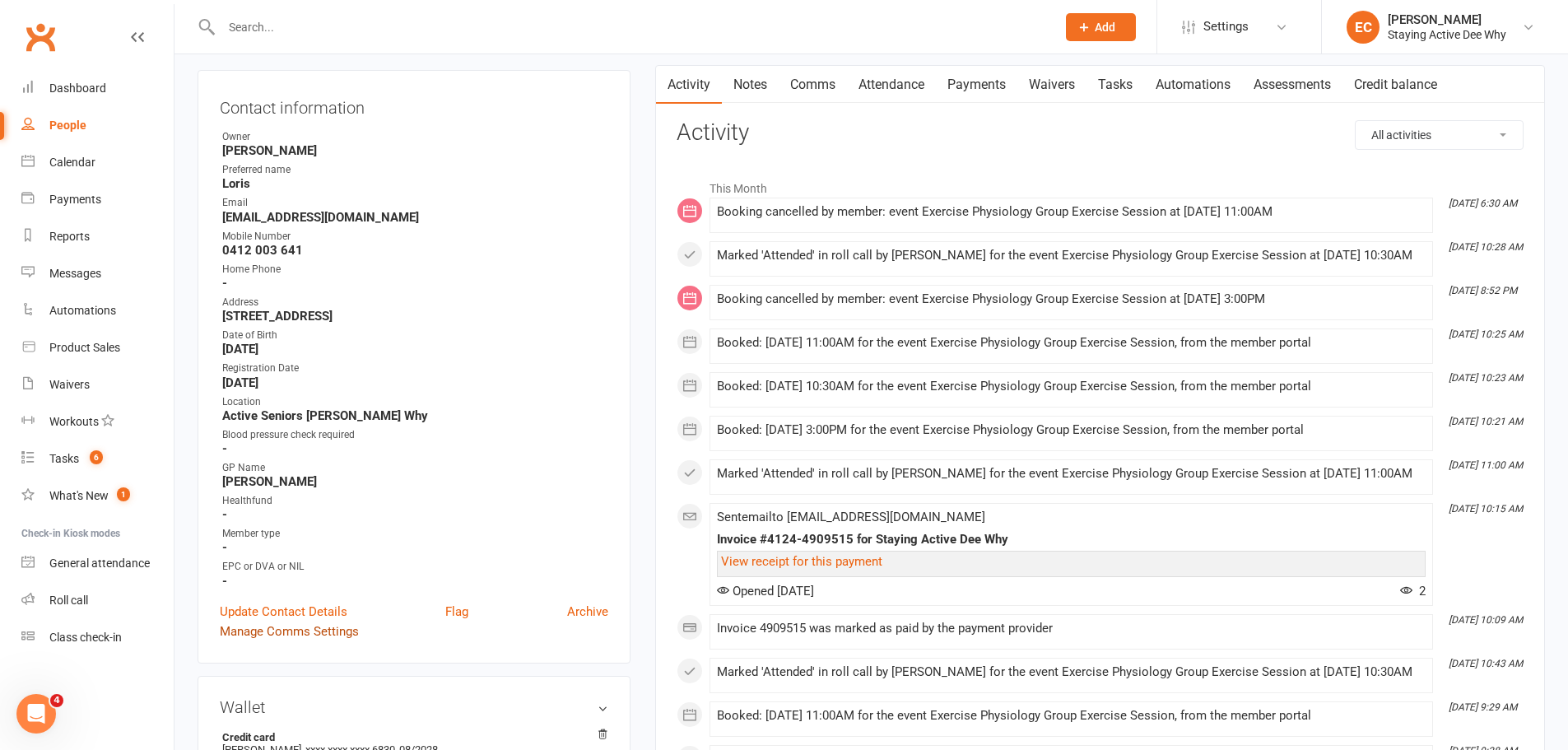
scroll to position [329, 0]
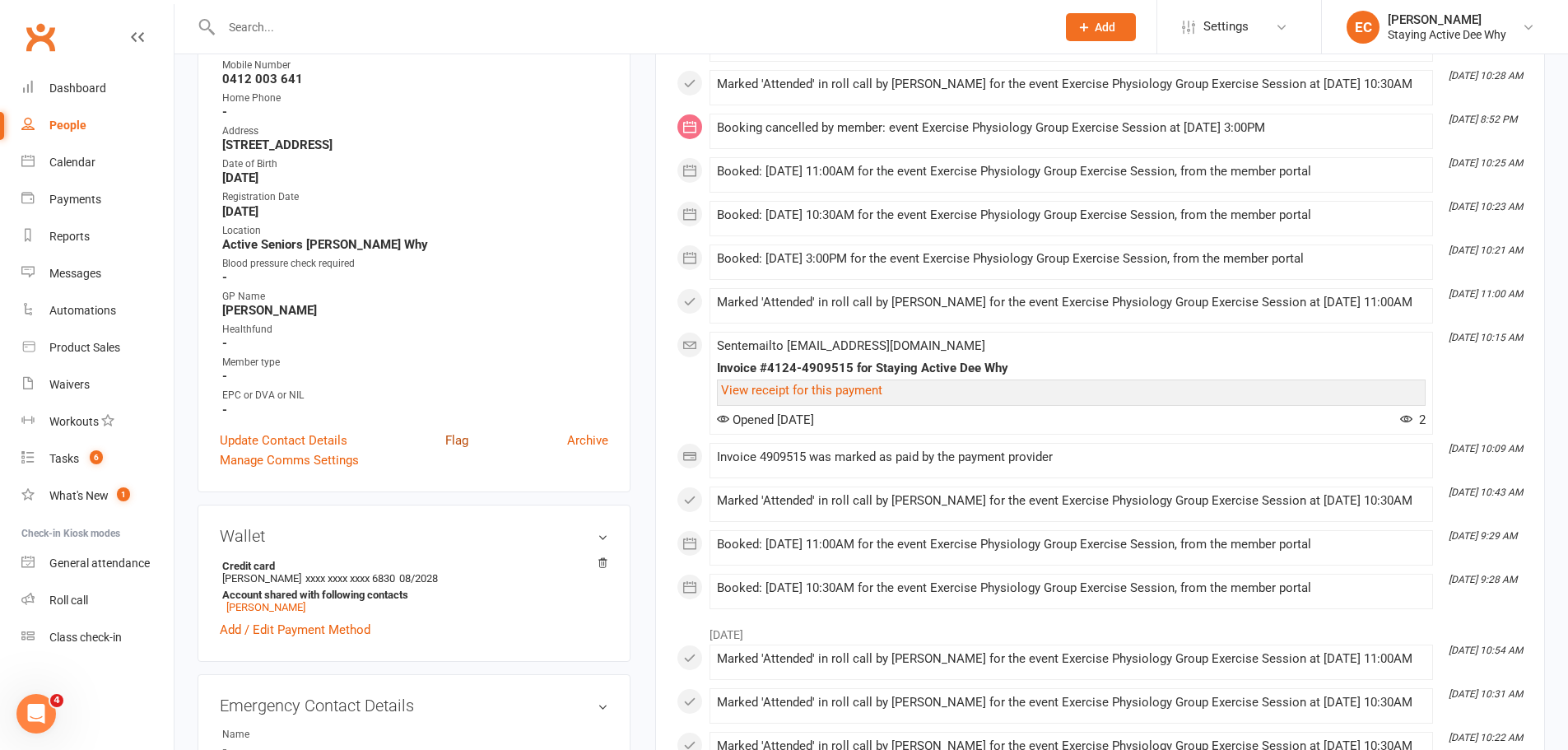
click at [463, 441] on link "Flag" at bounding box center [457, 441] width 23 height 19
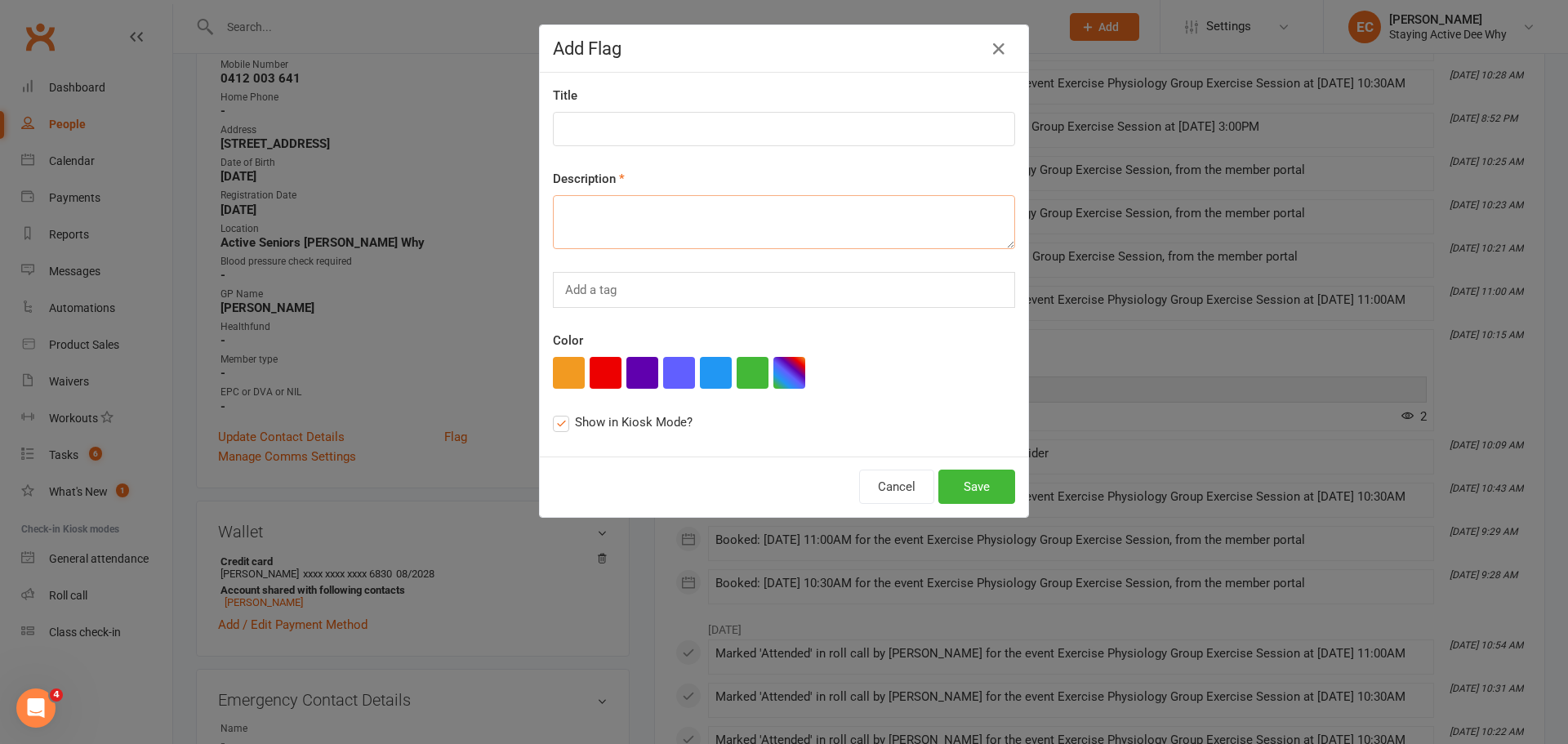
click at [748, 209] on textarea at bounding box center [784, 222] width 462 height 54
paste textarea "I am cancelling my membership from [DATE]. It’s nothing you have done as you ar…"
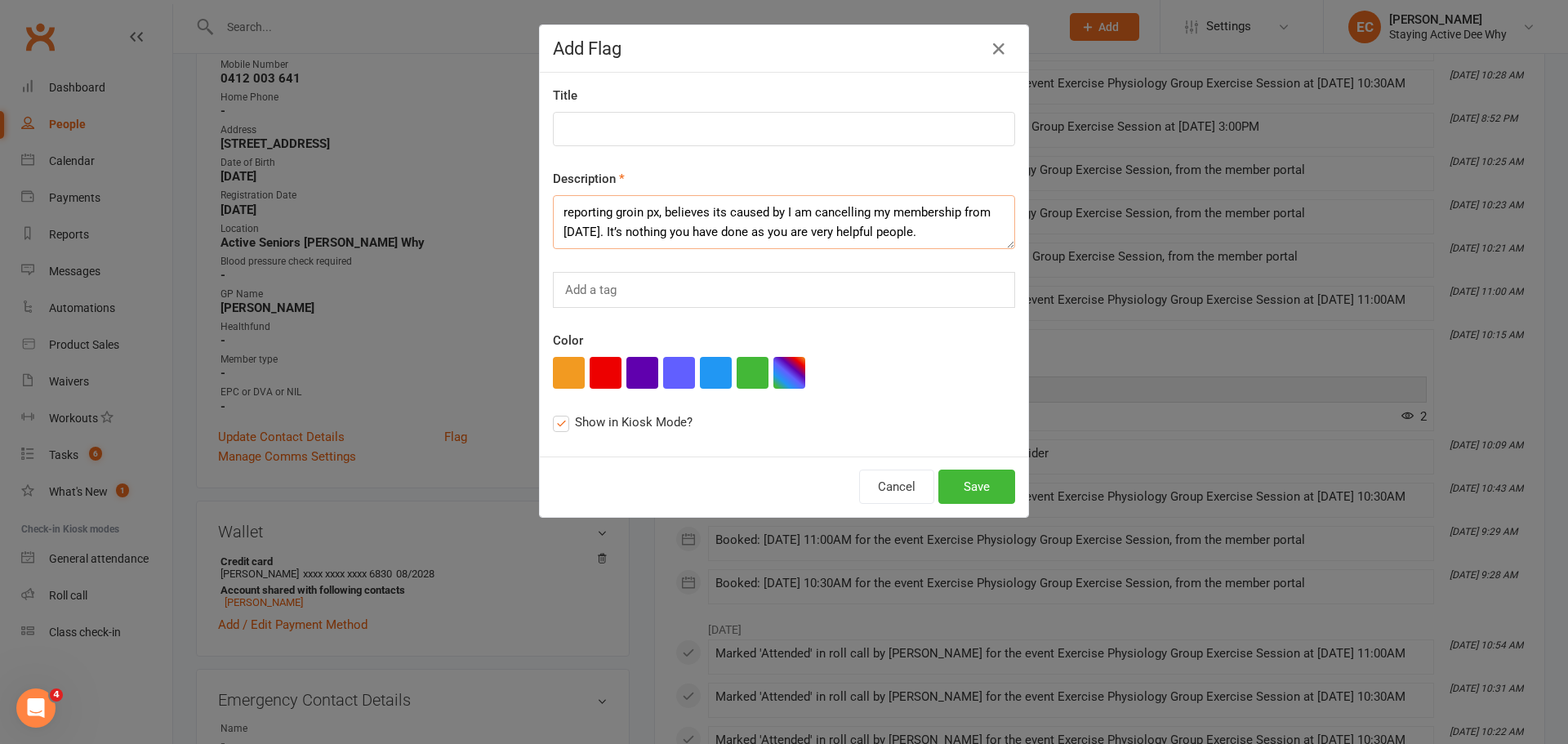
drag, startPoint x: 768, startPoint y: 222, endPoint x: 780, endPoint y: 215, distance: 13.9
click at [780, 215] on textarea "reporting groin px, believes its caused by I am cancelling my membership from […" at bounding box center [784, 222] width 462 height 54
click at [654, 216] on textarea "reporting groin px, believes its caused by 'glute march & hold'. double check t…" at bounding box center [784, 222] width 462 height 54
click at [837, 226] on textarea "reporting groin px/soreness, believes its caused by 'glute march & hold'. doubl…" at bounding box center [784, 222] width 462 height 54
type textarea "reporting groin px/soreness, believes its caused by 'glute march & hold'. doubl…"
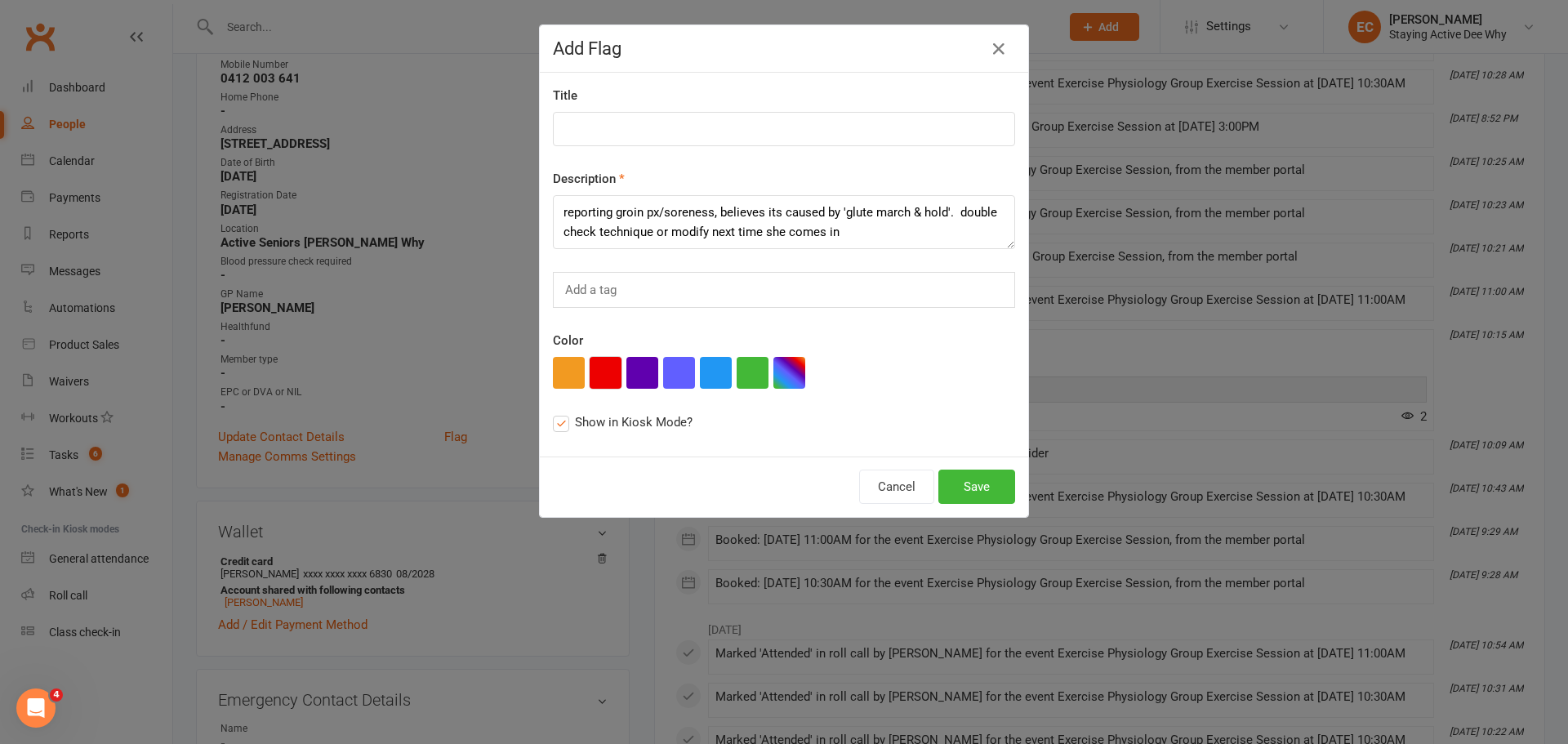
click at [590, 363] on button "button" at bounding box center [605, 372] width 32 height 32
drag, startPoint x: 501, startPoint y: 212, endPoint x: 497, endPoint y: 203, distance: 9.8
click at [497, 203] on div "Add Flag Title Description reporting groin px/soreness, believes its caused by …" at bounding box center [784, 372] width 1568 height 744
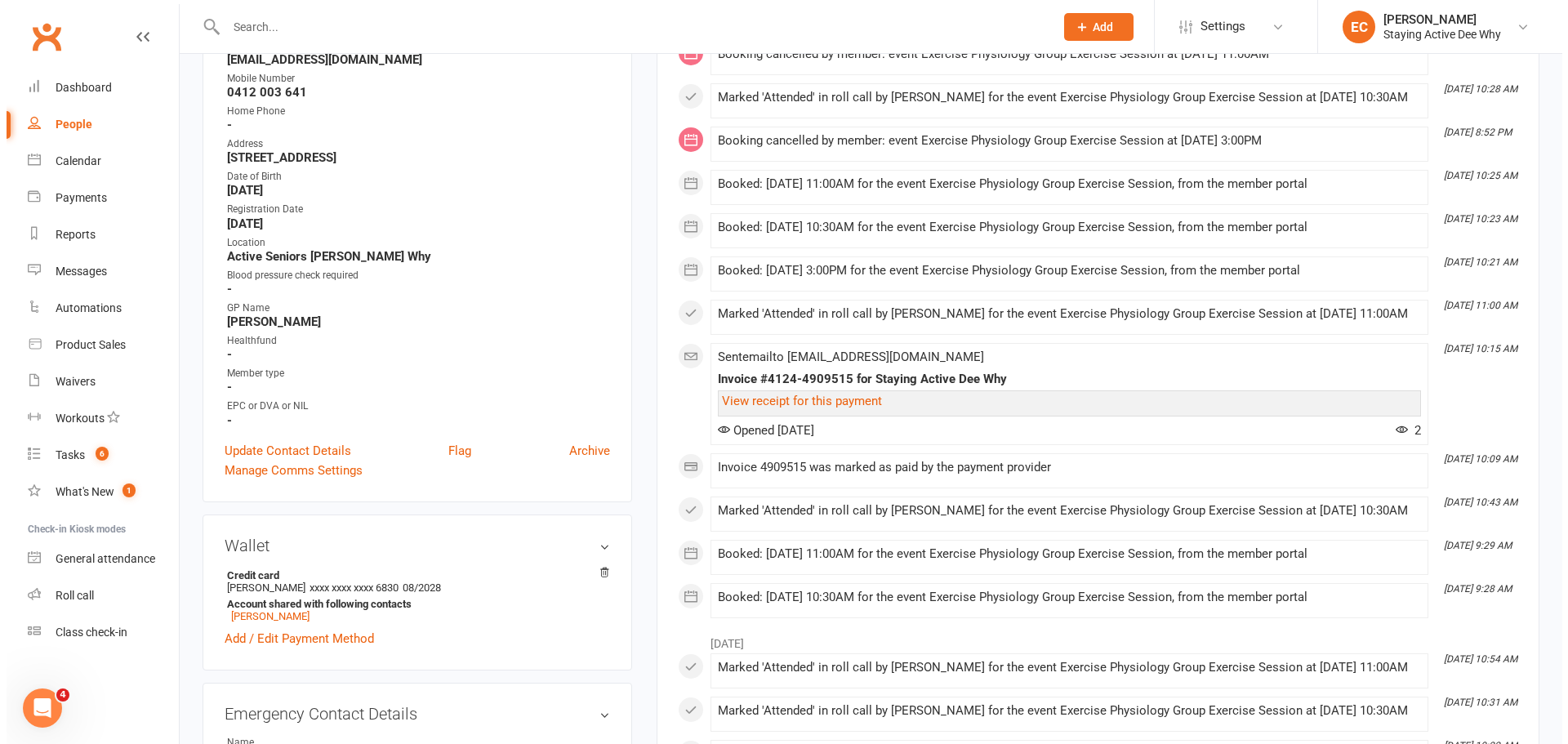
scroll to position [490, 0]
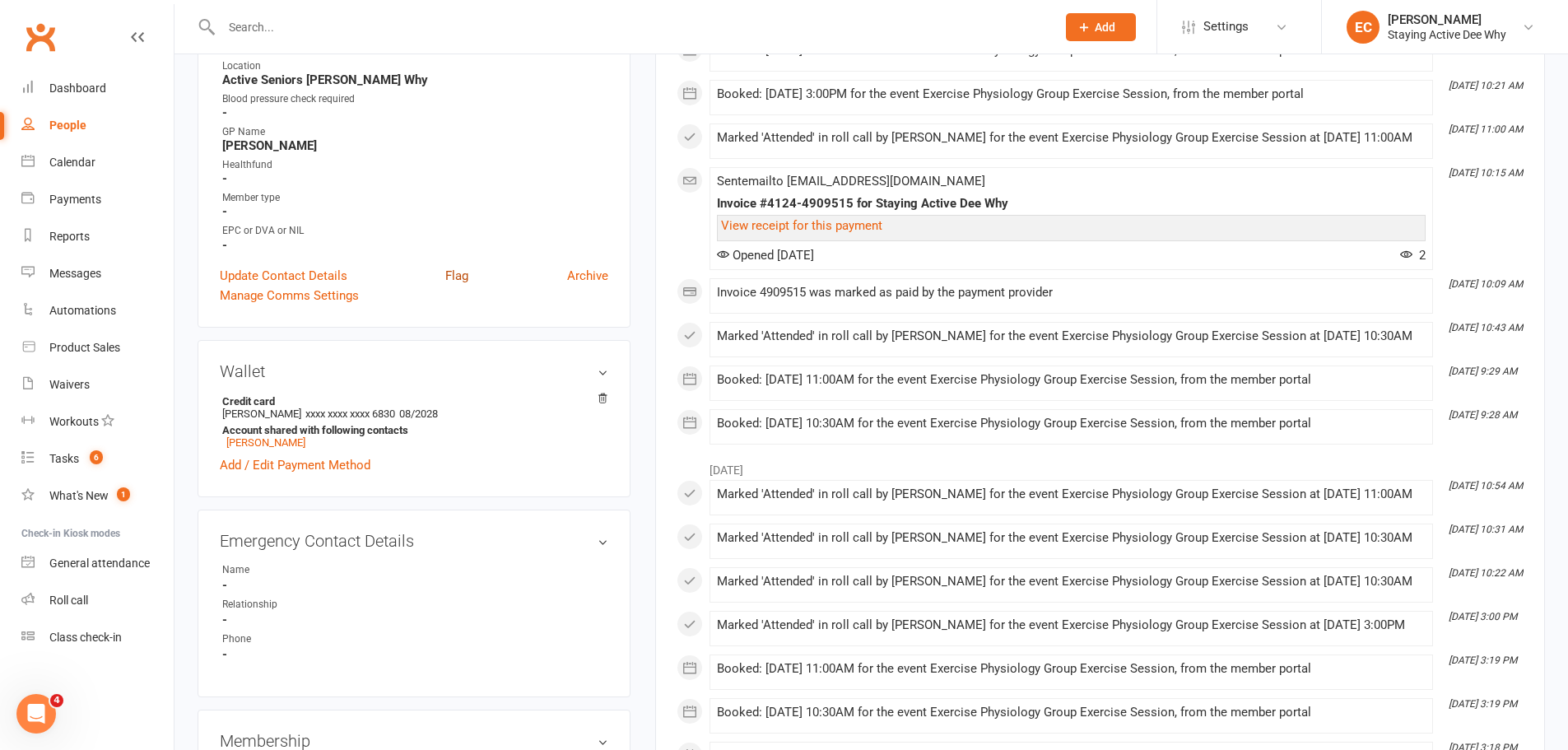
click at [450, 277] on link "Flag" at bounding box center [457, 275] width 23 height 19
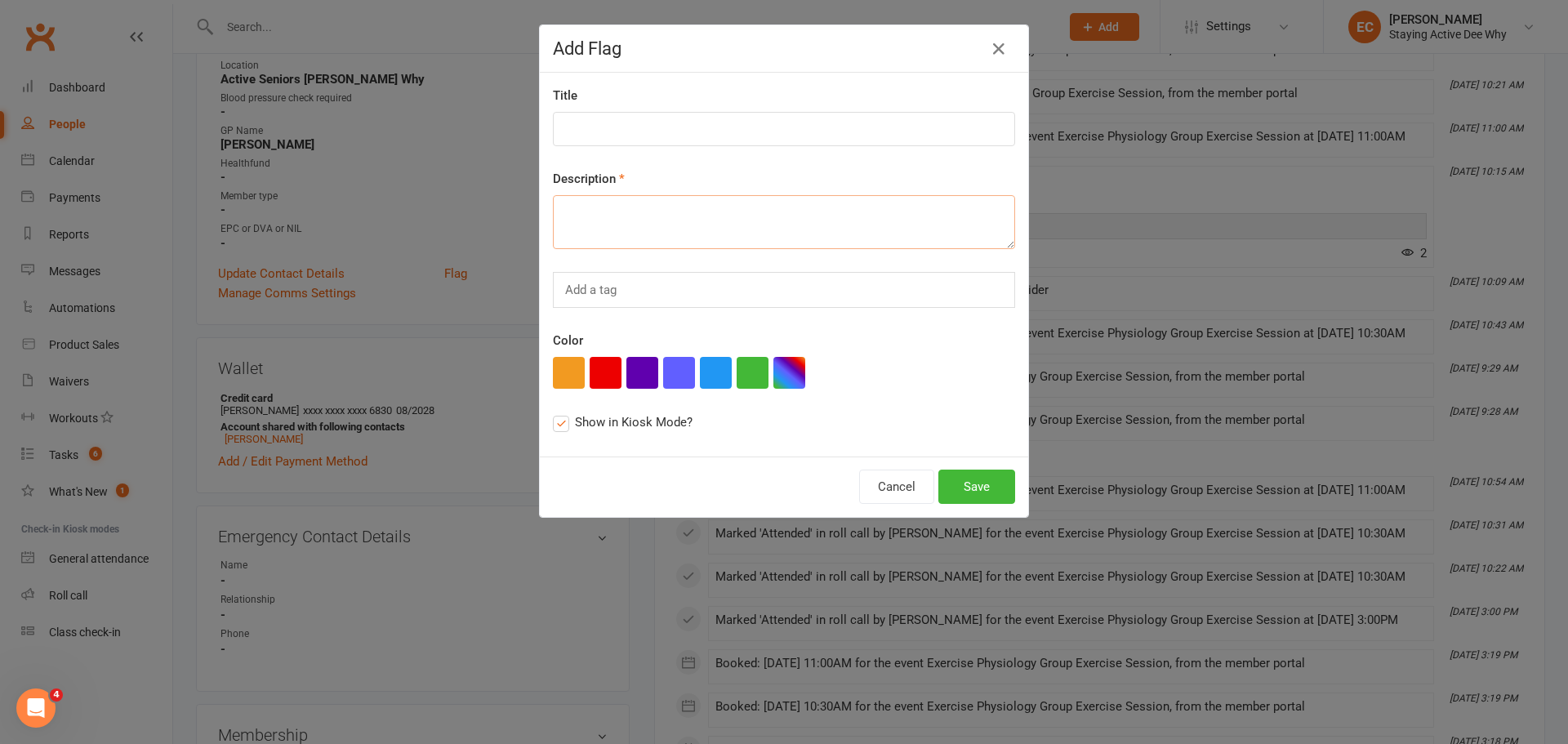
click at [629, 231] on textarea at bounding box center [784, 222] width 462 height 54
paste textarea "I am cancelling my membership from [DATE]. It’s nothing you have done as you ar…"
type textarea "I am cancelling my membership from [DATE]. It’s nothing you have done as you ar…"
drag, startPoint x: 627, startPoint y: 220, endPoint x: 549, endPoint y: 213, distance: 78.3
click at [553, 213] on textarea "I am cancelling my membership from [DATE]. It’s nothing you have done as you ar…" at bounding box center [784, 222] width 462 height 54
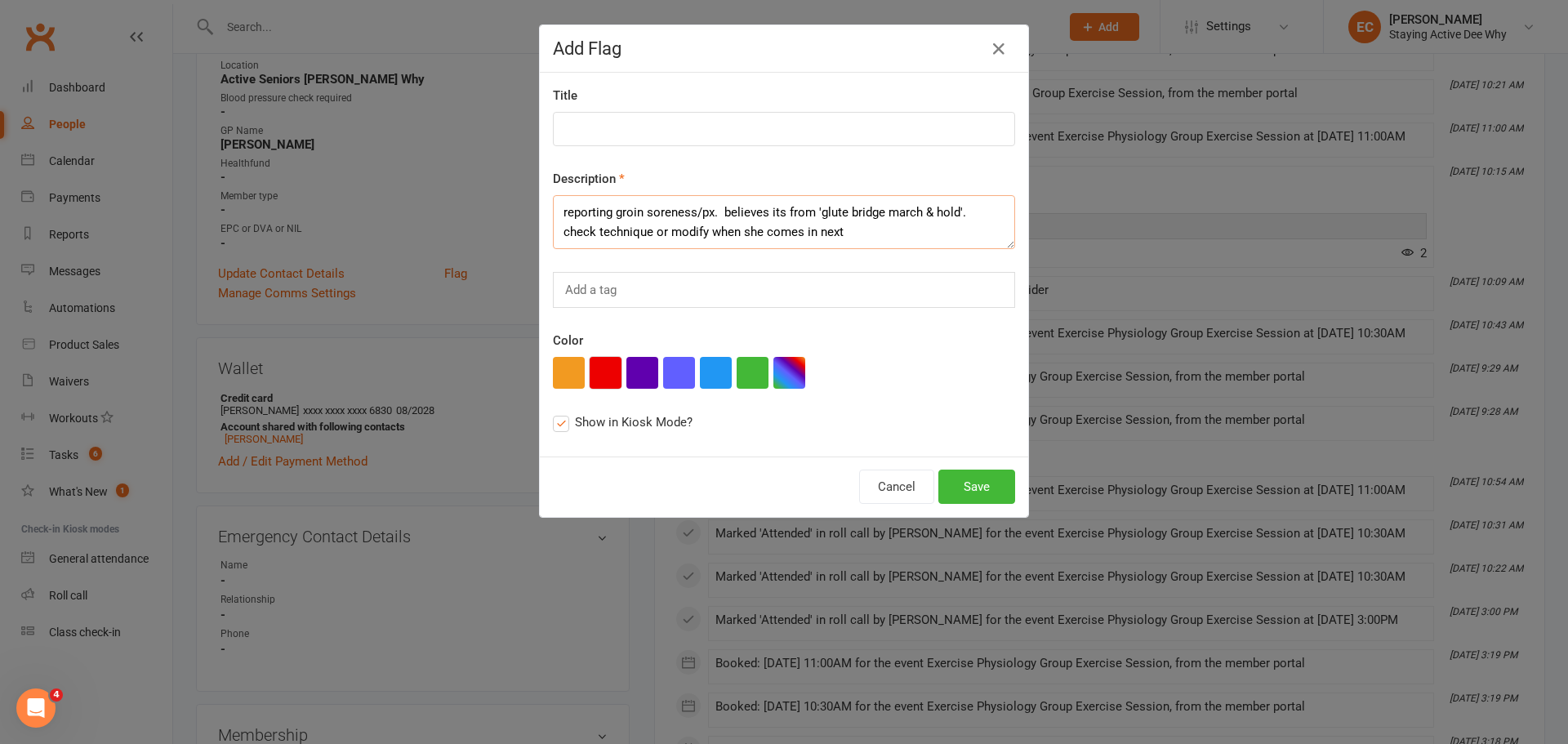
type textarea "reporting groin soreness/px. believes its from 'glute bridge march & hold'. che…"
click at [600, 372] on button "button" at bounding box center [605, 372] width 32 height 32
click at [989, 486] on button "Save" at bounding box center [977, 487] width 77 height 35
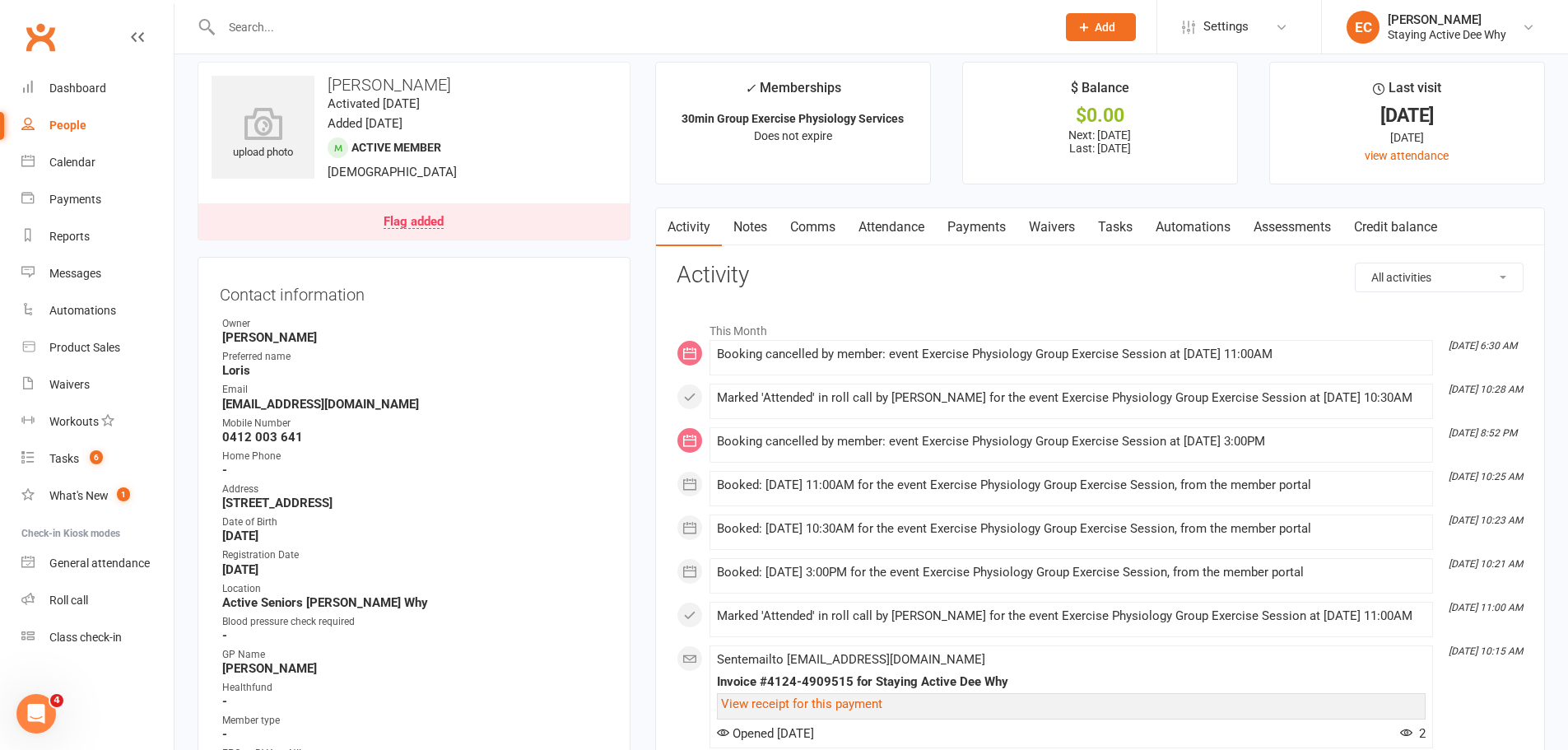
scroll to position [0, 0]
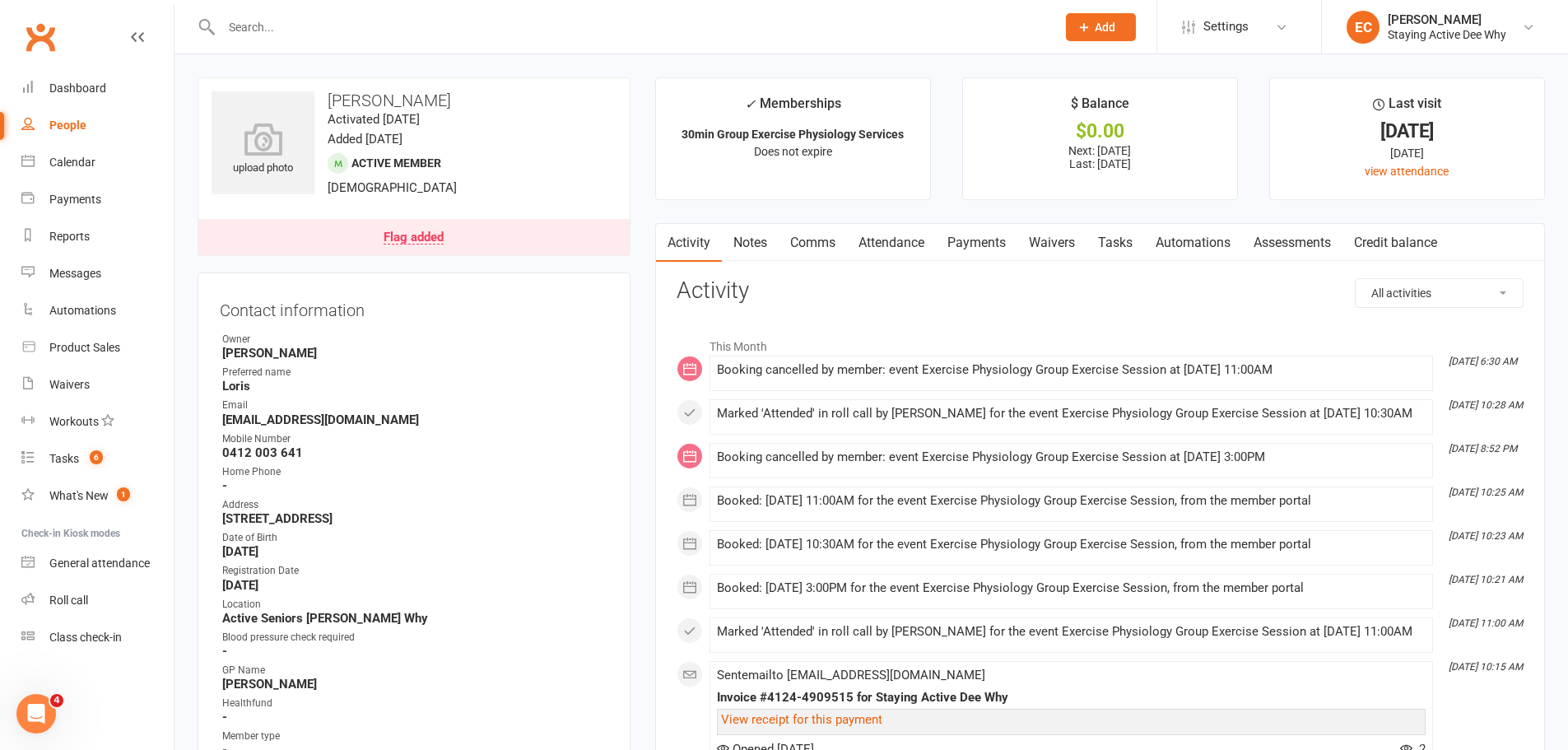
click at [747, 243] on link "Notes" at bounding box center [750, 242] width 56 height 38
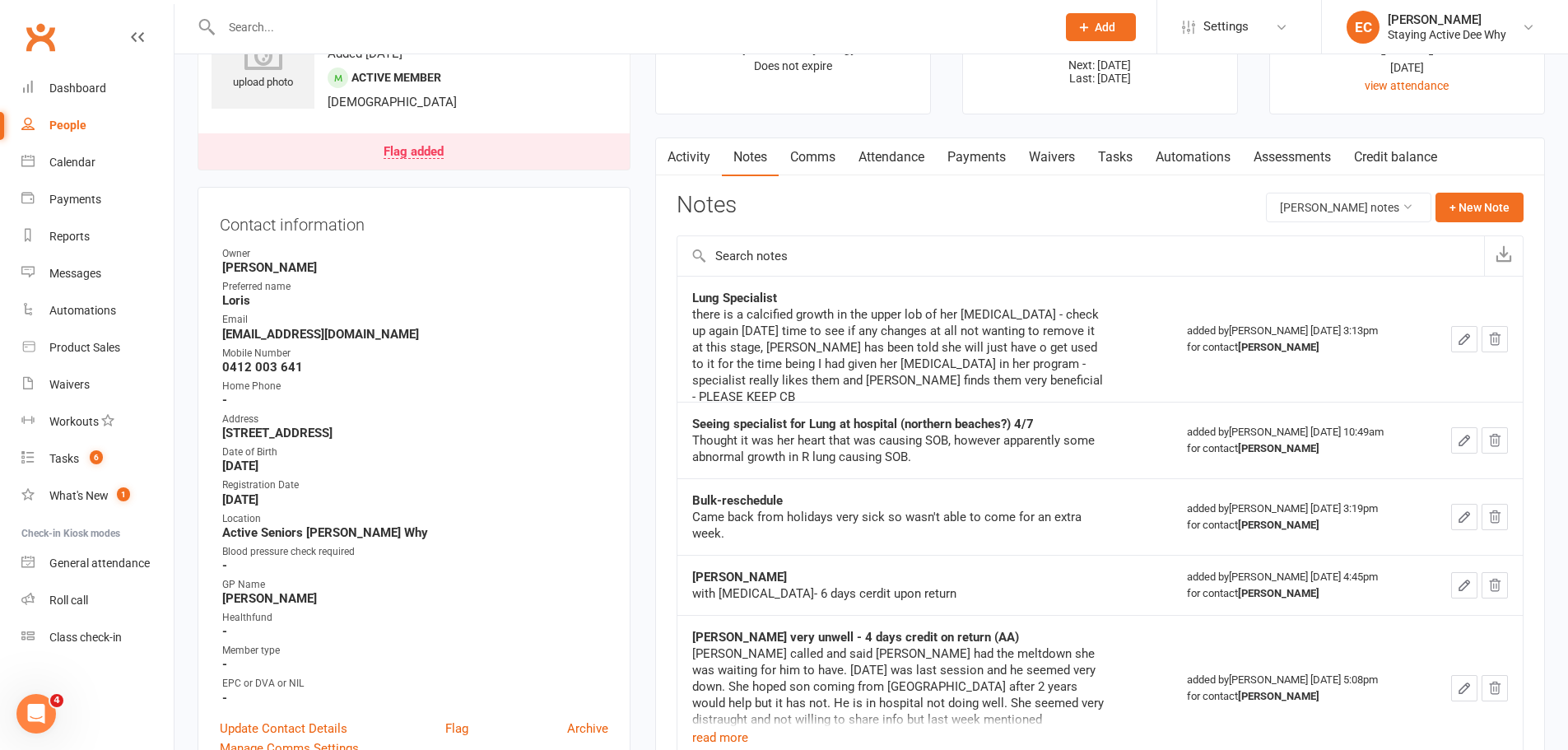
scroll to position [164, 0]
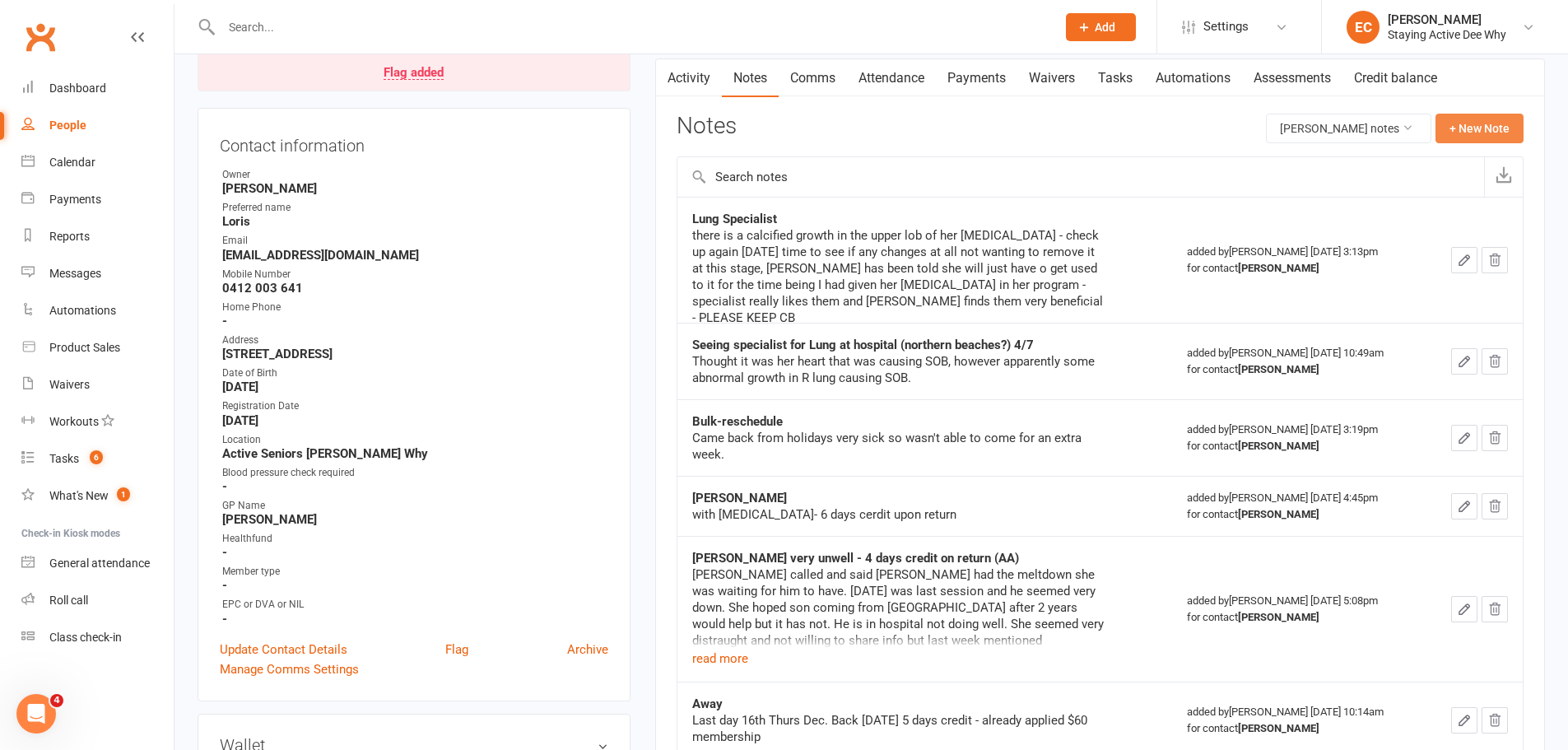
click at [1498, 131] on button "+ New Note" at bounding box center [1479, 128] width 89 height 29
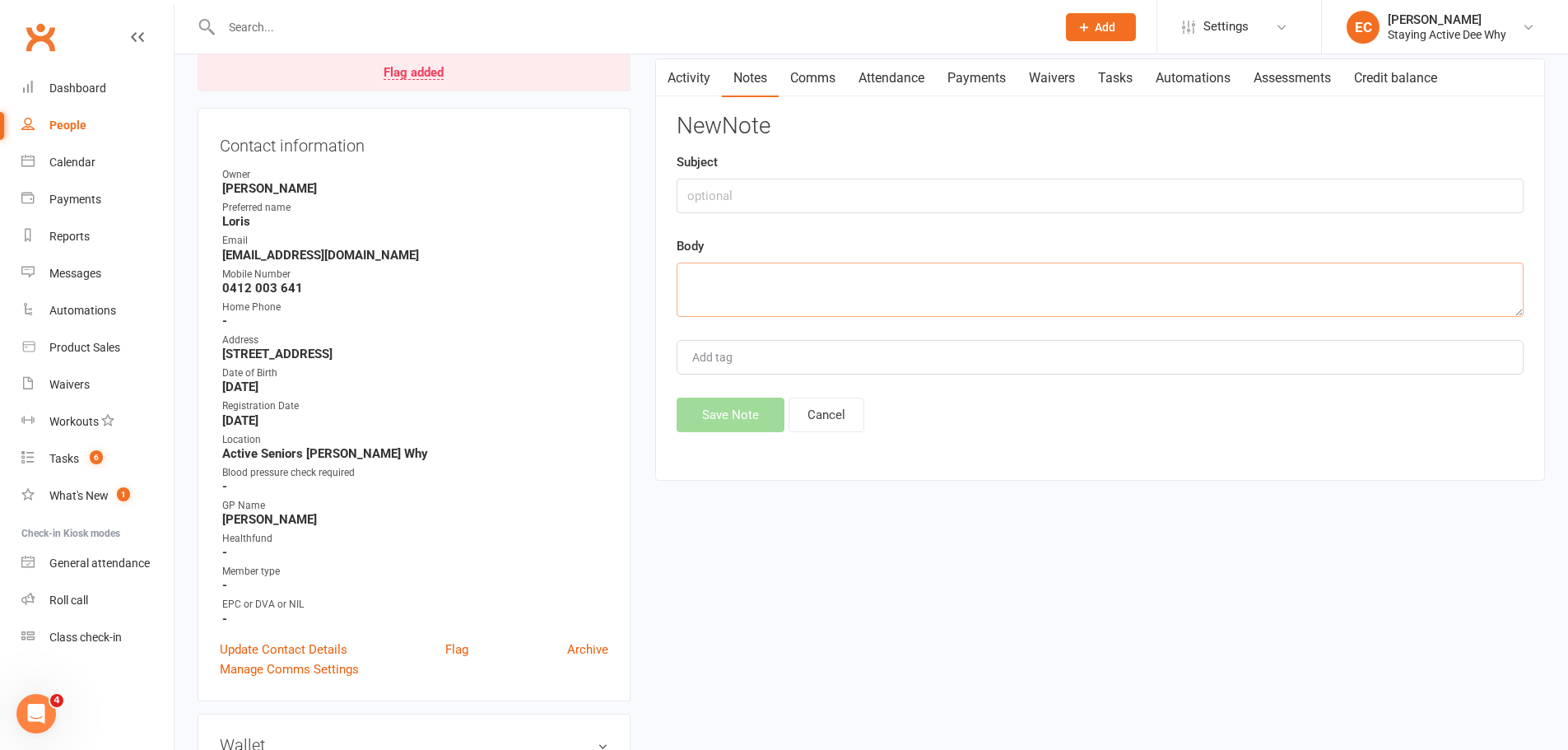
click at [833, 282] on textarea at bounding box center [1100, 290] width 847 height 54
paste textarea "reporting groin soreness/px. believes its from 'glute bridge march & hold'. che…"
type textarea "reporting groin soreness/px. believes its from 'glute bridge march & hold'. che…"
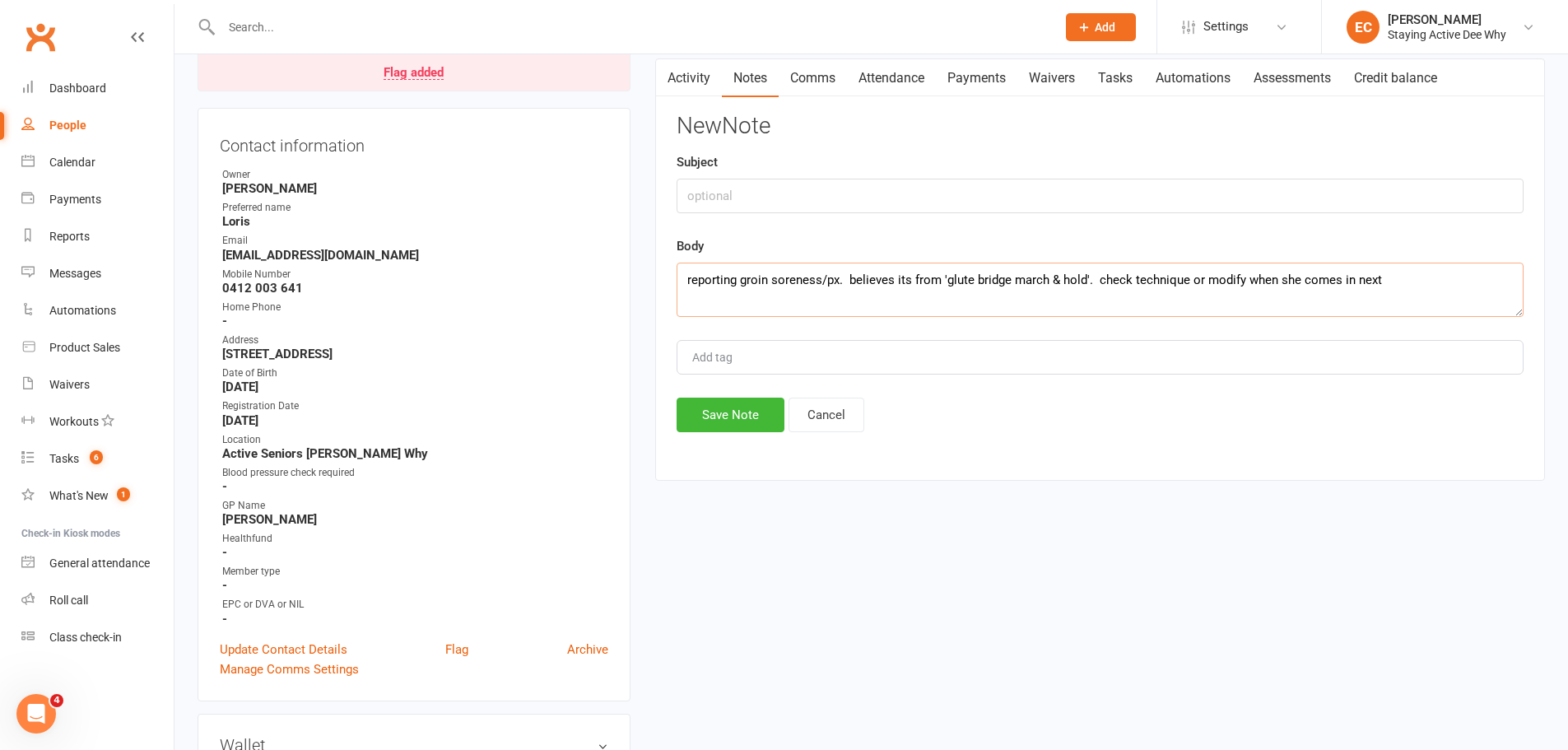
drag, startPoint x: 1463, startPoint y: 276, endPoint x: 632, endPoint y: 259, distance: 831.2
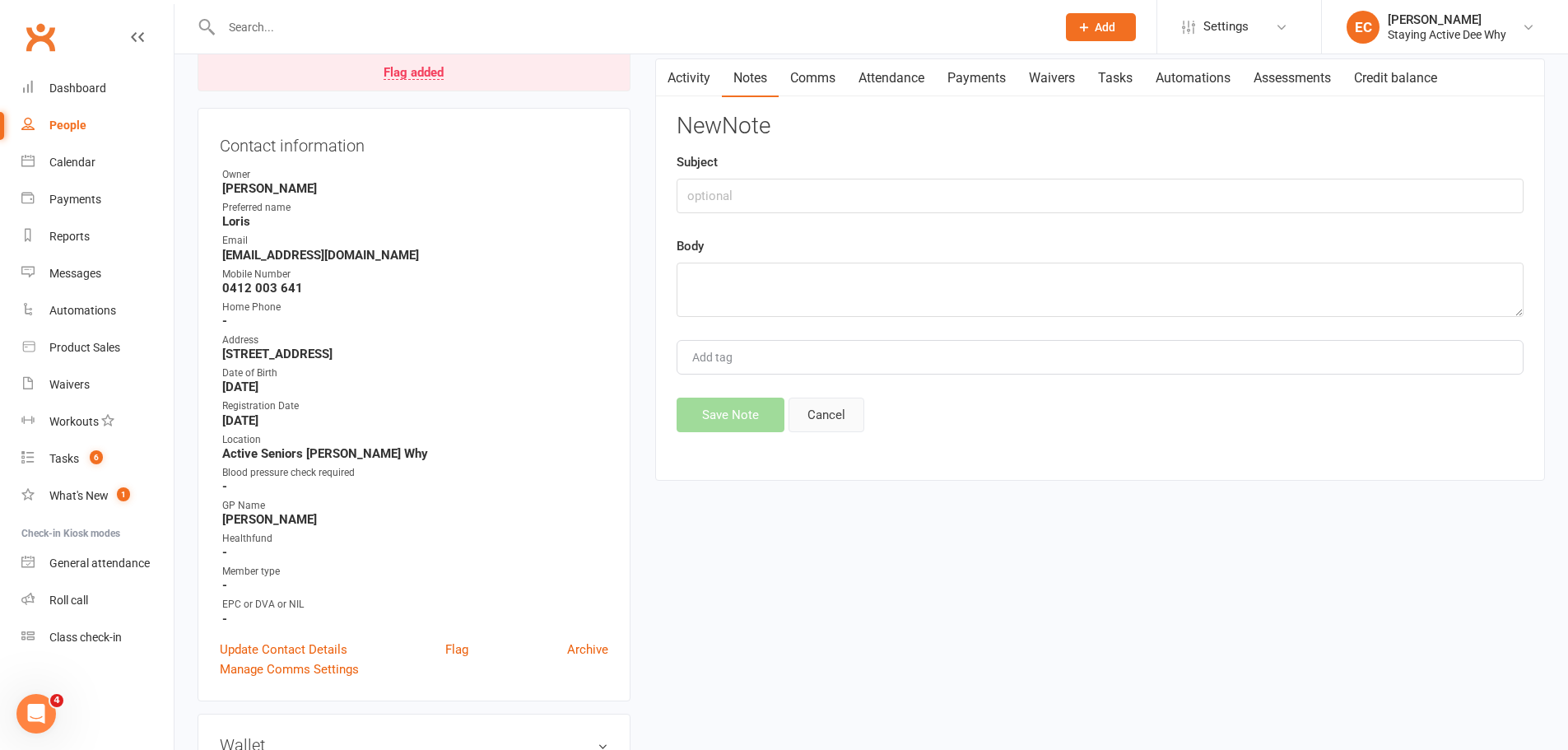
click at [839, 411] on button "Cancel" at bounding box center [827, 415] width 76 height 35
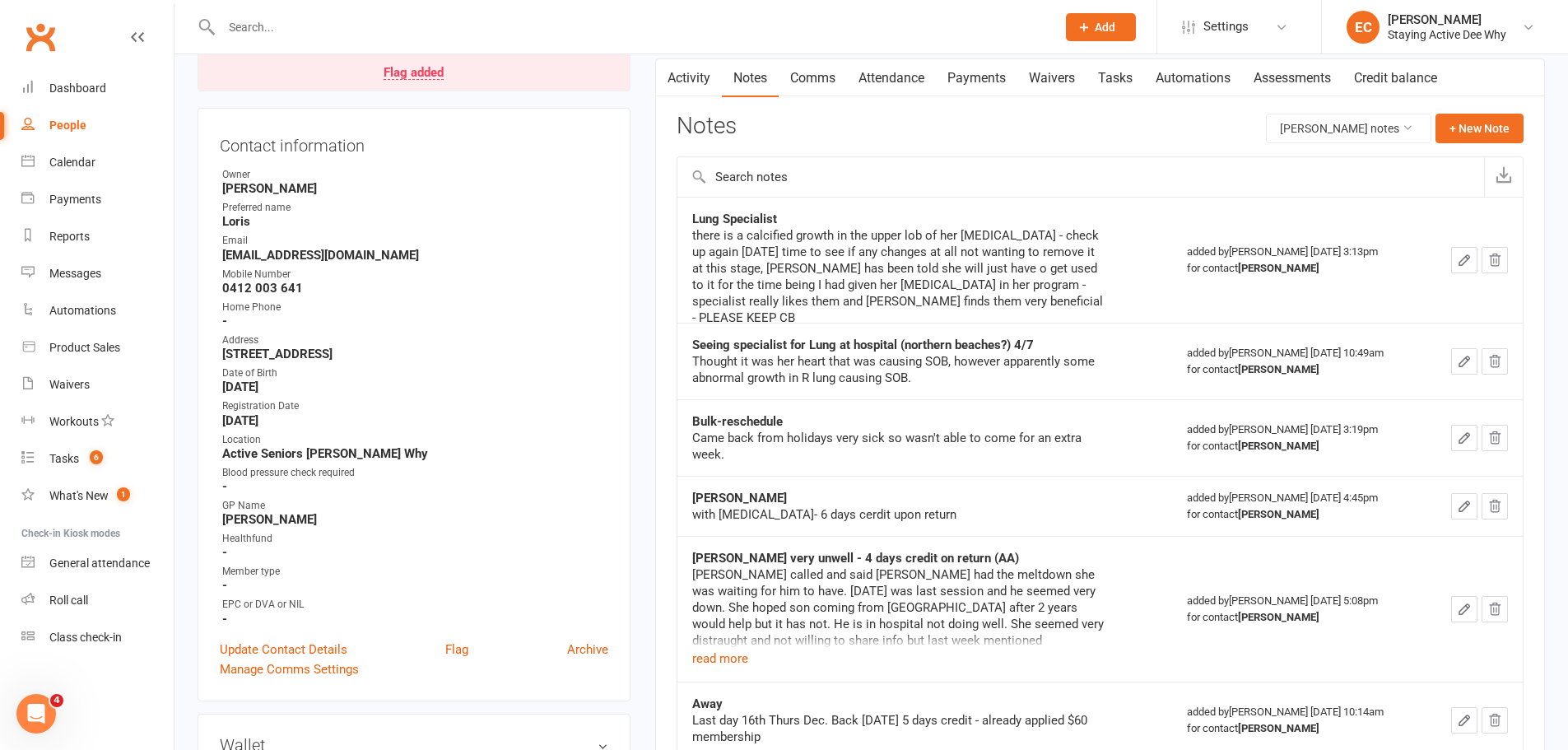
click at [450, 24] on input "text" at bounding box center [630, 27] width 828 height 23
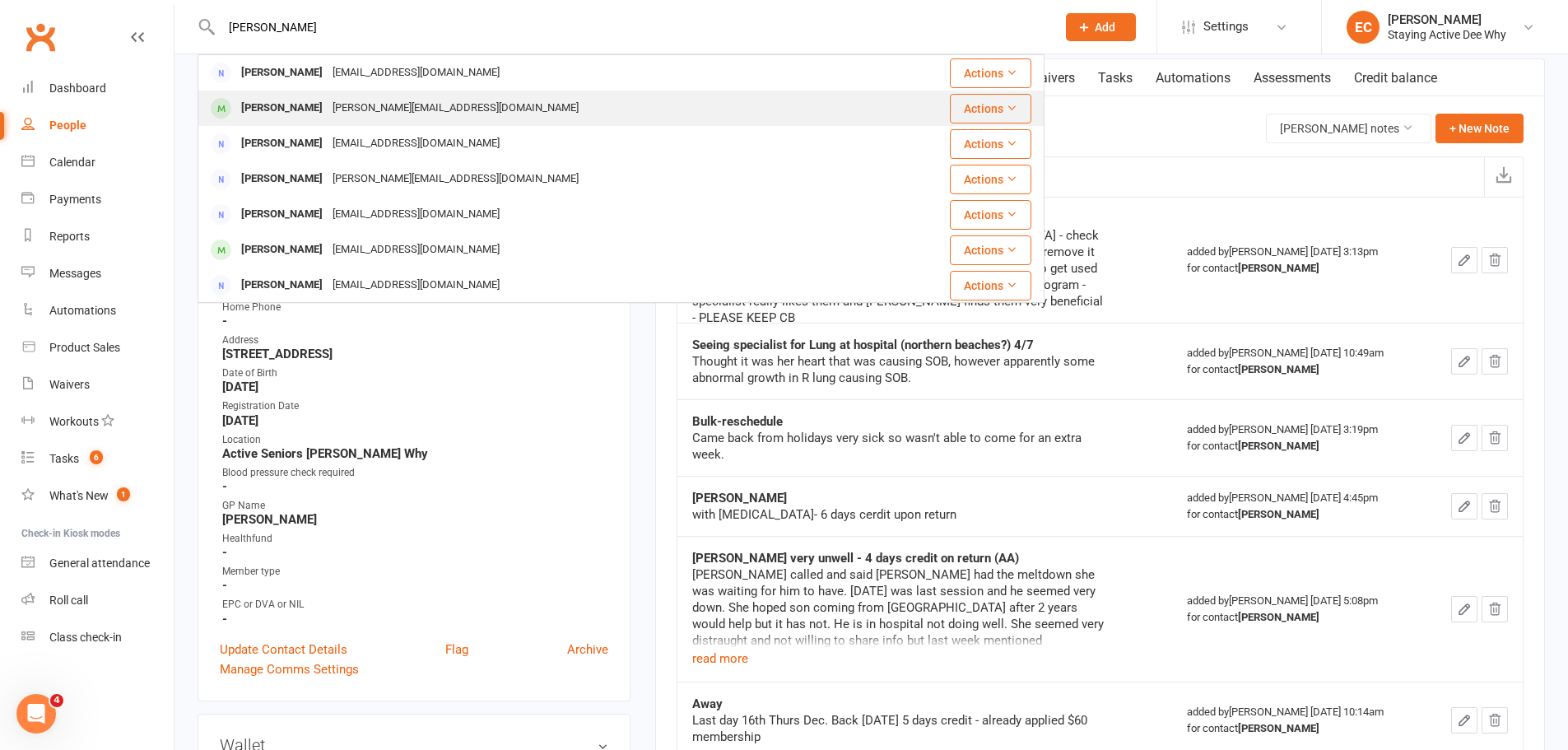
type input "[PERSON_NAME]"
click at [461, 111] on div "[PERSON_NAME] [PERSON_NAME][EMAIL_ADDRESS][DOMAIN_NAME]" at bounding box center [539, 108] width 679 height 34
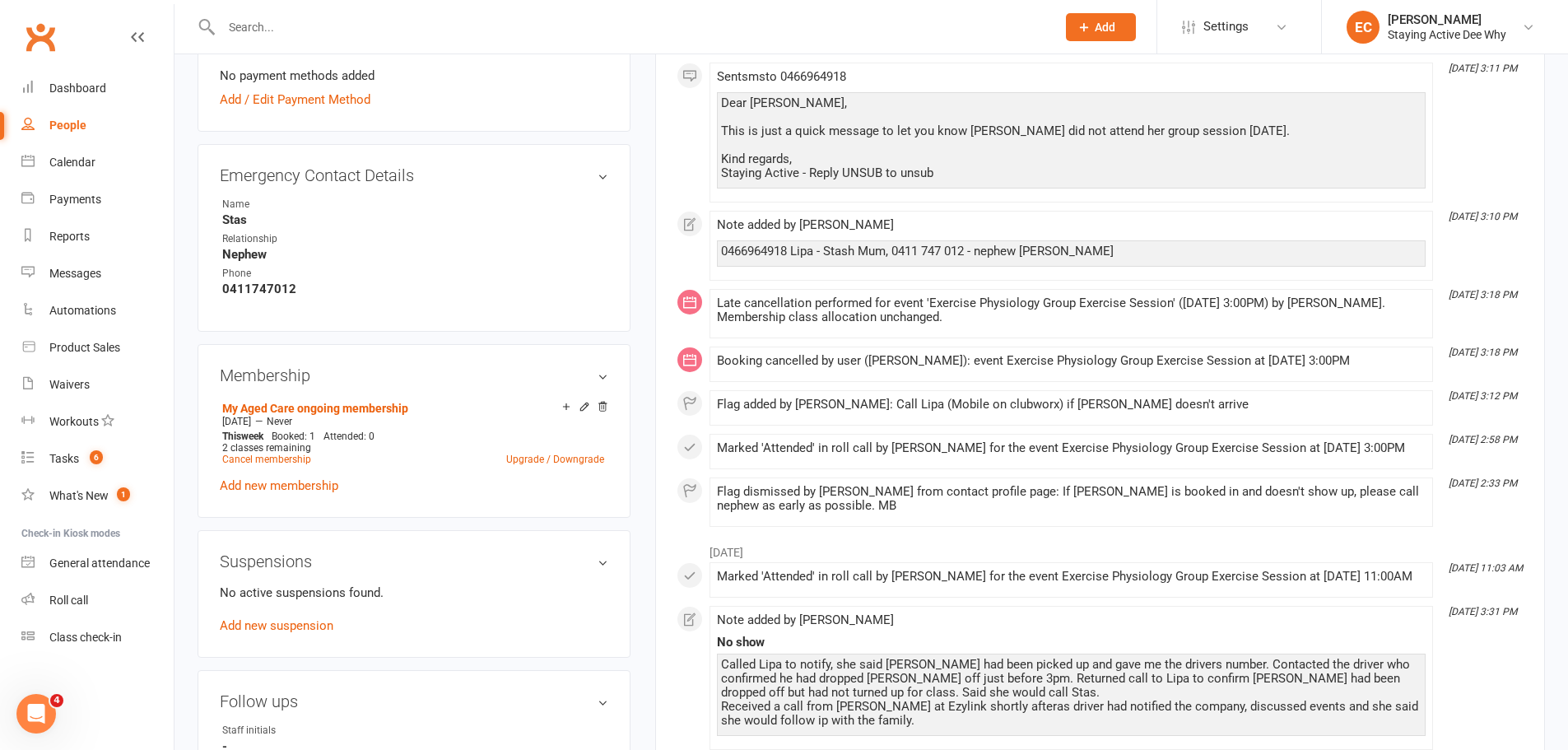
scroll to position [823, 0]
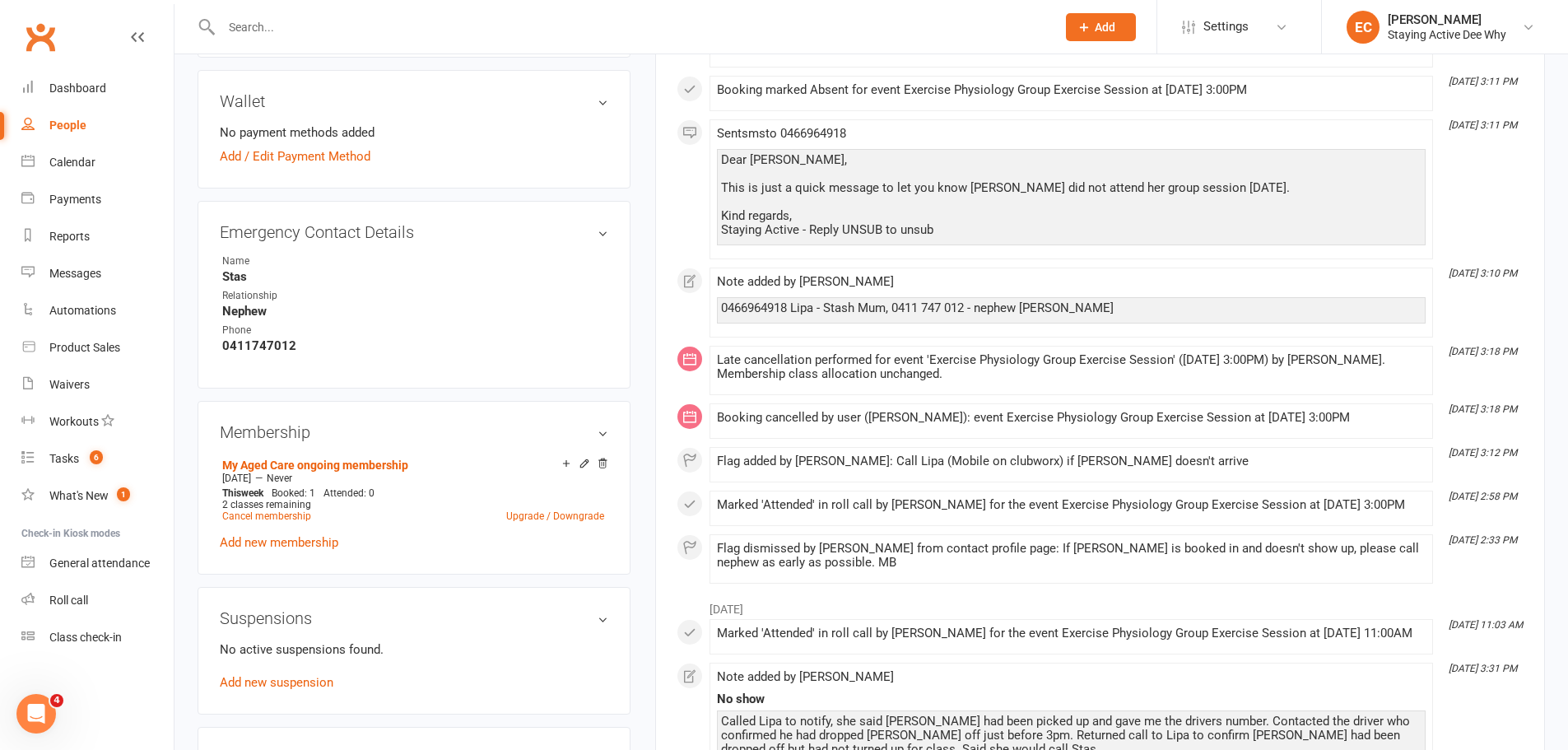
click at [928, 517] on div "This Month [DATE] 12:57 PM Note added by [PERSON_NAME] called to cancel [PERSON…" at bounding box center [1100, 45] width 847 height 1078
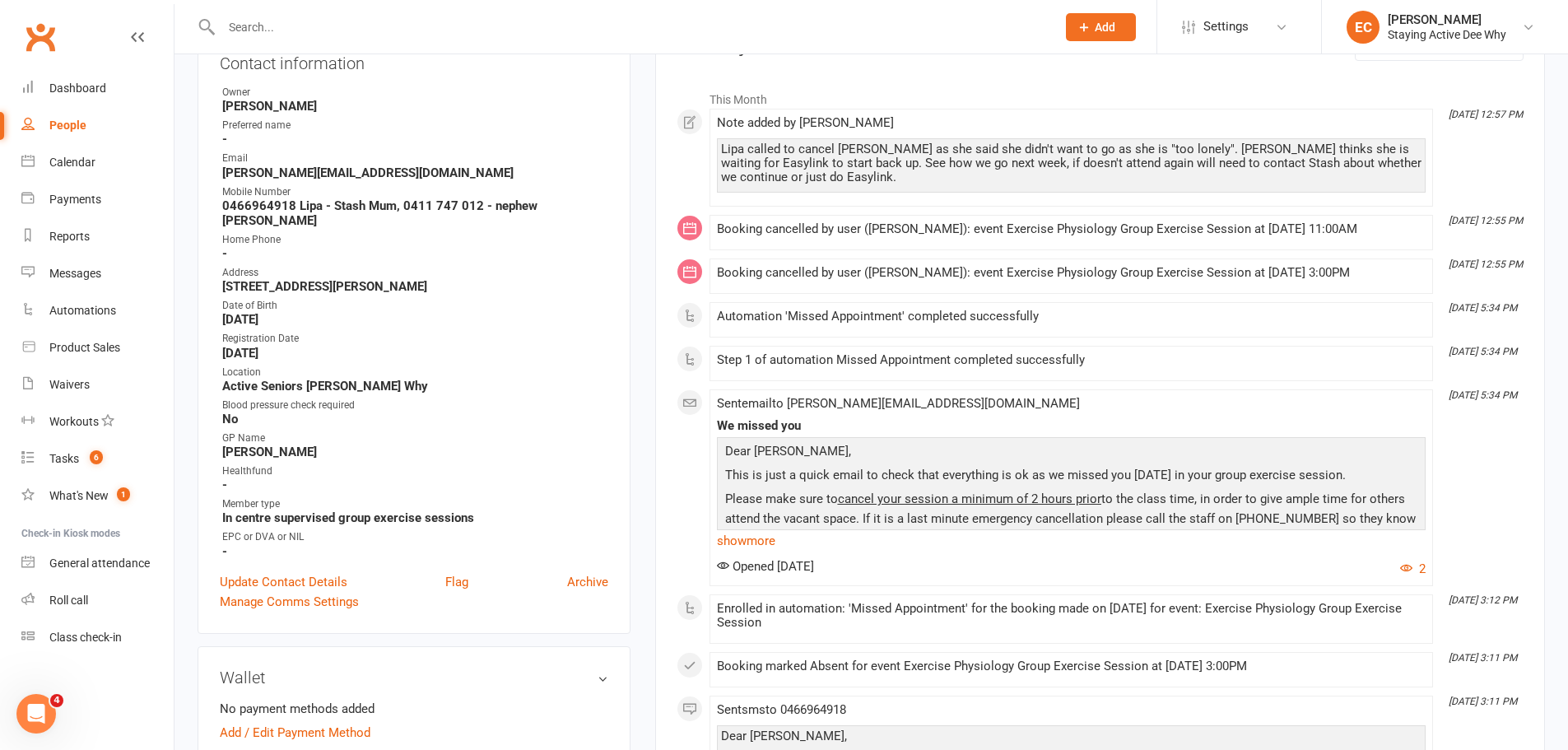
scroll to position [164, 0]
